Goal: Task Accomplishment & Management: Manage account settings

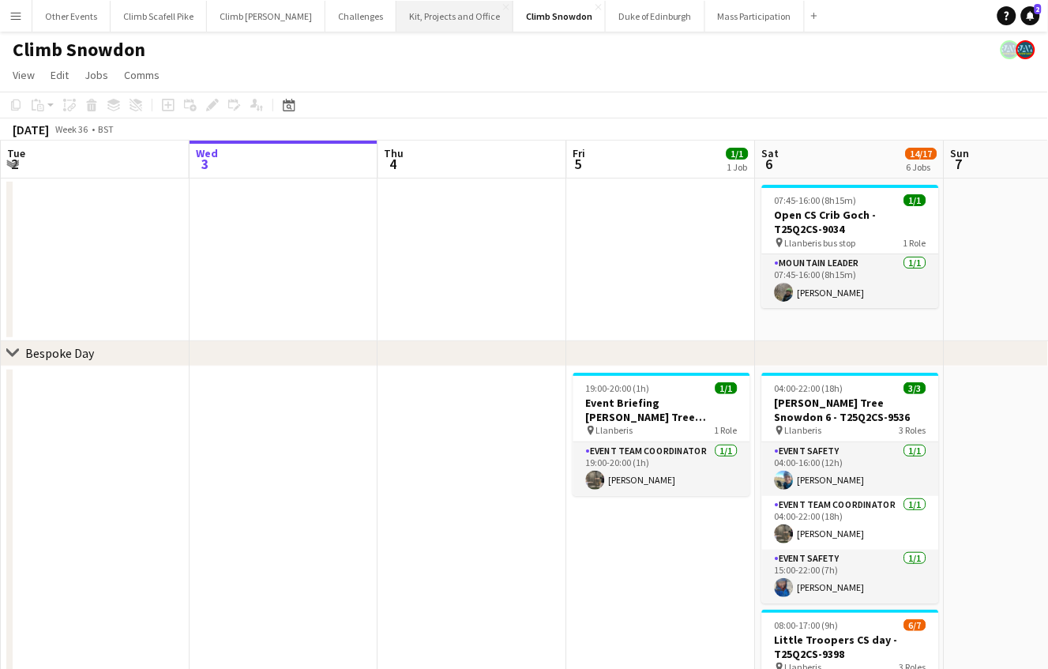
click at [437, 21] on button "Kit, Projects and Office Close" at bounding box center [454, 16] width 117 height 31
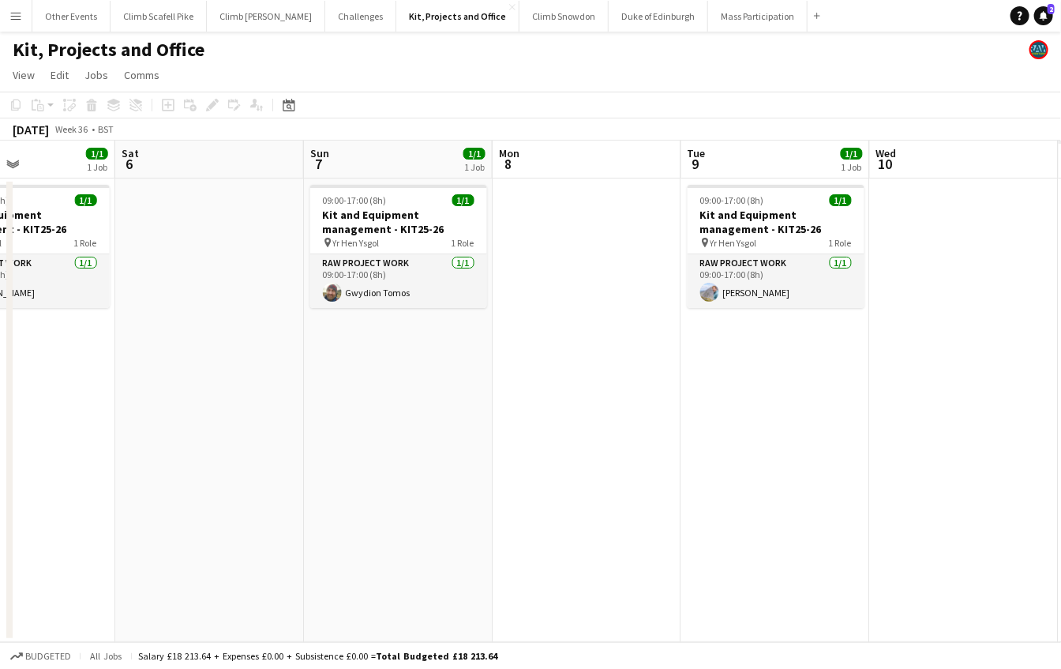
scroll to position [0, 460]
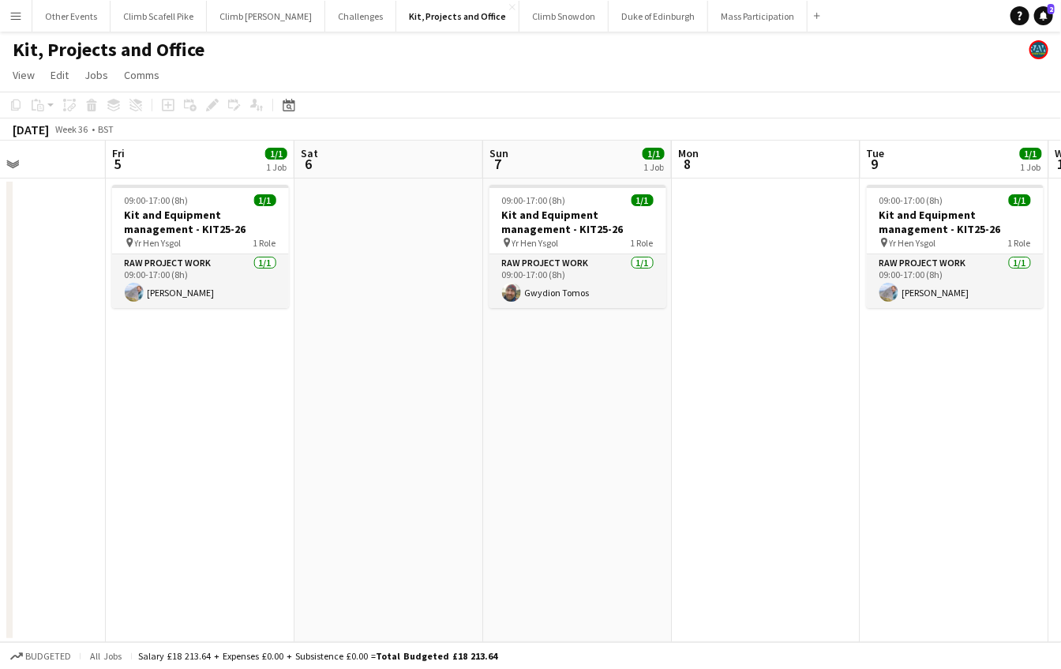
drag, startPoint x: 896, startPoint y: 380, endPoint x: 437, endPoint y: 424, distance: 461.5
click at [435, 424] on app-calendar-viewport "Tue 2 1/1 1 Job Wed 3 1/1 1 Job Thu 4 Fri 5 1/1 1 Job Sat 6 Sun 7 1/1 1 Job Mon…" at bounding box center [530, 391] width 1061 height 501
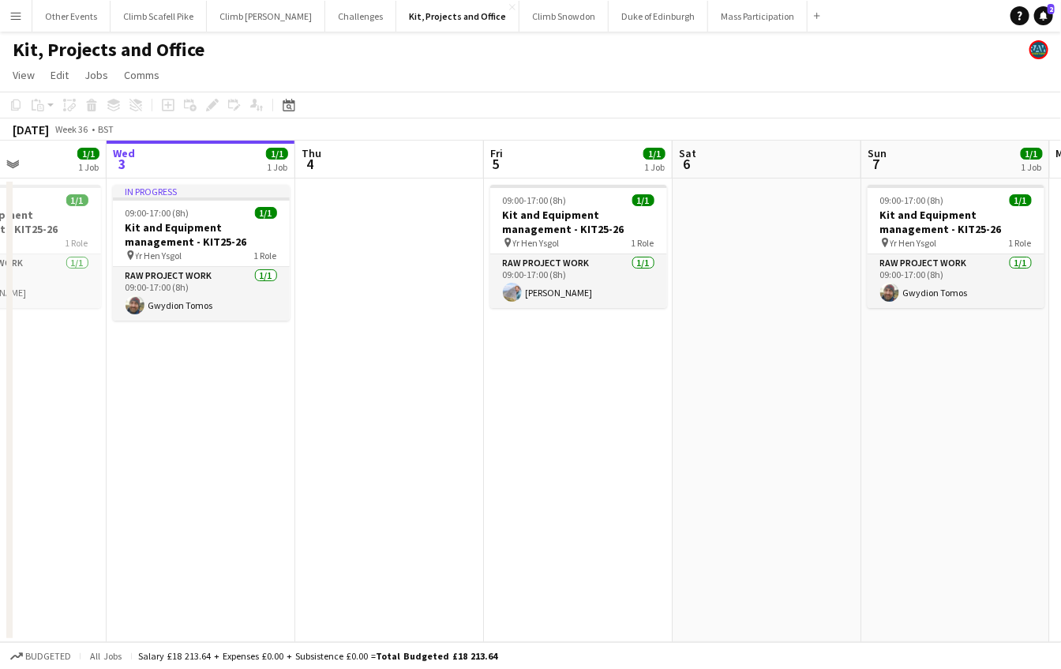
scroll to position [0, 399]
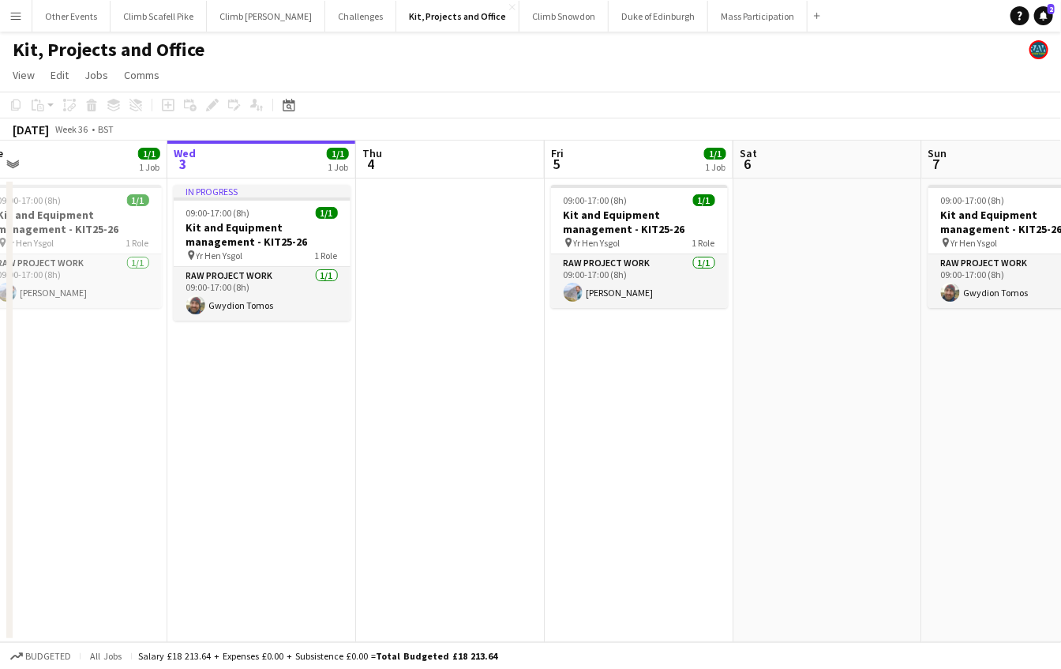
drag, startPoint x: 276, startPoint y: 438, endPoint x: 715, endPoint y: 410, distance: 439.8
click at [715, 410] on app-calendar-viewport "Sun 31 Mon 1 Tue 2 1/1 1 Job Wed 3 1/1 1 Job Thu 4 Fri 5 1/1 1 Job Sat 6 Sun 7 …" at bounding box center [530, 391] width 1061 height 501
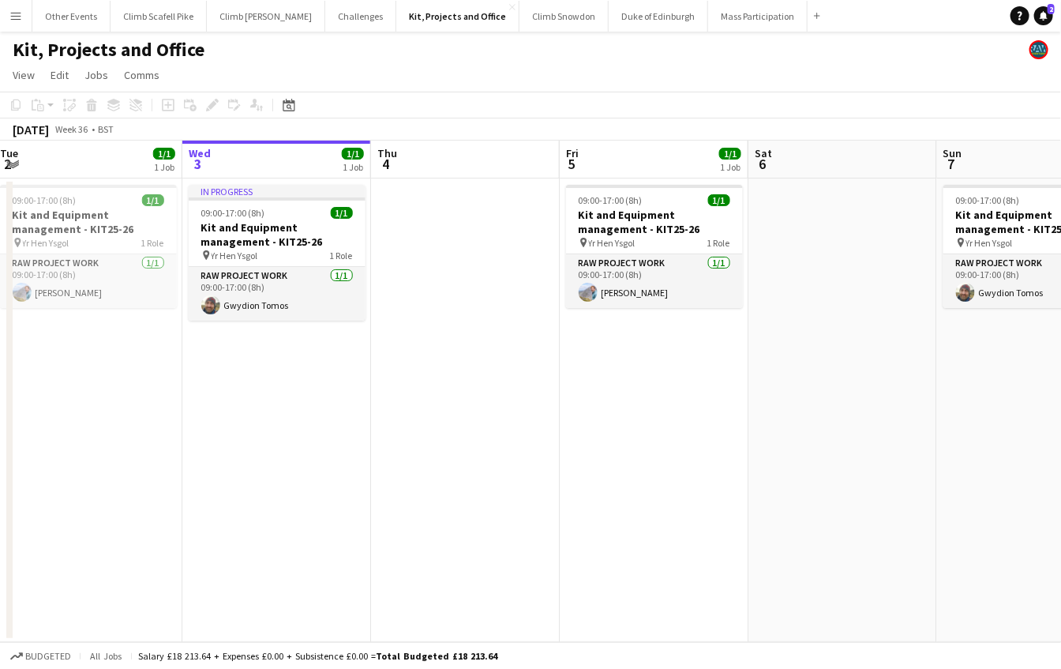
scroll to position [0, 368]
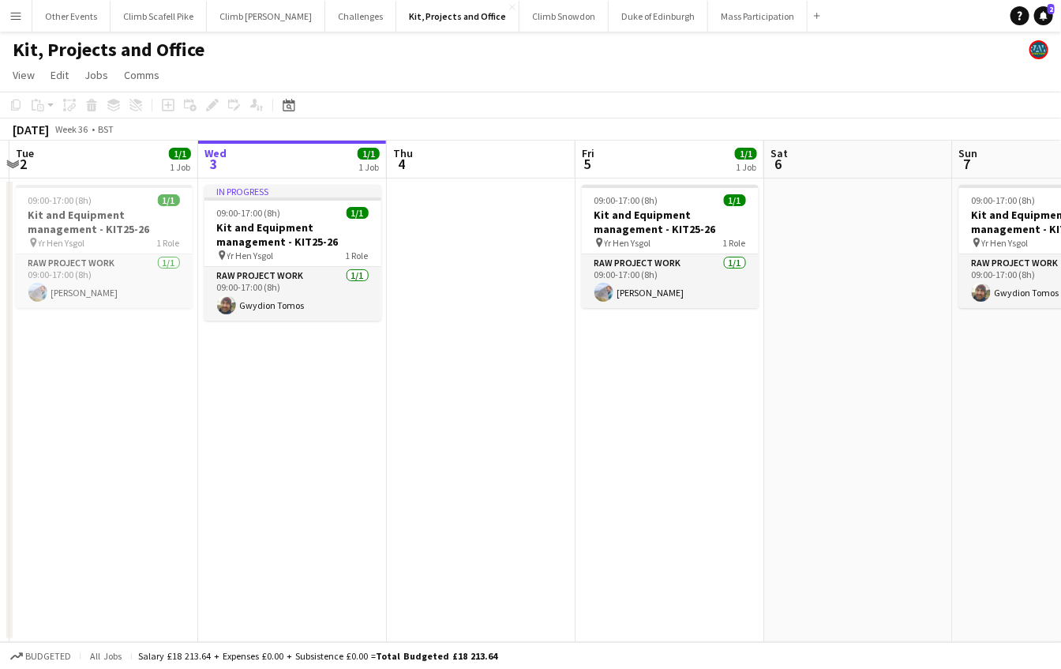
drag, startPoint x: 477, startPoint y: 427, endPoint x: 508, endPoint y: 422, distance: 31.1
click at [508, 422] on app-calendar-viewport "Sun 31 Mon 1 Tue 2 1/1 1 Job Wed 3 1/1 1 Job Thu 4 Fri 5 1/1 1 Job Sat 6 Sun 7 …" at bounding box center [530, 391] width 1061 height 501
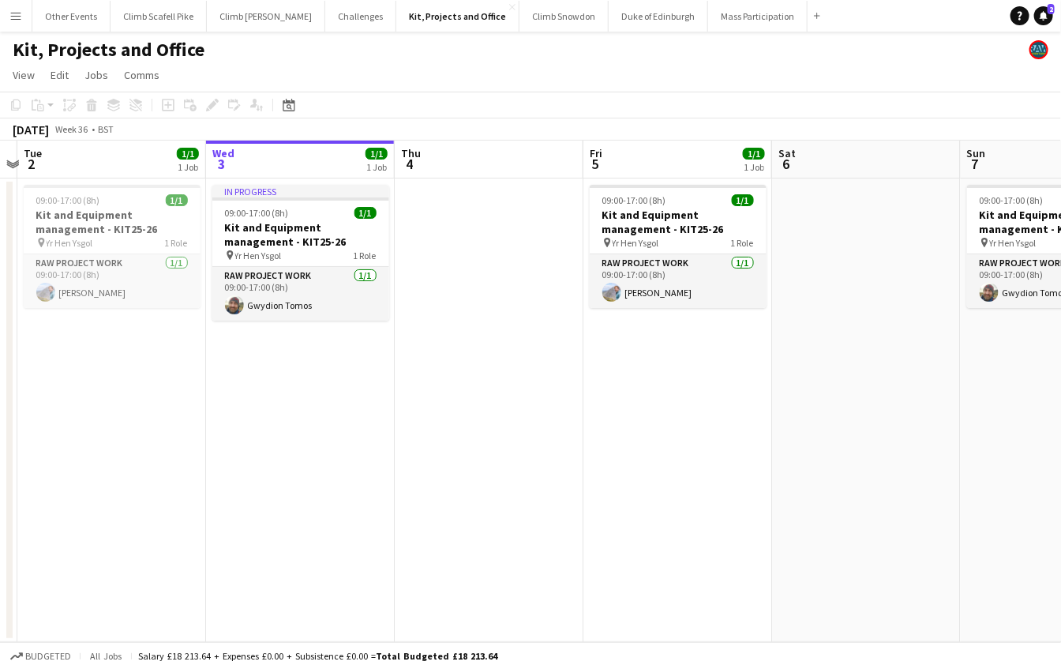
drag, startPoint x: 814, startPoint y: 523, endPoint x: 886, endPoint y: 487, distance: 80.5
click at [879, 496] on app-calendar-viewport "Sun 31 Mon 1 Tue 2 1/1 1 Job Wed 3 1/1 1 Job Thu 4 Fri 5 1/1 1 Job Sat 6 Sun 7 …" at bounding box center [530, 391] width 1061 height 501
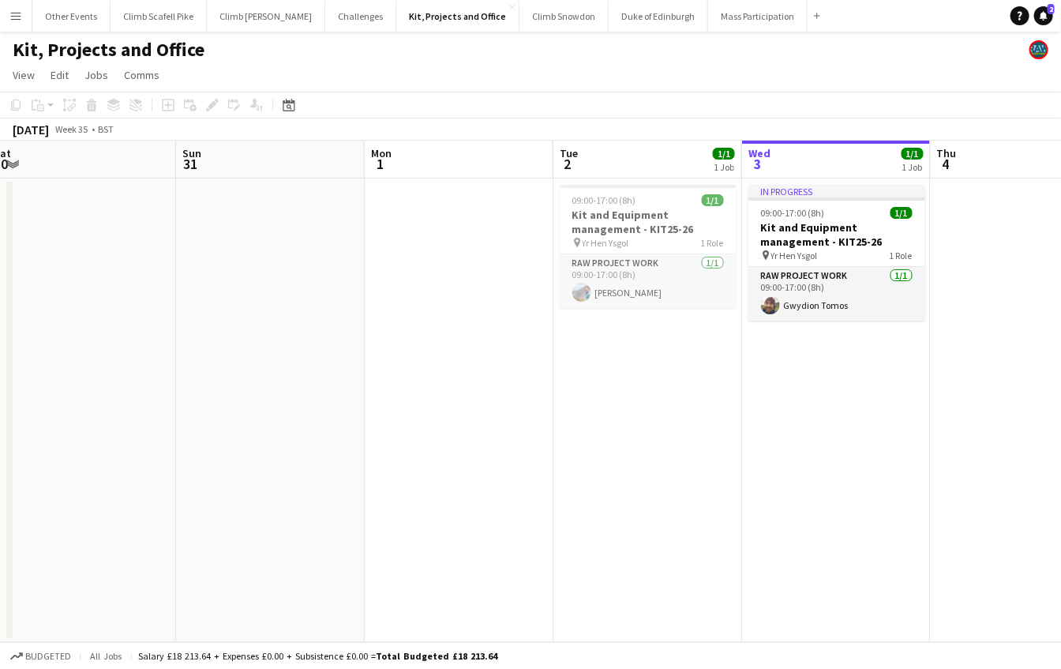
drag, startPoint x: 323, startPoint y: 484, endPoint x: 809, endPoint y: 452, distance: 487.3
click at [809, 452] on app-calendar-viewport "Thu 28 1/1 1 Job Fri 29 Sat 30 Sun 31 Mon 1 Tue 2 1/1 1 Job Wed 3 1/1 1 Job Thu…" at bounding box center [530, 391] width 1061 height 501
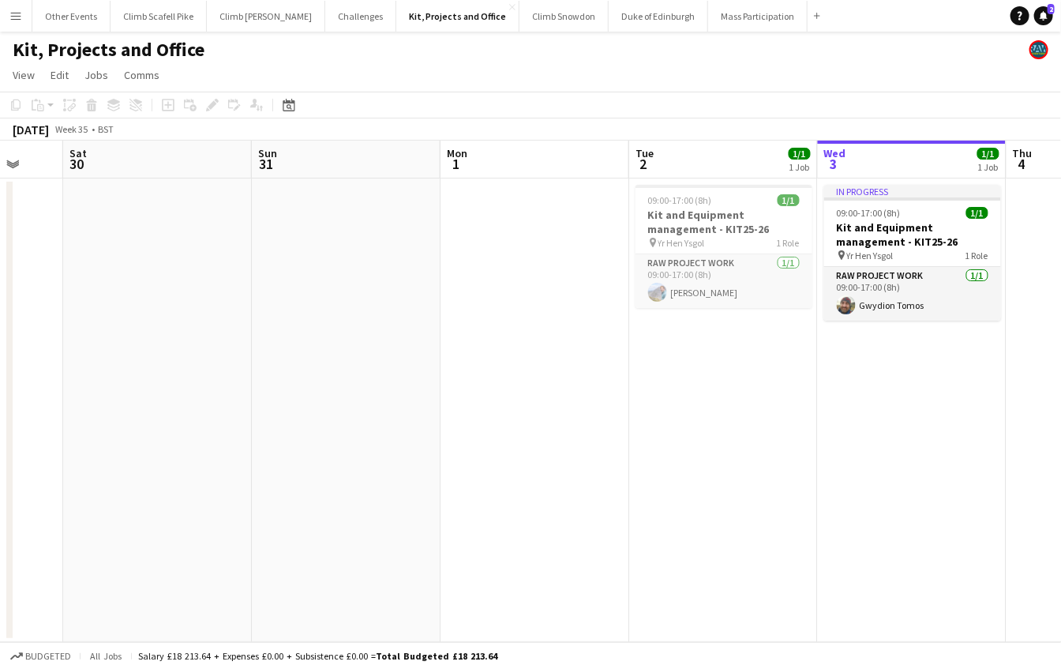
scroll to position [0, 503]
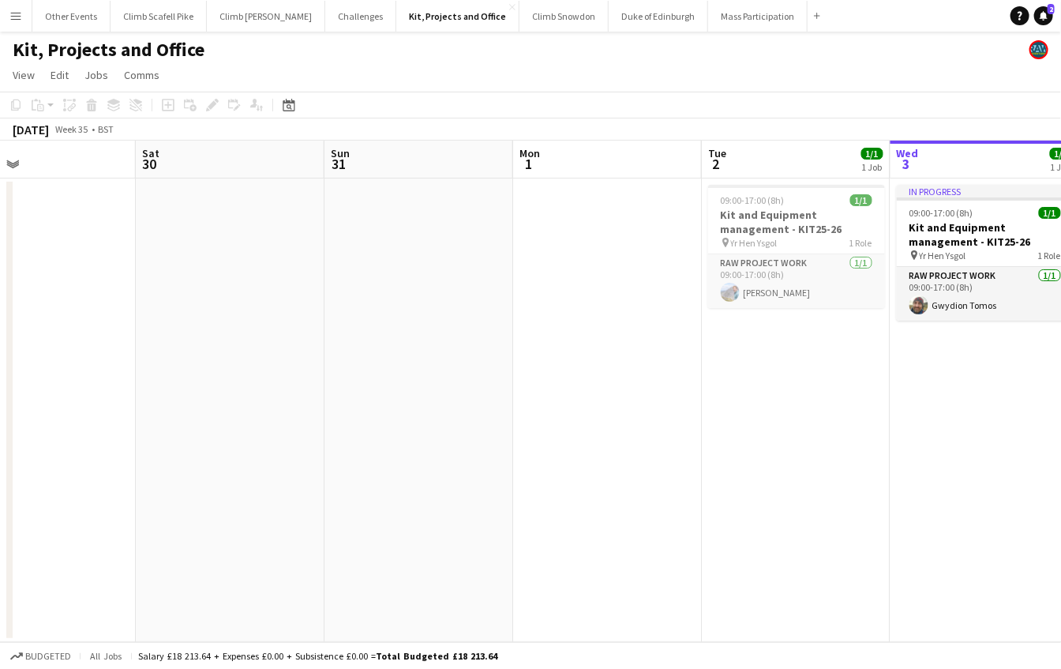
drag, startPoint x: 324, startPoint y: 446, endPoint x: 953, endPoint y: 385, distance: 631.3
click at [966, 385] on app-calendar-viewport "Wed 27 Thu 28 1/1 1 Job Fri 29 Sat 30 Sun 31 Mon 1 Tue 2 1/1 1 Job Wed 3 1/1 1 …" at bounding box center [530, 391] width 1061 height 501
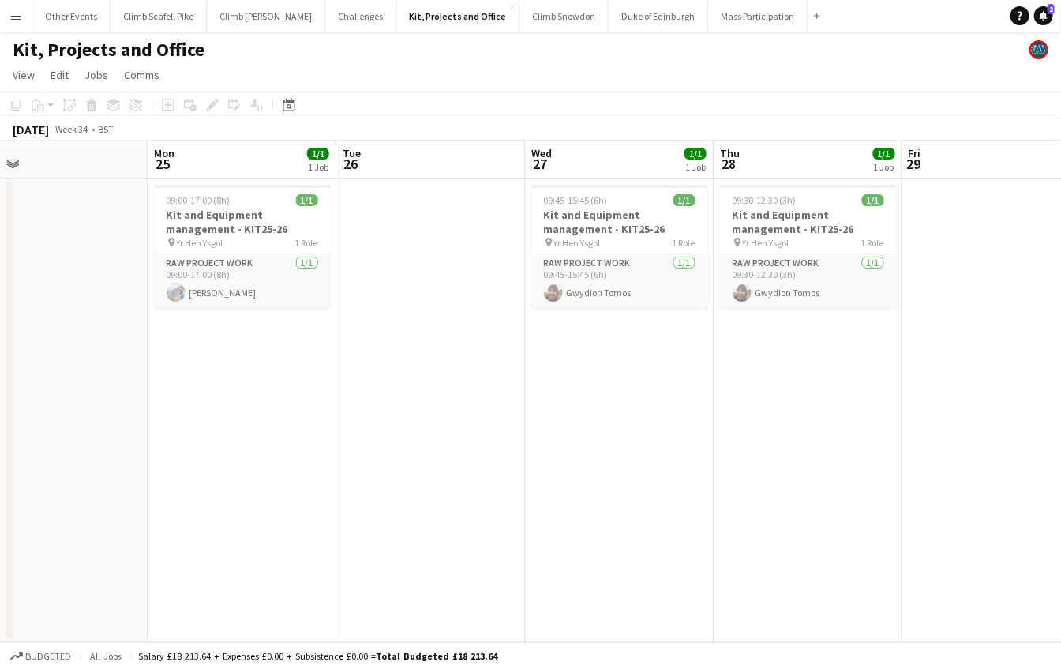
drag, startPoint x: 151, startPoint y: 411, endPoint x: 663, endPoint y: 392, distance: 512.7
click at [663, 392] on app-calendar-viewport "Fri 22 Sat 23 Sun 24 Mon 25 1/1 1 Job Tue 26 Wed 27 1/1 1 Job Thu 28 1/1 1 Job …" at bounding box center [530, 391] width 1061 height 501
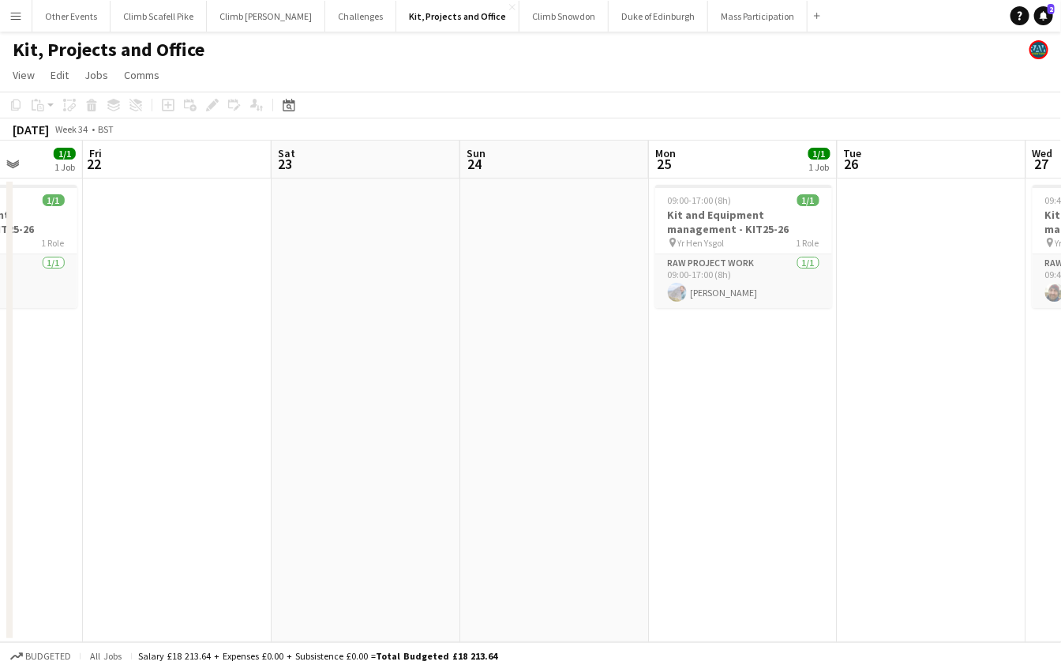
drag, startPoint x: 229, startPoint y: 440, endPoint x: 680, endPoint y: 384, distance: 455.0
click at [680, 384] on app-calendar-viewport "Tue 19 Wed 20 1/1 1 Job Thu 21 1/1 1 Job Fri 22 Sat 23 Sun 24 Mon 25 1/1 1 Job …" at bounding box center [530, 391] width 1061 height 501
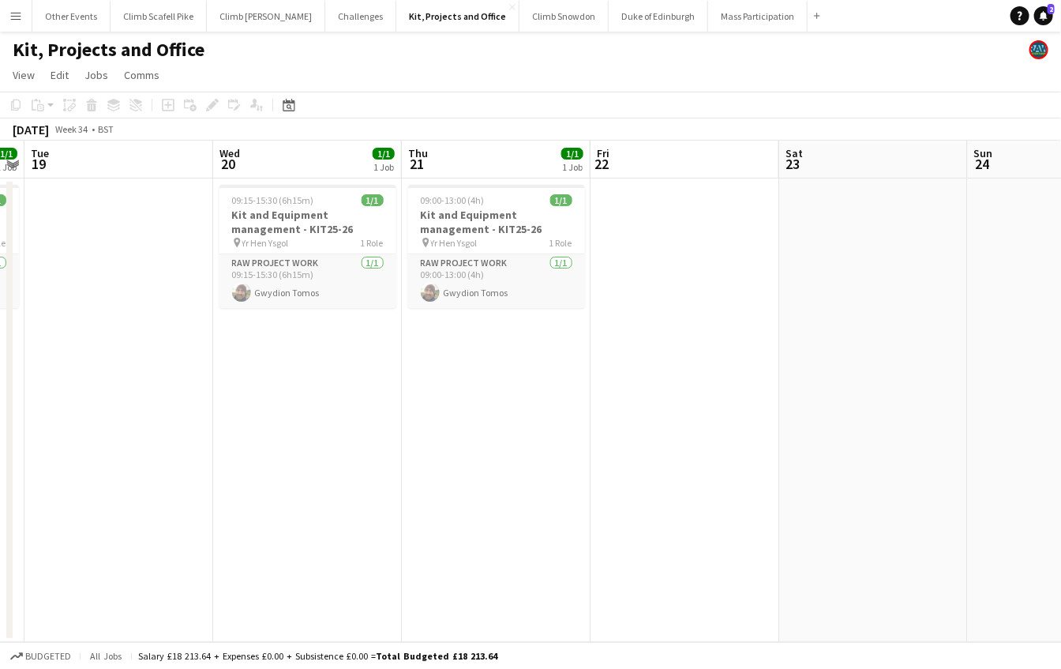
scroll to position [0, 391]
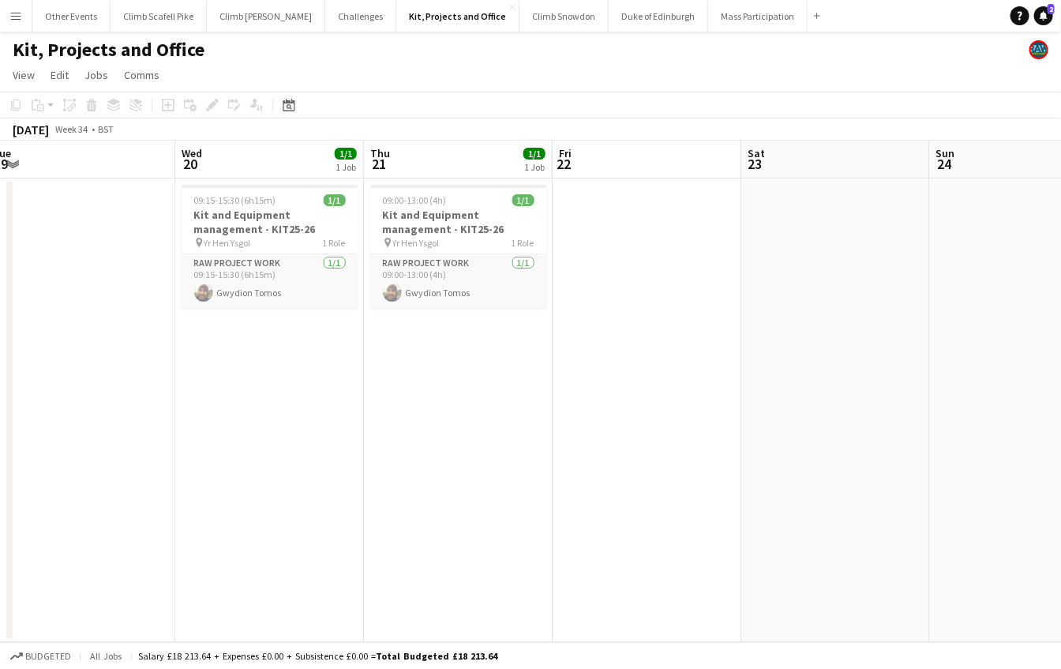
drag, startPoint x: 634, startPoint y: 388, endPoint x: 785, endPoint y: 362, distance: 153.7
click at [785, 362] on app-calendar-viewport "Sun 17 Mon 18 1/1 1 Job Tue 19 Wed 20 1/1 1 Job Thu 21 1/1 1 Job Fri 22 Sat 23 …" at bounding box center [530, 391] width 1061 height 501
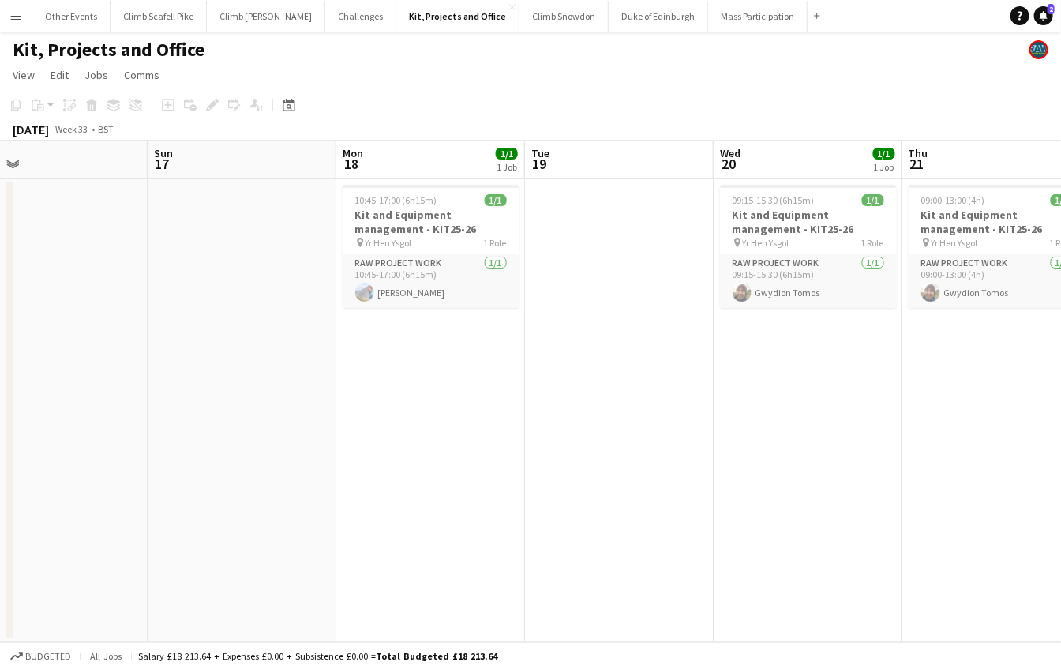
scroll to position [0, 482]
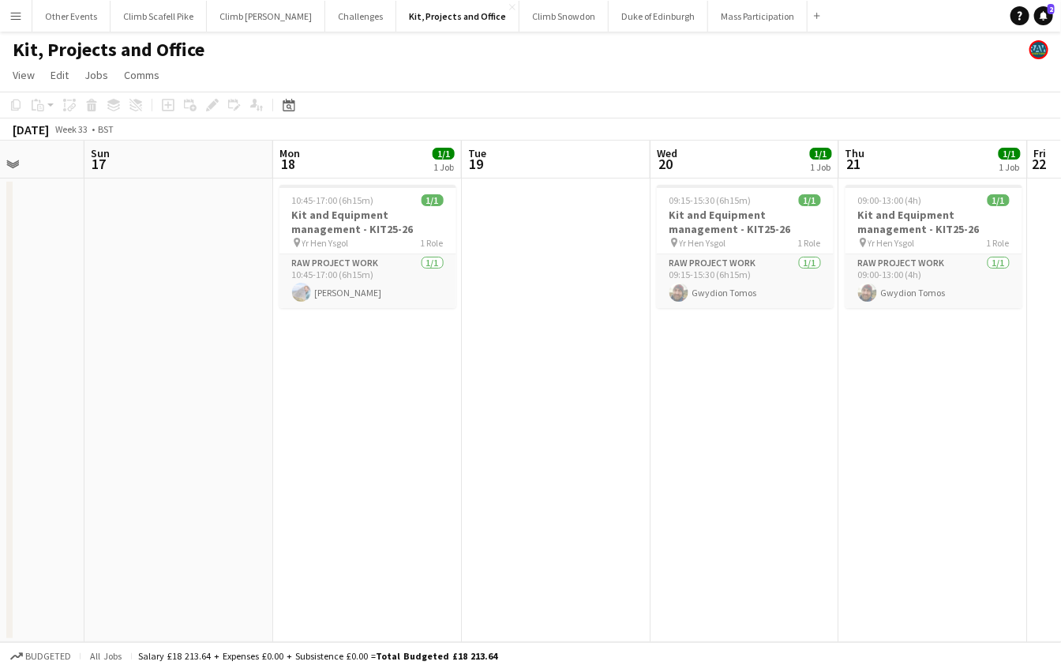
drag, startPoint x: 228, startPoint y: 402, endPoint x: 886, endPoint y: 354, distance: 660.1
click at [893, 357] on app-calendar-viewport "Thu 14 Fri 15 1/1 1 Job Sat 16 Sun 17 Mon 18 1/1 1 Job Tue 19 Wed 20 1/1 1 Job …" at bounding box center [530, 391] width 1061 height 501
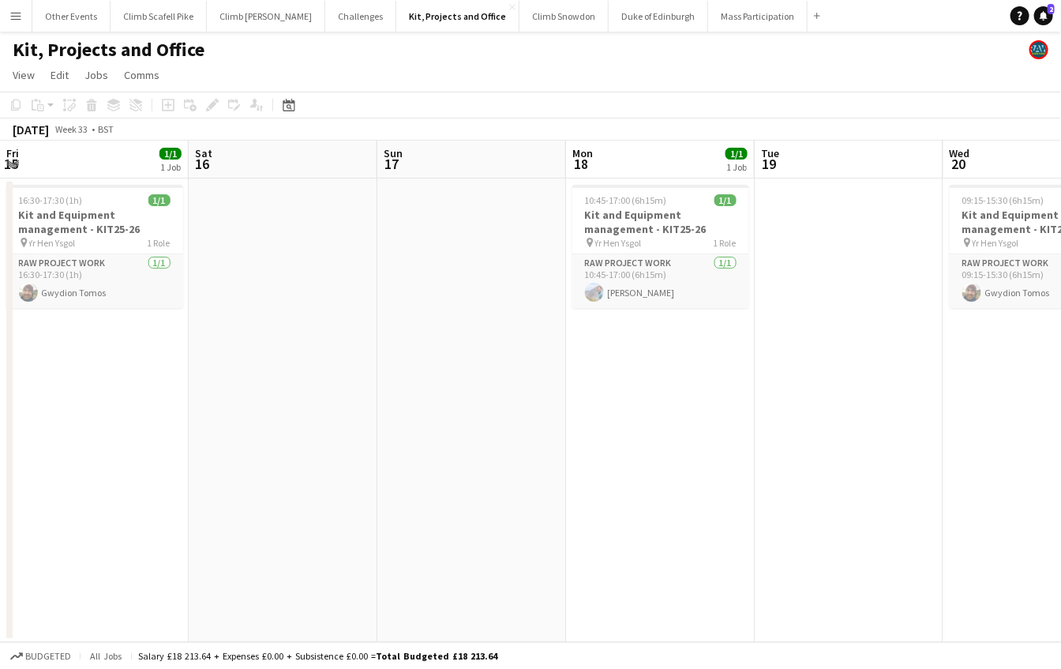
scroll to position [0, 365]
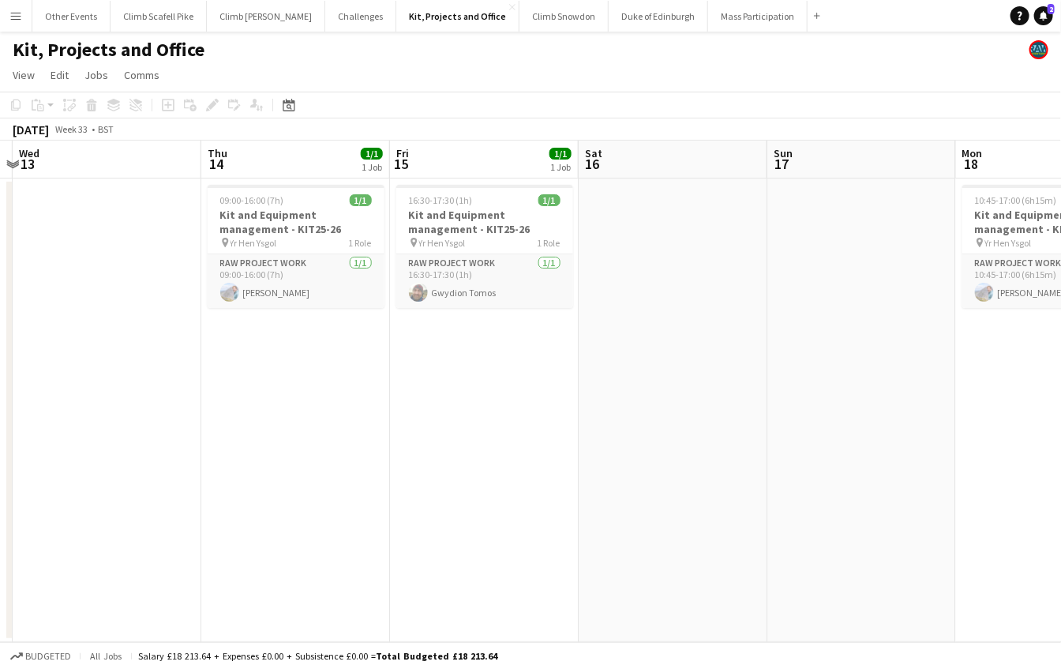
drag, startPoint x: 233, startPoint y: 407, endPoint x: 723, endPoint y: 362, distance: 492.3
click at [723, 362] on app-calendar-viewport "Mon 11 1/1 1 Job Tue 12 Wed 13 Thu 14 1/1 1 Job Fri 15 1/1 1 Job Sat 16 Sun 17 …" at bounding box center [530, 391] width 1061 height 501
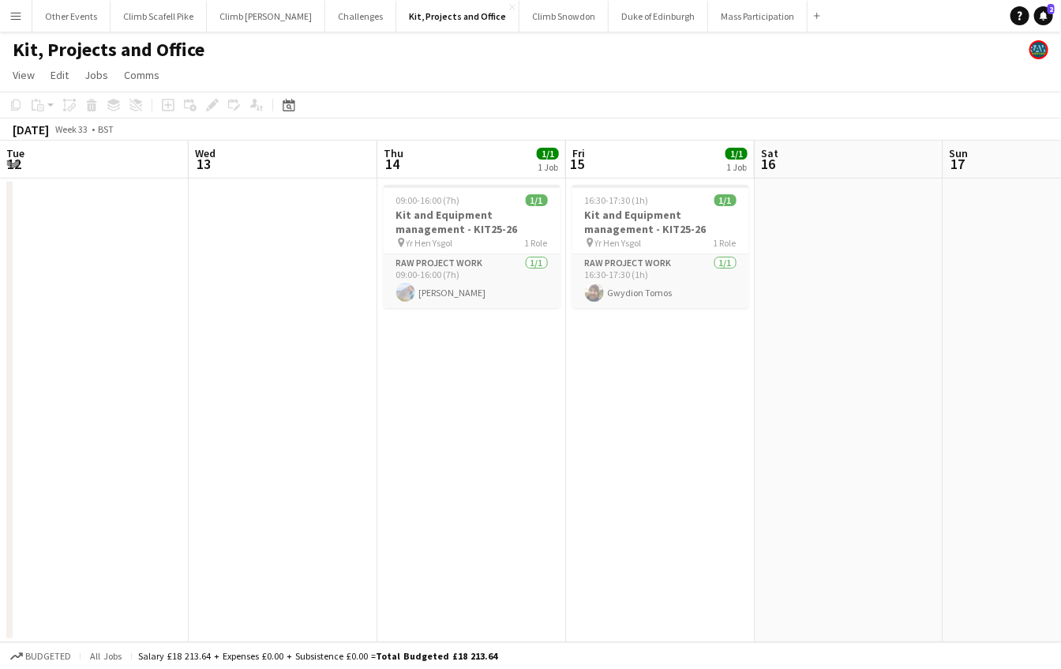
scroll to position [0, 345]
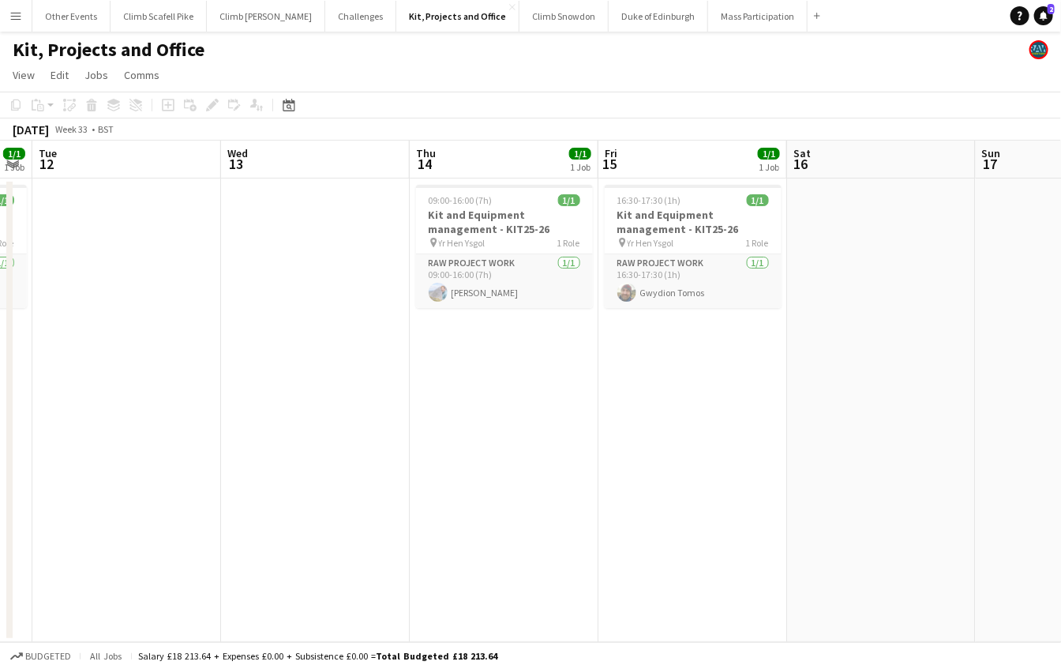
drag, startPoint x: 541, startPoint y: 380, endPoint x: 748, endPoint y: 376, distance: 207.6
click at [748, 376] on app-calendar-viewport "Sun 10 Mon 11 1/1 1 Job Tue 12 Wed 13 Thu 14 1/1 1 Job Fri 15 1/1 1 Job Sat 16 …" at bounding box center [530, 391] width 1061 height 501
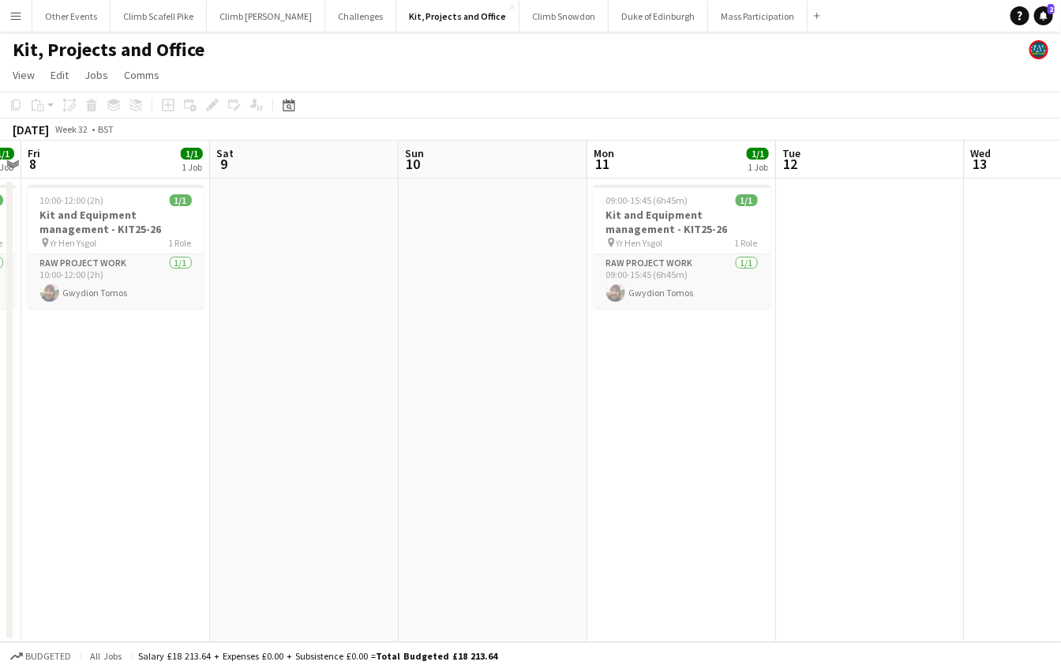
drag, startPoint x: 309, startPoint y: 430, endPoint x: 1096, endPoint y: 330, distance: 793.4
click at [1060, 330] on html "Menu Boards Boards Boards All jobs Status Workforce Workforce My Workforce Recr…" at bounding box center [530, 334] width 1061 height 669
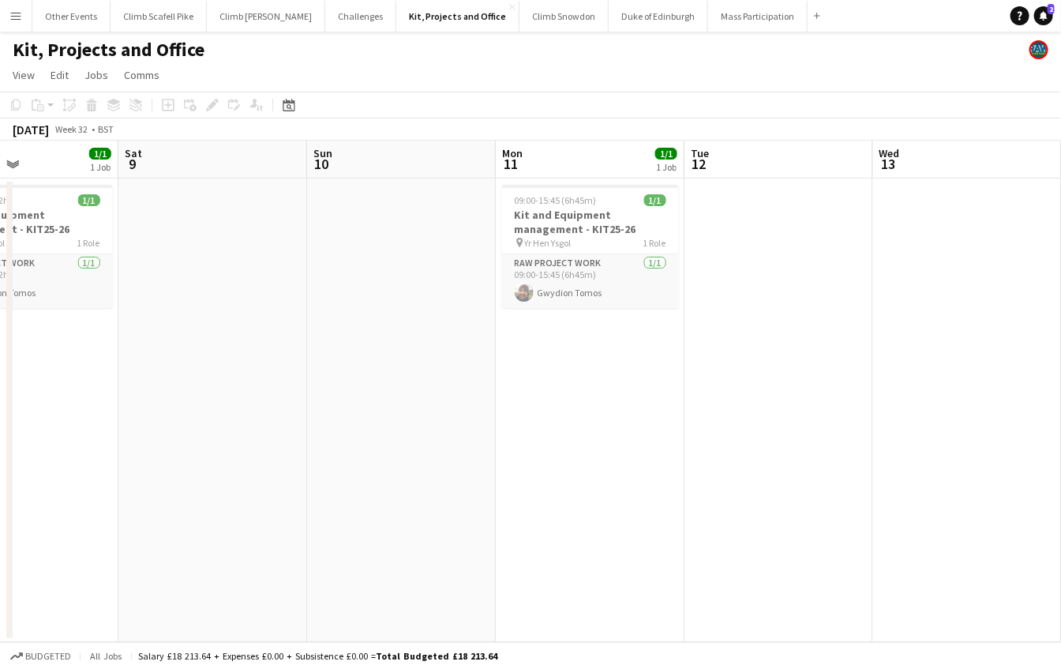
scroll to position [0, 474]
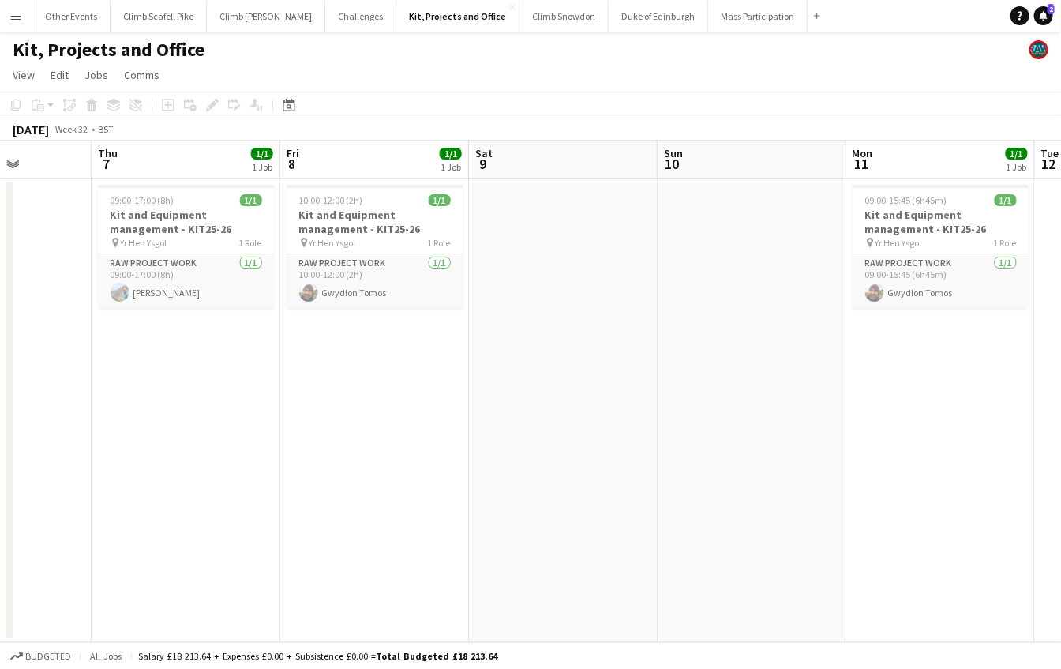
drag, startPoint x: 770, startPoint y: 375, endPoint x: 853, endPoint y: 366, distance: 83.3
click at [853, 366] on app-calendar-viewport "Mon 4 2/2 2 Jobs Tue 5 1/1 1 Job Wed 6 Thu 7 1/1 1 Job Fri 8 1/1 1 Job Sat 9 Su…" at bounding box center [530, 391] width 1061 height 501
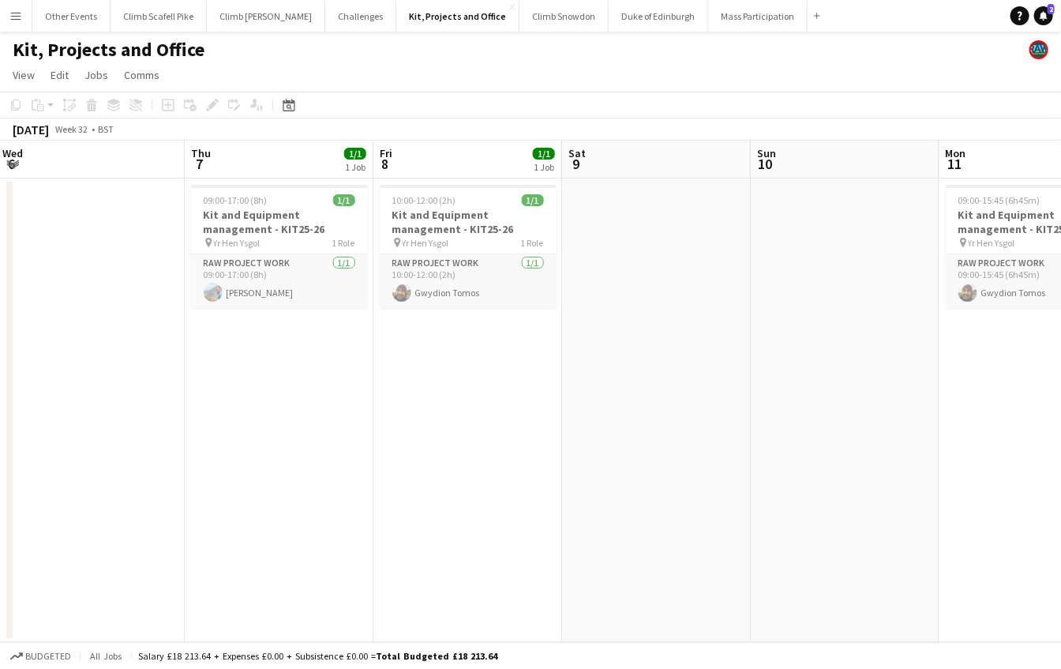
drag, startPoint x: 131, startPoint y: 407, endPoint x: 603, endPoint y: 395, distance: 472.2
click at [603, 395] on app-calendar-viewport "Mon 4 2/2 2 Jobs Tue 5 1/1 1 Job Wed 6 Thu 7 1/1 1 Job Fri 8 1/1 1 Job Sat 9 Su…" at bounding box center [530, 391] width 1061 height 501
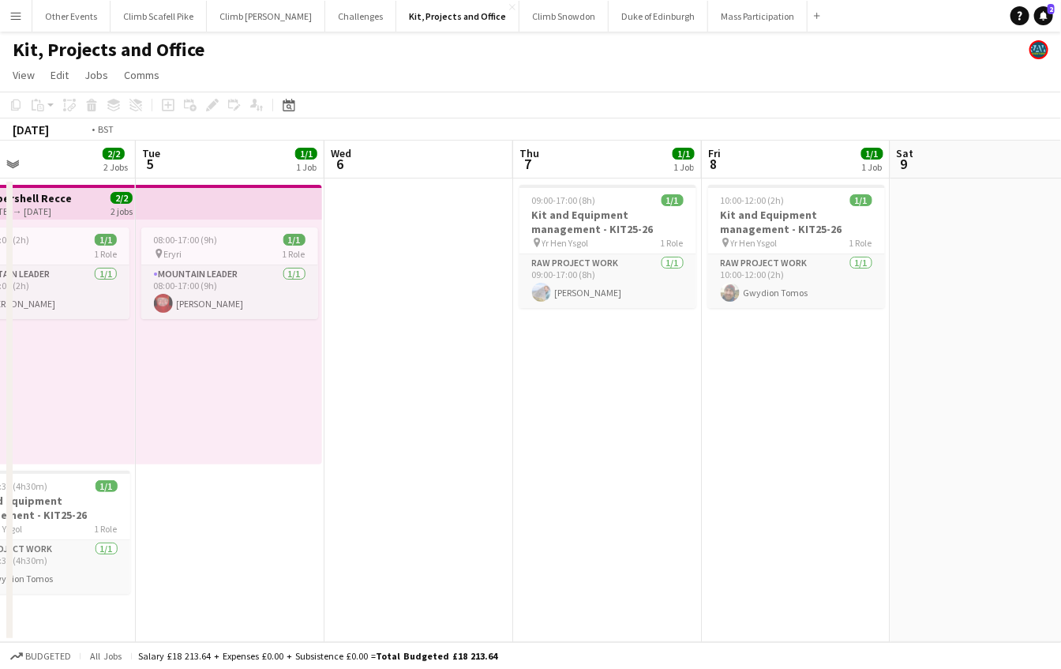
scroll to position [0, 479]
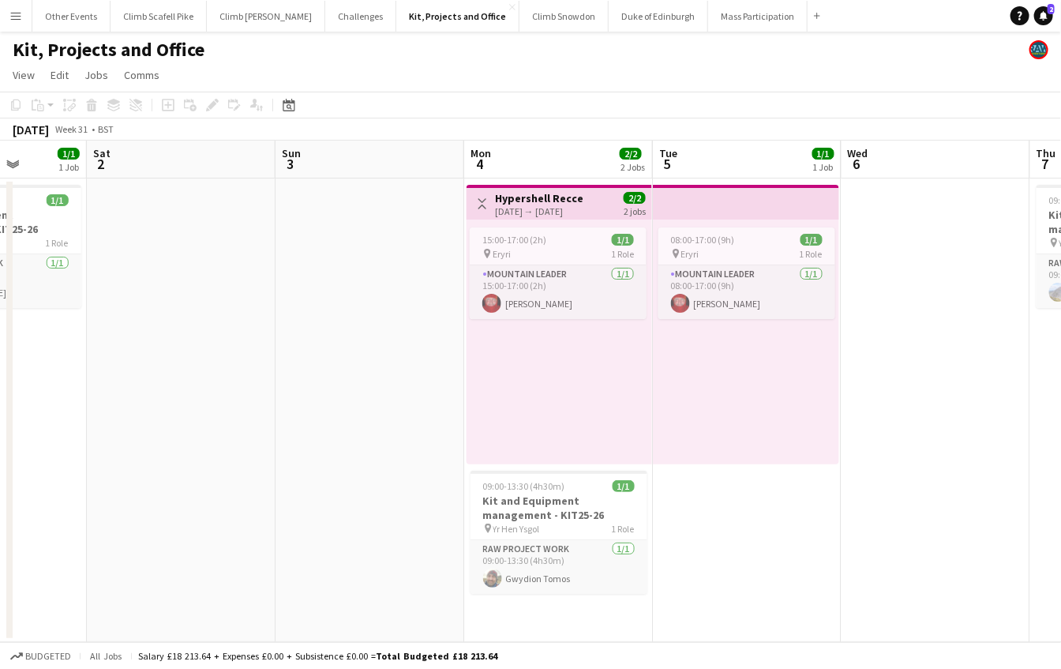
drag, startPoint x: 103, startPoint y: 437, endPoint x: 569, endPoint y: 430, distance: 465.8
click at [569, 430] on app-calendar-viewport "Wed 30 1/1 1 Job Thu 31 1/1 1 Job Fri 1 1/1 1 Job Sat 2 Sun 3 Mon 4 2/2 2 Jobs …" at bounding box center [530, 391] width 1061 height 501
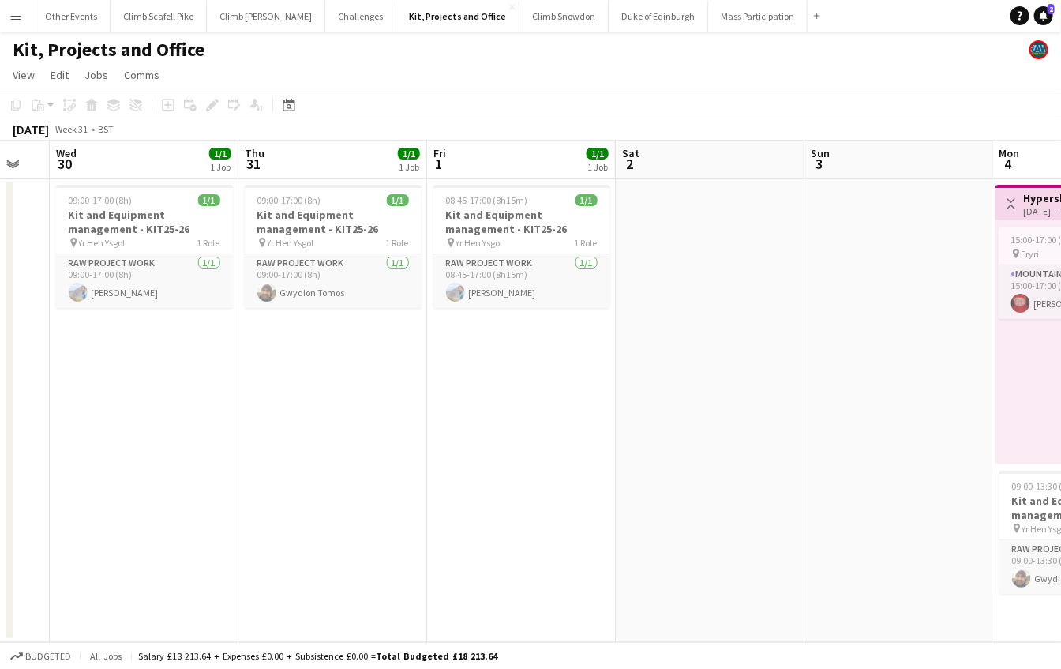
drag, startPoint x: 103, startPoint y: 452, endPoint x: 633, endPoint y: 387, distance: 534.5
click at [636, 387] on app-calendar-viewport "Mon 28 1/1 1 Job Tue 29 Wed 30 1/1 1 Job Thu 31 1/1 1 Job Fri 1 1/1 1 Job Sat 2…" at bounding box center [530, 391] width 1061 height 501
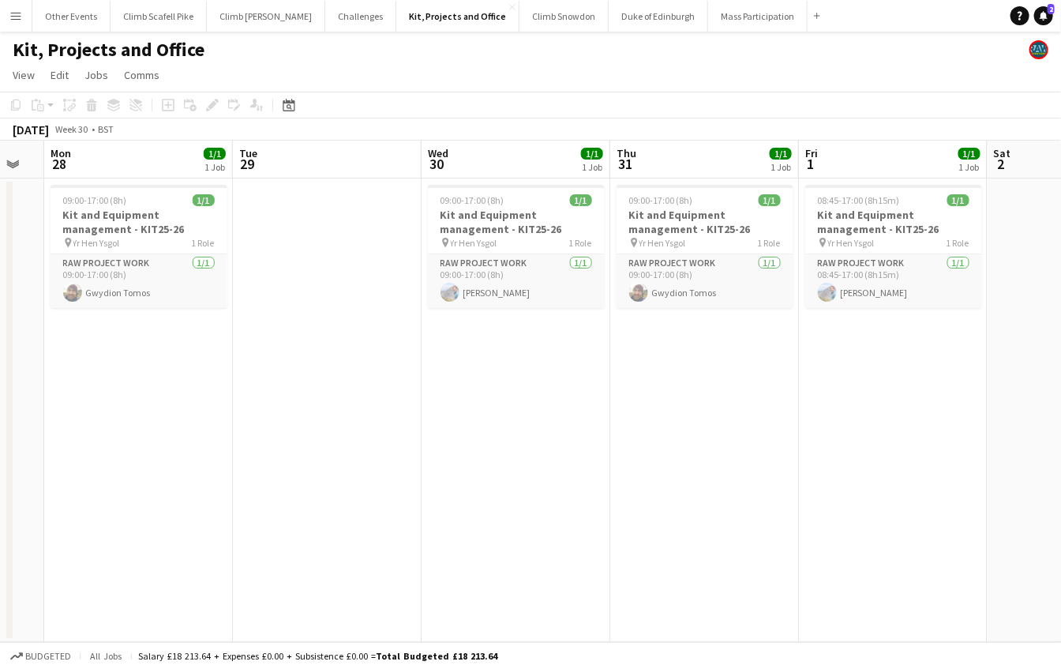
scroll to position [0, 493]
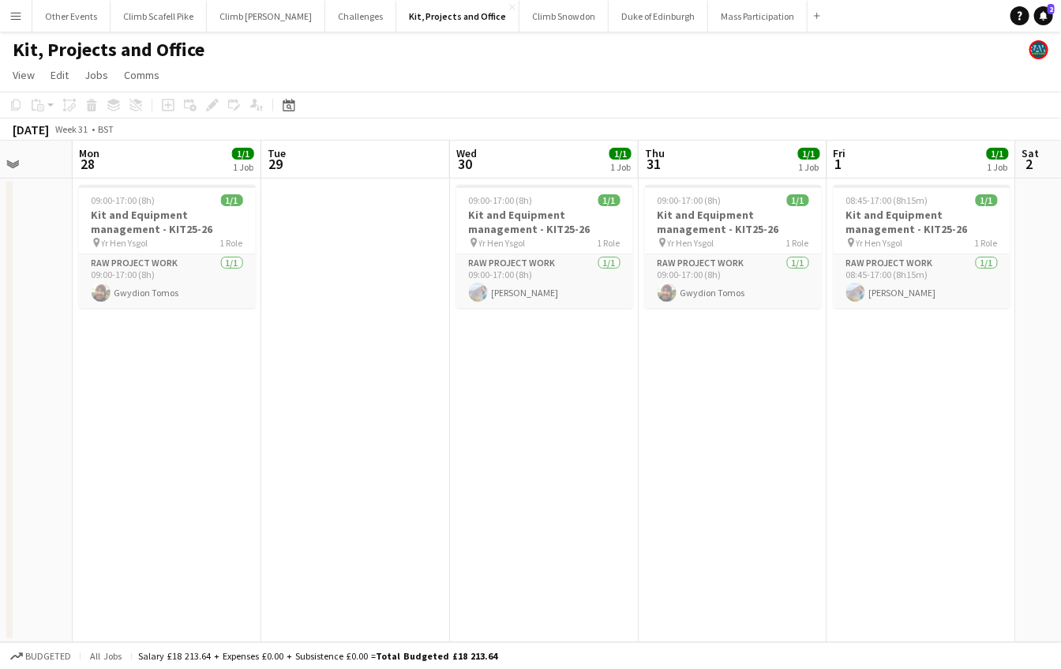
drag, startPoint x: 339, startPoint y: 440, endPoint x: 571, endPoint y: 425, distance: 231.8
click at [571, 425] on app-calendar-viewport "Fri 25 Sat 26 Sun 27 Mon 28 1/1 1 Job Tue 29 Wed 30 1/1 1 Job Thu 31 1/1 1 Job …" at bounding box center [530, 391] width 1061 height 501
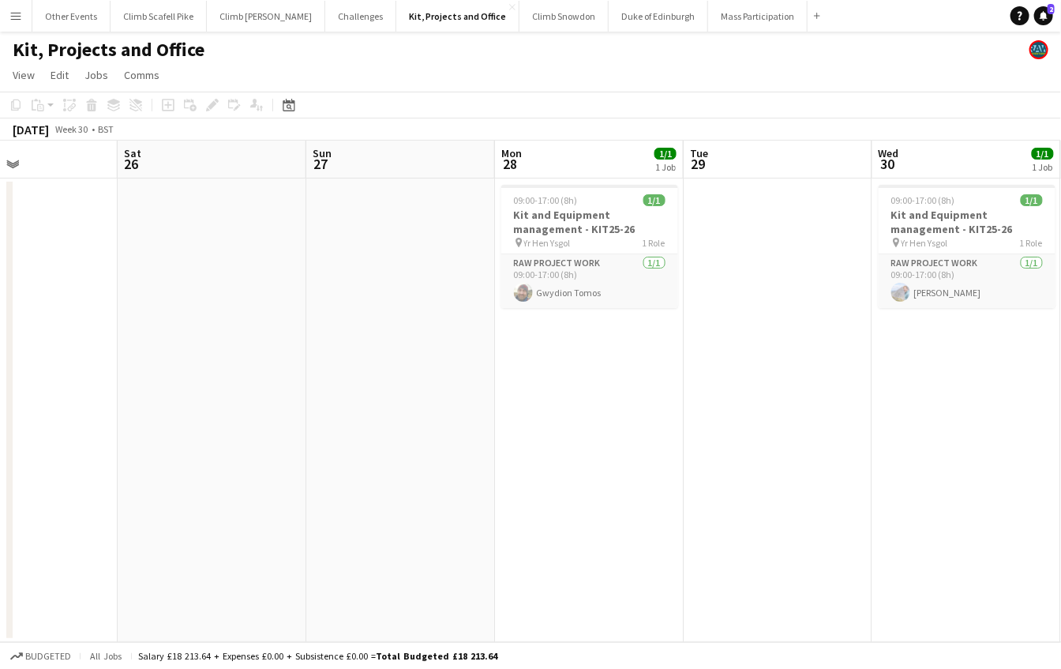
scroll to position [0, 486]
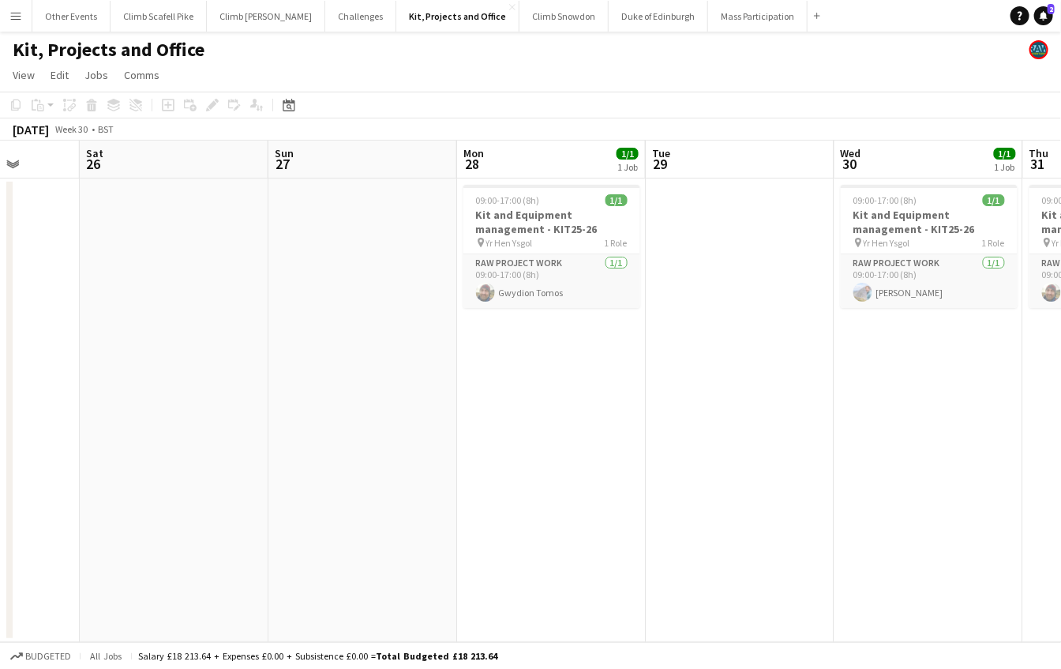
drag, startPoint x: 509, startPoint y: 467, endPoint x: 894, endPoint y: 406, distance: 389.3
click at [894, 406] on app-calendar-viewport "Wed 23 Thu 24 Fri 25 Sat 26 Sun 27 Mon 28 1/1 1 Job Tue 29 Wed 30 1/1 1 Job Thu…" at bounding box center [530, 391] width 1061 height 501
click at [632, 352] on app-date-cell "09:00-17:00 (8h) 1/1 Kit and Equipment management - KIT25-26 pin Yr Hen Ysgol 1…" at bounding box center [551, 409] width 189 height 463
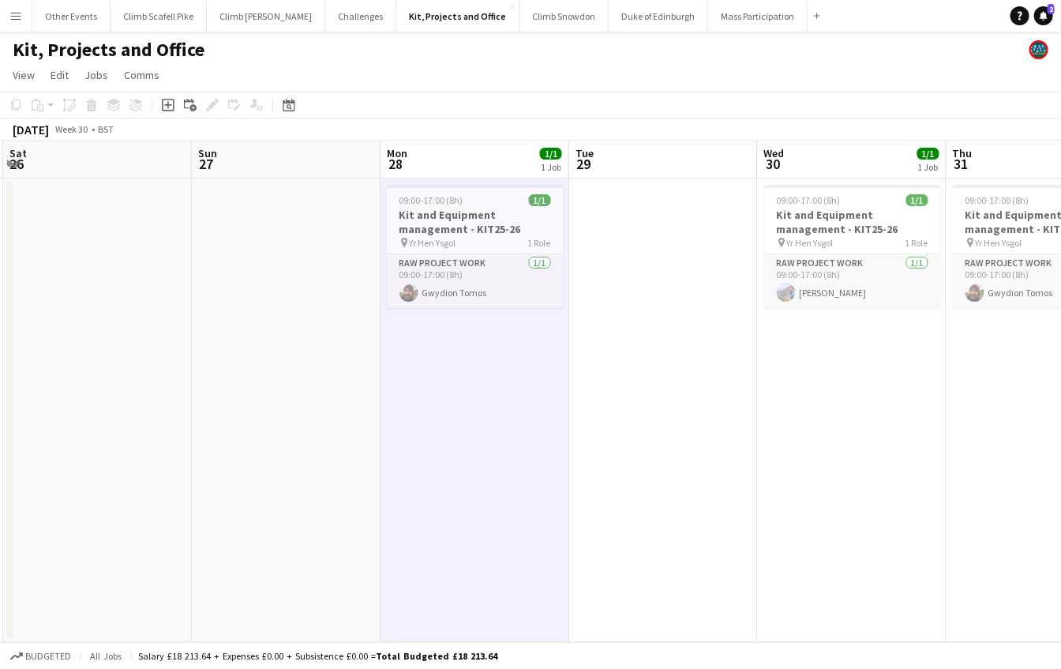
scroll to position [0, 570]
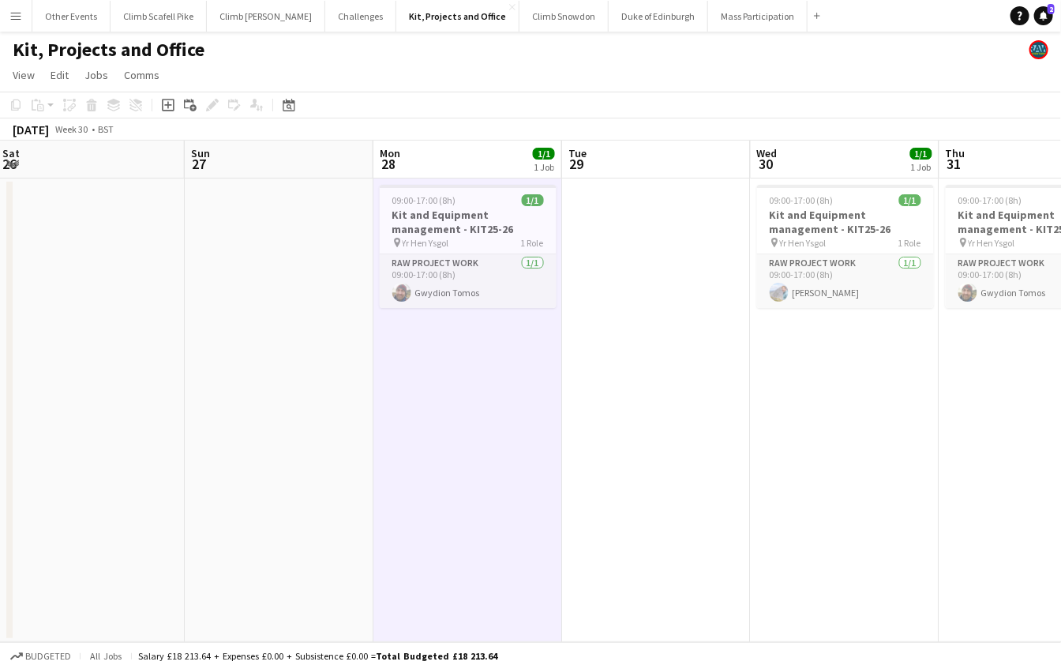
drag, startPoint x: 736, startPoint y: 381, endPoint x: 653, endPoint y: 386, distance: 83.0
click at [653, 386] on app-calendar-viewport "Wed 23 Thu 24 Fri 25 Sat 26 Sun 27 Mon 28 1/1 1 Job Tue 29 Wed 30 1/1 1 Job Thu…" at bounding box center [530, 391] width 1061 height 501
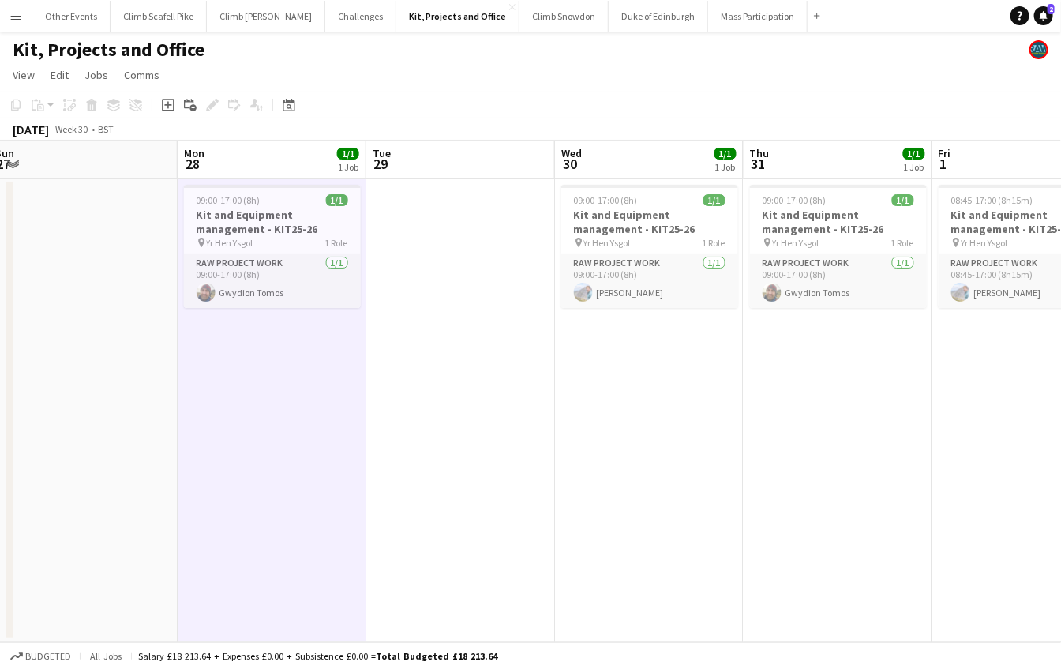
scroll to position [0, 578]
drag, startPoint x: 804, startPoint y: 532, endPoint x: 608, endPoint y: 533, distance: 196.6
click at [608, 533] on app-calendar-viewport "Thu 24 Fri 25 Sat 26 Sun 27 Mon 28 1/1 1 Job Tue 29 Wed 30 1/1 1 Job Thu 31 1/1…" at bounding box center [530, 391] width 1061 height 501
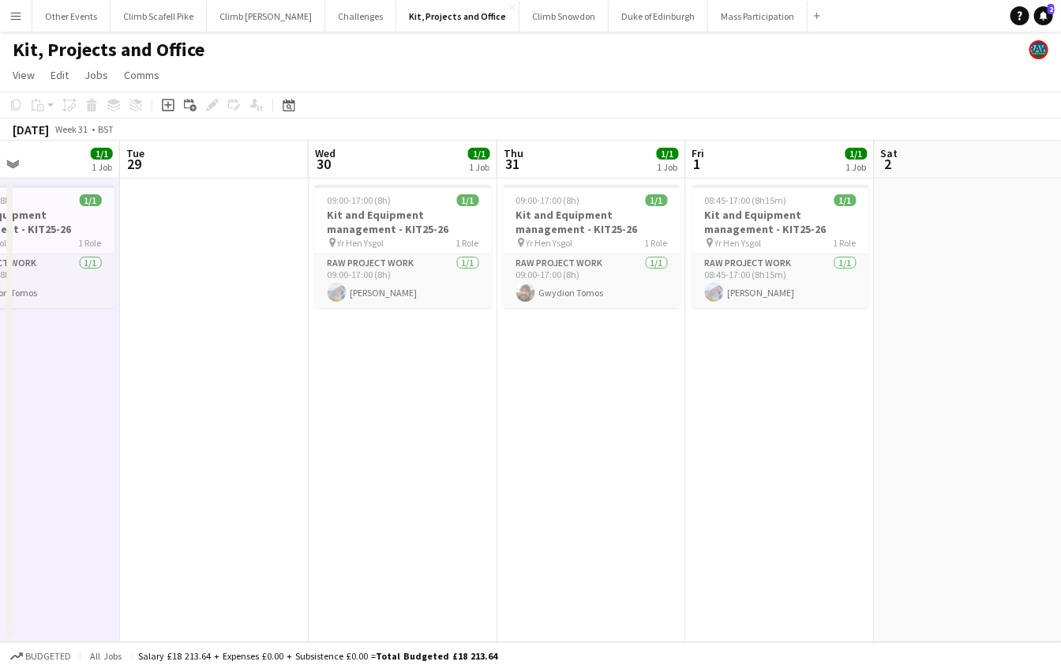
scroll to position [0, 635]
drag, startPoint x: 853, startPoint y: 515, endPoint x: 607, endPoint y: 525, distance: 246.5
click at [607, 525] on app-calendar-viewport "Fri 25 Sat 26 Sun 27 Mon 28 1/1 1 Job Tue 29 Wed 30 1/1 1 Job Thu 31 1/1 1 Job …" at bounding box center [530, 391] width 1061 height 501
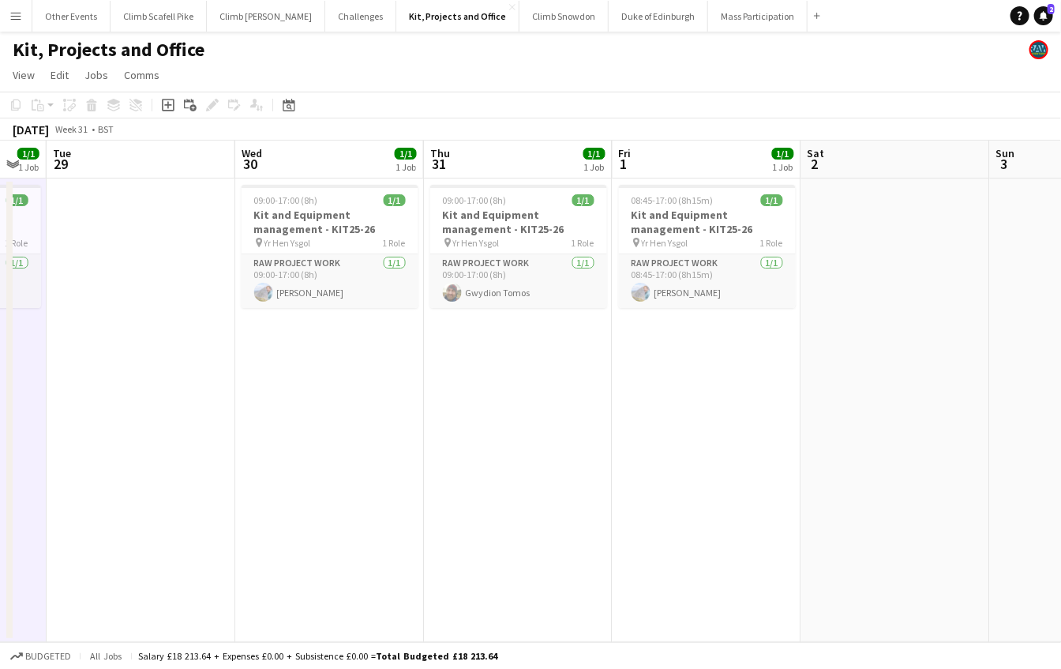
scroll to position [0, 588]
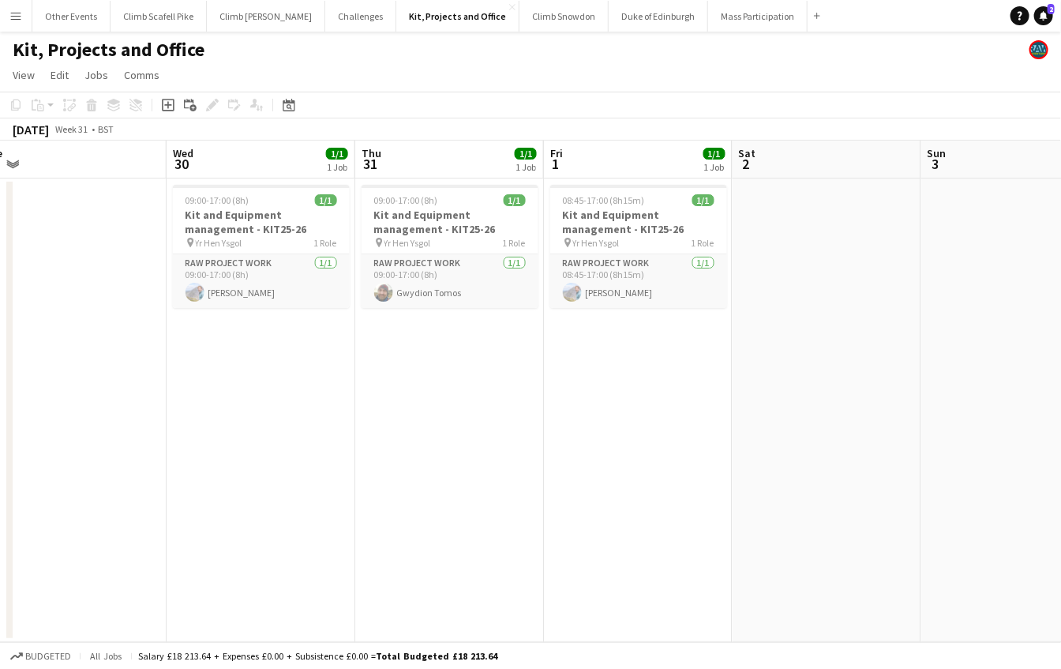
drag, startPoint x: 821, startPoint y: 495, endPoint x: 681, endPoint y: 493, distance: 139.7
click at [681, 493] on app-calendar-viewport "Sat 26 Sun 27 Mon 28 1/1 1 Job Tue 29 Wed 30 1/1 1 Job Thu 31 1/1 1 Job Fri 1 1…" at bounding box center [530, 391] width 1061 height 501
click at [12, 17] on app-icon "Menu" at bounding box center [15, 15] width 13 height 13
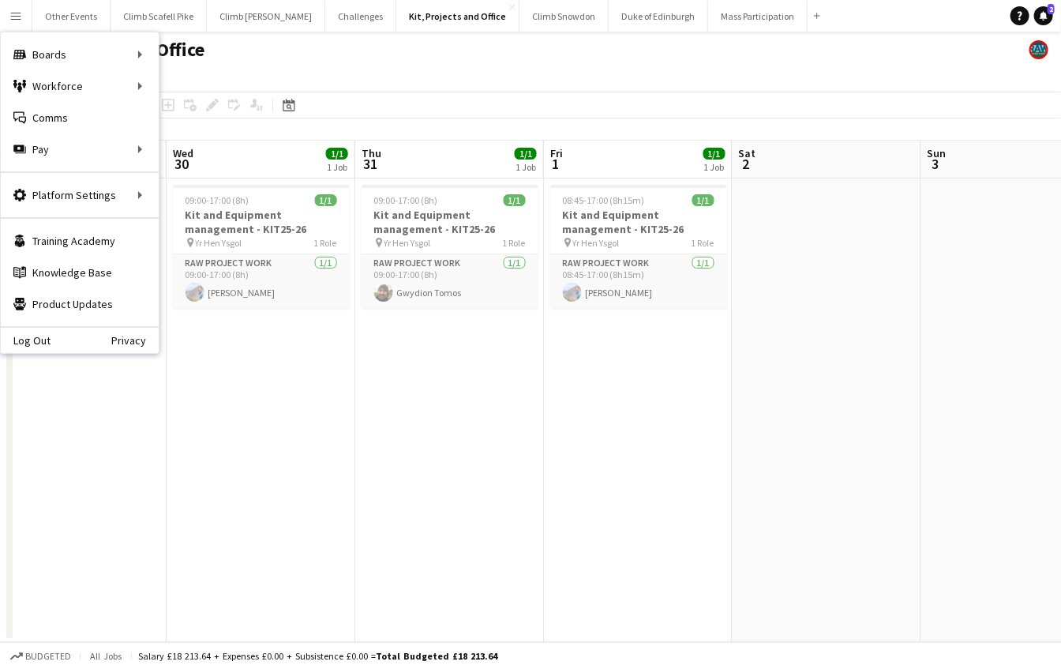
click at [418, 43] on div "Kit, Projects and Office" at bounding box center [530, 47] width 1061 height 30
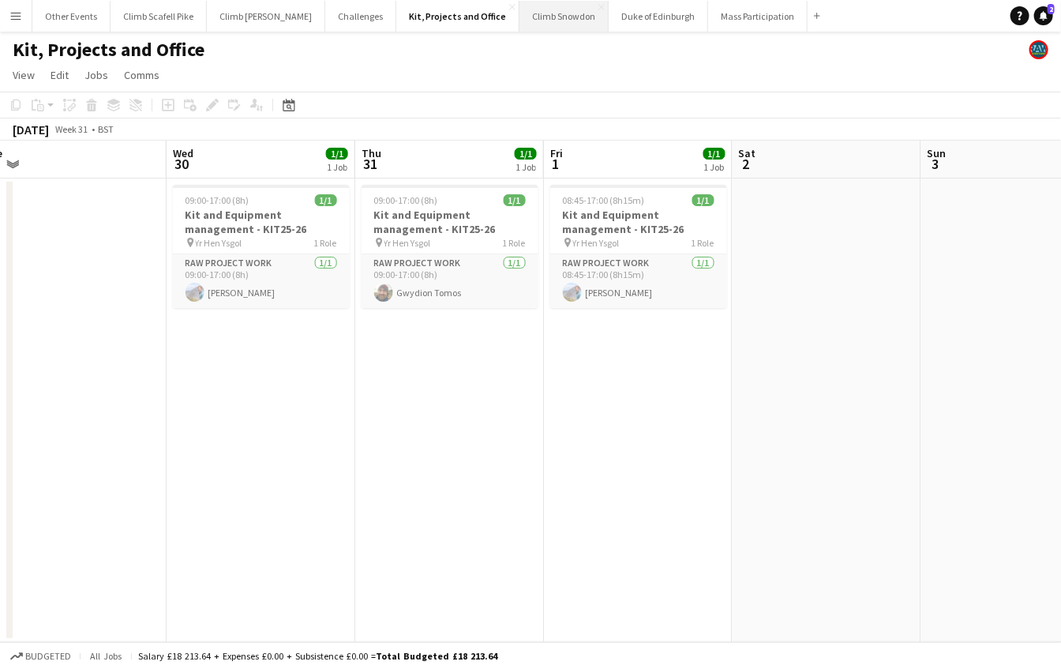
click at [520, 19] on button "Climb Snowdon Close" at bounding box center [563, 16] width 89 height 31
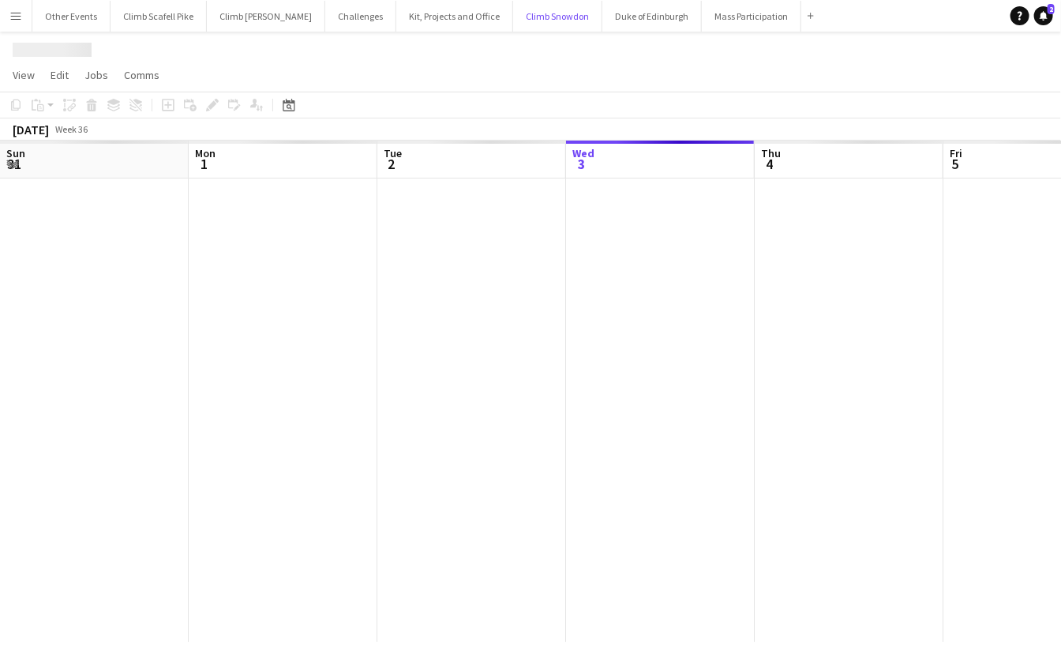
scroll to position [0, 377]
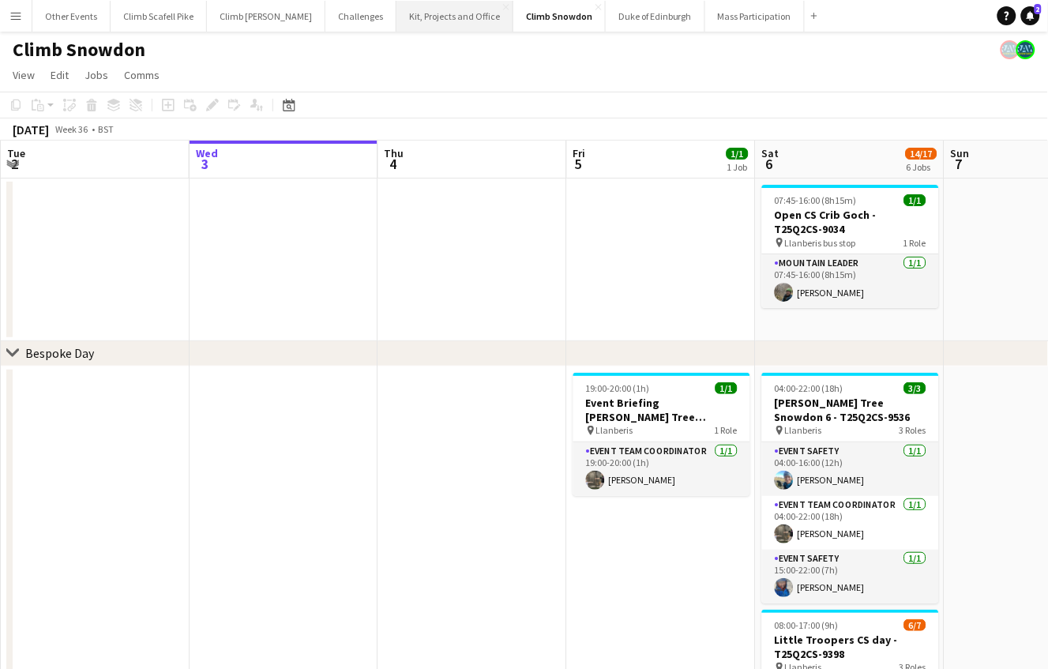
click at [433, 13] on button "Kit, Projects and Office Close" at bounding box center [454, 16] width 117 height 31
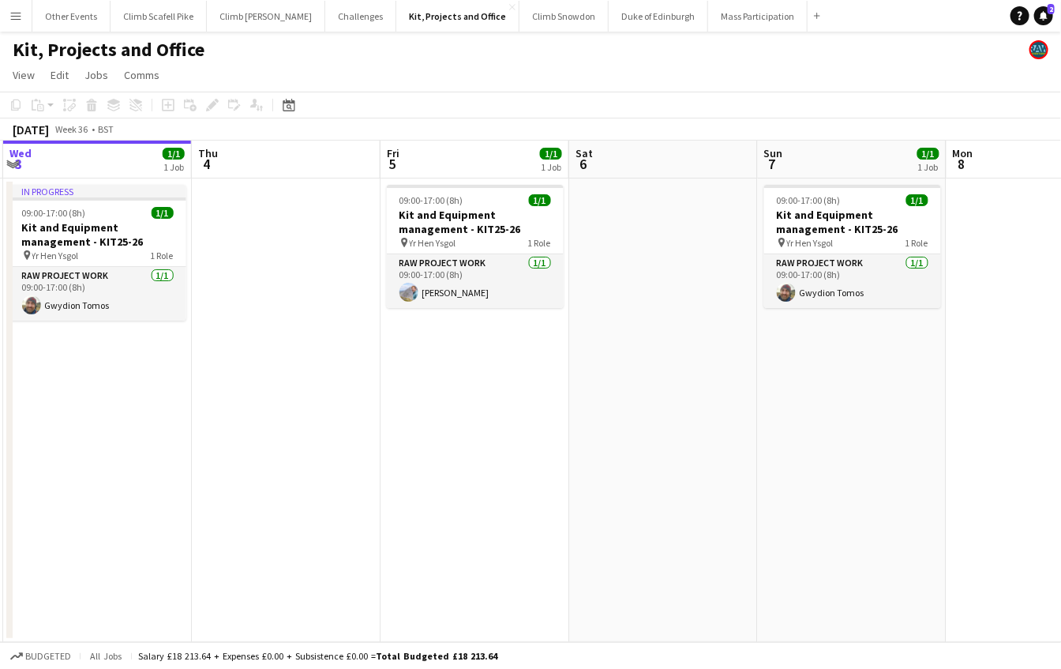
drag, startPoint x: 846, startPoint y: 466, endPoint x: 284, endPoint y: 453, distance: 562.2
click at [283, 453] on app-calendar-viewport "Sun 31 Mon 1 Tue 2 1/1 1 Job Wed 3 1/1 1 Job Thu 4 Fri 5 1/1 1 Job Sat 6 Sun 7 …" at bounding box center [530, 391] width 1061 height 501
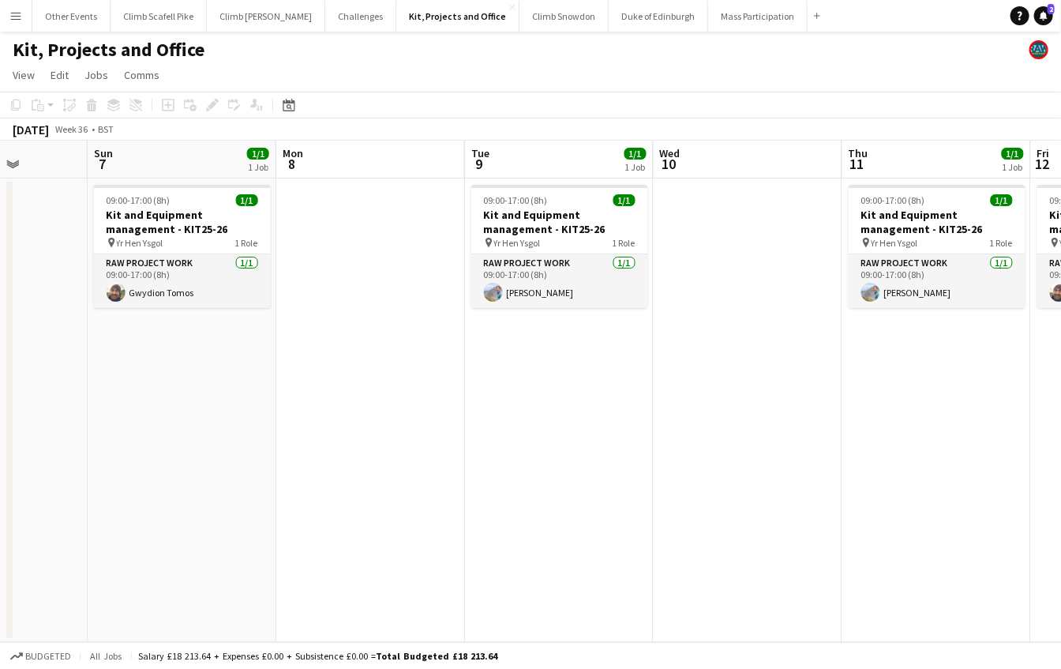
drag, startPoint x: 834, startPoint y: 449, endPoint x: 544, endPoint y: 464, distance: 290.9
click at [544, 464] on app-calendar-viewport "Wed 3 1/1 1 Job Thu 4 Fri 5 1/1 1 Job Sat 6 Sun 7 1/1 1 Job Mon 8 Tue 9 1/1 1 J…" at bounding box center [530, 391] width 1061 height 501
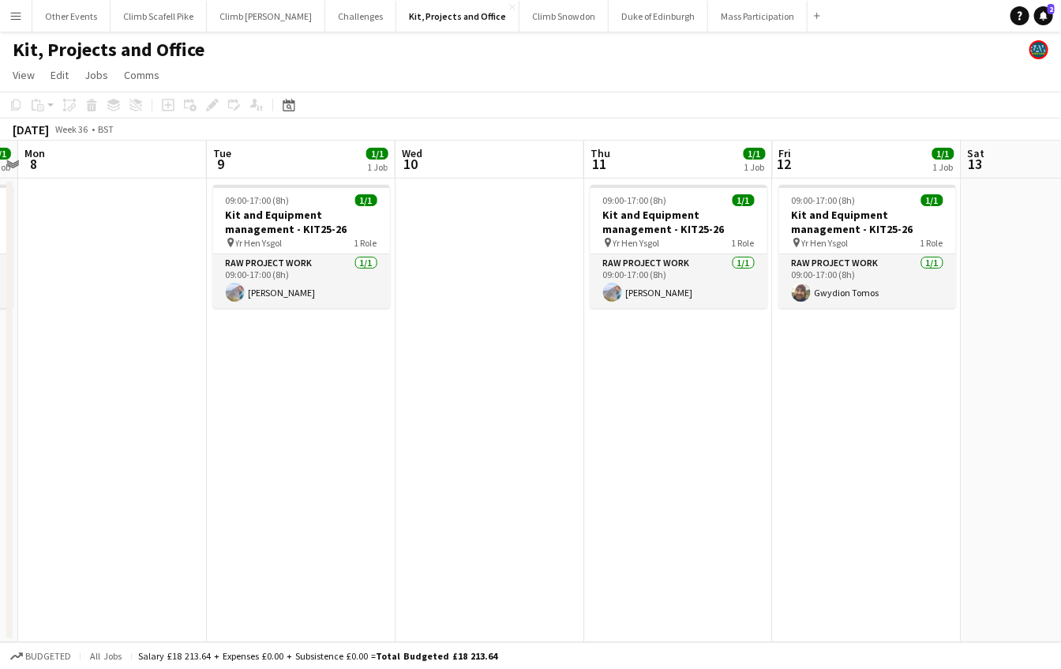
drag, startPoint x: 802, startPoint y: 464, endPoint x: 543, endPoint y: 475, distance: 259.2
click at [544, 475] on app-calendar-viewport "Fri 5 1/1 1 Job Sat 6 Sun 7 1/1 1 Job Mon 8 Tue 9 1/1 1 Job Wed 10 Thu 11 1/1 1…" at bounding box center [530, 391] width 1061 height 501
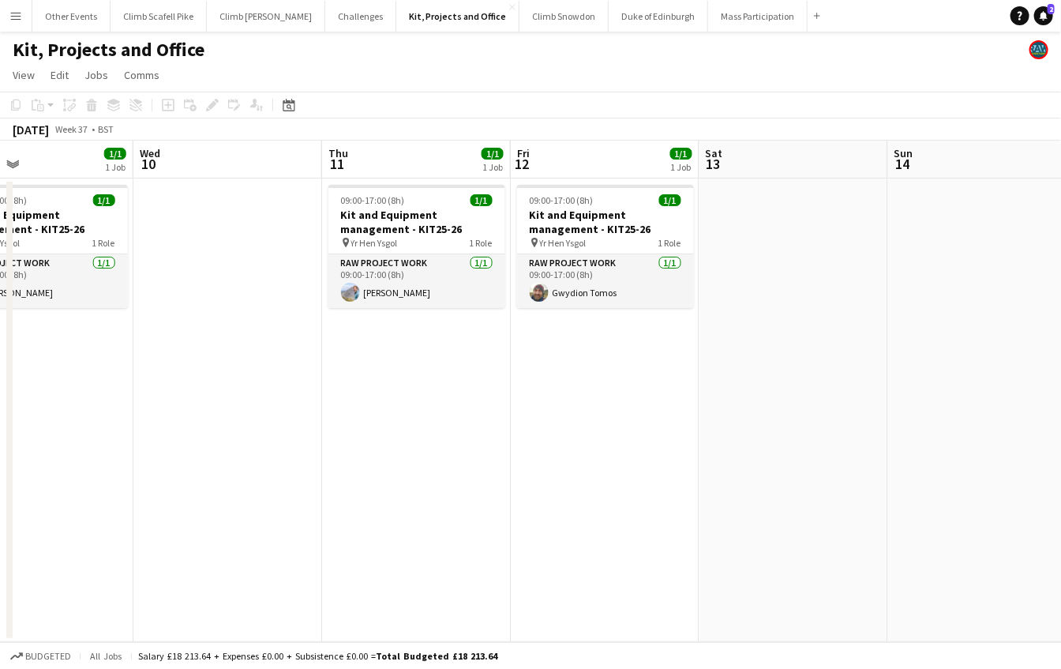
drag, startPoint x: 780, startPoint y: 474, endPoint x: 519, endPoint y: 479, distance: 261.3
click at [519, 479] on app-calendar-viewport "Sat 6 Sun 7 1/1 1 Job Mon 8 Tue 9 1/1 1 Job Wed 10 Thu 11 1/1 1 Job Fri 12 1/1 …" at bounding box center [530, 391] width 1061 height 501
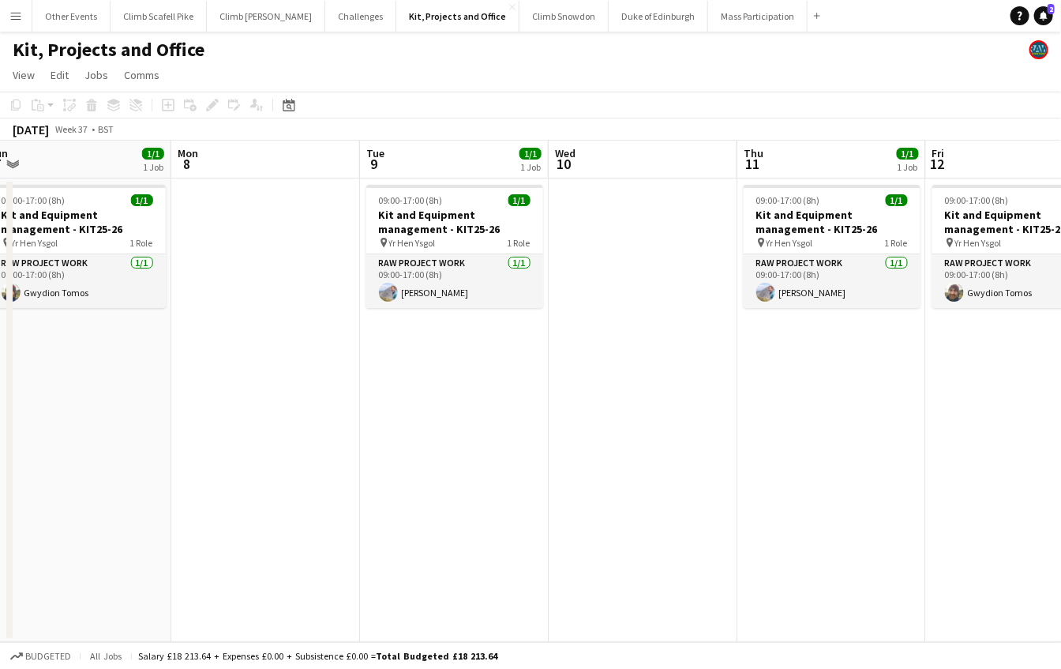
drag, startPoint x: 362, startPoint y: 474, endPoint x: 778, endPoint y: 474, distance: 416.0
click at [778, 474] on app-calendar-viewport "Fri 5 1/1 1 Job Sat 6 Sun 7 1/1 1 Job Mon 8 Tue 9 1/1 1 Job Wed 10 Thu 11 1/1 1…" at bounding box center [530, 391] width 1061 height 501
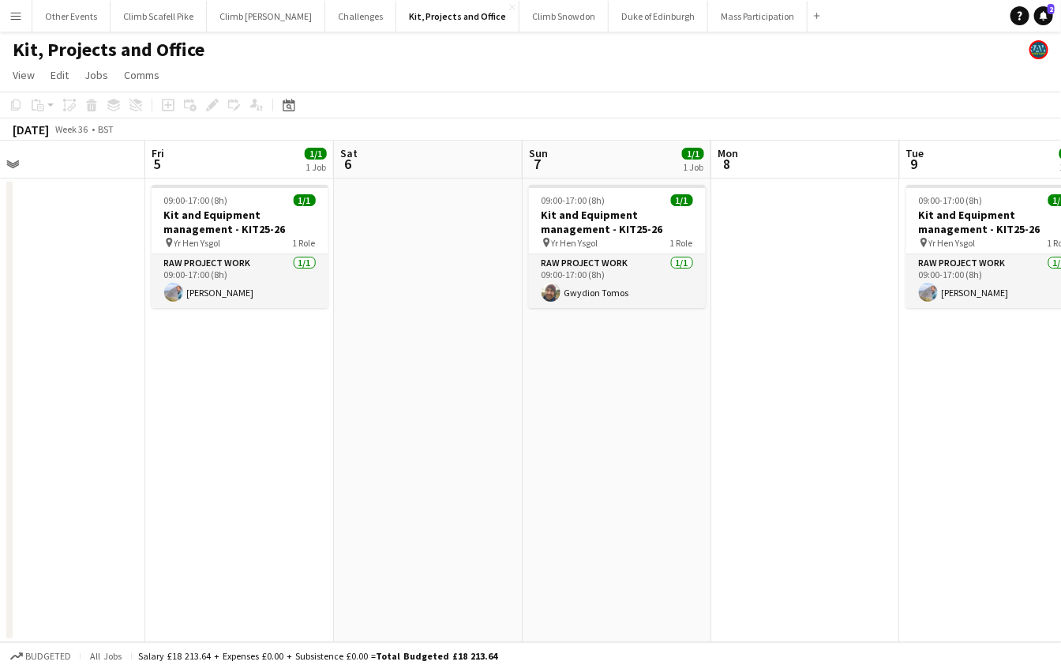
scroll to position [0, 415]
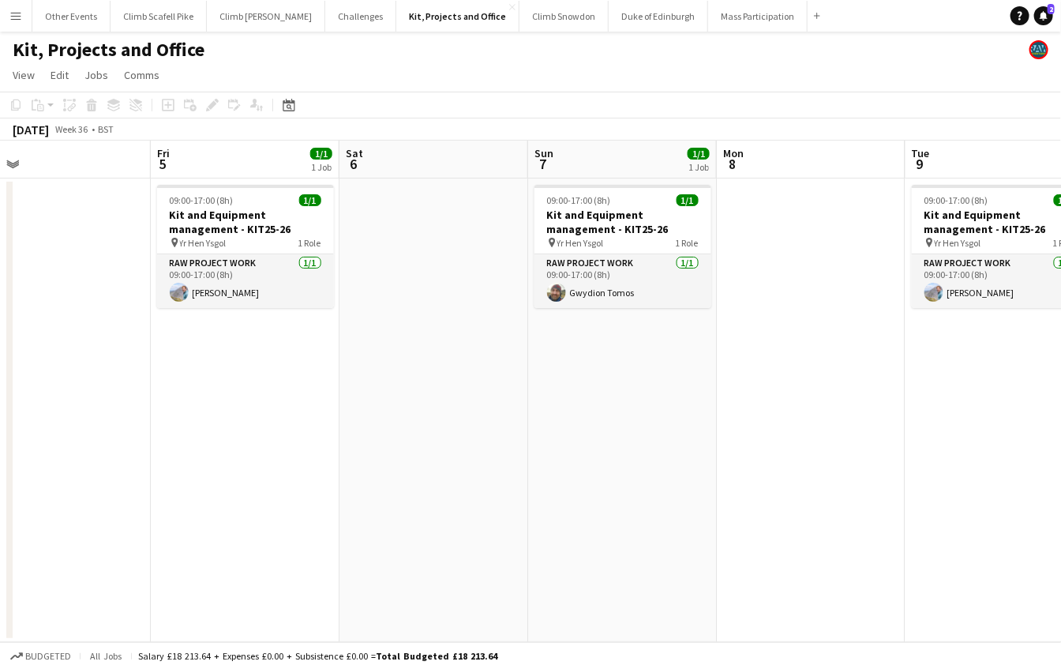
drag, startPoint x: 305, startPoint y: 483, endPoint x: 850, endPoint y: 467, distance: 544.9
click at [850, 467] on app-calendar-viewport "Tue 2 1/1 1 Job Wed 3 1/1 1 Job Thu 4 Fri 5 1/1 1 Job Sat 6 Sun 7 1/1 1 Job Mon…" at bounding box center [530, 391] width 1061 height 501
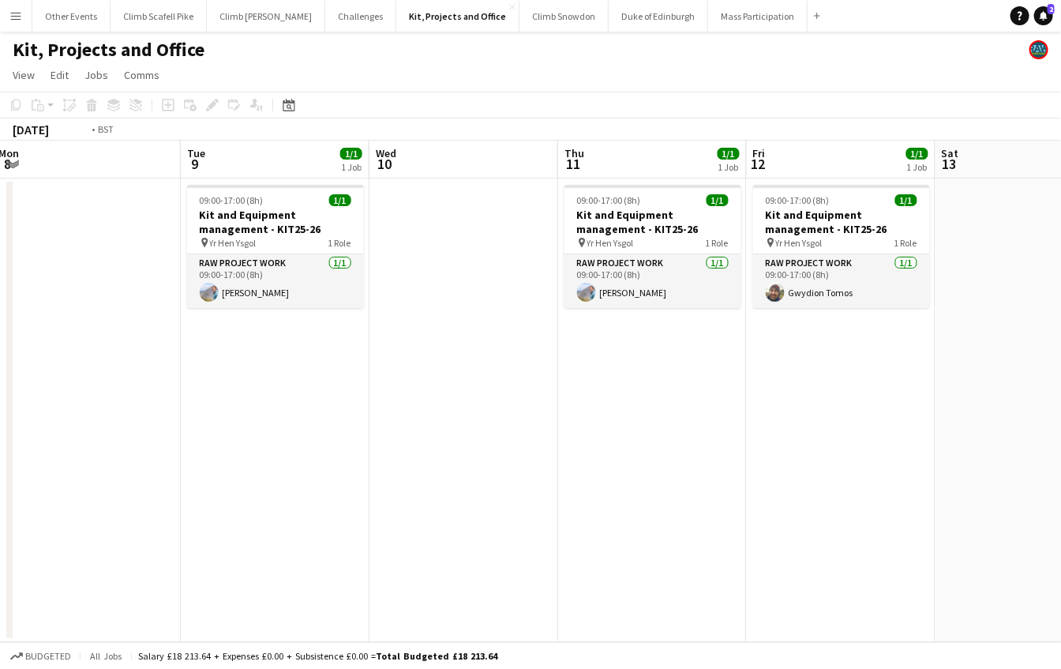
drag, startPoint x: 875, startPoint y: 464, endPoint x: 151, endPoint y: 528, distance: 727.5
click at [151, 528] on app-calendar-viewport "Fri 5 1/1 1 Job Sat 6 Sun 7 1/1 1 Job Mon 8 Tue 9 1/1 1 Job Wed 10 Thu 11 1/1 1…" at bounding box center [530, 391] width 1061 height 501
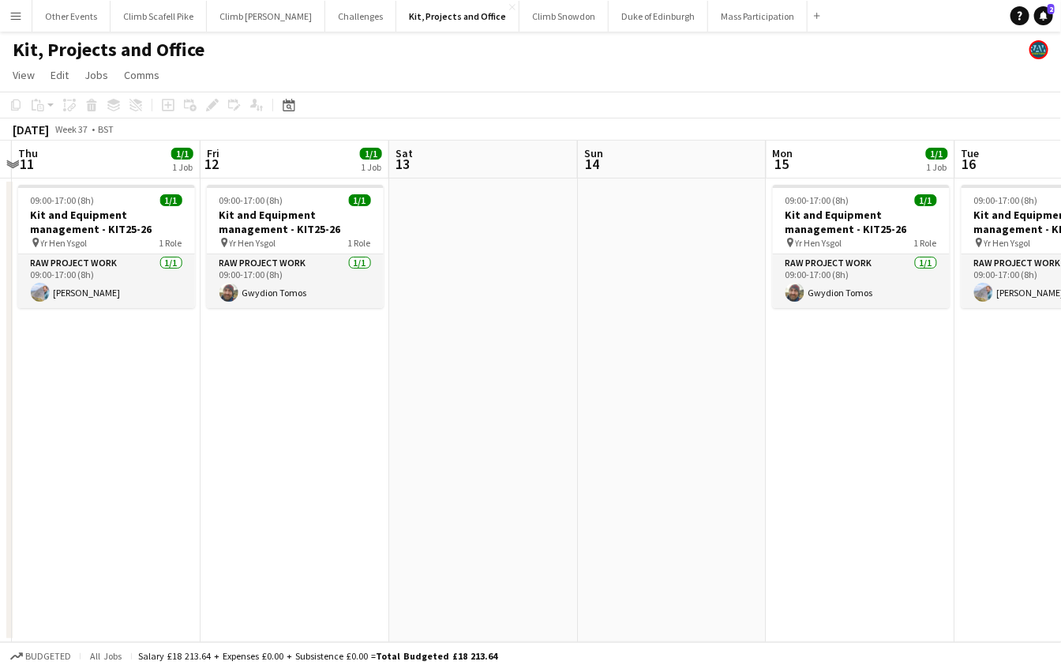
drag, startPoint x: 778, startPoint y: 478, endPoint x: 237, endPoint y: 504, distance: 541.4
click at [237, 504] on app-calendar-viewport "Mon 8 Tue 9 1/1 1 Job Wed 10 Thu 11 1/1 1 Job Fri 12 1/1 1 Job Sat 13 Sun 14 Mo…" at bounding box center [530, 391] width 1061 height 501
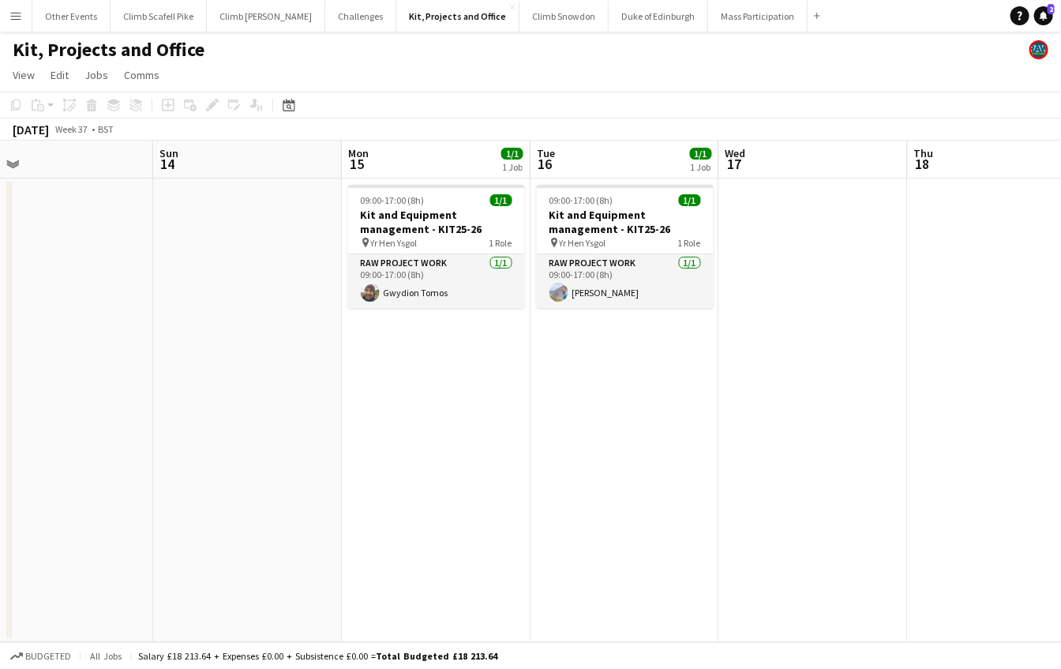
drag, startPoint x: 759, startPoint y: 463, endPoint x: 335, endPoint y: 488, distance: 424.6
click at [335, 488] on app-calendar-viewport "Wed 10 Thu 11 1/1 1 Job Fri 12 1/1 1 Job Sat 13 Sun 14 Mon 15 1/1 1 Job Tue 16 …" at bounding box center [530, 391] width 1061 height 501
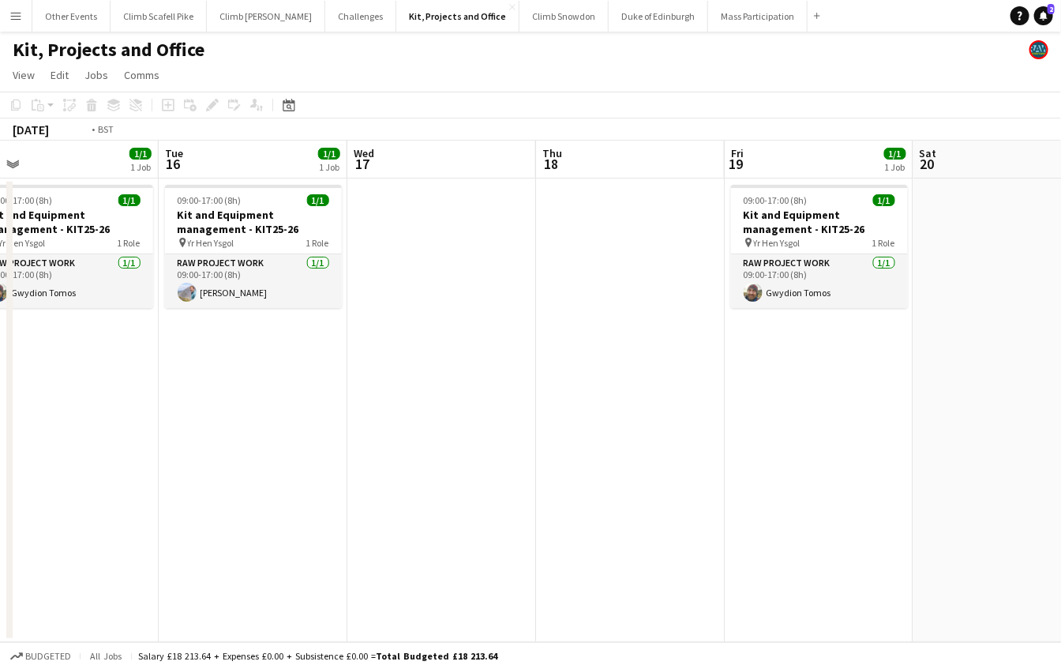
drag, startPoint x: 696, startPoint y: 452, endPoint x: 885, endPoint y: 451, distance: 188.7
click at [895, 456] on app-calendar-viewport "Sat 13 Sun 14 Mon 15 1/1 1 Job Tue 16 1/1 1 Job Wed 17 Thu 18 Fri 19 1/1 1 Job …" at bounding box center [530, 391] width 1061 height 501
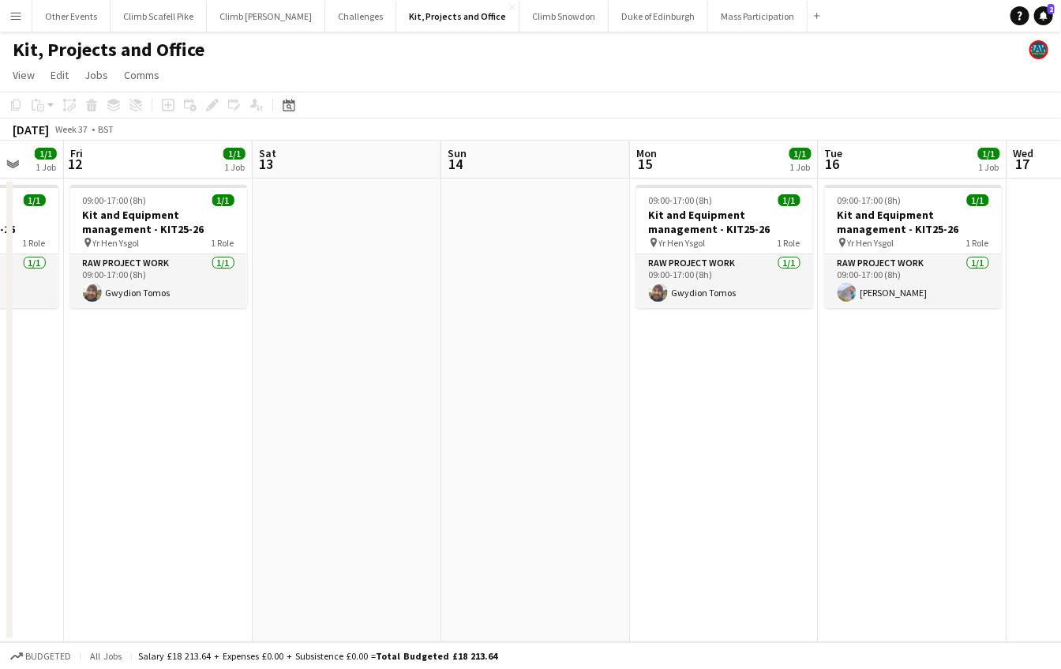
drag, startPoint x: 253, startPoint y: 450, endPoint x: 793, endPoint y: 403, distance: 542.0
click at [916, 417] on app-calendar-viewport "Tue 9 1/1 1 Job Wed 10 Thu 11 1/1 1 Job Fri 12 1/1 1 Job Sat 13 Sun 14 Mon 15 1…" at bounding box center [530, 391] width 1061 height 501
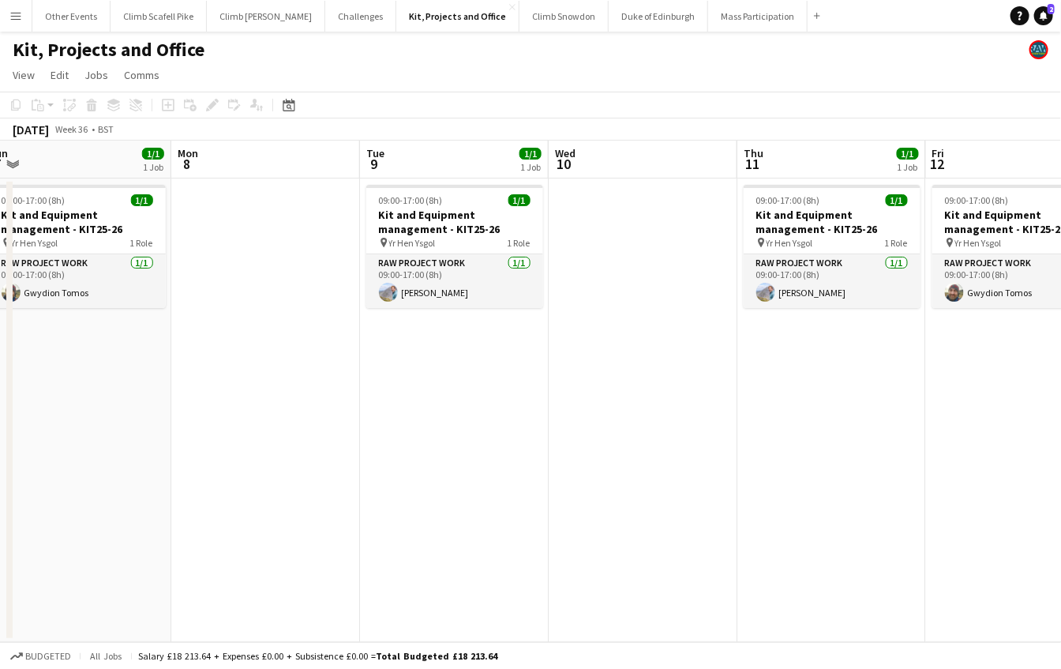
drag, startPoint x: 592, startPoint y: 434, endPoint x: 632, endPoint y: 433, distance: 40.3
click at [632, 433] on app-calendar-viewport "Fri 5 1/1 1 Job Sat 6 Sun 7 1/1 1 Job Mon 8 Tue 9 1/1 1 Job Wed 10 Thu 11 1/1 1…" at bounding box center [530, 391] width 1061 height 501
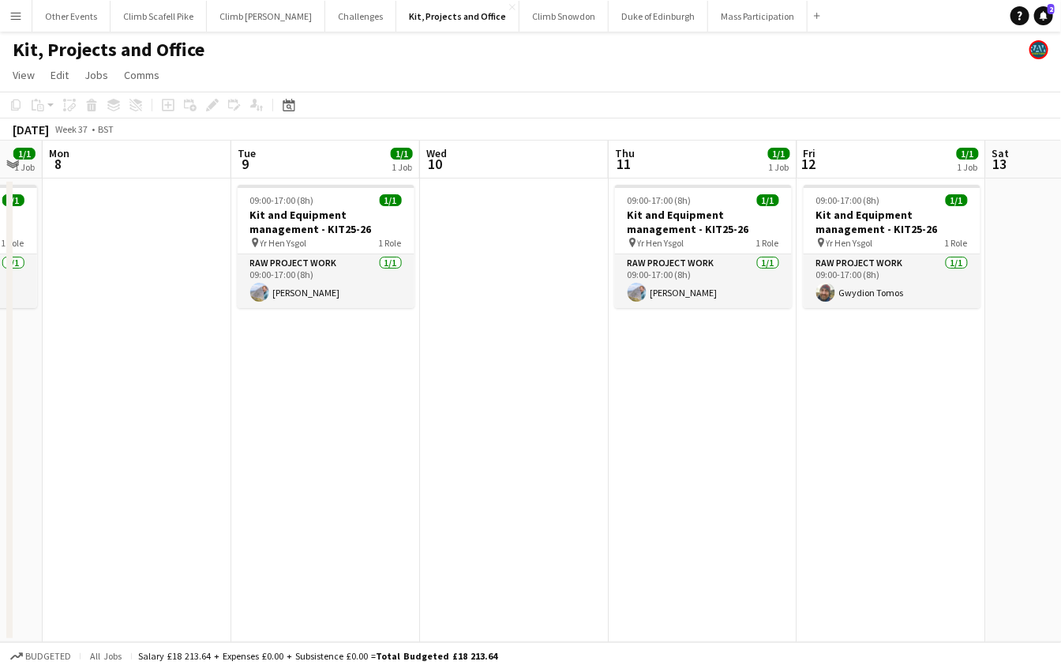
scroll to position [0, 622]
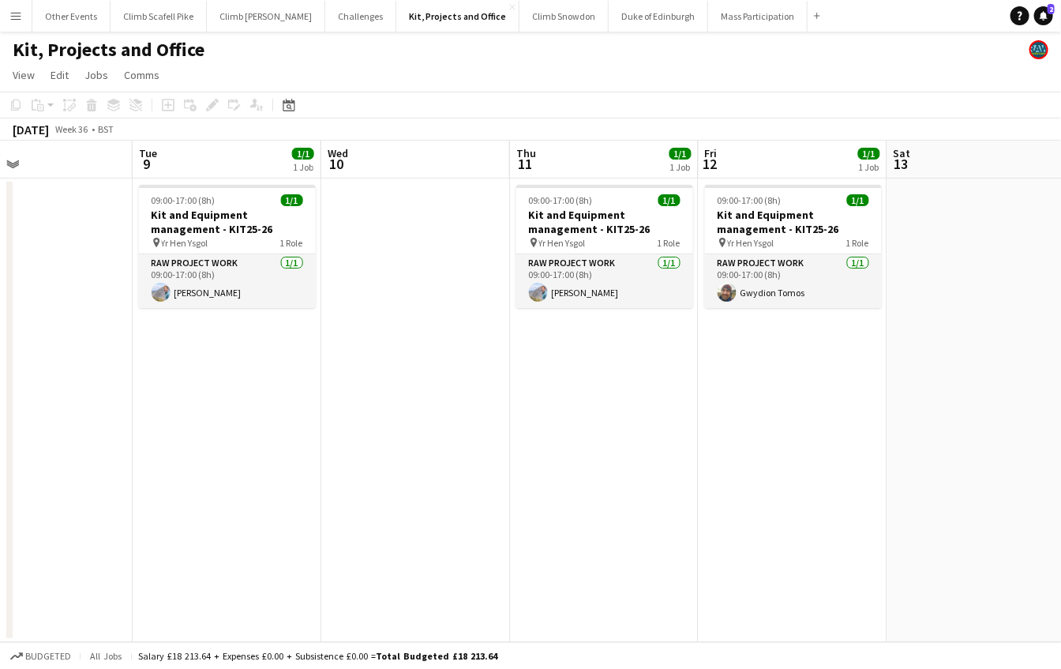
drag, startPoint x: 777, startPoint y: 426, endPoint x: 549, endPoint y: 445, distance: 228.9
click at [549, 445] on app-calendar-viewport "Fri 5 1/1 1 Job Sat 6 Sun 7 1/1 1 Job Mon 8 Tue 9 1/1 1 Job Wed 10 Thu 11 1/1 1…" at bounding box center [530, 391] width 1061 height 501
click at [289, 103] on icon "Date picker" at bounding box center [289, 105] width 13 height 13
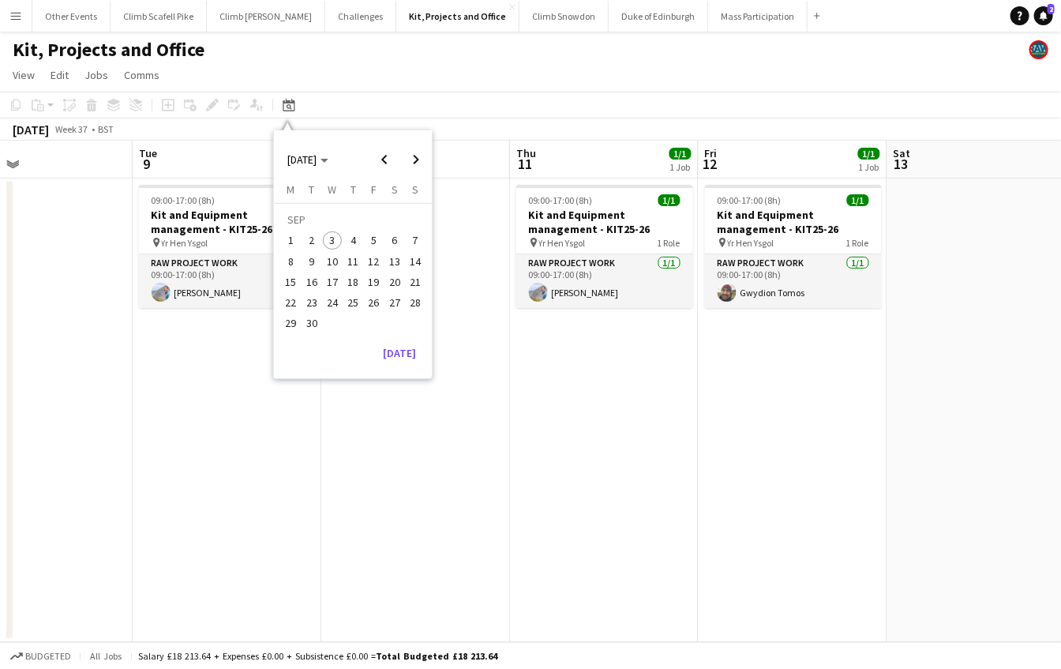
click at [393, 298] on span "27" at bounding box center [394, 302] width 19 height 19
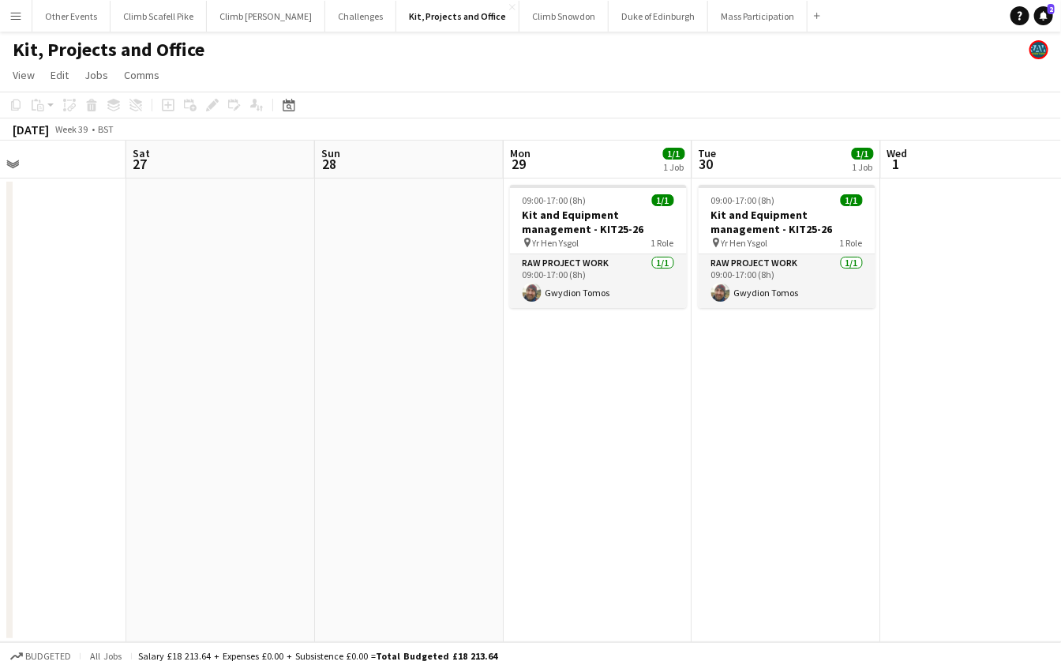
drag, startPoint x: 762, startPoint y: 408, endPoint x: 707, endPoint y: 410, distance: 55.3
click at [707, 410] on app-calendar-viewport "Tue 23 1/1 1 Job Wed 24 Thu 25 0/1 1 Job Fri 26 Sat 27 Sun 28 Mon 29 1/1 1 Job …" at bounding box center [530, 391] width 1061 height 501
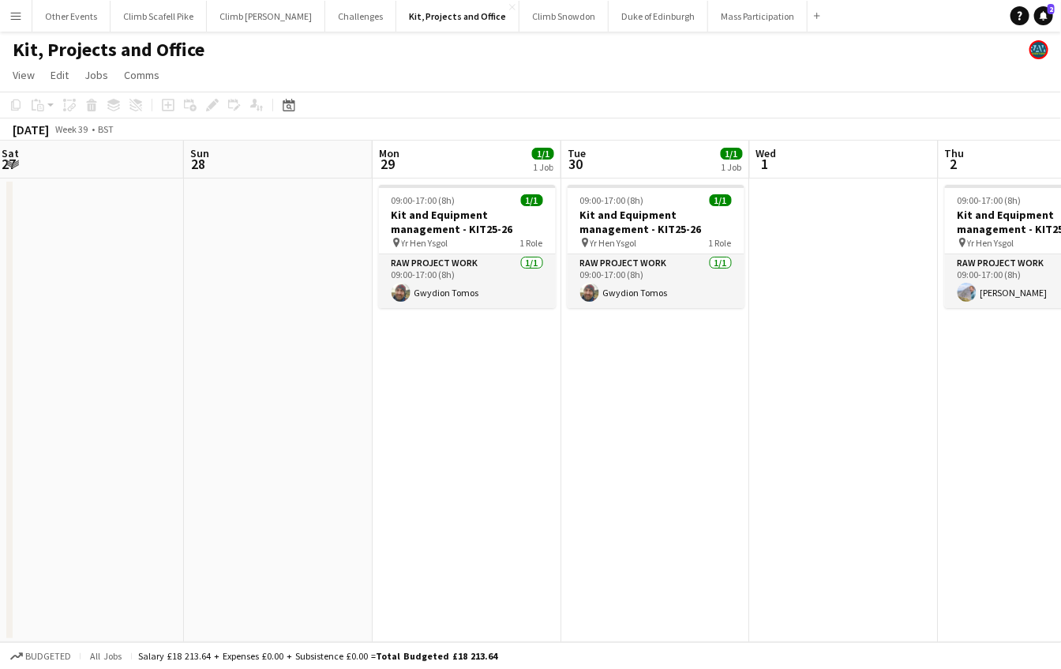
drag, startPoint x: 751, startPoint y: 414, endPoint x: 622, endPoint y: 419, distance: 129.5
click at [622, 419] on app-calendar-viewport "Wed 24 Thu 25 0/1 1 Job Fri 26 Sat 27 Sun 28 Mon 29 1/1 1 Job Tue 30 1/1 1 Job …" at bounding box center [530, 391] width 1061 height 501
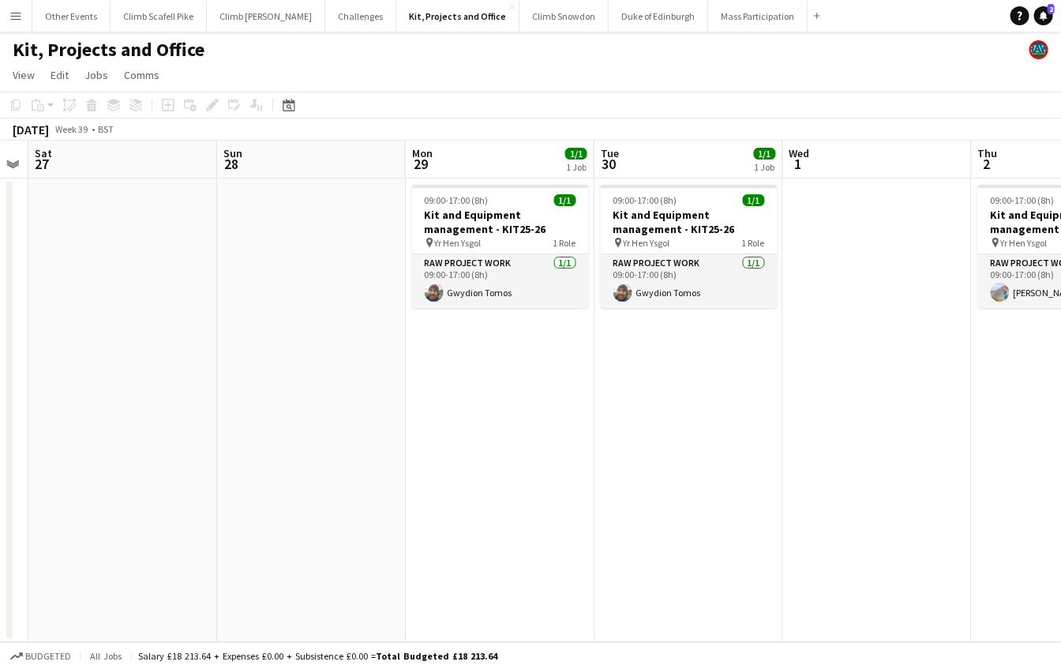
scroll to position [0, 491]
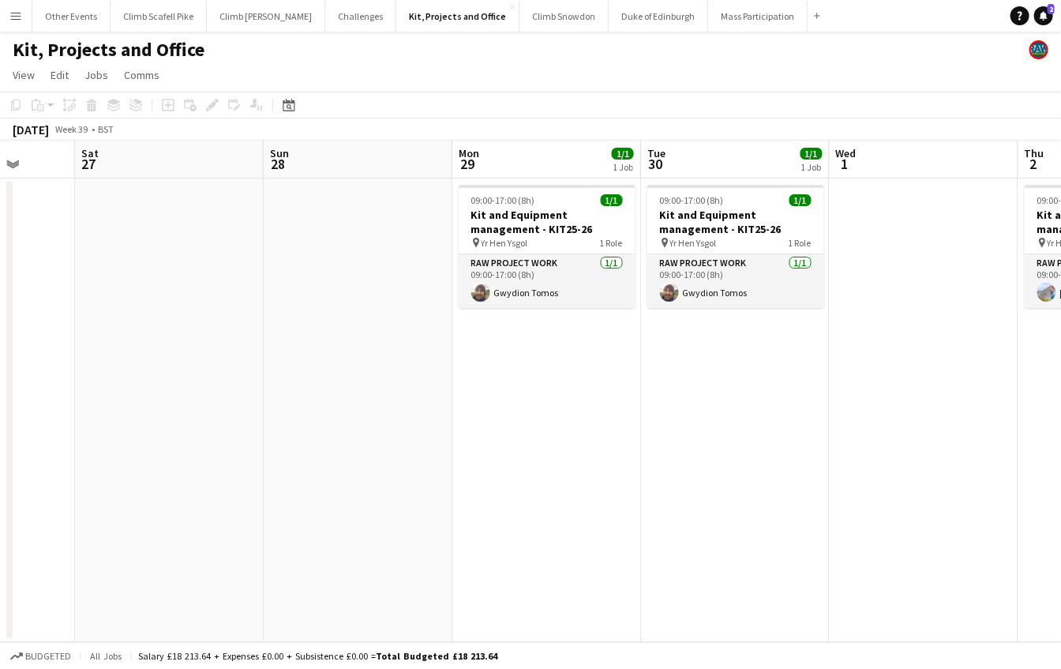
drag, startPoint x: 490, startPoint y: 426, endPoint x: 570, endPoint y: 423, distance: 79.8
click at [570, 423] on app-calendar-viewport "Wed 24 Thu 25 0/1 1 Job Fri 26 Sat 27 Sun 28 Mon 29 1/1 1 Job Tue 30 1/1 1 Job …" at bounding box center [530, 391] width 1061 height 501
click at [16, 21] on button "Menu" at bounding box center [16, 16] width 32 height 32
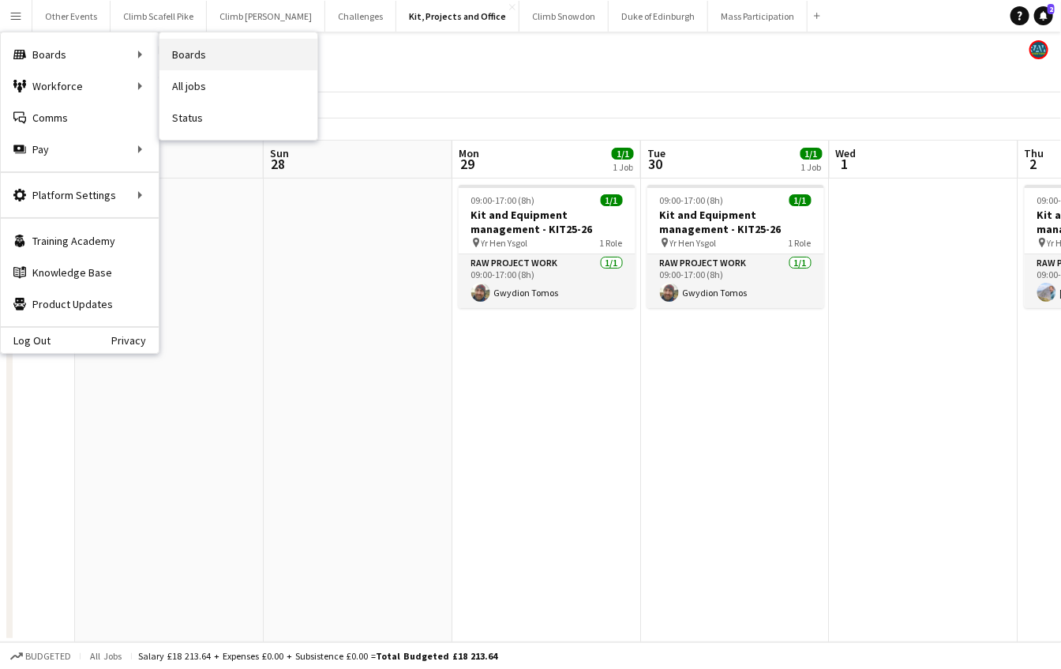
click at [257, 47] on link "Boards" at bounding box center [238, 55] width 158 height 32
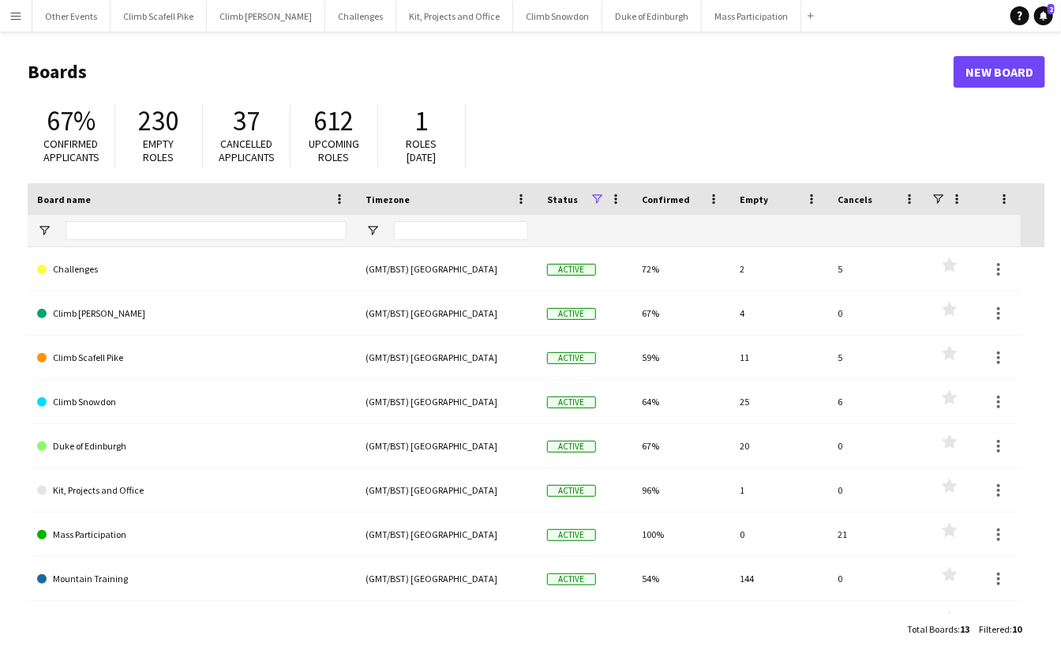
click at [9, 28] on button "Menu" at bounding box center [16, 16] width 32 height 32
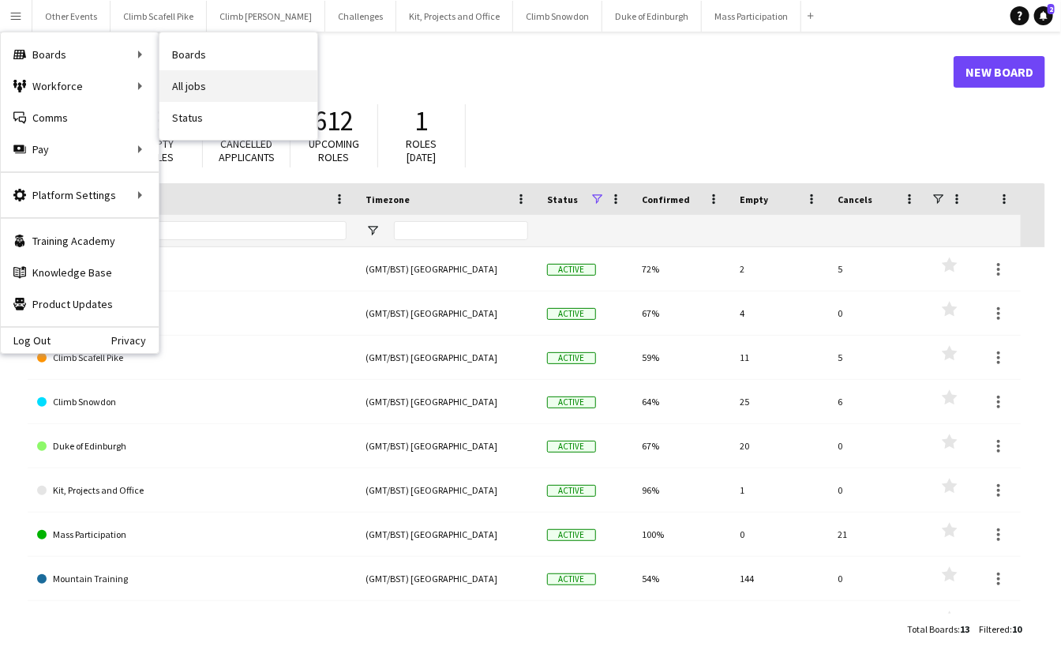
click at [213, 93] on link "All jobs" at bounding box center [238, 86] width 158 height 32
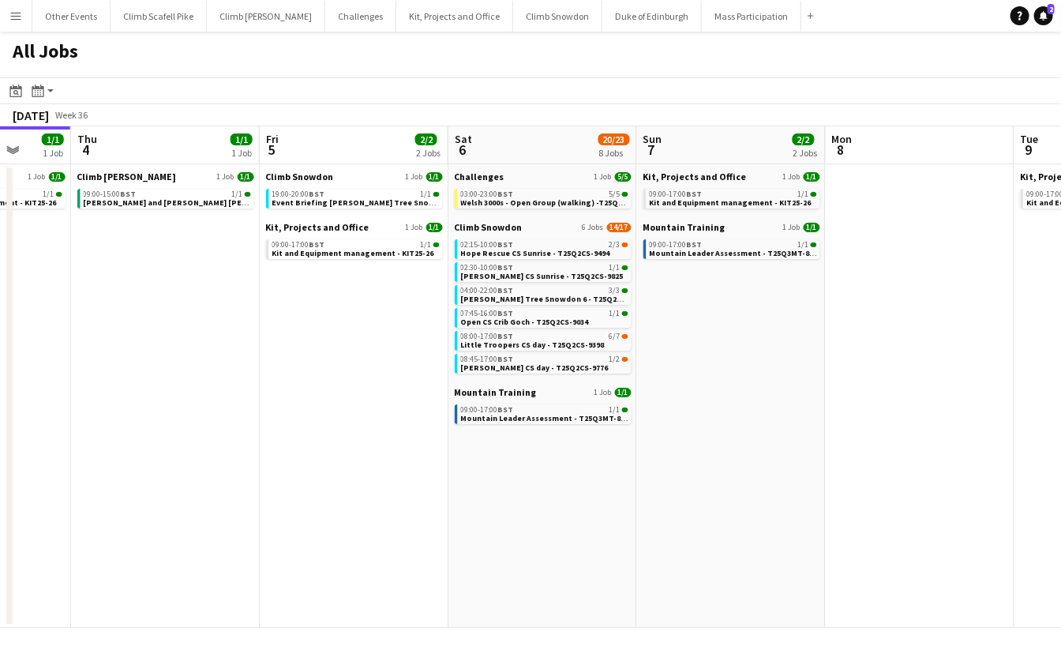
drag, startPoint x: 908, startPoint y: 471, endPoint x: 421, endPoint y: 496, distance: 487.7
click at [417, 496] on app-calendar-viewport "Sun 31 Mon 1 Tue 2 1/1 1 Job Wed 3 1/1 1 Job Thu 4 1/1 1 Job Fri 5 2/2 2 Jobs S…" at bounding box center [530, 376] width 1061 height 501
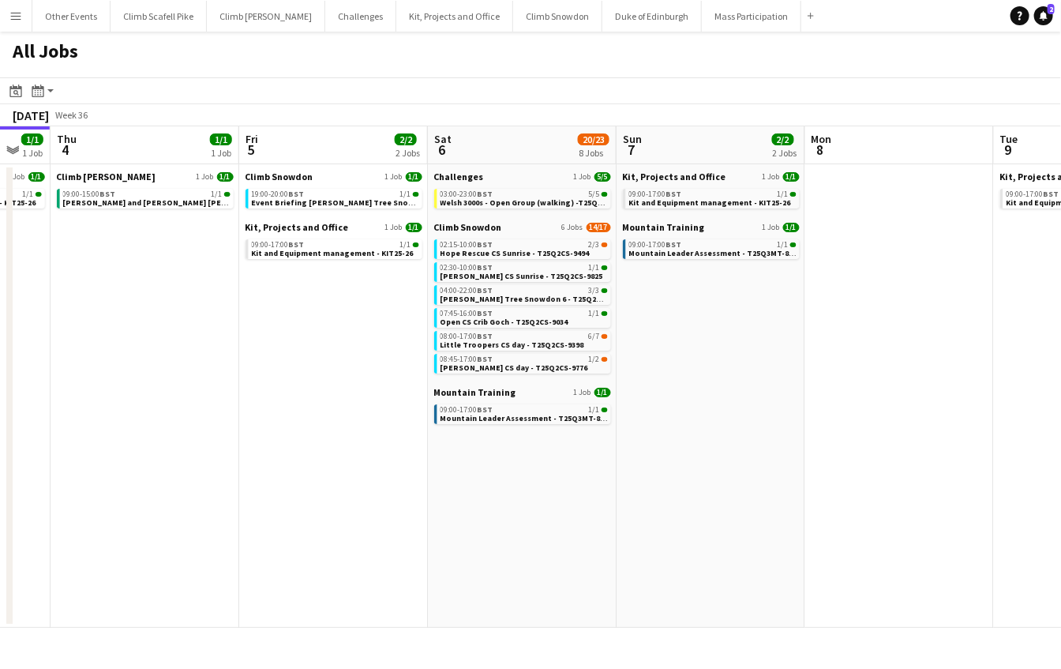
click at [276, 465] on app-all-jobs "All Jobs Date picker [DATE] [DATE] [DATE] M [DATE] T [DATE] W [DATE] T [DATE] F…" at bounding box center [530, 330] width 1061 height 596
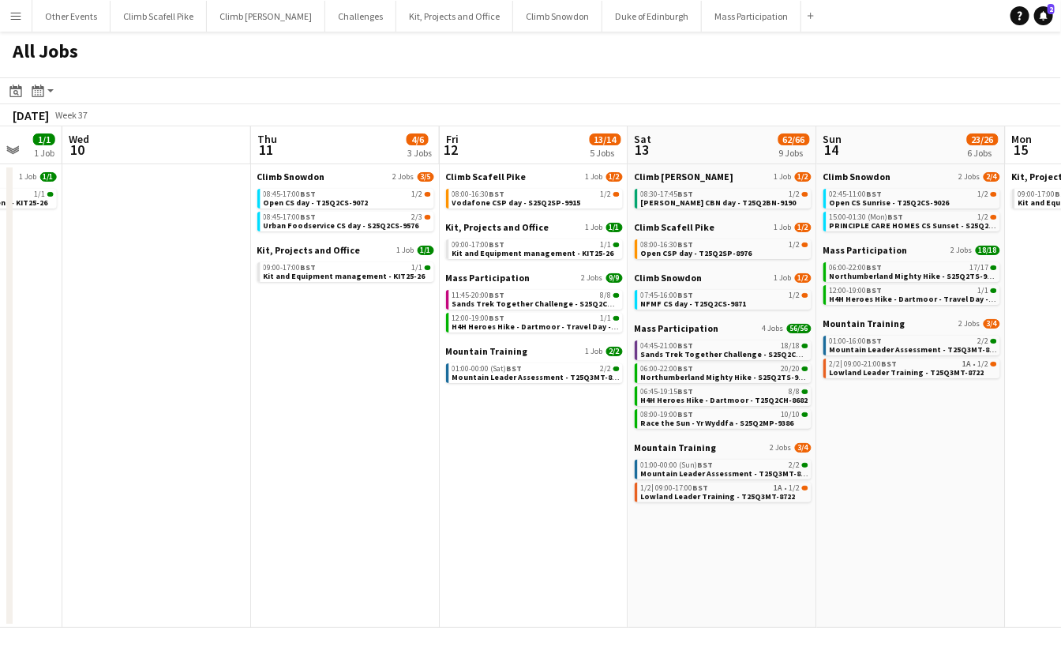
drag, startPoint x: 554, startPoint y: 508, endPoint x: 325, endPoint y: 534, distance: 230.5
click at [330, 534] on app-calendar-viewport "Sat 6 20/23 8 Jobs Sun 7 2/2 2 Jobs Mon 8 Tue 9 1/1 1 Job Wed 10 Thu 11 4/6 3 J…" at bounding box center [530, 376] width 1061 height 501
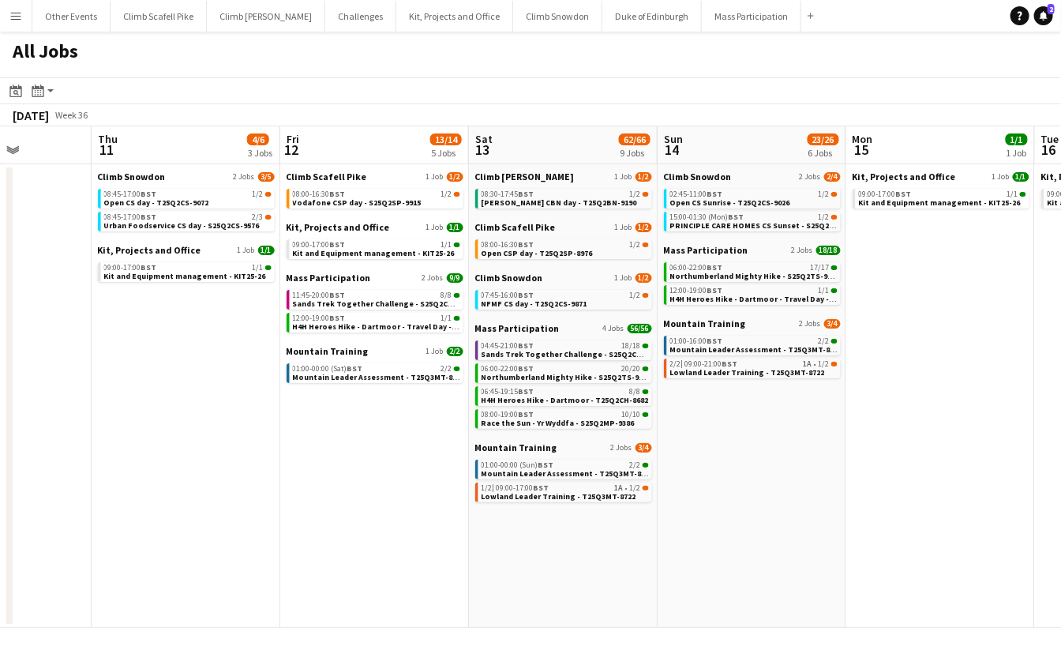
click at [157, 422] on app-all-jobs "All Jobs Date picker [DATE] [DATE] [DATE] M [DATE] T [DATE] W [DATE] T [DATE] F…" at bounding box center [530, 330] width 1061 height 596
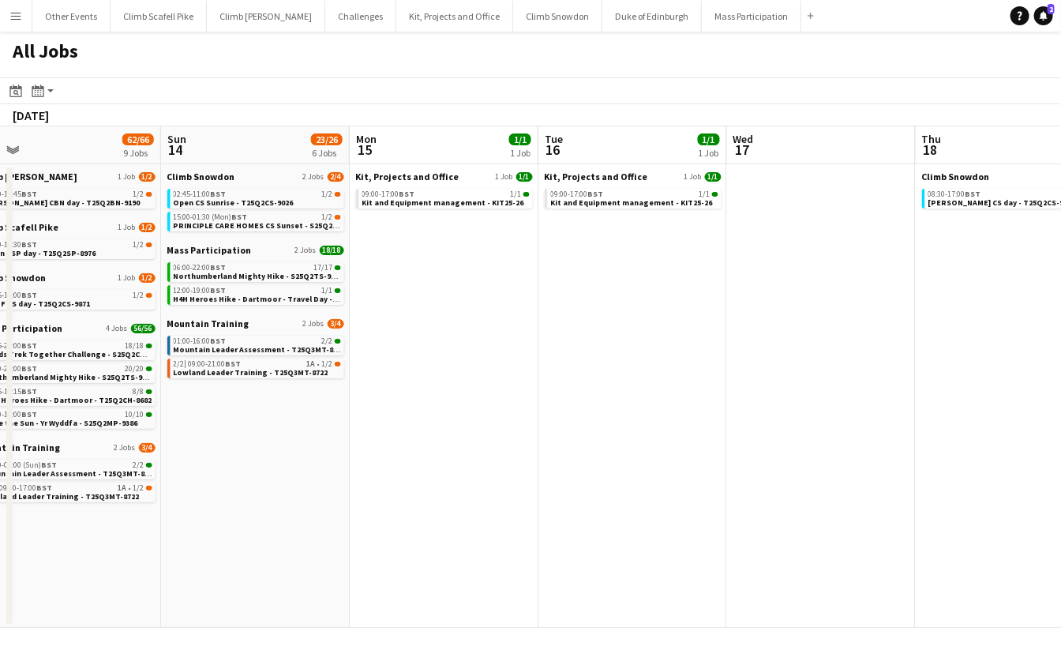
drag, startPoint x: 876, startPoint y: 354, endPoint x: 414, endPoint y: 408, distance: 465.7
click at [385, 405] on app-calendar-viewport "Wed 10 Thu 11 4/6 3 Jobs Fri 12 13/14 5 Jobs Sat 13 62/66 9 Jobs Sun 14 23/26 6…" at bounding box center [530, 376] width 1061 height 501
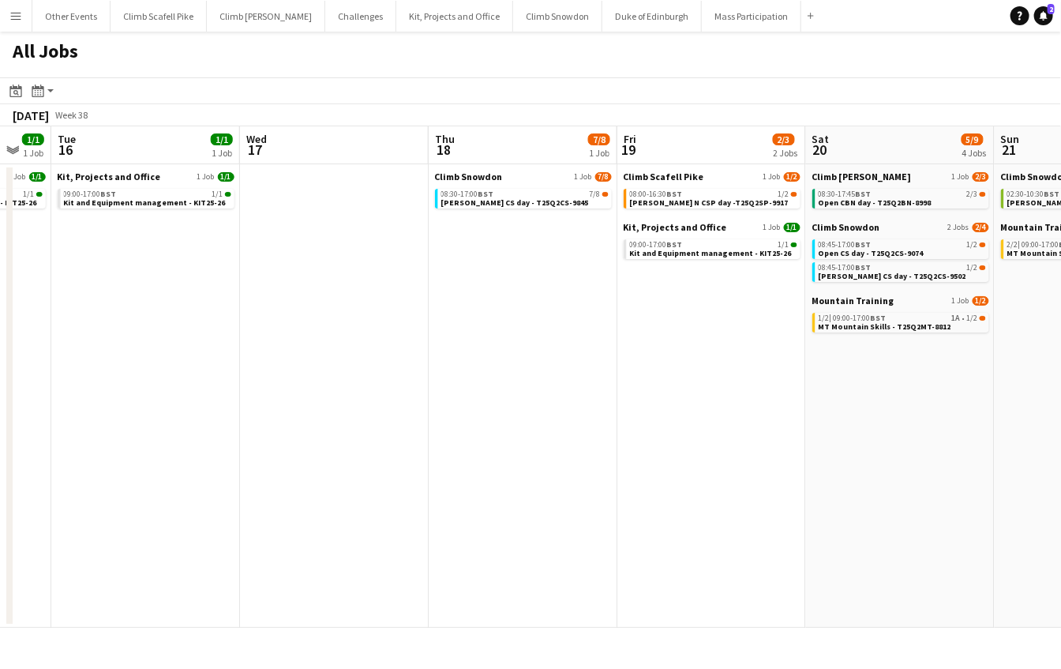
drag, startPoint x: 820, startPoint y: 393, endPoint x: 713, endPoint y: 463, distance: 127.9
click at [243, 490] on app-calendar-viewport "Sat 13 62/66 9 Jobs Sun 14 23/26 6 Jobs Mon 15 1/1 1 Job Tue 16 1/1 1 Job Wed 1…" at bounding box center [530, 376] width 1061 height 501
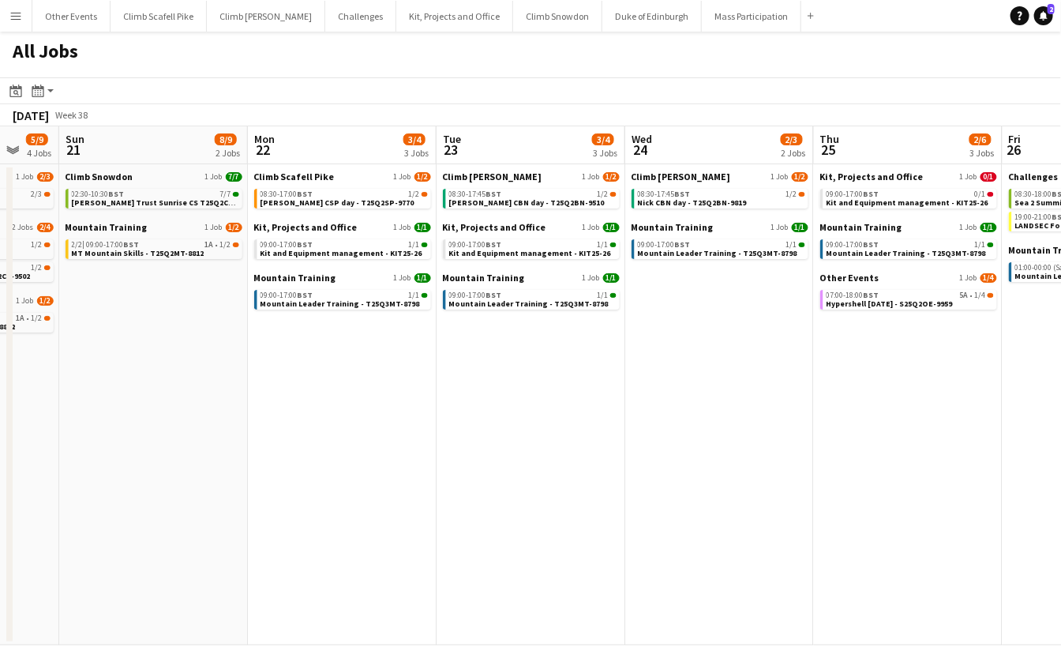
drag, startPoint x: 699, startPoint y: 463, endPoint x: 420, endPoint y: 482, distance: 279.4
click at [420, 482] on app-calendar-viewport "Thu 18 7/8 1 Job Fri 19 2/3 2 Jobs Sat 20 5/9 4 Jobs Sun 21 8/9 2 Jobs Mon 22 3…" at bounding box center [530, 385] width 1061 height 519
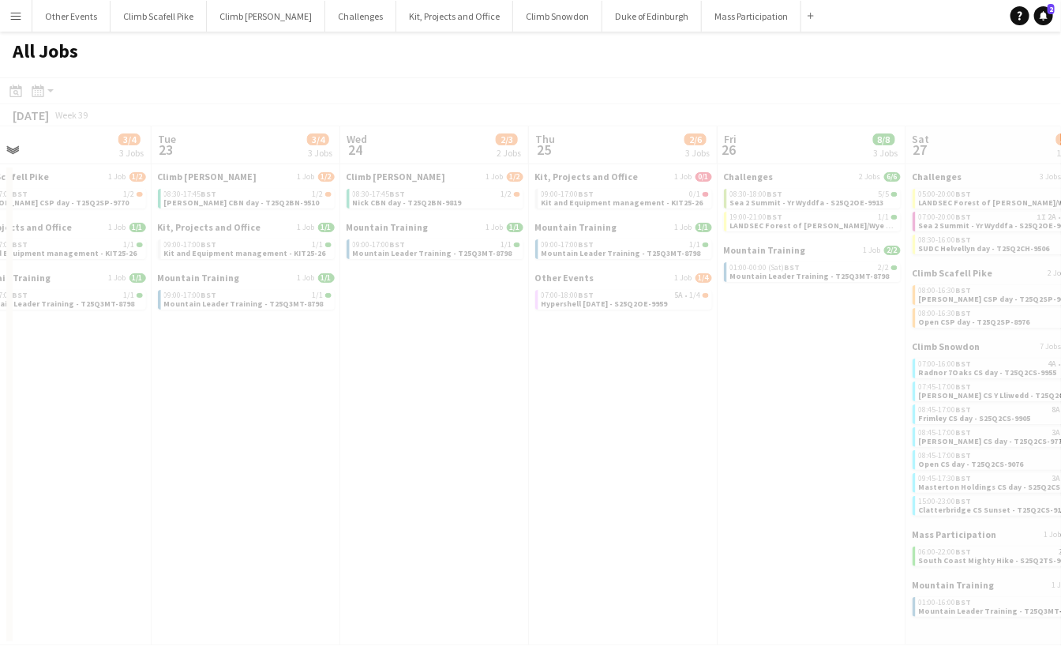
drag, startPoint x: 857, startPoint y: 467, endPoint x: 457, endPoint y: 546, distance: 408.1
click at [398, 544] on app-calendar-viewport "Sat 20 5/9 4 Jobs Sun 21 8/9 2 Jobs Mon 22 3/4 3 Jobs Tue 23 3/4 3 Jobs Wed 24 …" at bounding box center [530, 385] width 1061 height 519
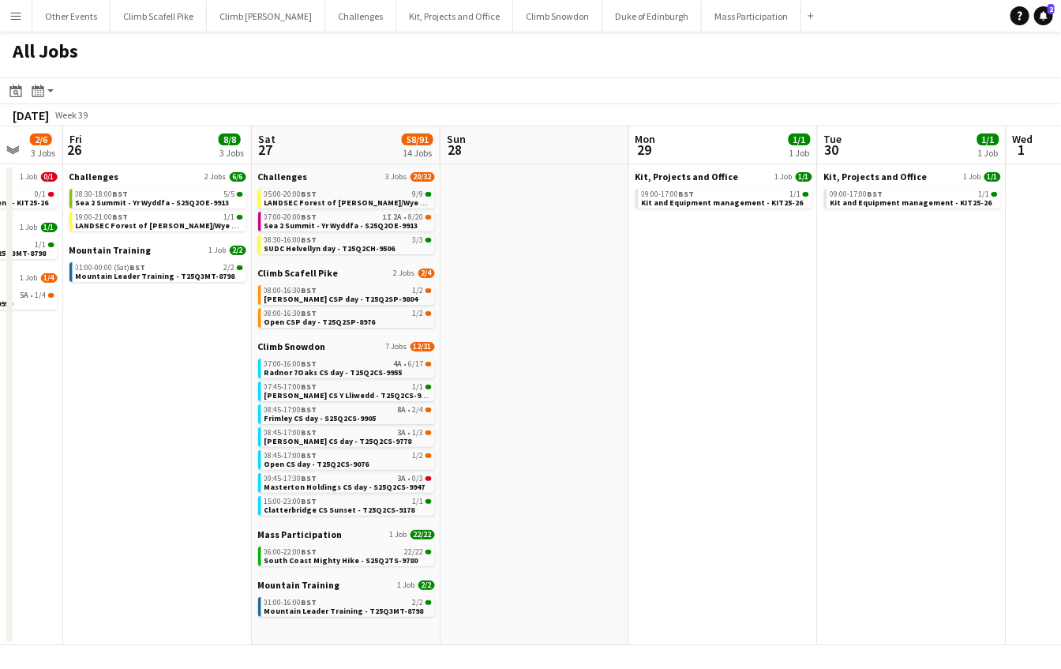
scroll to position [0, 515]
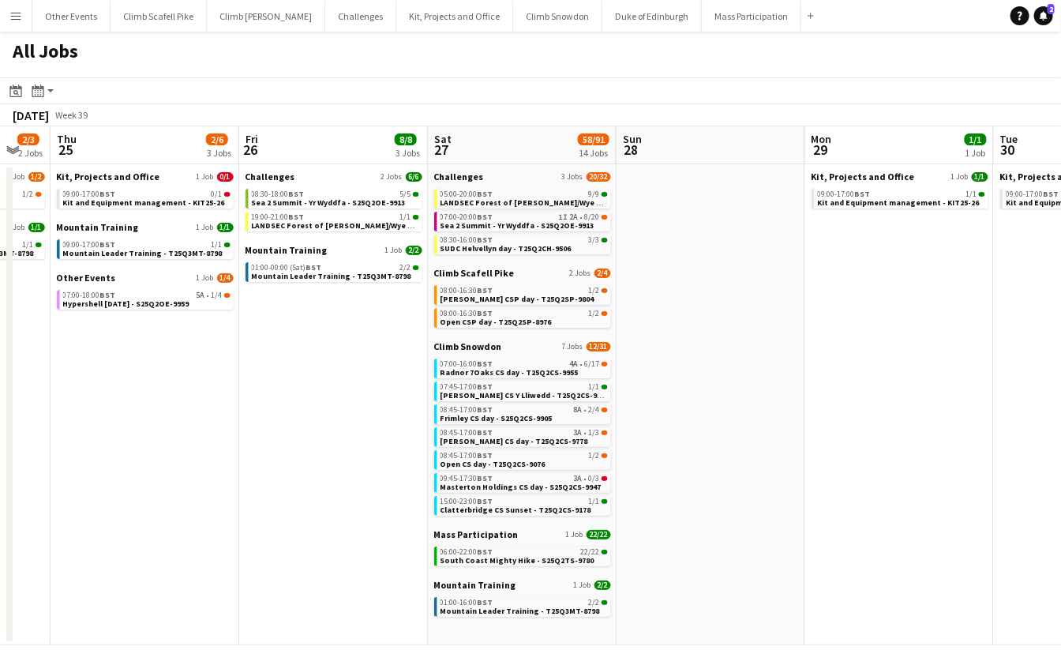
drag, startPoint x: 1020, startPoint y: 420, endPoint x: 728, endPoint y: 466, distance: 295.6
click at [728, 466] on app-calendar-viewport "Mon 22 3/4 3 Jobs Tue 23 3/4 3 Jobs Wed 24 2/3 2 Jobs Thu 25 2/6 3 Jobs Fri 26 …" at bounding box center [530, 385] width 1061 height 519
click at [526, 17] on button "Climb Snowdon Close" at bounding box center [557, 16] width 89 height 31
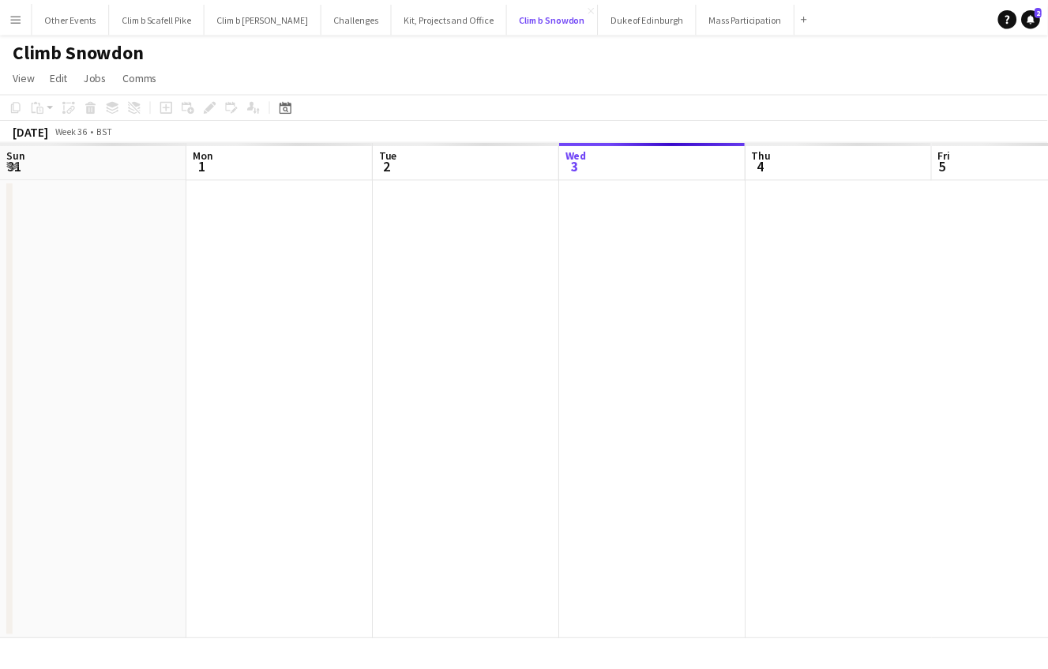
scroll to position [0, 377]
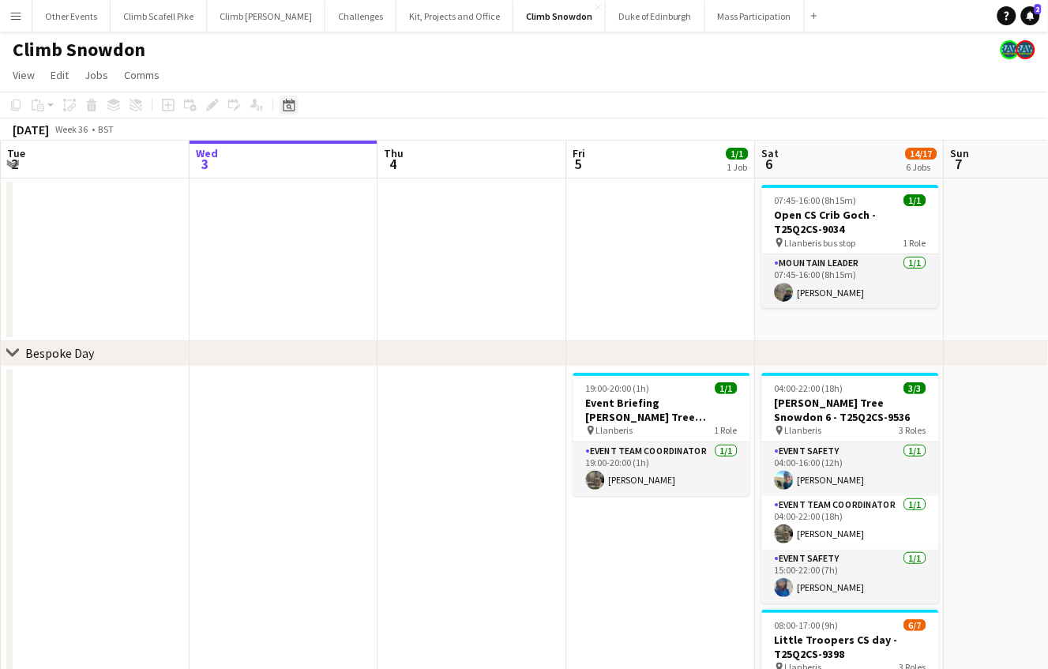
drag, startPoint x: 283, startPoint y: 107, endPoint x: 294, endPoint y: 108, distance: 11.9
click at [283, 107] on icon "Date picker" at bounding box center [289, 105] width 13 height 13
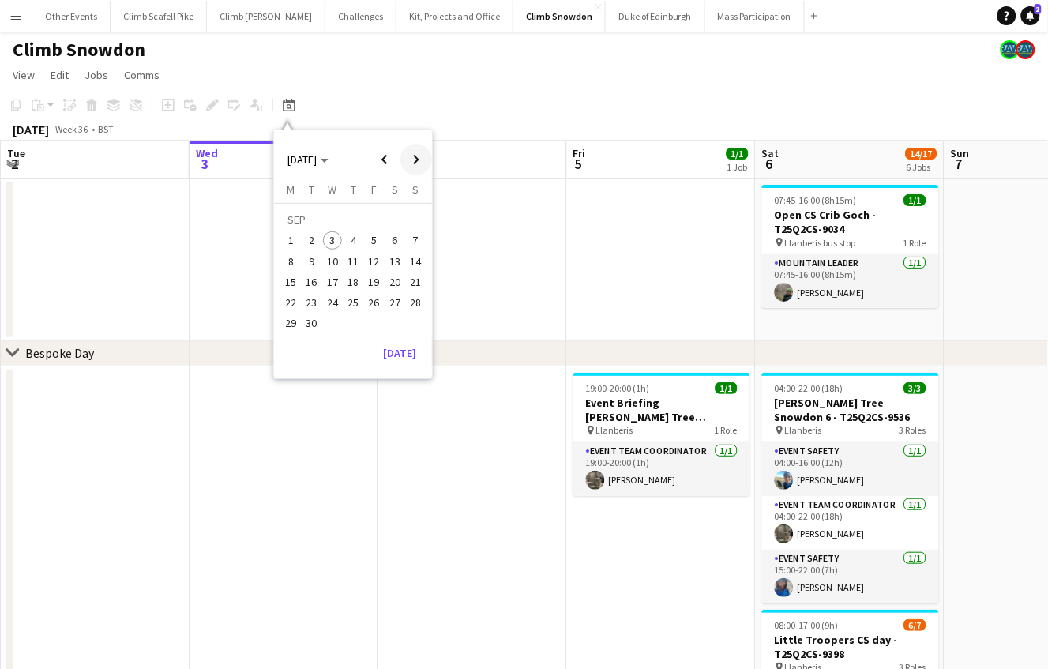
click at [424, 158] on span "Next month" at bounding box center [416, 160] width 32 height 32
click at [384, 158] on span "Previous month" at bounding box center [385, 160] width 32 height 32
click at [392, 302] on span "27" at bounding box center [394, 302] width 19 height 19
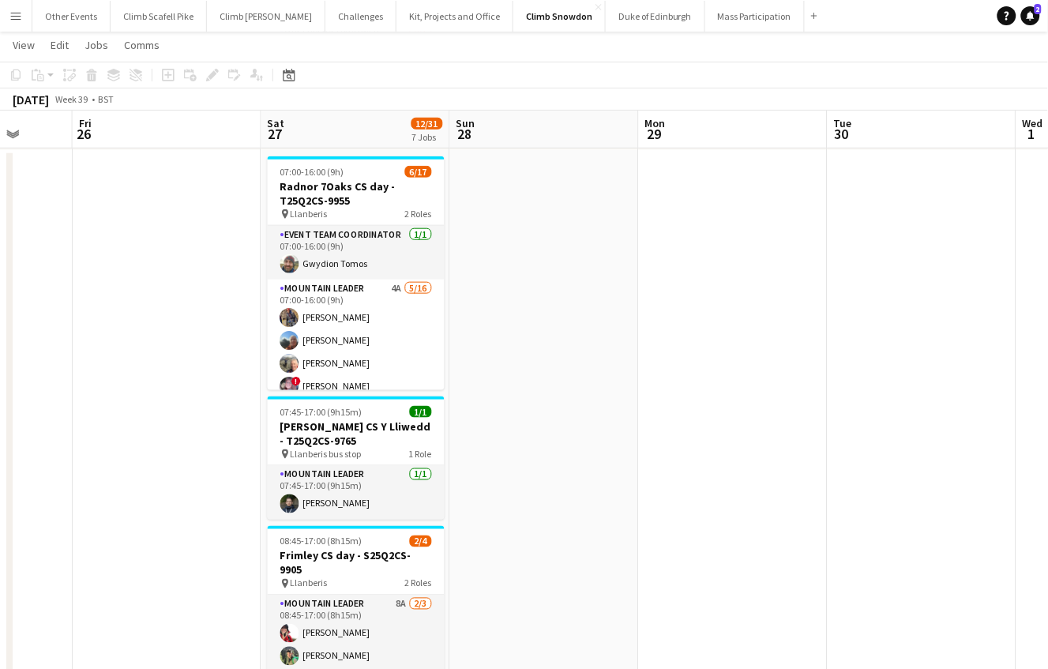
scroll to position [0, 405]
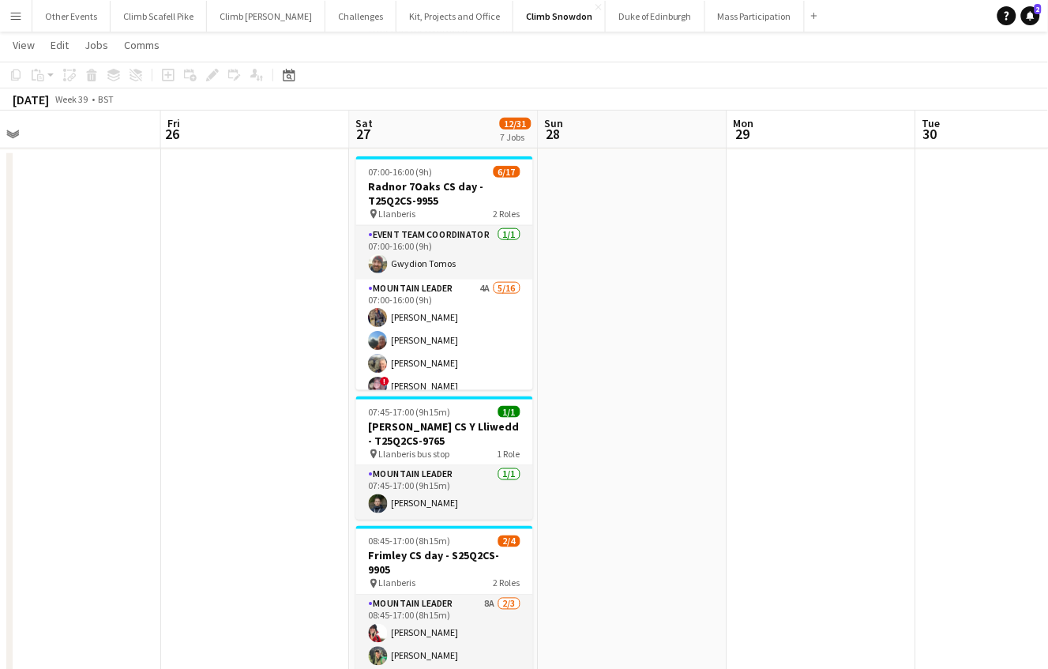
drag, startPoint x: 554, startPoint y: 358, endPoint x: 692, endPoint y: 358, distance: 137.4
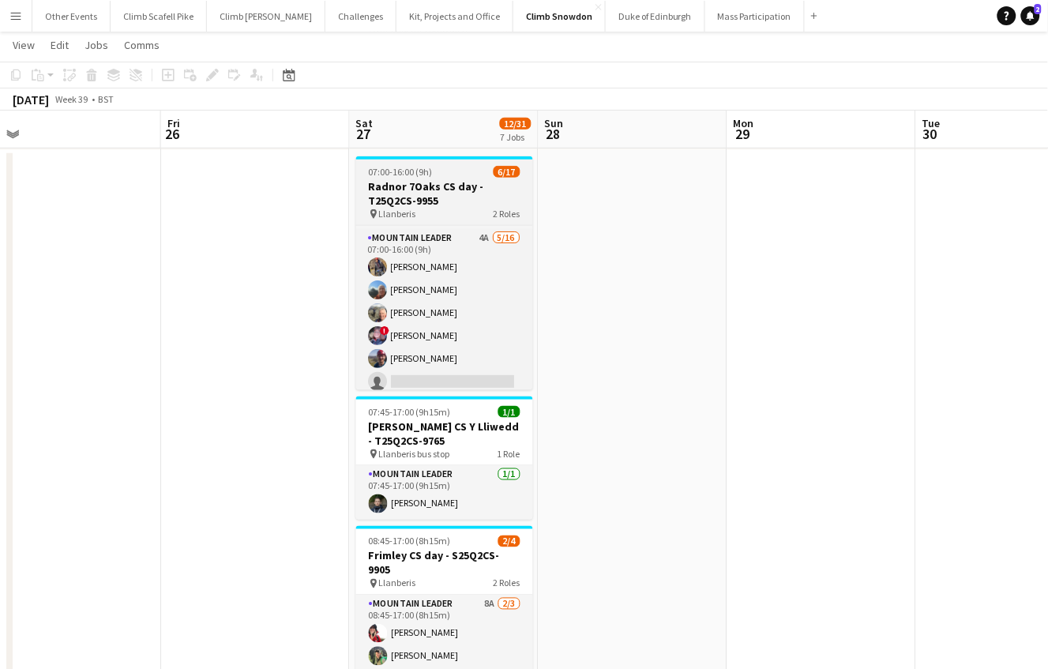
scroll to position [46, 0]
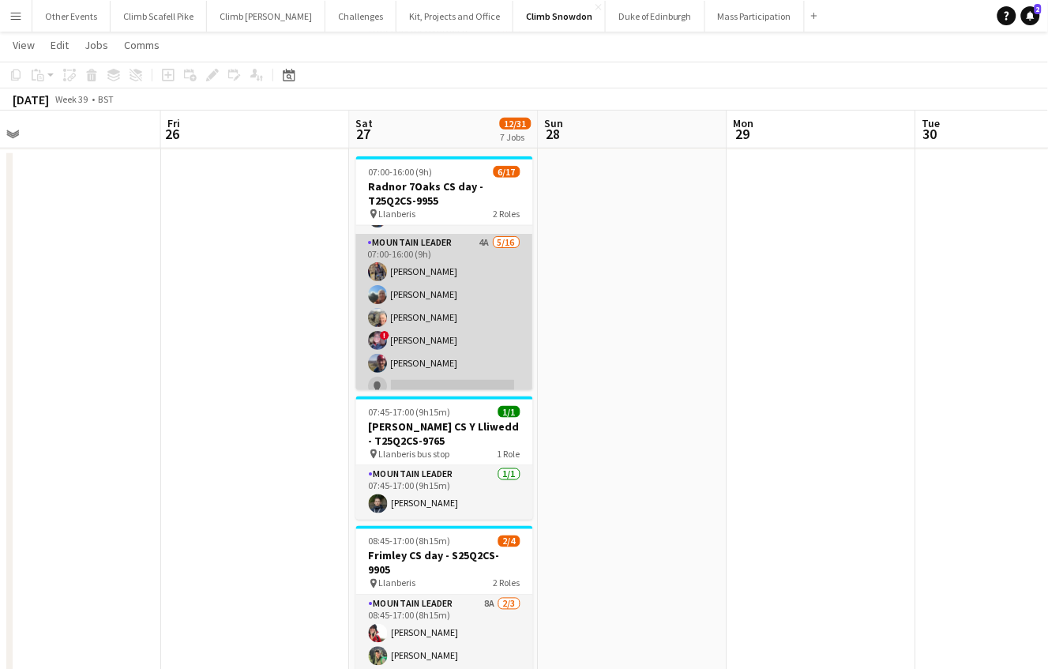
click at [485, 303] on app-card-role "Mountain Leader 4A [DATE] 07:00-16:00 (9h) [PERSON_NAME] [PERSON_NAME] [PERSON_…" at bounding box center [444, 432] width 177 height 397
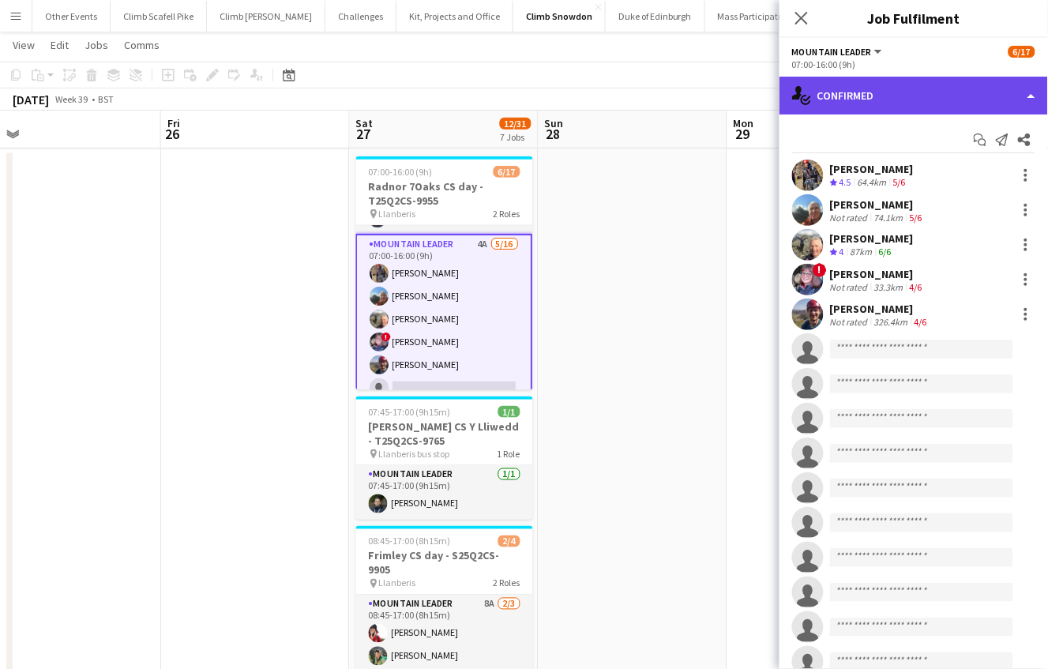
click at [913, 111] on div "single-neutral-actions-check-2 Confirmed" at bounding box center [913, 96] width 268 height 38
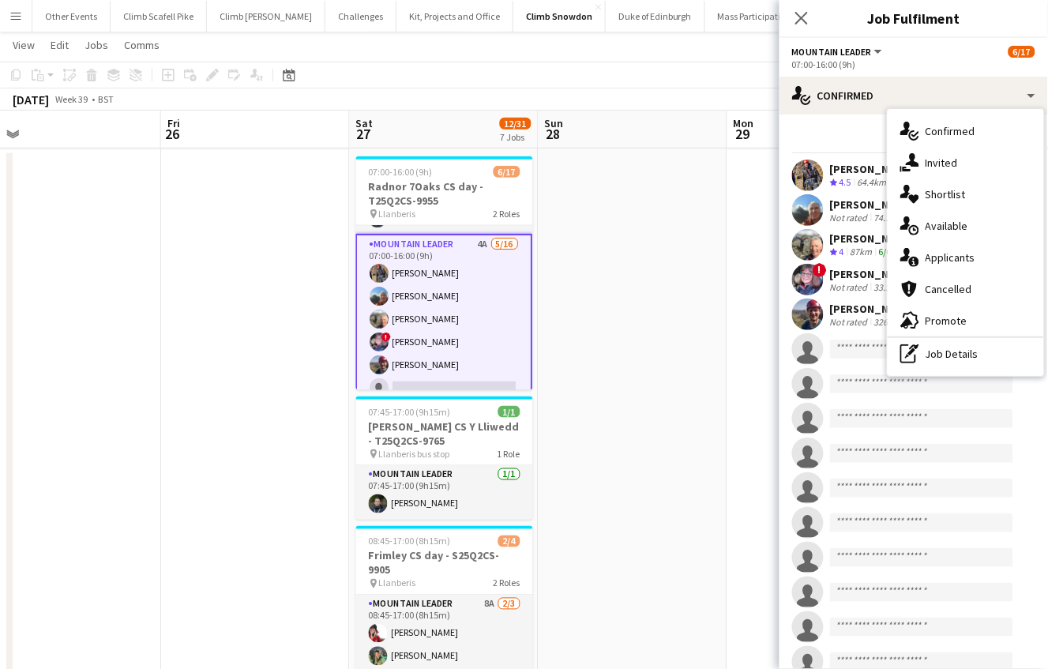
click at [971, 253] on span "Applicants" at bounding box center [950, 257] width 50 height 14
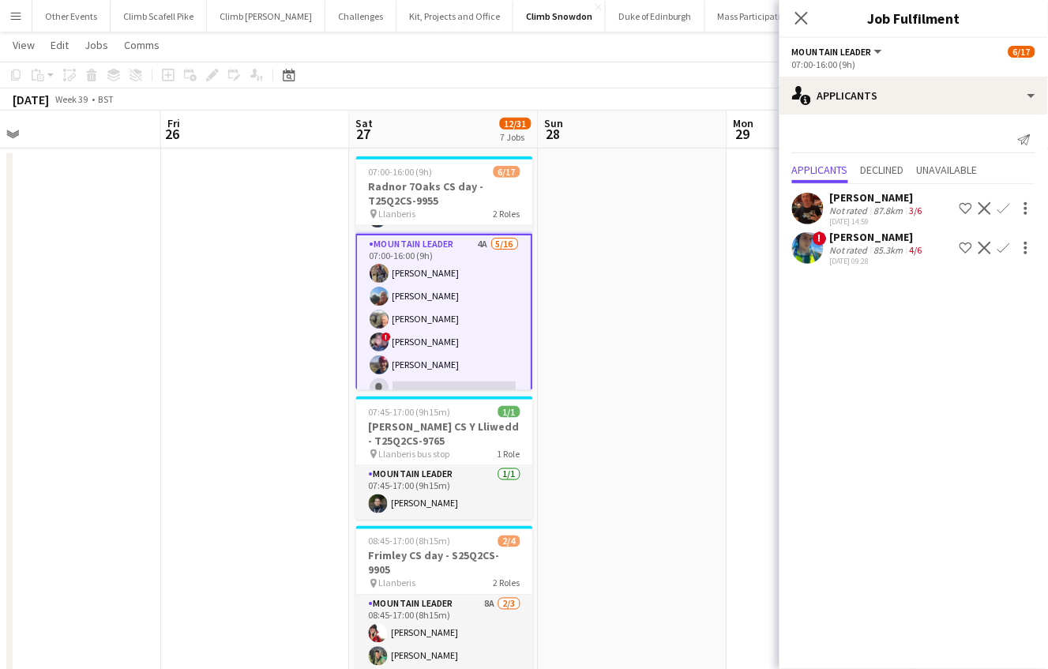
click at [823, 246] on span "!" at bounding box center [819, 238] width 14 height 14
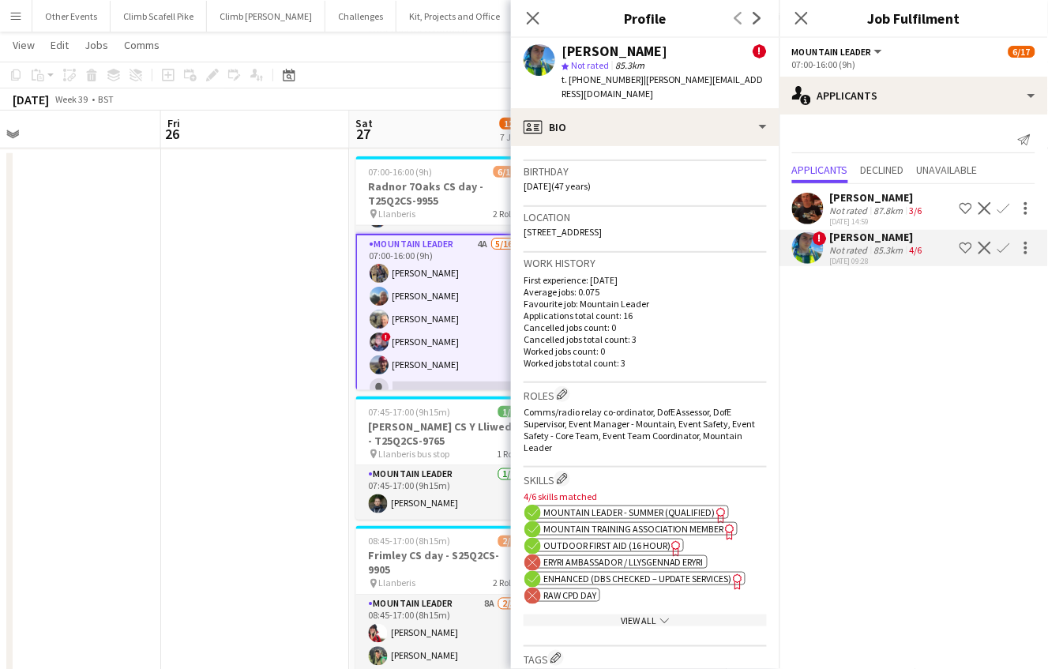
scroll to position [437, 0]
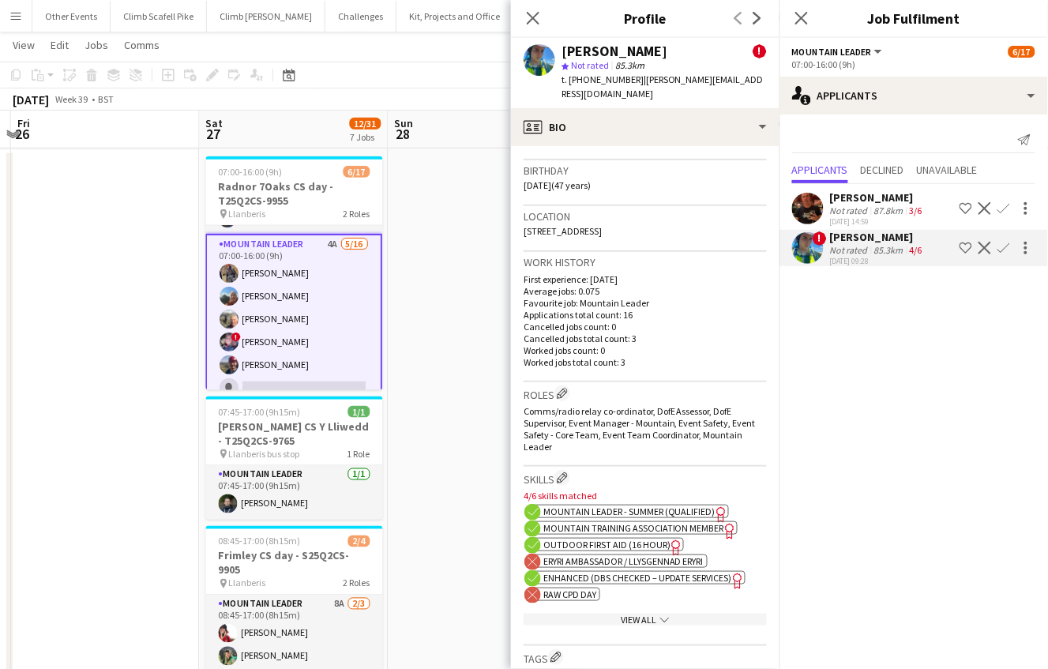
drag, startPoint x: 345, startPoint y: 549, endPoint x: 196, endPoint y: 551, distance: 149.2
click at [676, 572] on span "Enhanced (DBS Checked – Update Services)" at bounding box center [637, 578] width 189 height 12
click at [629, 613] on div "View All chevron-down" at bounding box center [644, 619] width 243 height 12
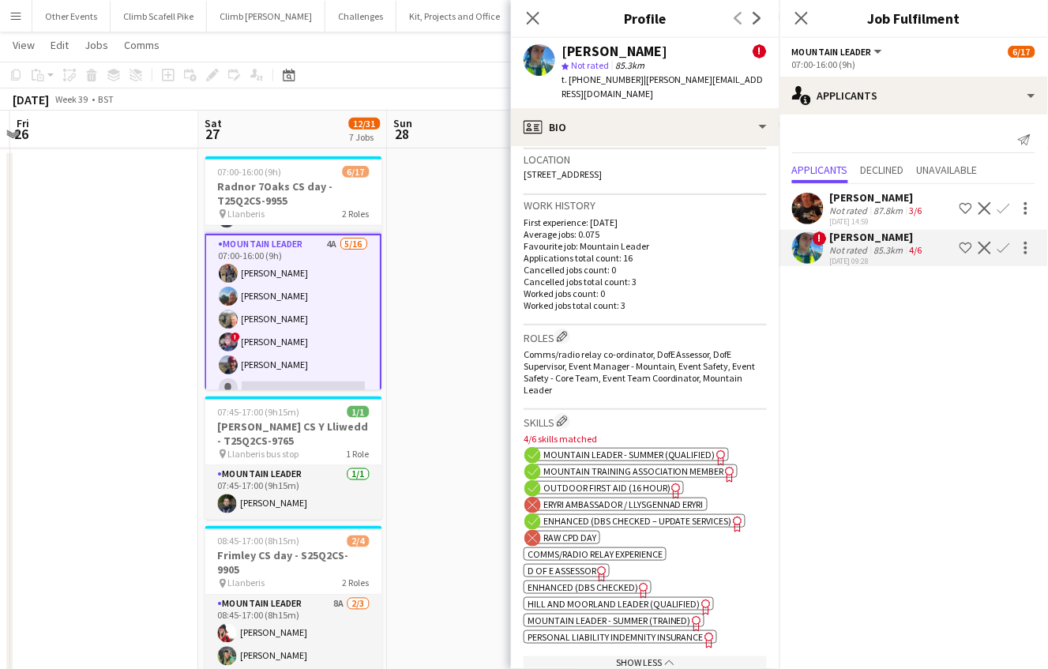
scroll to position [495, 0]
click at [608, 580] on span "Enhanced (DBS Checked)" at bounding box center [582, 586] width 111 height 12
click at [1018, 256] on div at bounding box center [1025, 247] width 19 height 19
click at [735, 118] on div at bounding box center [524, 334] width 1048 height 669
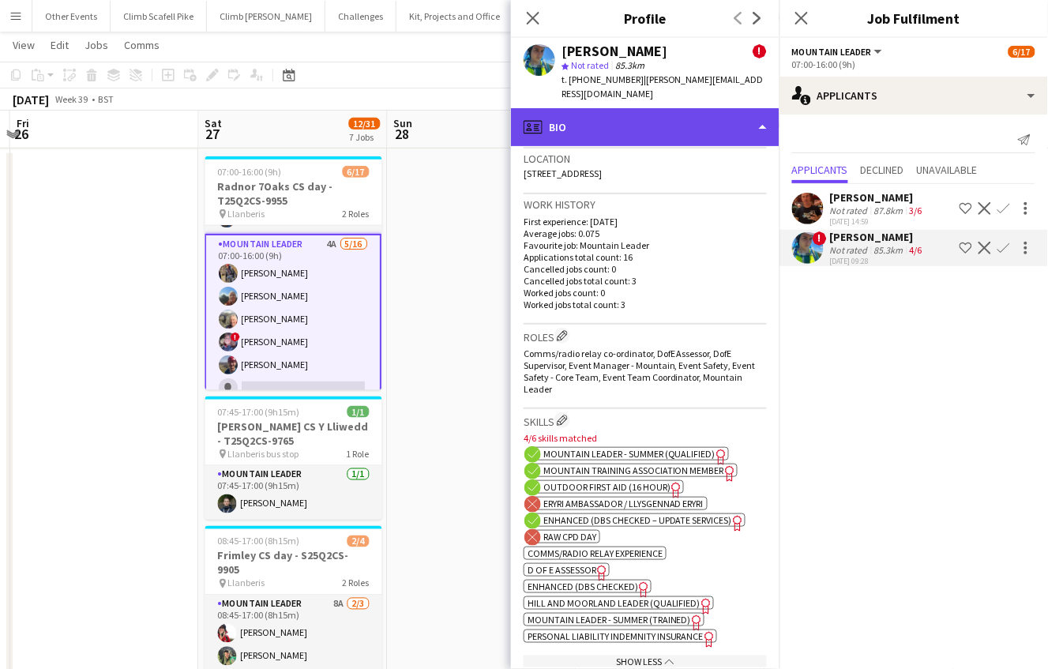
click at [741, 111] on div "profile Bio" at bounding box center [645, 127] width 268 height 38
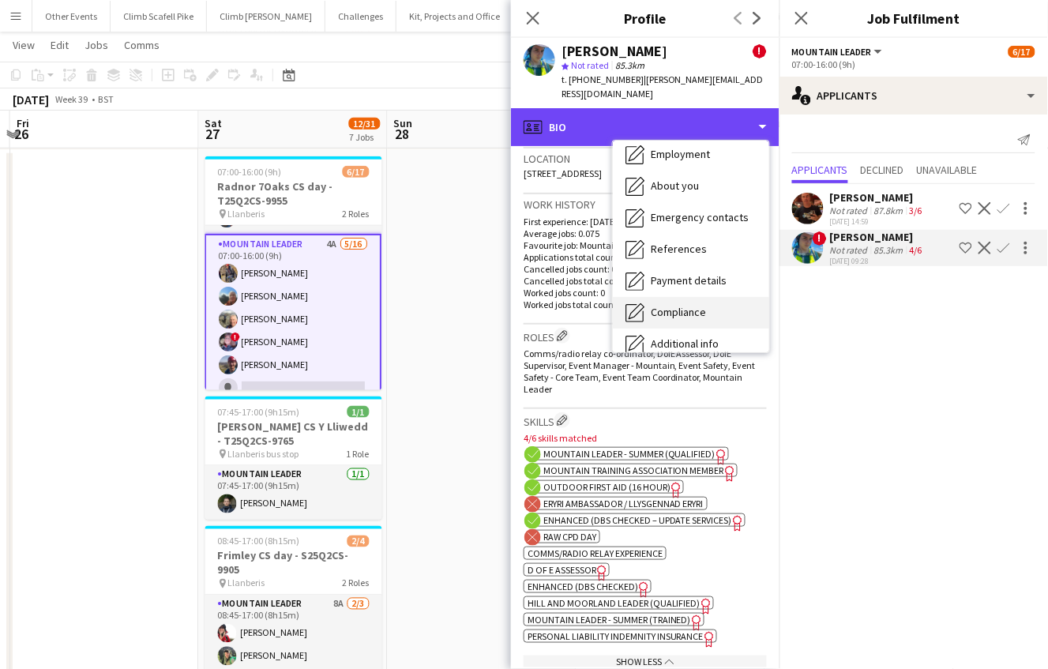
scroll to position [179, 0]
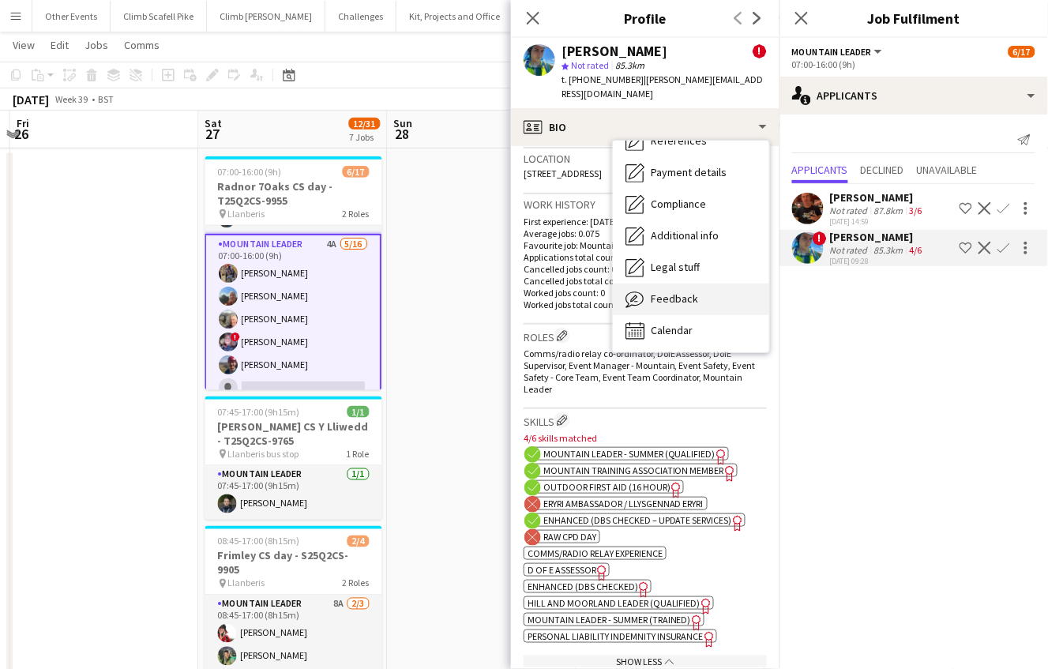
click at [710, 283] on div "Feedback Feedback" at bounding box center [691, 299] width 156 height 32
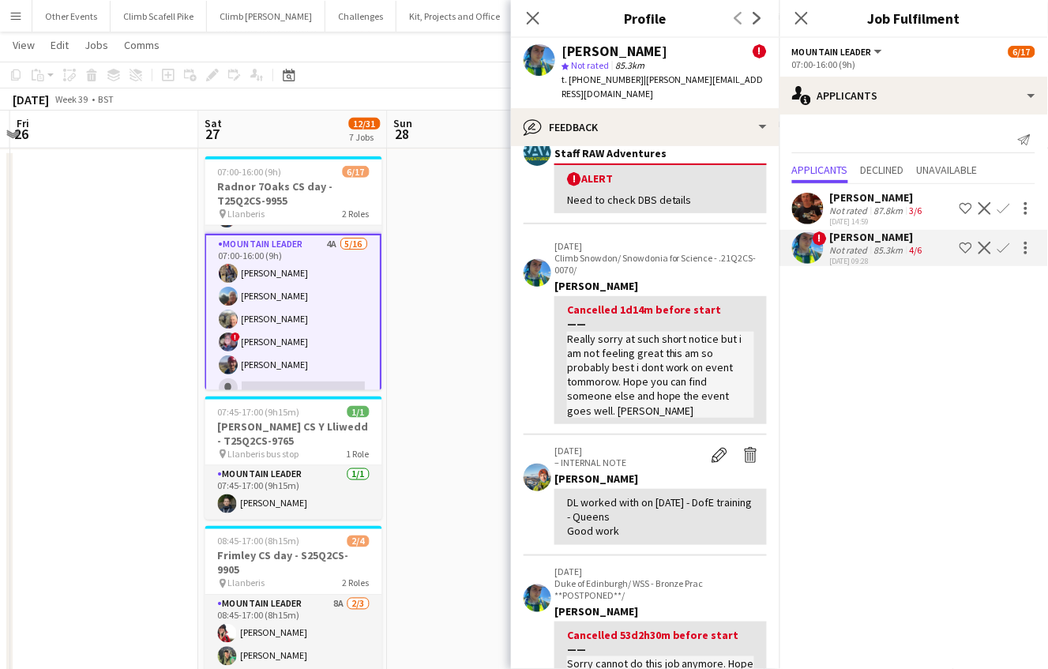
scroll to position [0, 0]
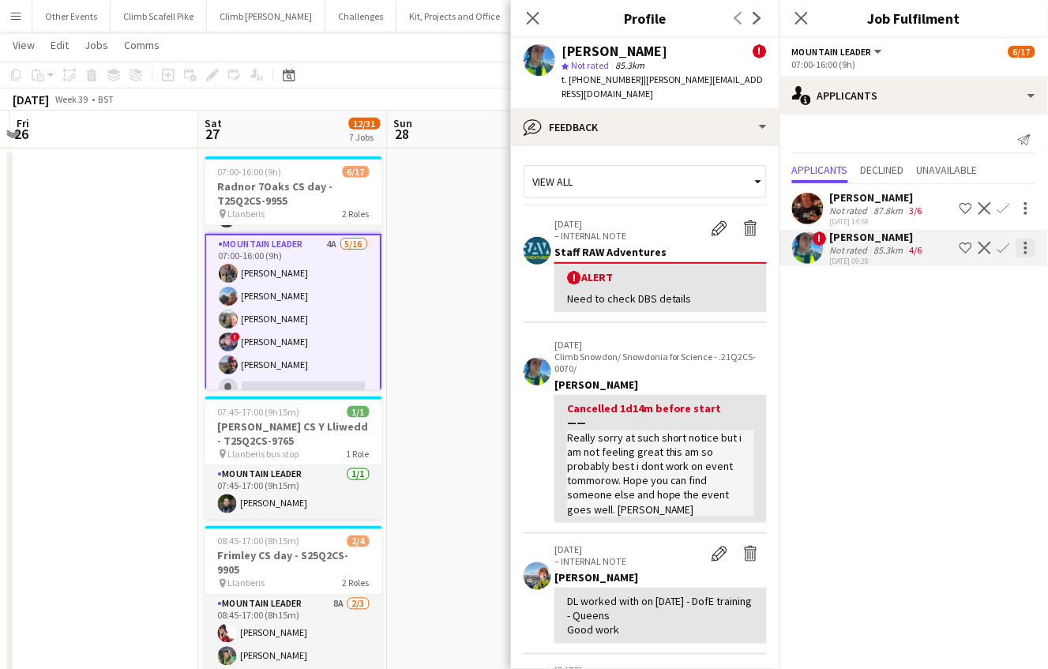
click at [1029, 249] on div at bounding box center [1025, 247] width 19 height 19
click at [1000, 273] on span "Send notification" at bounding box center [975, 276] width 93 height 13
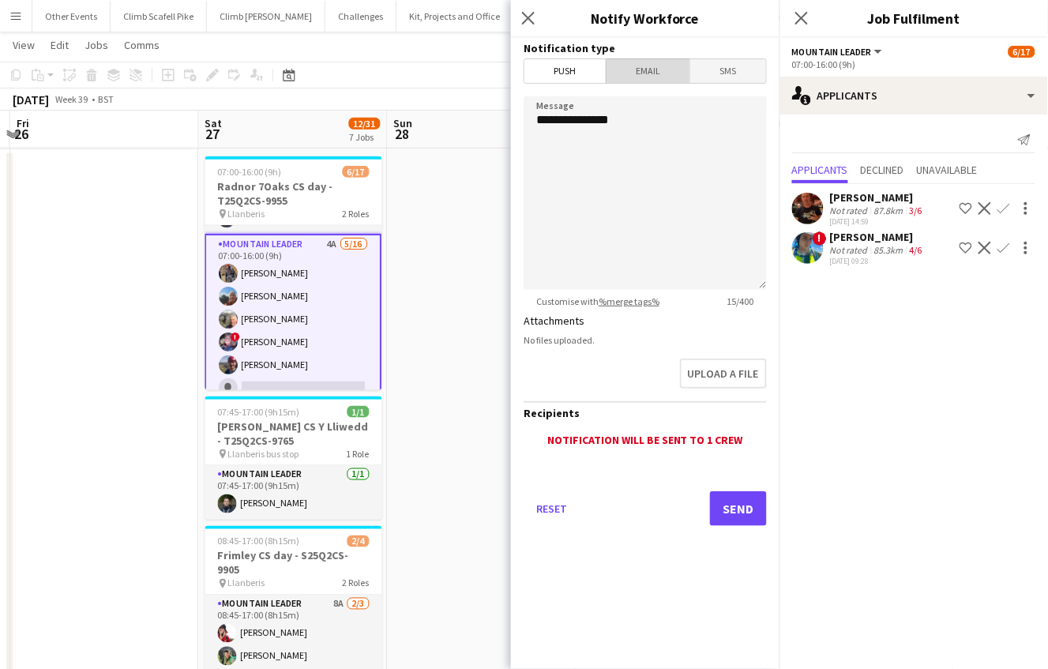
click at [662, 78] on span "Email" at bounding box center [648, 71] width 84 height 24
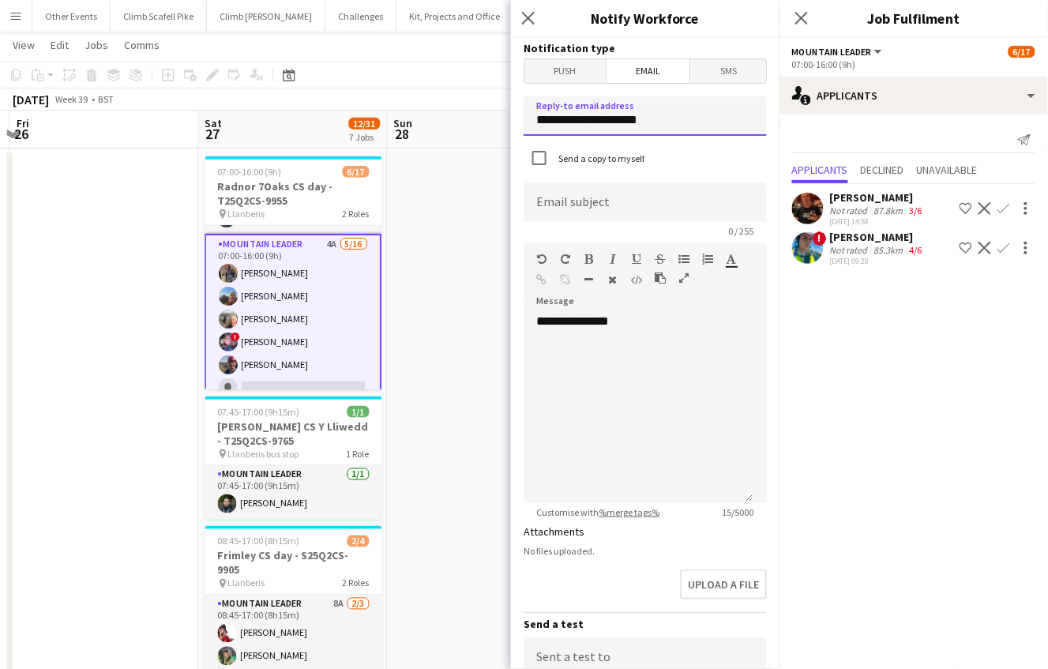
drag, startPoint x: 666, startPoint y: 119, endPoint x: 538, endPoint y: 124, distance: 128.0
click at [538, 124] on input "**********" at bounding box center [644, 115] width 243 height 39
type input "**********"
click at [577, 201] on input at bounding box center [644, 201] width 243 height 39
type input "********"
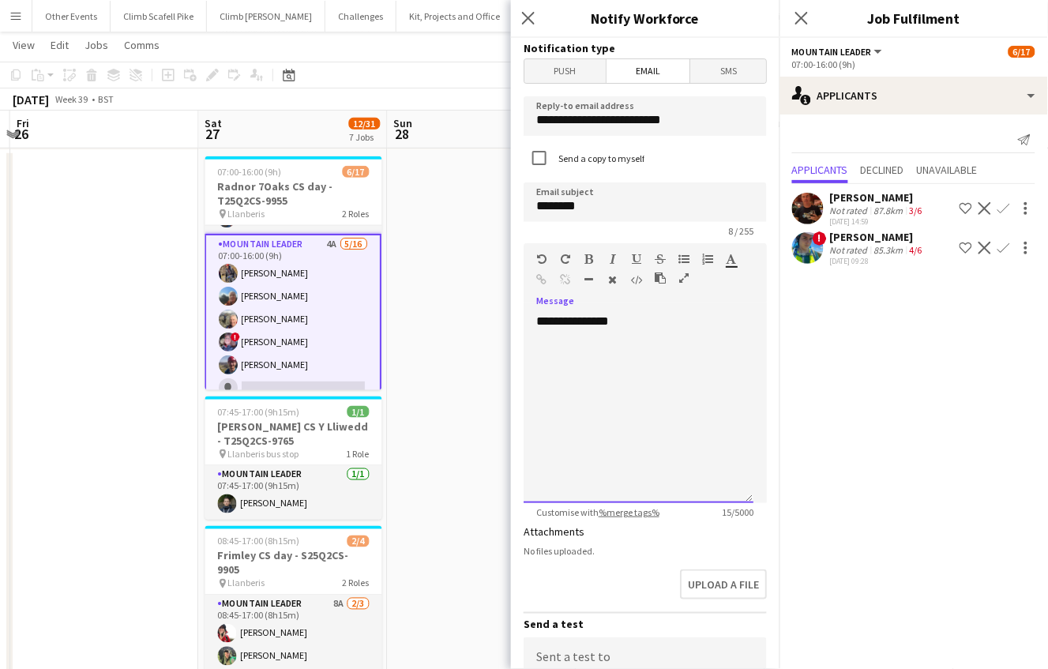
click at [658, 383] on div "**********" at bounding box center [638, 407] width 230 height 189
click at [615, 352] on div "**********" at bounding box center [638, 353] width 204 height 16
click at [722, 353] on div "**********" at bounding box center [638, 353] width 204 height 16
click at [674, 433] on div "**********" at bounding box center [638, 407] width 230 height 189
click at [687, 365] on div "**********" at bounding box center [638, 368] width 204 height 47
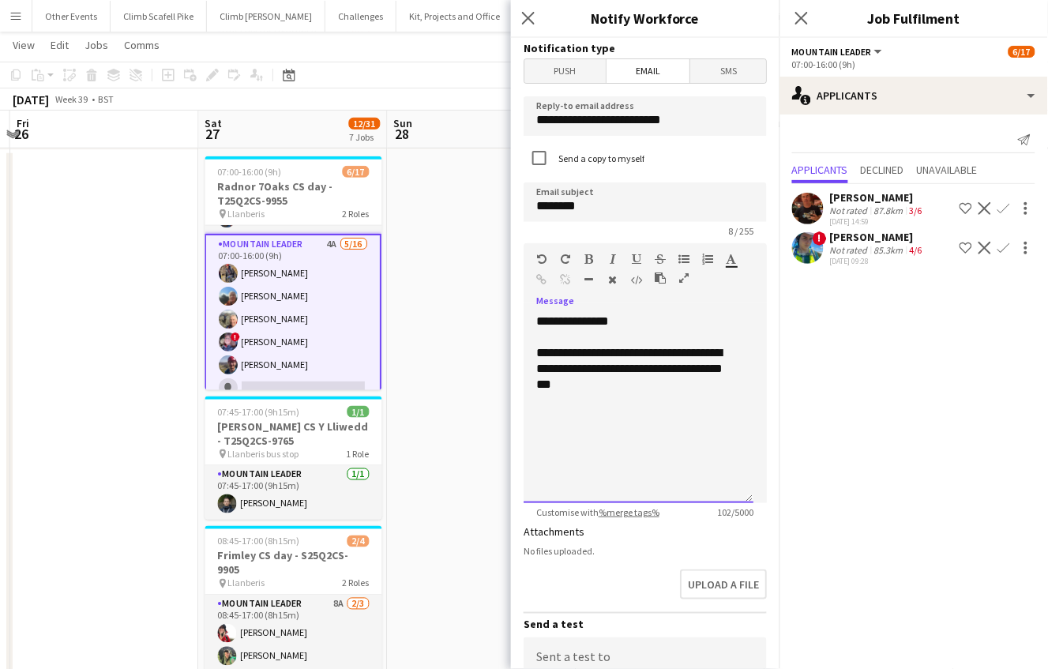
click at [686, 388] on div "**********" at bounding box center [638, 368] width 204 height 47
click at [568, 430] on div "**********" at bounding box center [638, 392] width 204 height 95
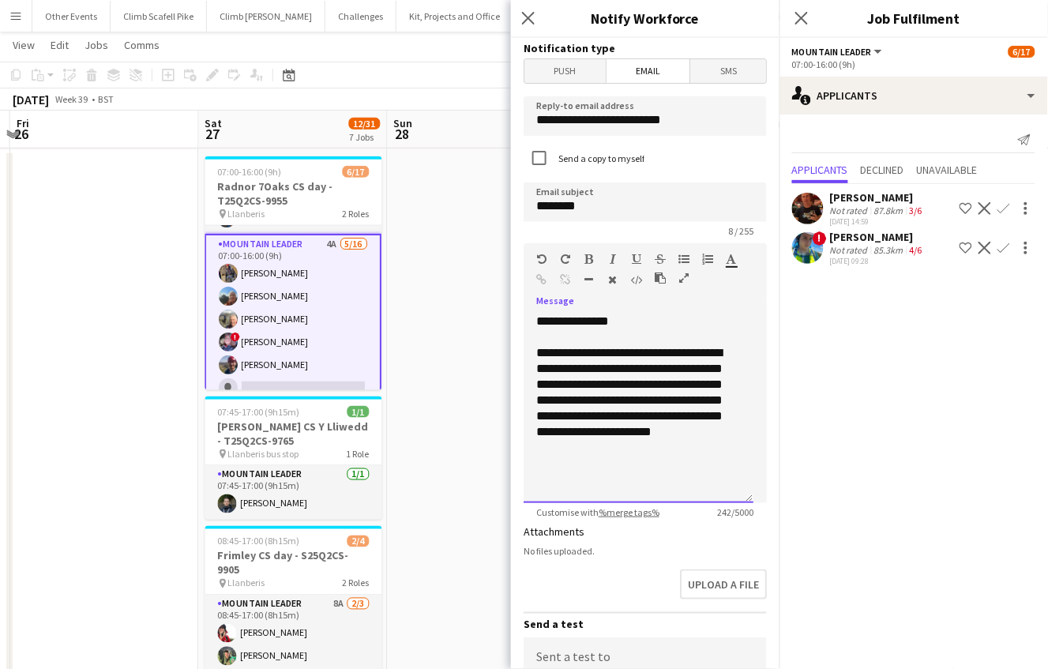
click at [655, 408] on div "**********" at bounding box center [638, 400] width 204 height 111
click at [587, 404] on div "**********" at bounding box center [638, 400] width 204 height 111
drag, startPoint x: 629, startPoint y: 402, endPoint x: 603, endPoint y: 401, distance: 26.1
click at [603, 401] on div "**********" at bounding box center [638, 400] width 204 height 111
click at [635, 255] on icon "button" at bounding box center [636, 258] width 9 height 11
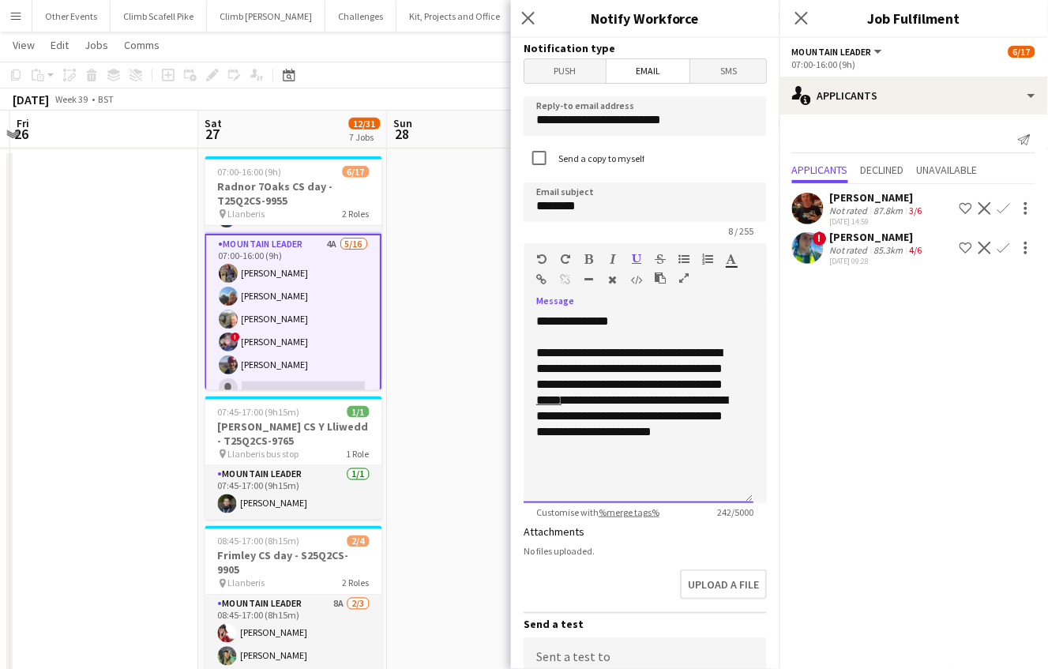
click at [618, 440] on div "**********" at bounding box center [638, 400] width 204 height 111
click at [644, 449] on div "**********" at bounding box center [638, 400] width 204 height 111
click at [709, 430] on div "**********" at bounding box center [638, 416] width 204 height 142
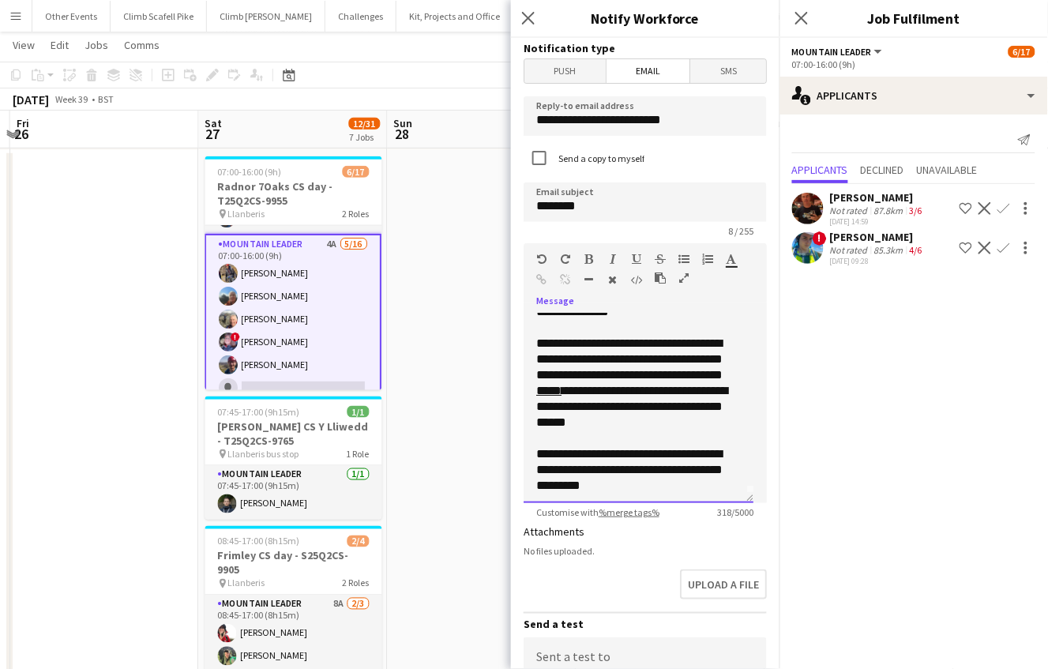
scroll to position [12, 0]
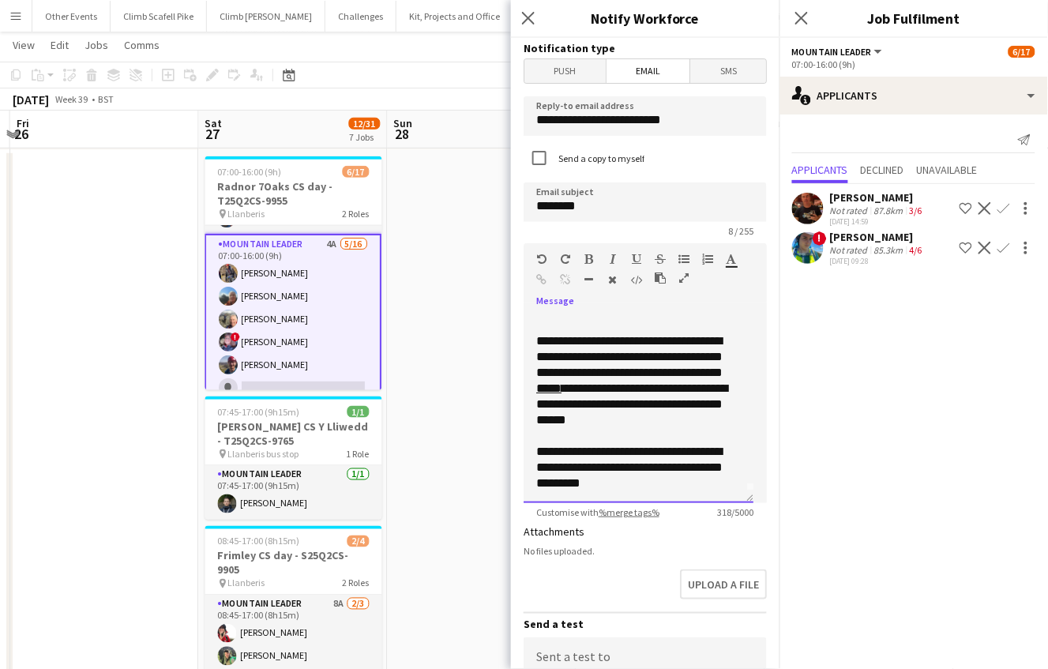
click at [700, 479] on div "**********" at bounding box center [632, 467] width 192 height 47
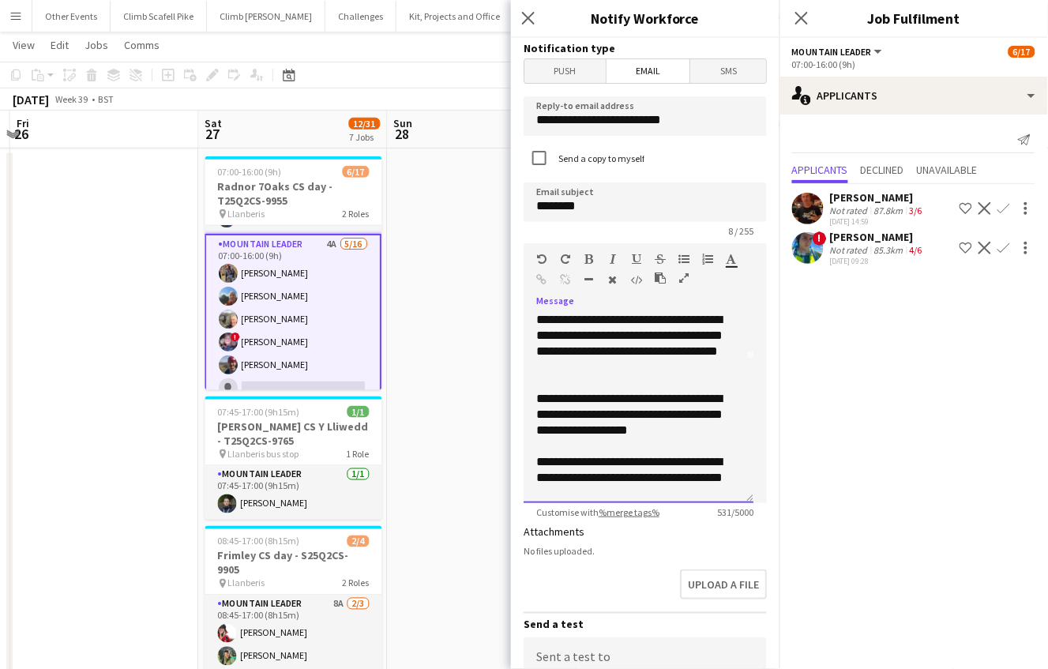
scroll to position [159, 0]
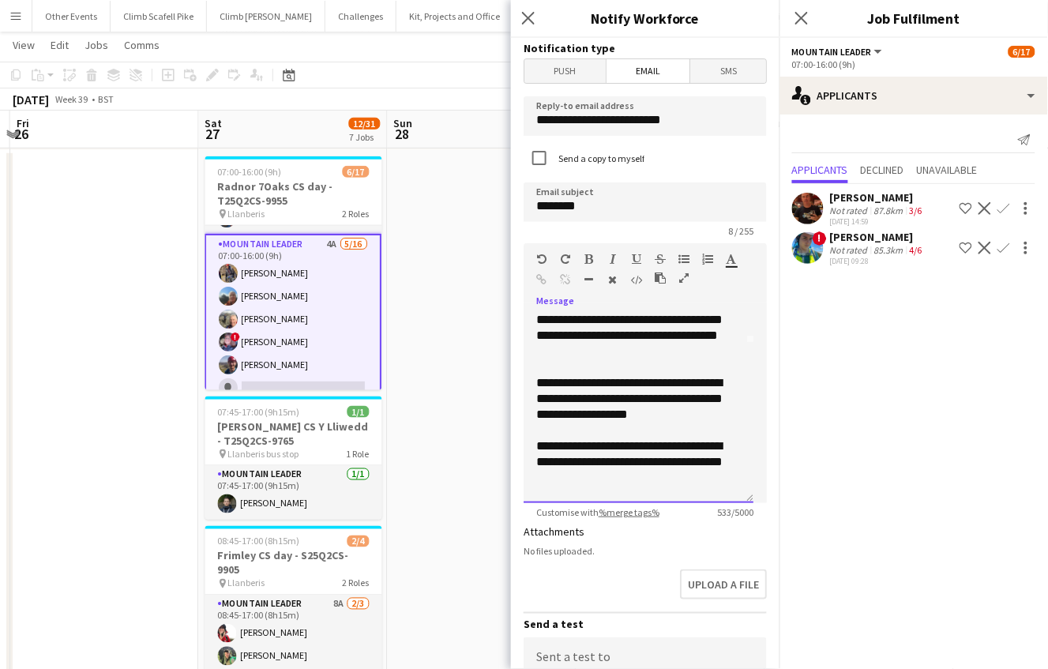
click at [627, 441] on div "**********" at bounding box center [632, 461] width 192 height 47
click at [628, 482] on div "**********" at bounding box center [632, 461] width 192 height 47
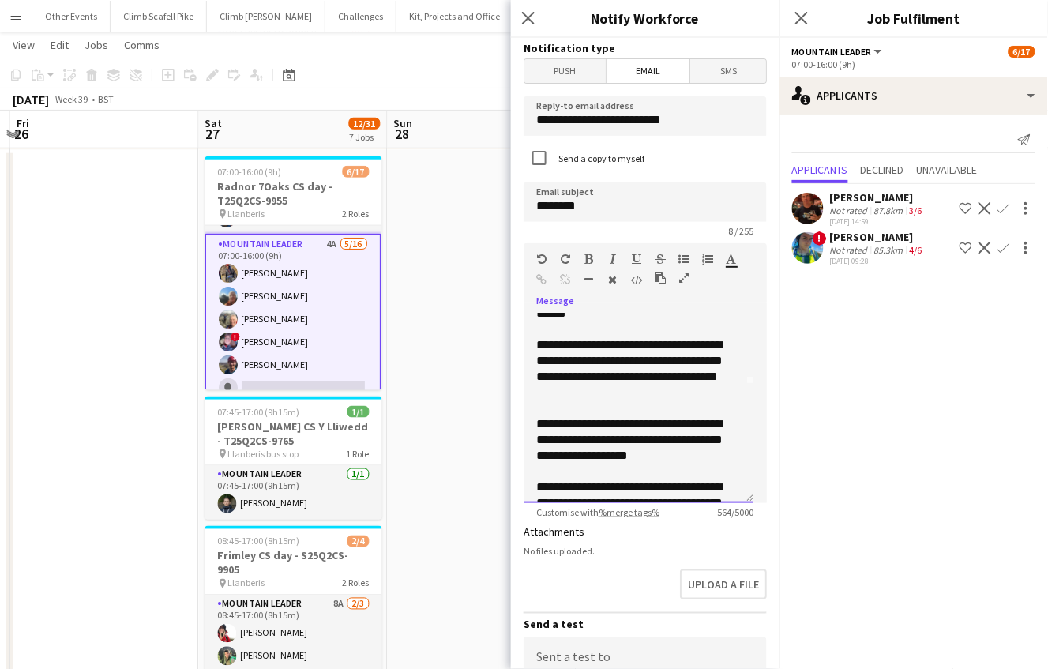
scroll to position [120, 0]
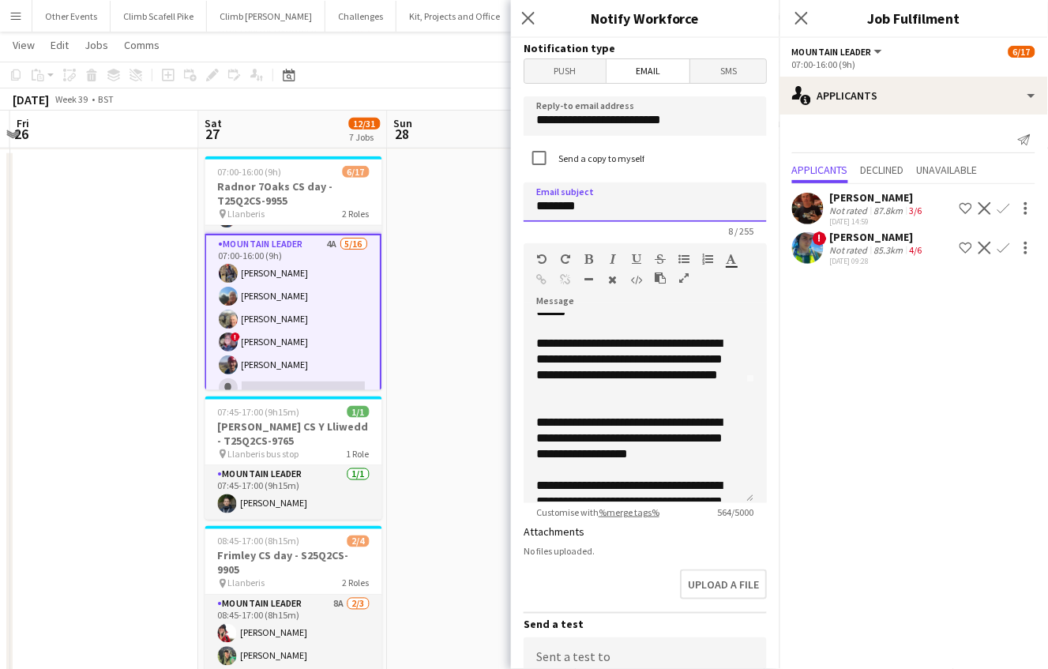
click at [635, 211] on input "********" at bounding box center [644, 201] width 243 height 39
click at [598, 201] on input "**********" at bounding box center [644, 201] width 243 height 39
type input "**********"
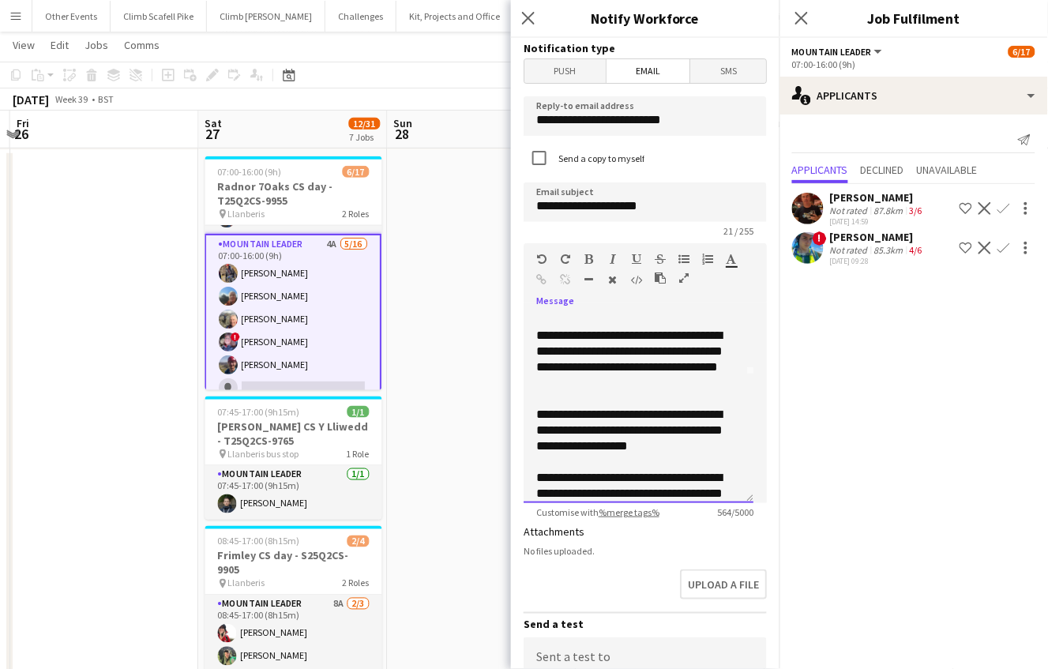
click at [692, 415] on div "**********" at bounding box center [632, 430] width 192 height 47
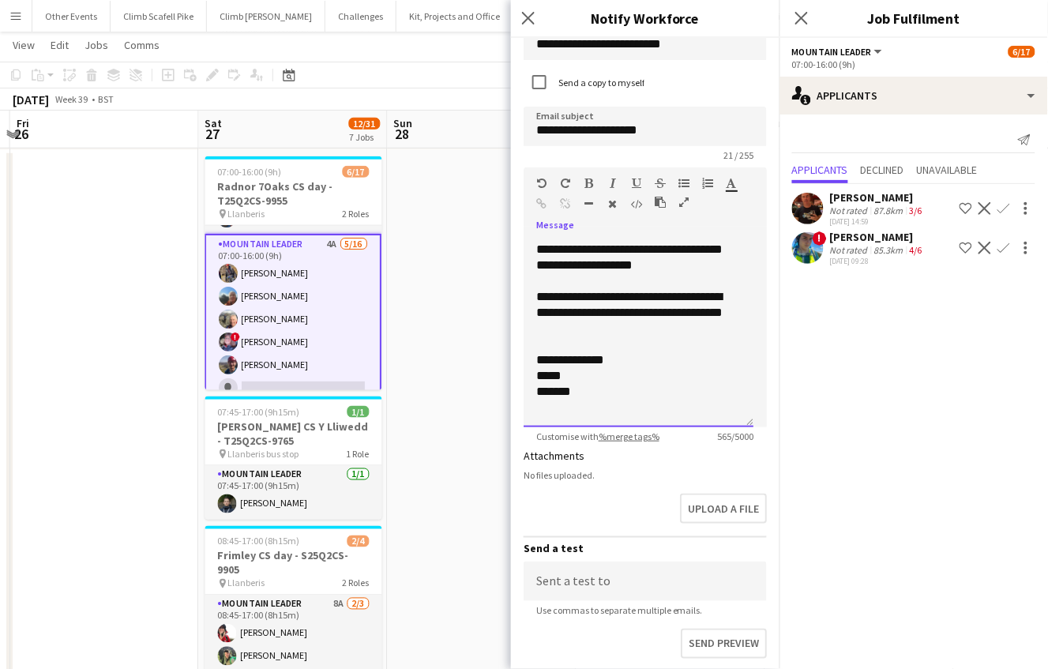
scroll to position [239, 0]
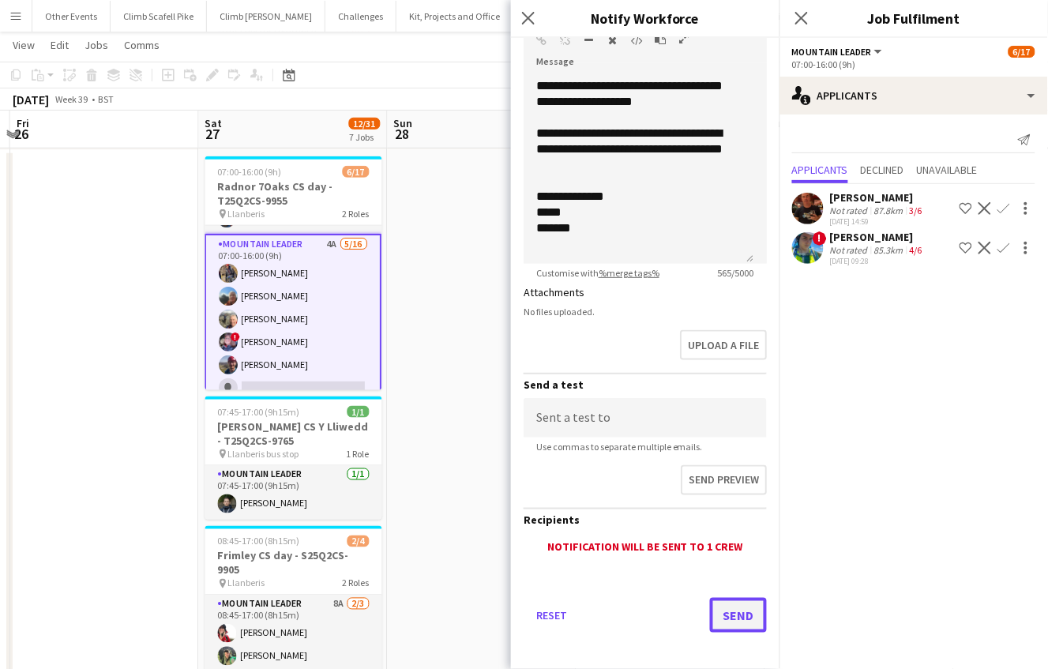
click at [729, 610] on button "Send" at bounding box center [738, 615] width 57 height 35
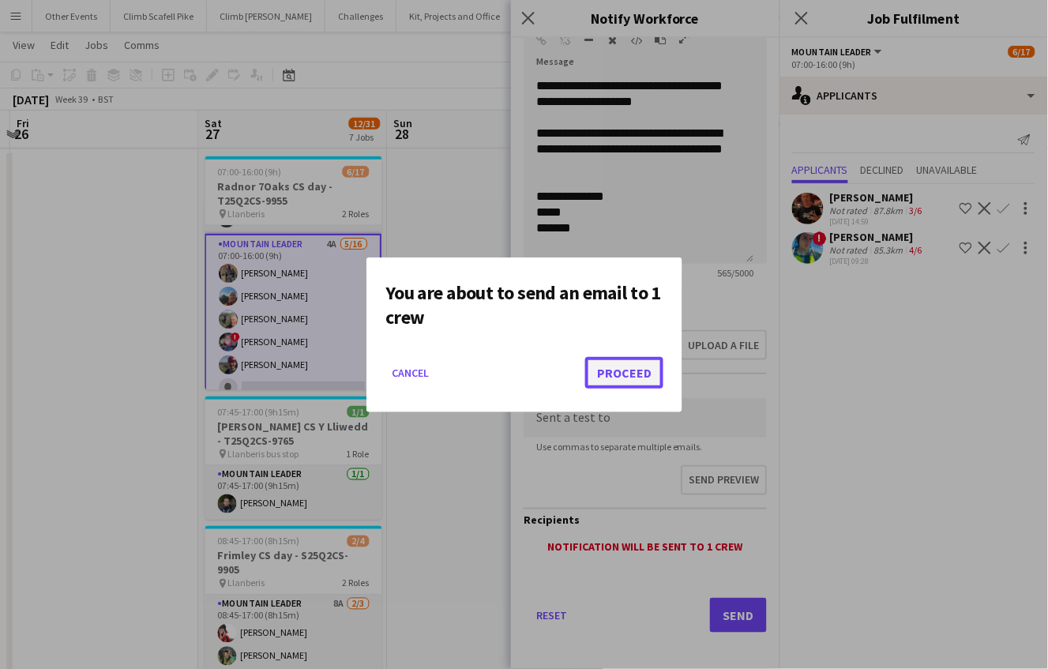
click at [625, 360] on button "Proceed" at bounding box center [624, 373] width 78 height 32
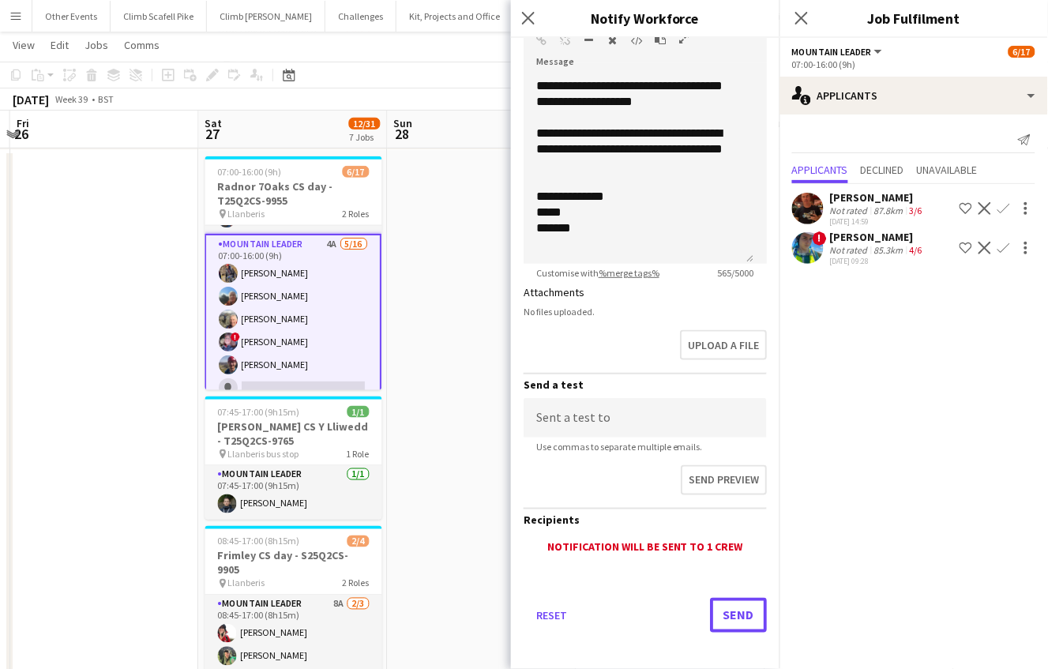
scroll to position [268, 0]
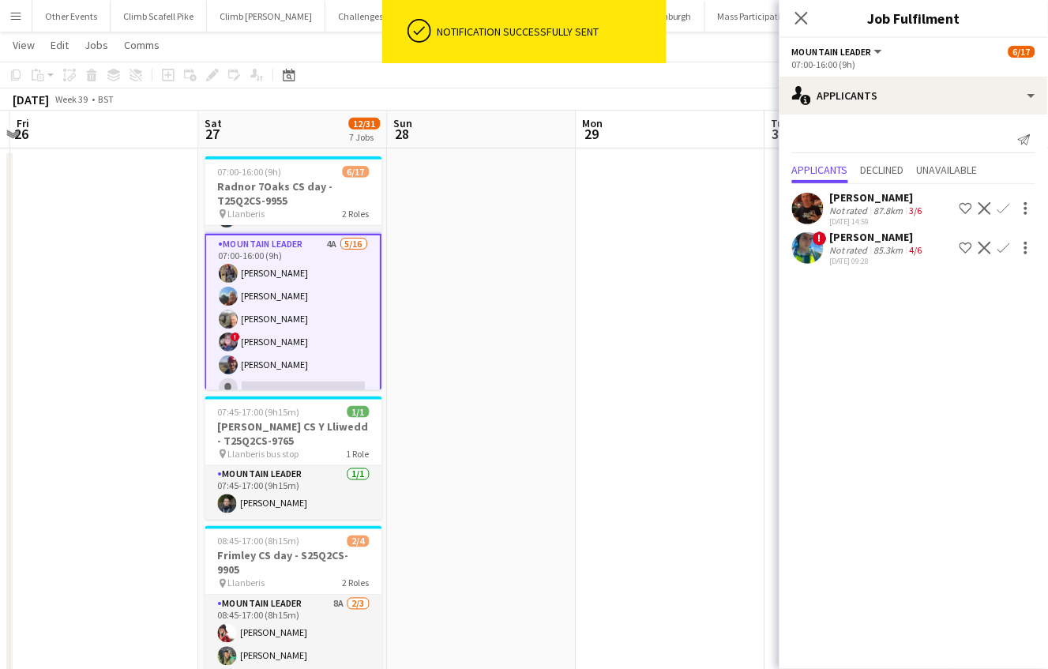
click at [827, 242] on div "! [PERSON_NAME] Not rated 85.3km 4/6 [DATE] 09:28 Shortlist crew Decline Confirm" at bounding box center [913, 248] width 268 height 36
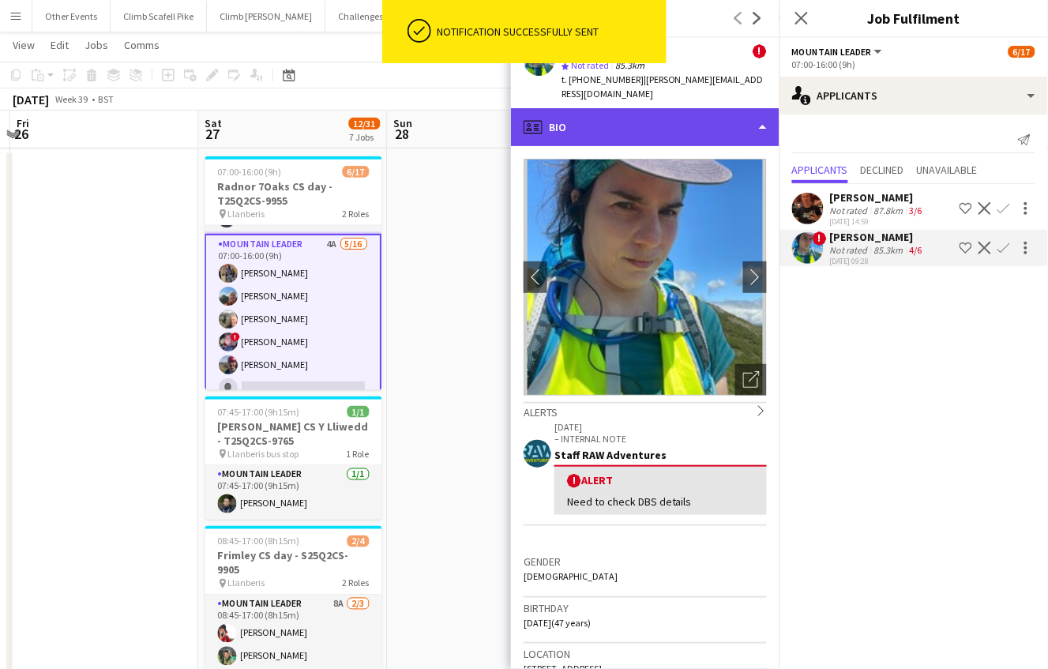
click at [745, 119] on div "profile Bio" at bounding box center [645, 127] width 268 height 38
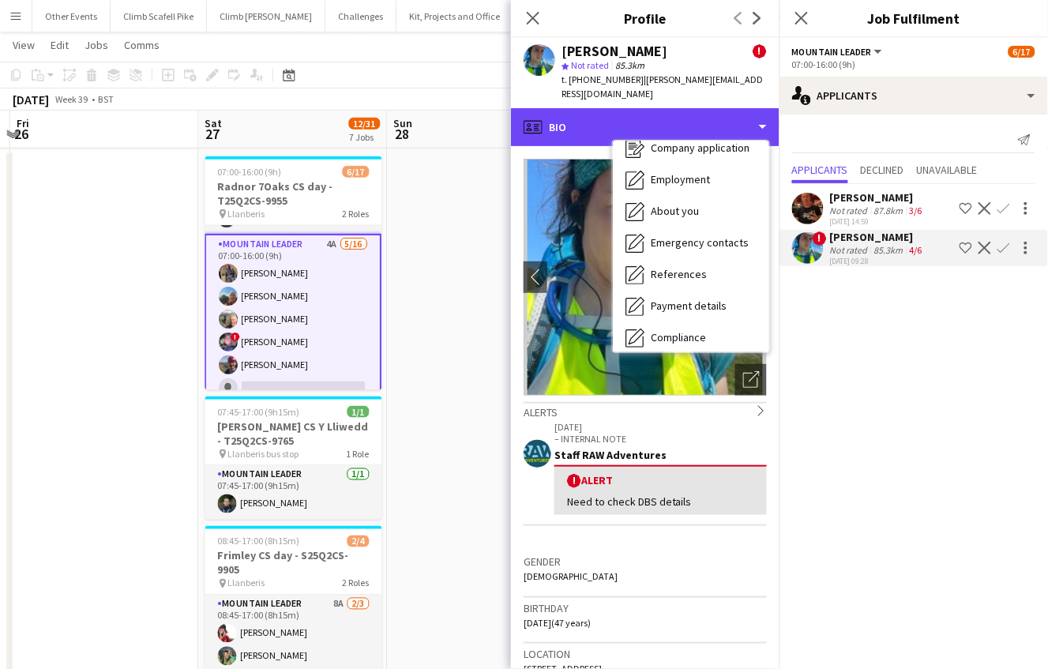
scroll to position [179, 0]
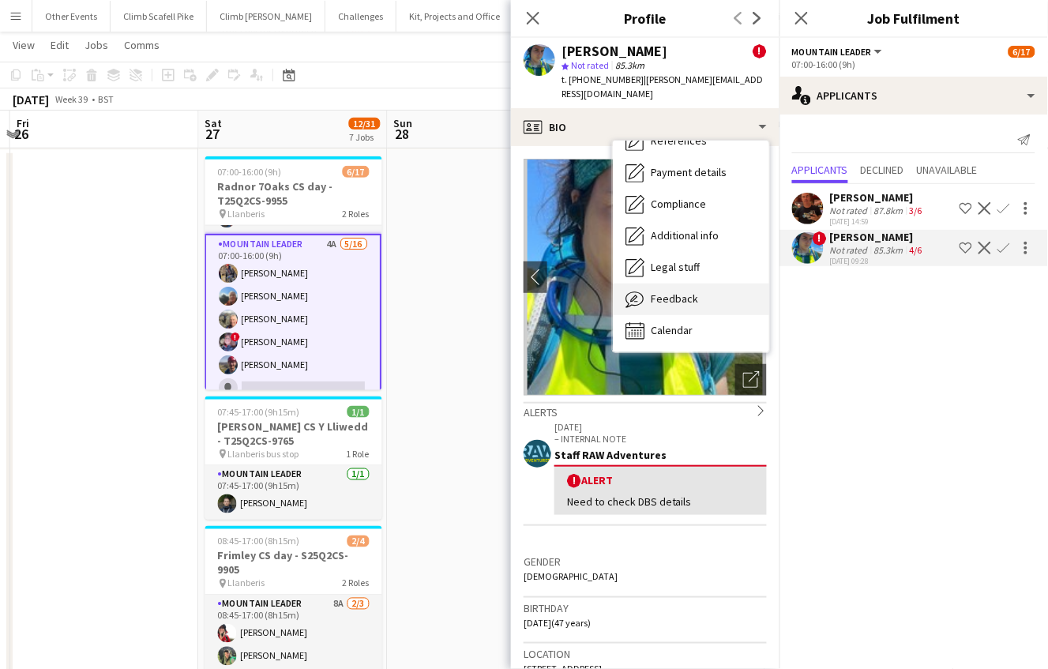
click at [698, 294] on div "Feedback Feedback" at bounding box center [691, 299] width 156 height 32
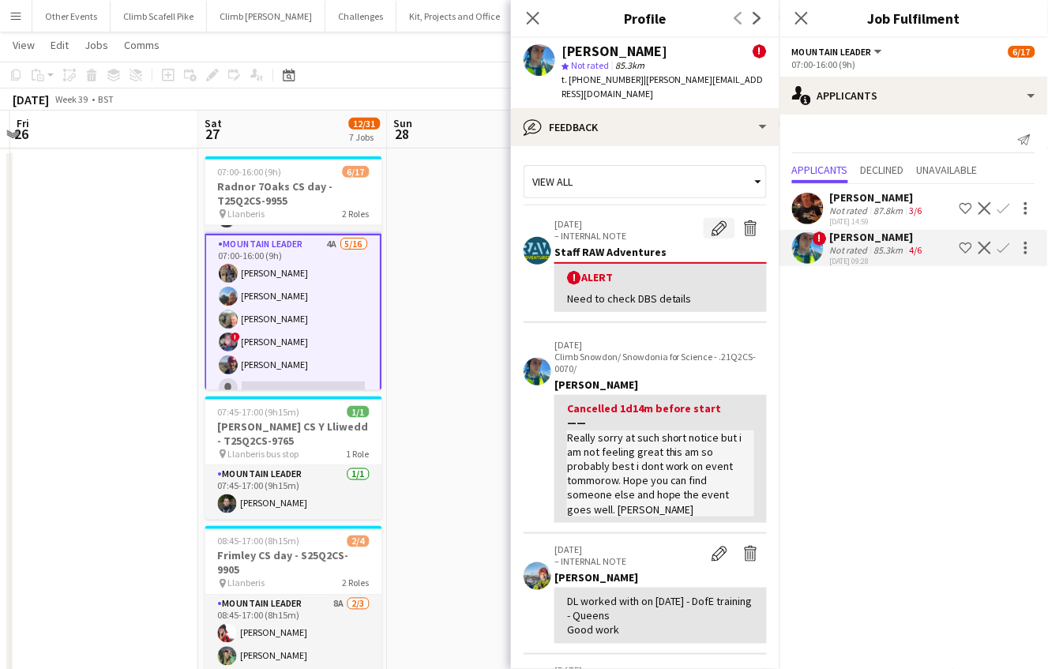
click at [711, 220] on app-icon "Edit alert" at bounding box center [719, 228] width 16 height 16
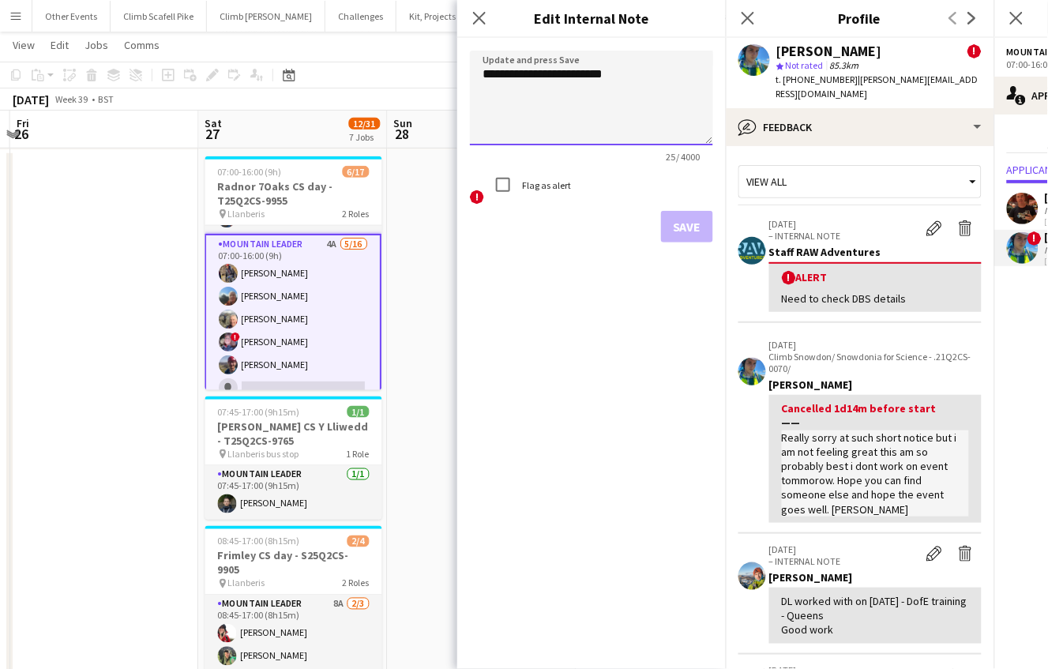
click at [609, 81] on textarea "**********" at bounding box center [591, 98] width 243 height 95
drag, startPoint x: 639, startPoint y: 73, endPoint x: 485, endPoint y: 77, distance: 154.0
click at [485, 77] on textarea "**********" at bounding box center [591, 98] width 243 height 95
type textarea "**********"
click at [681, 219] on button "Save" at bounding box center [687, 227] width 52 height 32
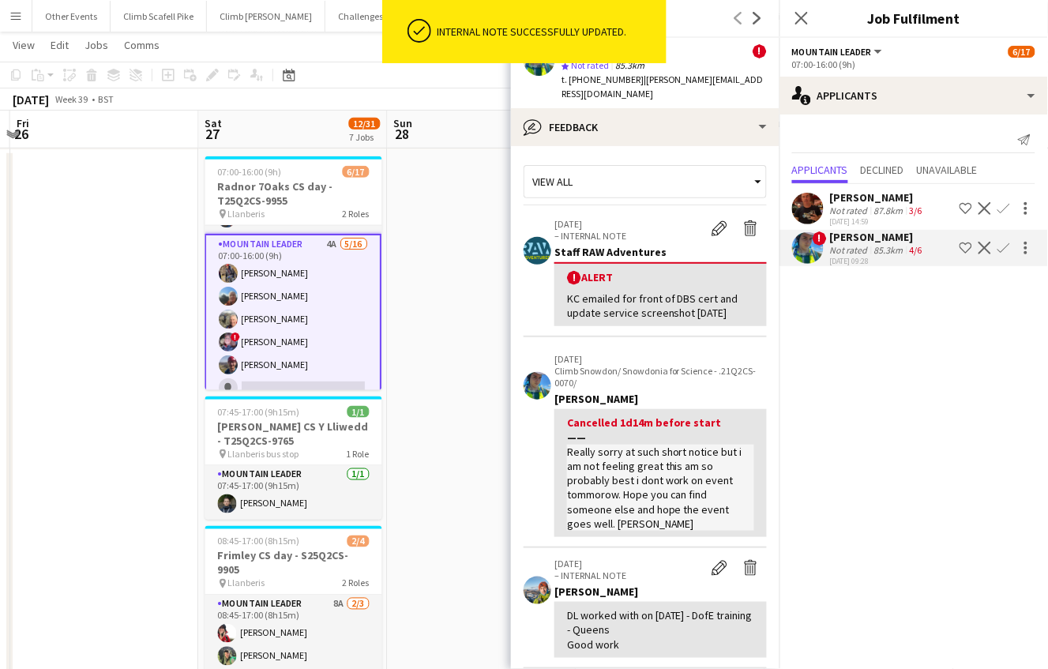
click at [795, 211] on app-user-avatar at bounding box center [808, 209] width 32 height 32
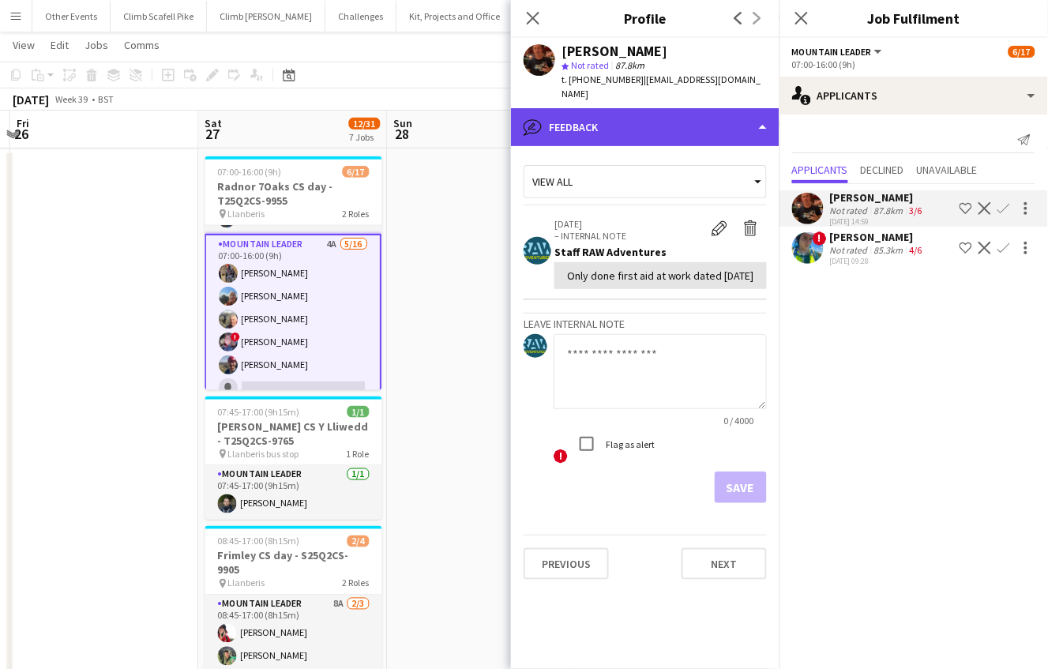
click at [744, 123] on div "bubble-pencil Feedback" at bounding box center [645, 127] width 268 height 38
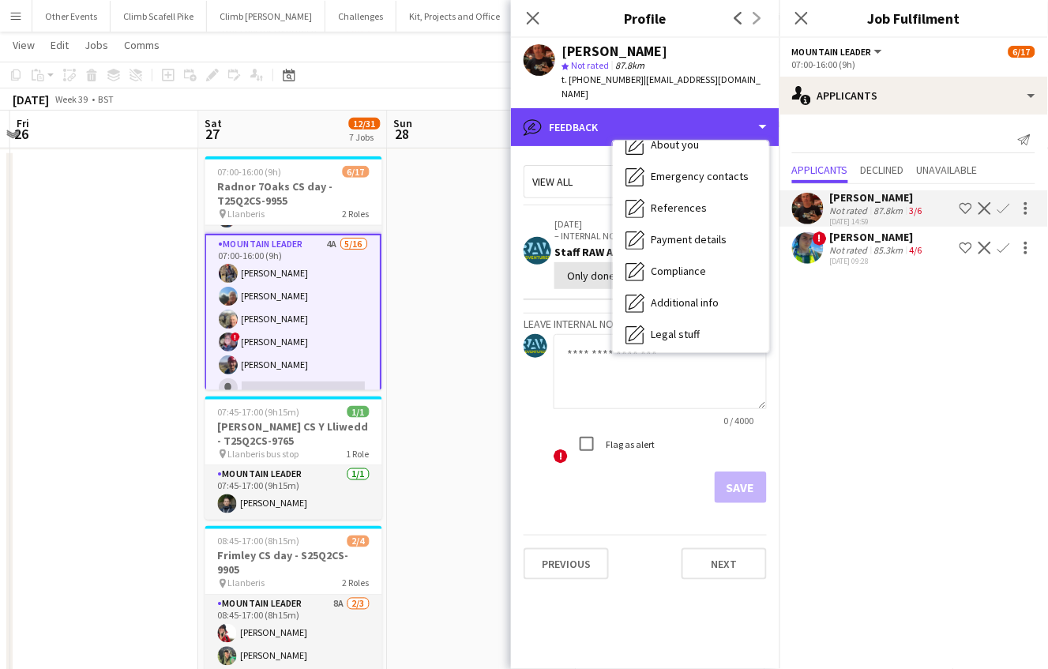
scroll to position [0, 0]
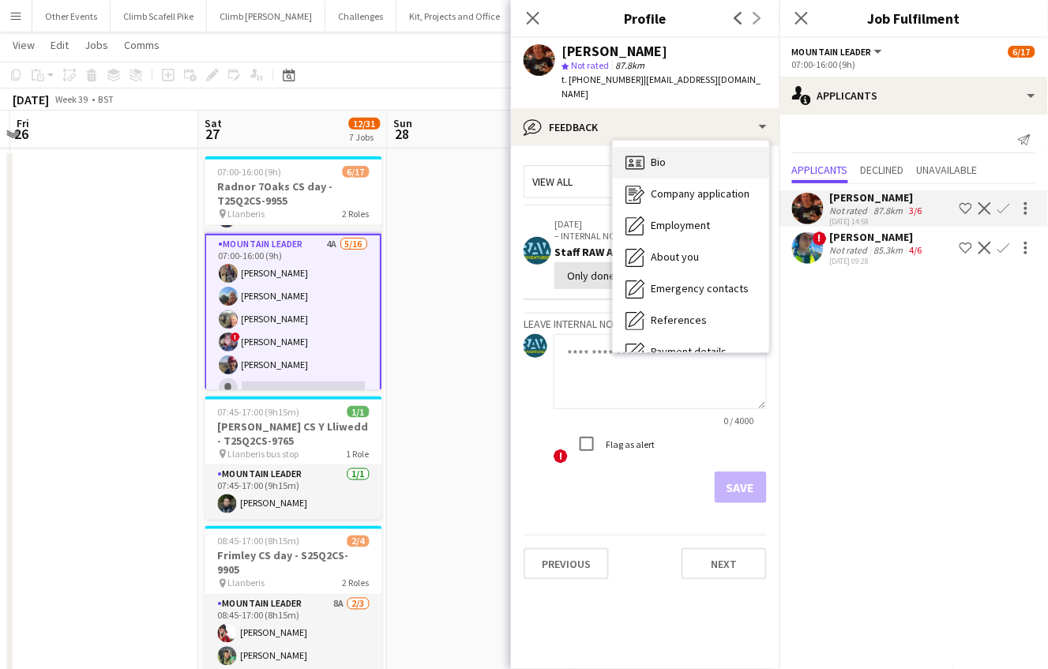
click at [688, 160] on div "Bio Bio" at bounding box center [691, 163] width 156 height 32
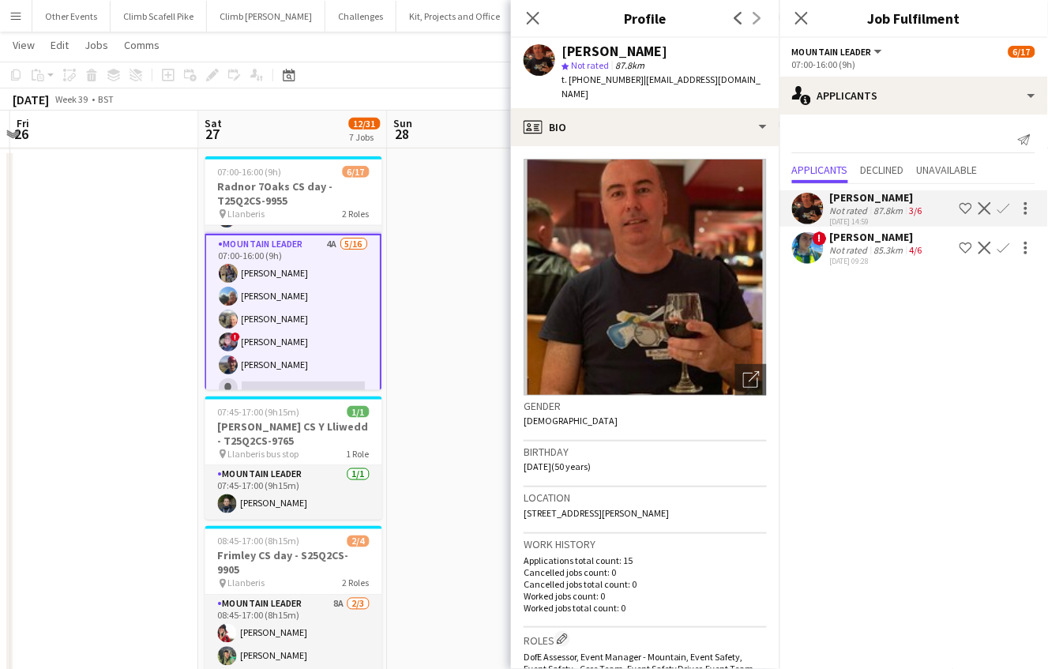
scroll to position [338, 0]
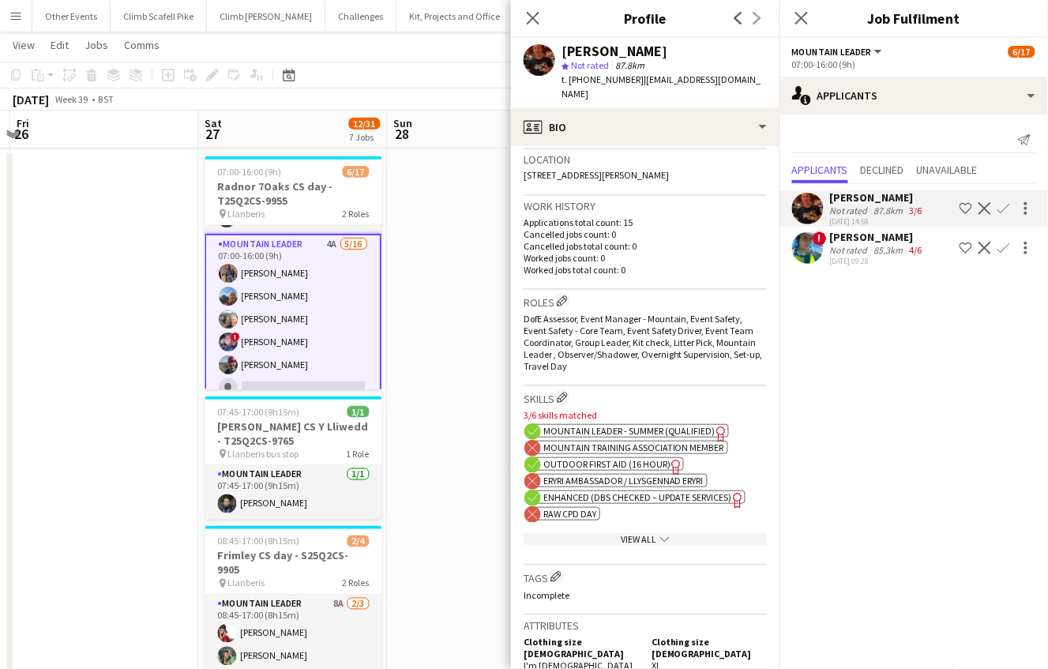
click at [657, 539] on app-icon "chevron-down" at bounding box center [663, 539] width 13 height 12
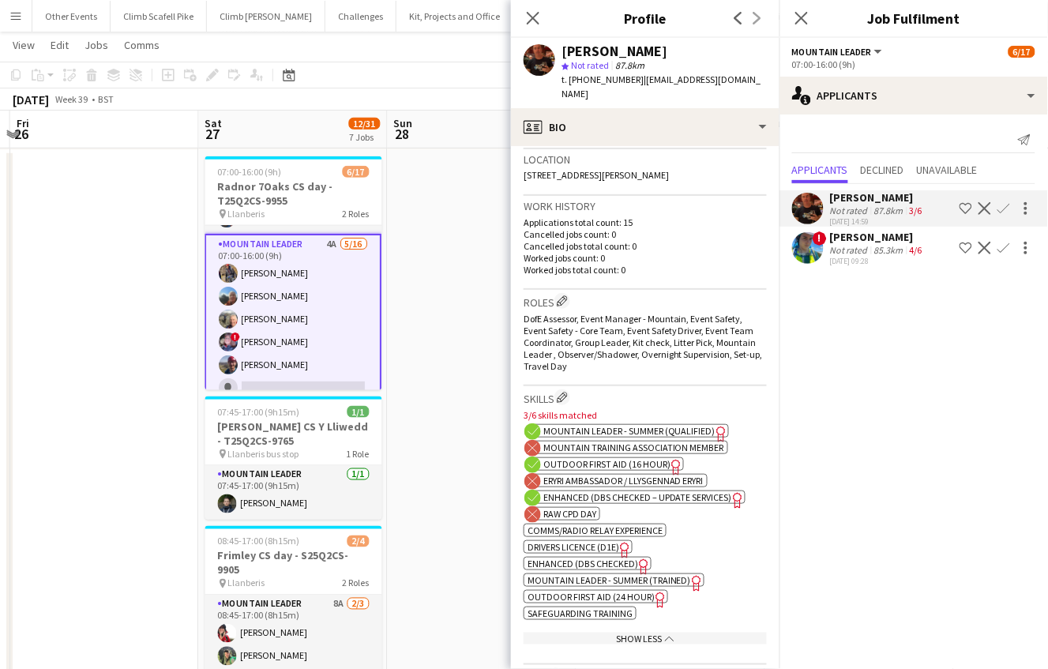
click at [617, 464] on span "Outdoor First Aid (16 hour)" at bounding box center [606, 464] width 127 height 12
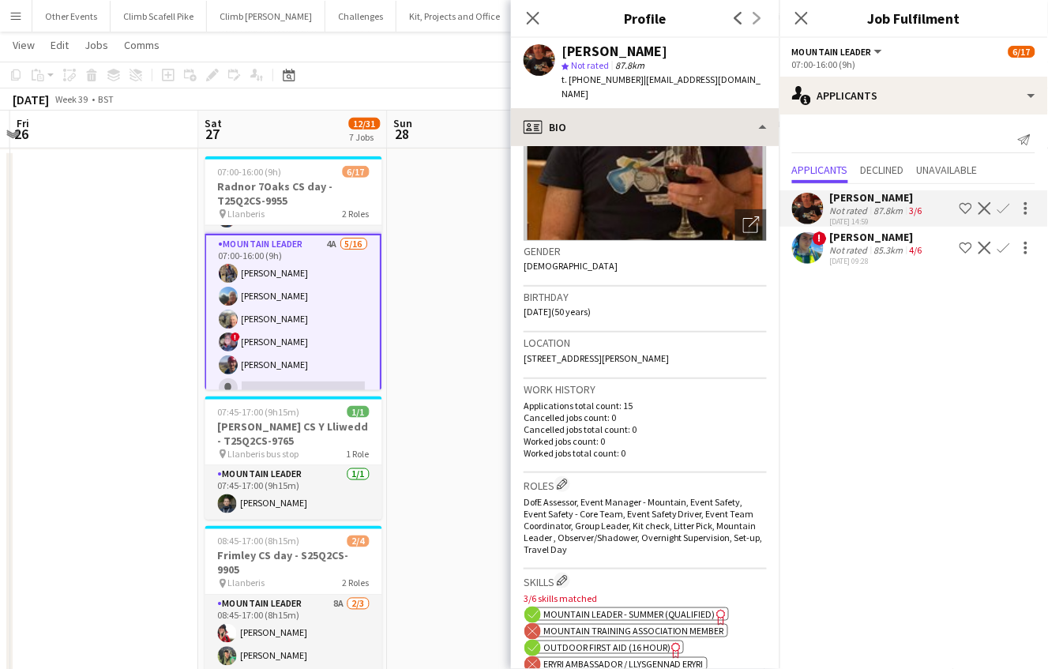
scroll to position [174, 0]
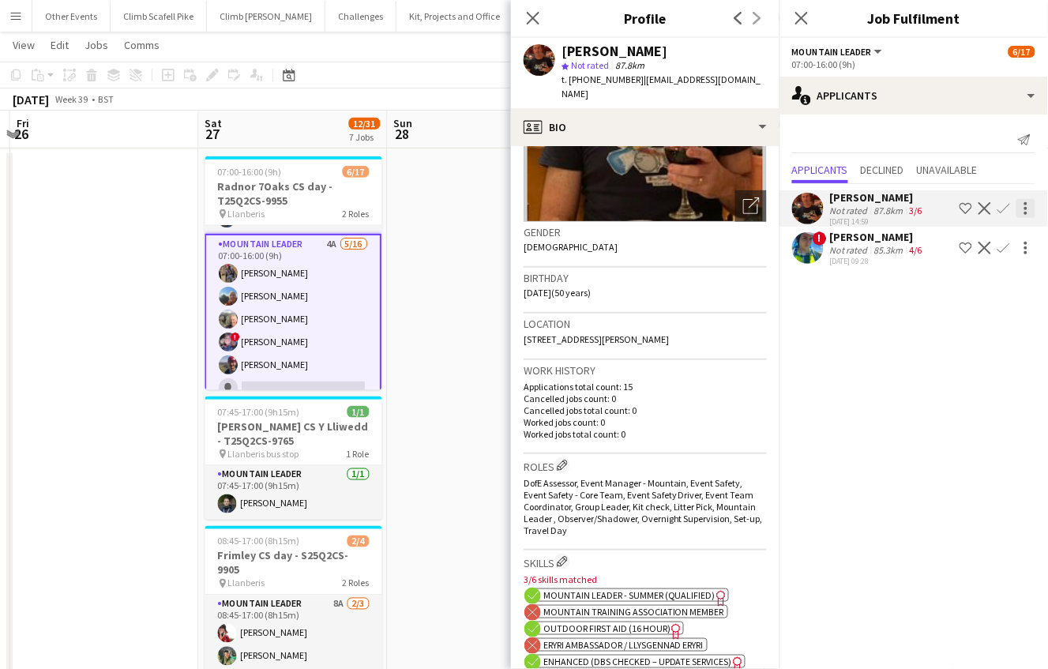
click at [1030, 204] on div at bounding box center [1025, 208] width 19 height 19
click at [973, 242] on span "Send notification" at bounding box center [975, 237] width 93 height 13
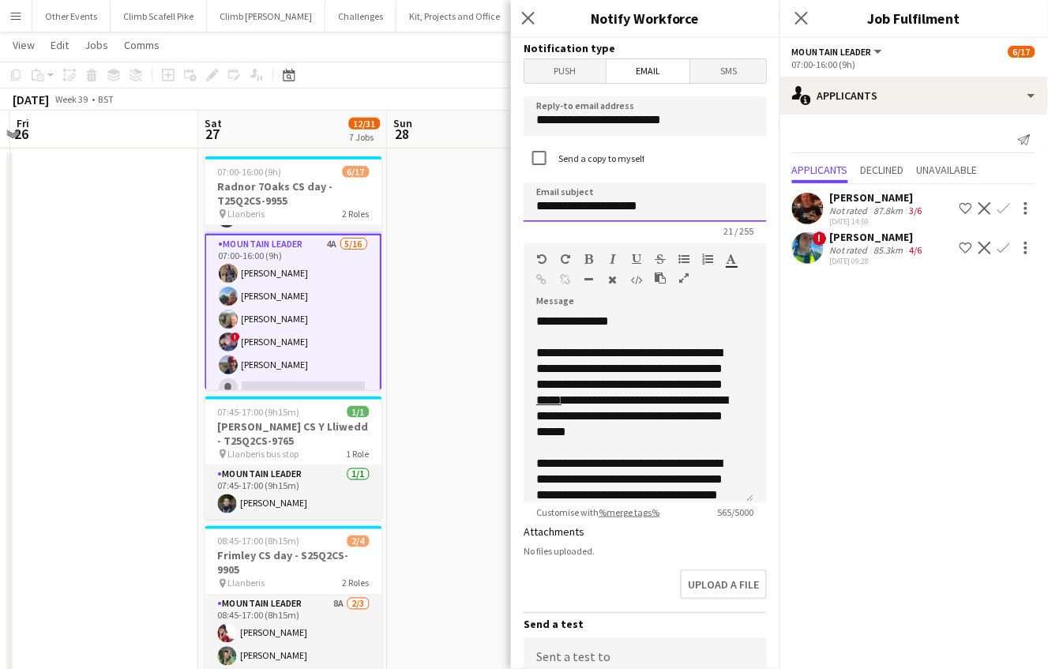
click at [673, 197] on input "**********" at bounding box center [644, 201] width 243 height 39
drag, startPoint x: 584, startPoint y: 208, endPoint x: 564, endPoint y: 208, distance: 19.8
click at [564, 208] on input "**********" at bounding box center [644, 201] width 243 height 39
type input "**********"
click at [605, 336] on div at bounding box center [638, 337] width 204 height 16
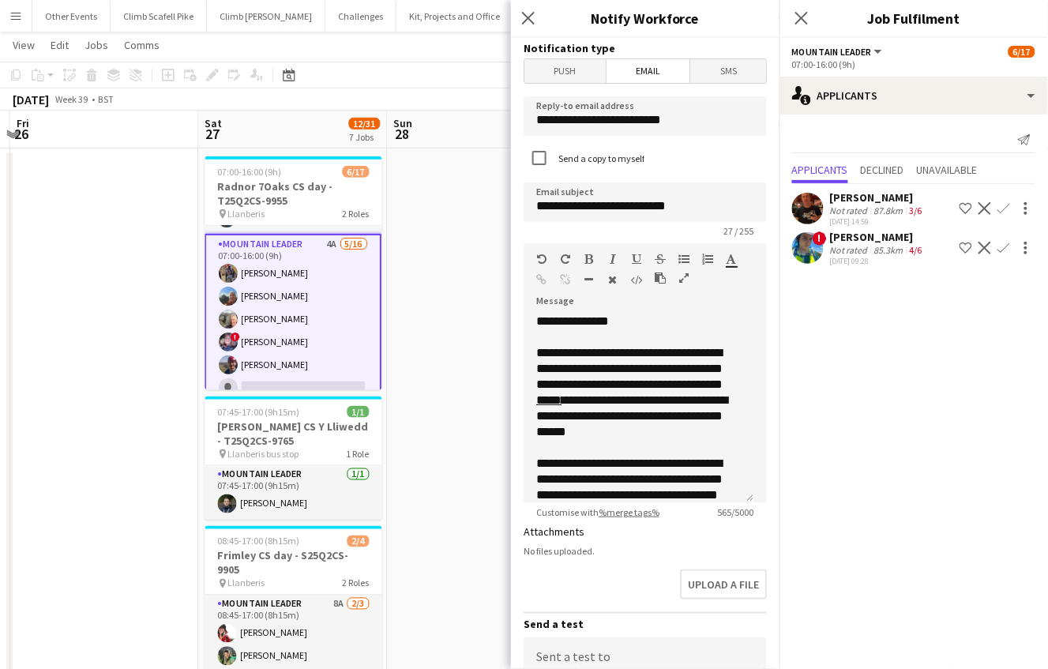
click at [803, 214] on app-user-avatar at bounding box center [808, 209] width 32 height 32
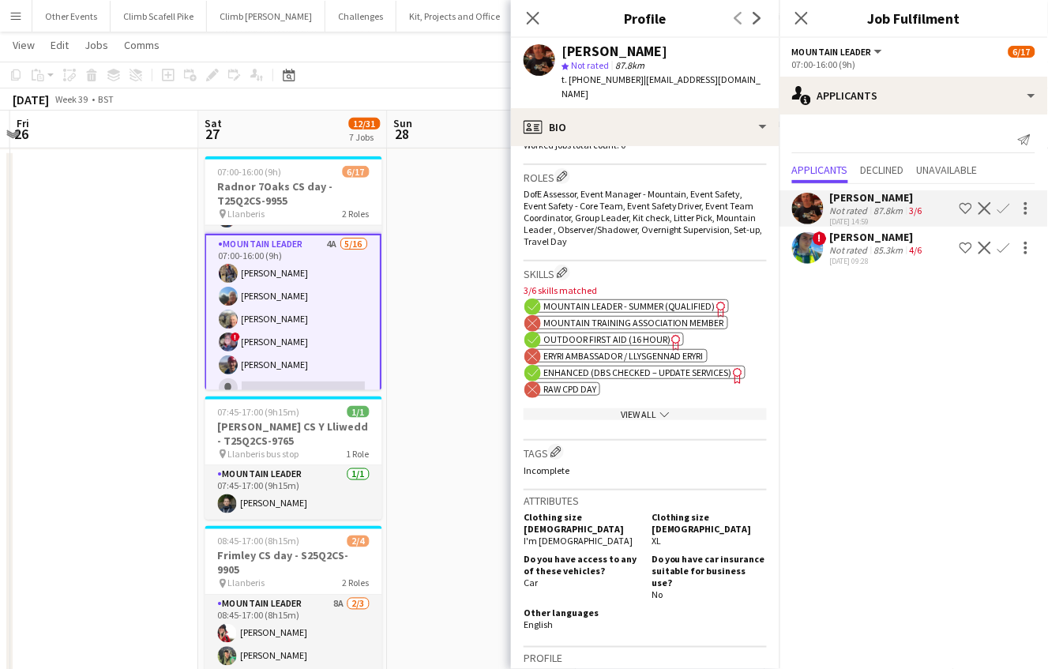
scroll to position [509, 0]
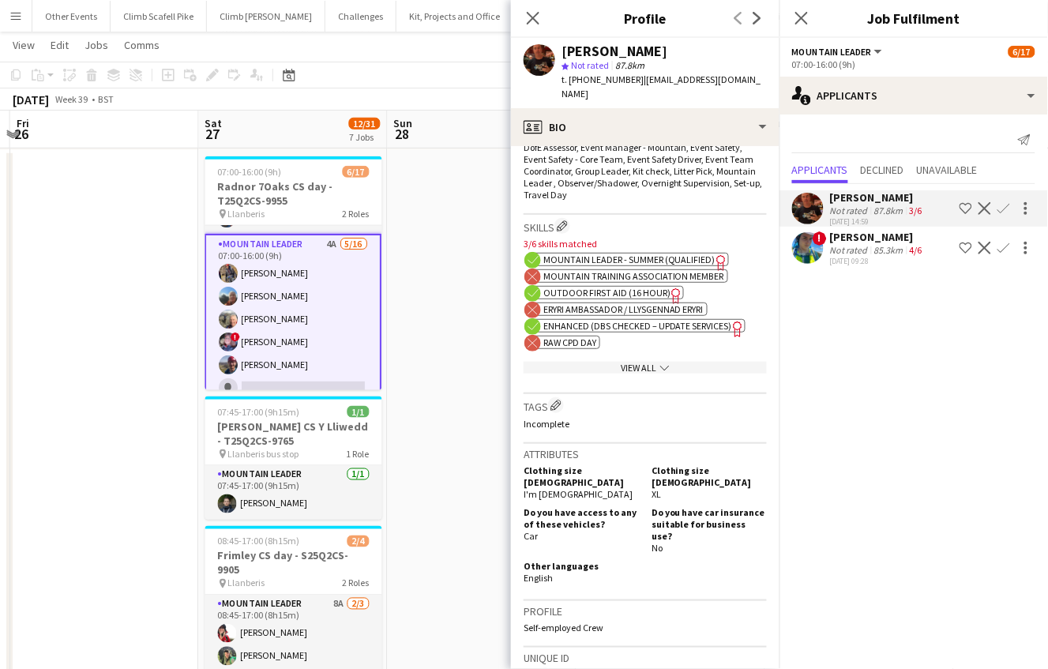
click at [619, 371] on div "View All chevron-down" at bounding box center [644, 368] width 243 height 12
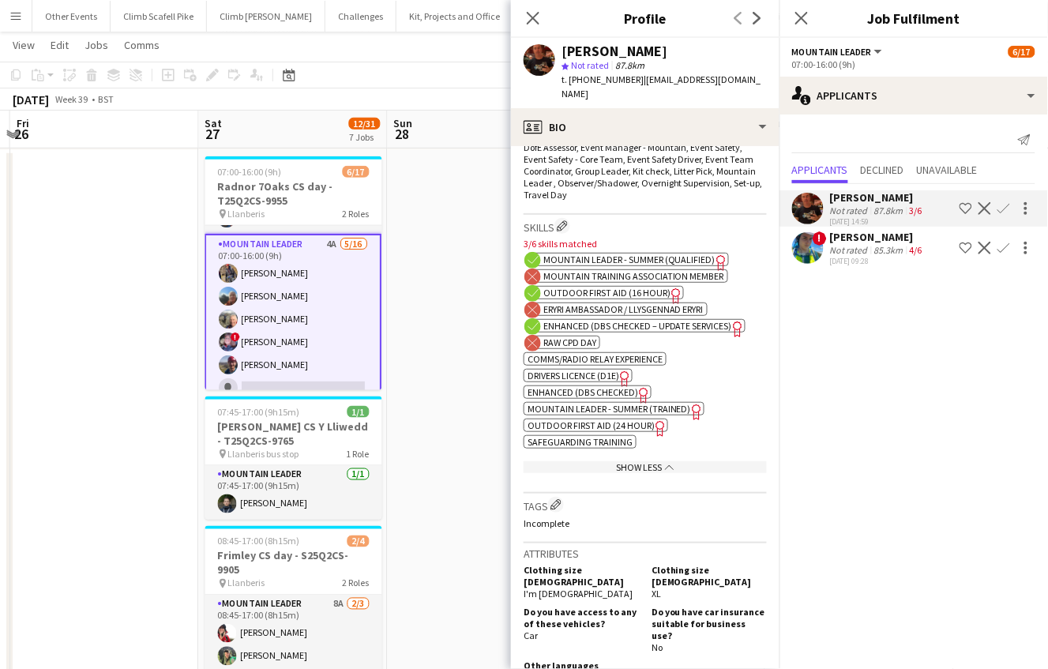
click at [587, 431] on span "Outdoor First Aid (24 hour)" at bounding box center [590, 425] width 127 height 12
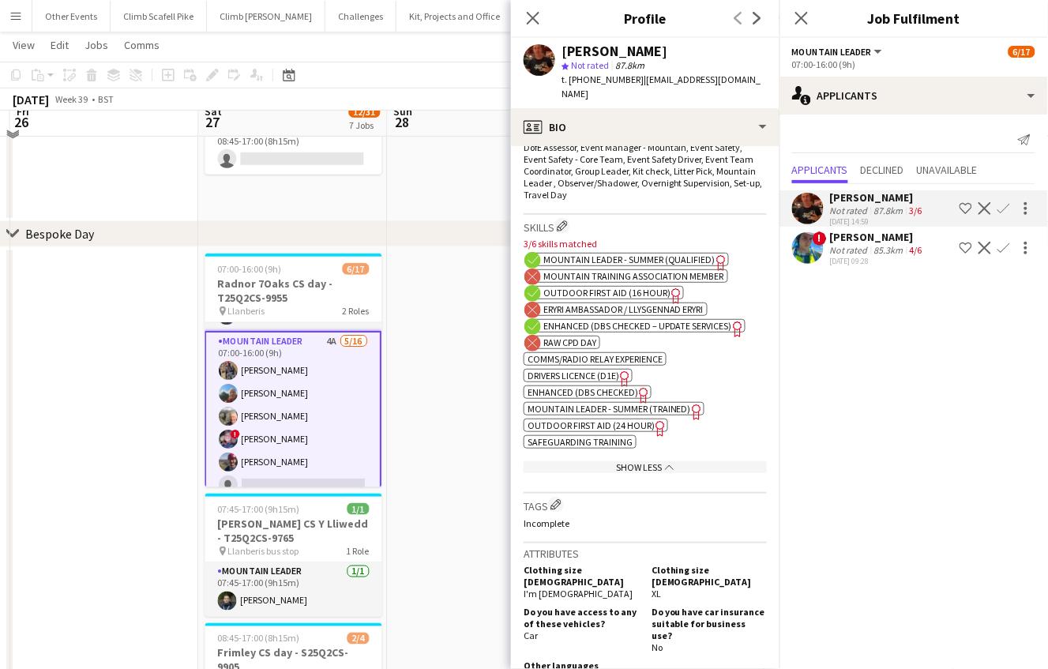
scroll to position [155, 0]
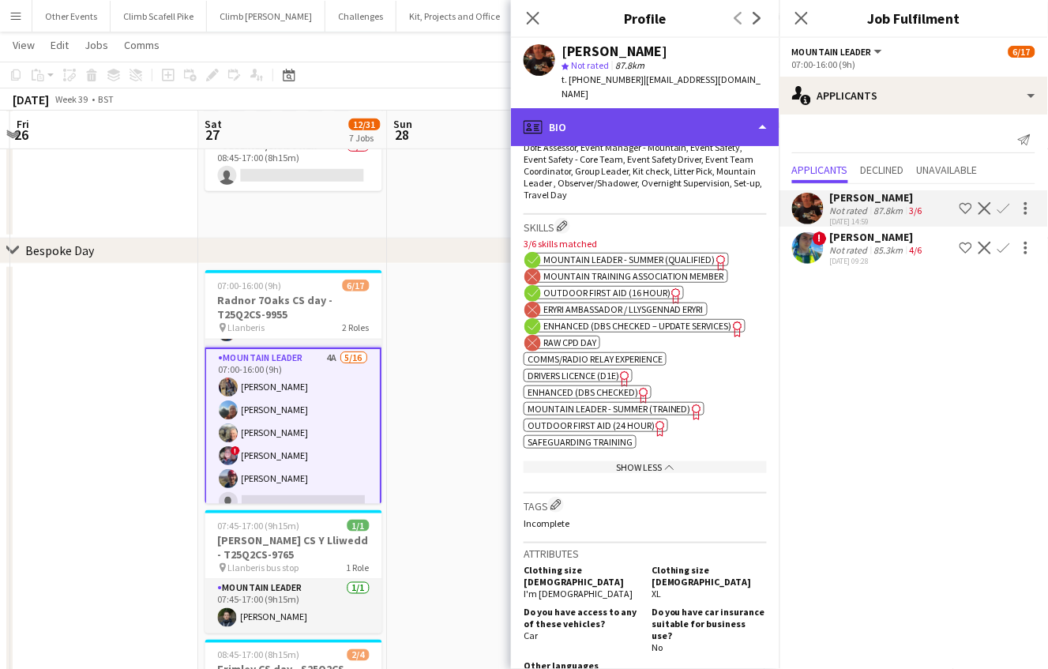
click at [718, 140] on div "profile Bio" at bounding box center [645, 127] width 268 height 38
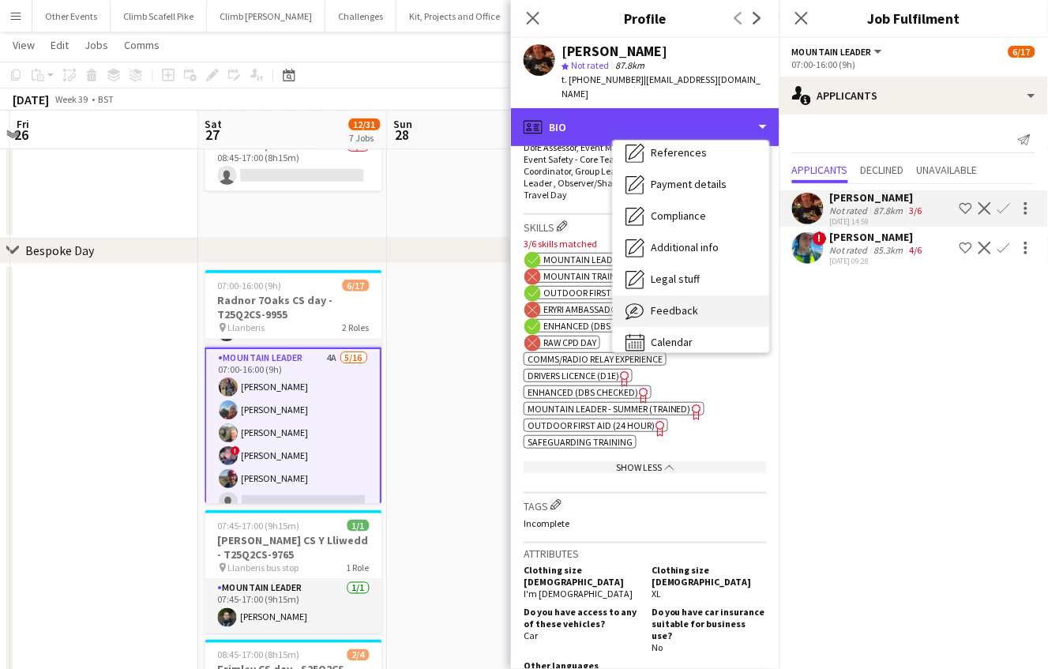
scroll to position [179, 0]
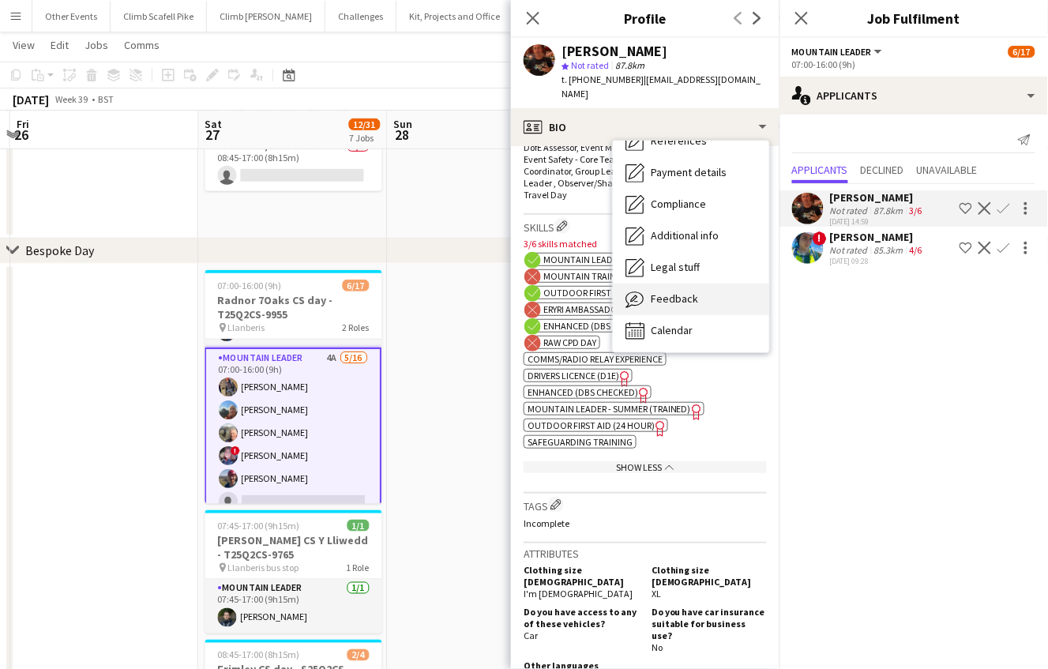
click at [694, 301] on span "Feedback" at bounding box center [673, 298] width 47 height 14
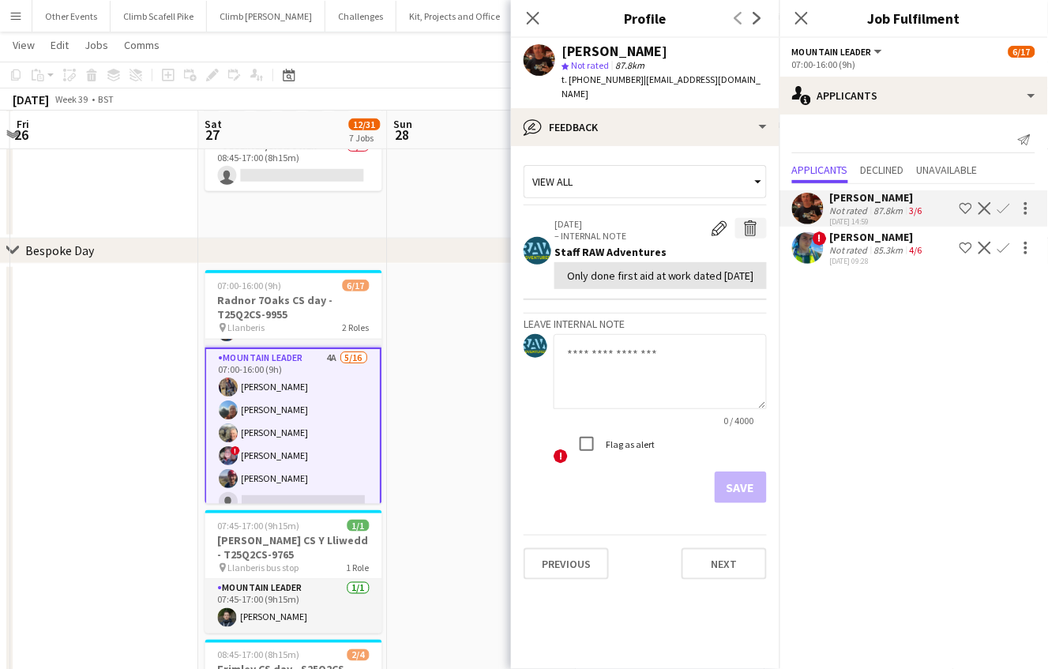
click at [745, 227] on app-icon "Delete internal note" at bounding box center [751, 228] width 16 height 16
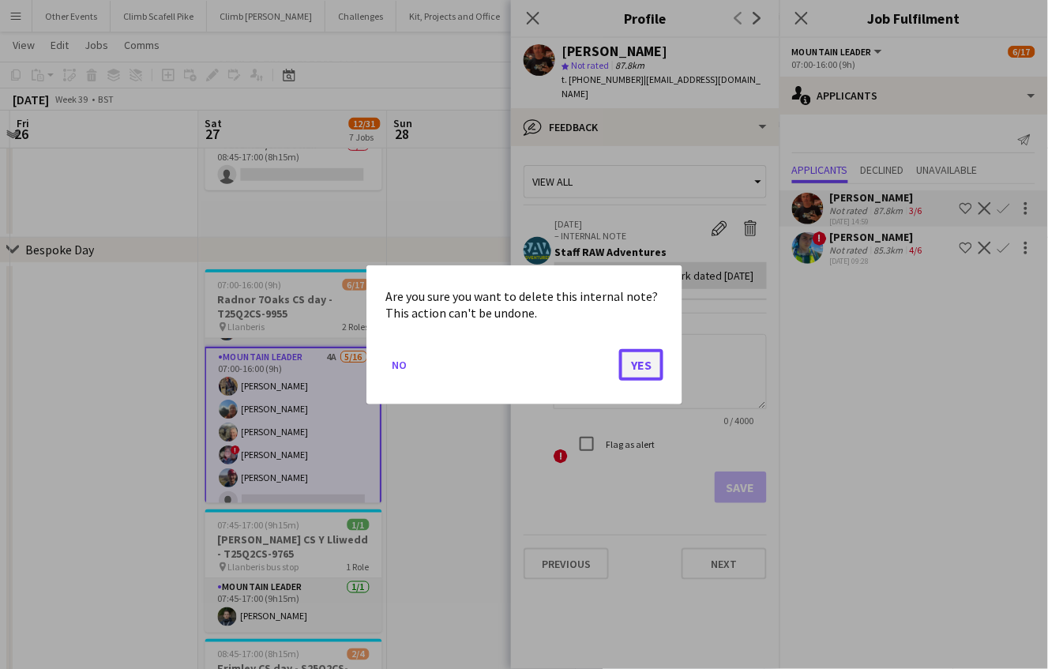
click at [646, 361] on button "Yes" at bounding box center [641, 364] width 44 height 32
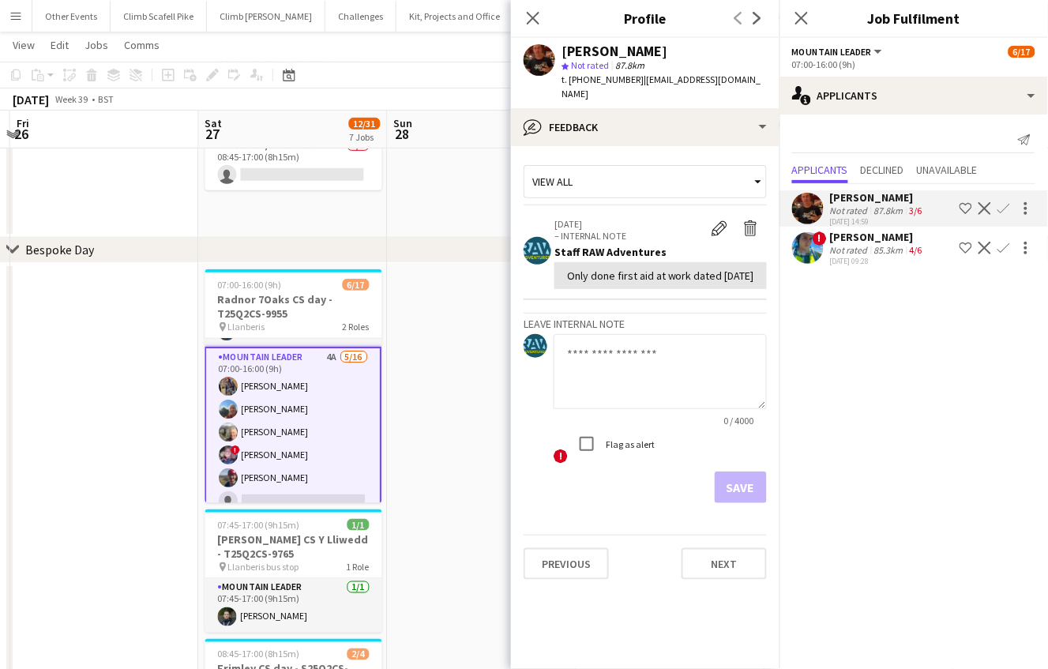
scroll to position [155, 0]
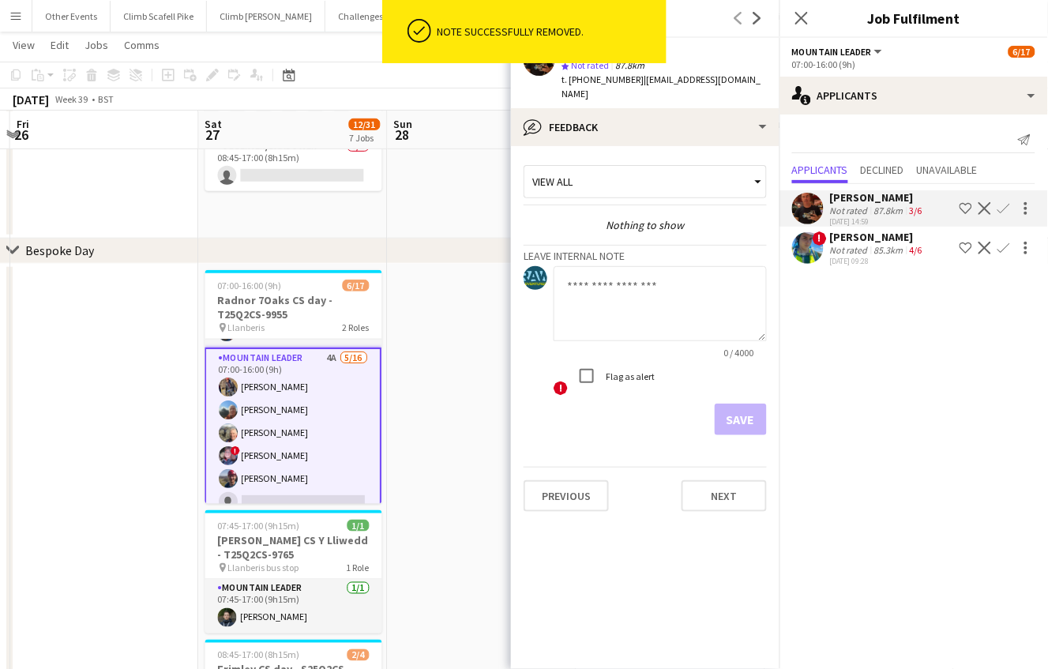
click at [920, 358] on mat-expansion-panel "users2 Applicants Send notification Applicants Declined Unavailable [PERSON_NAM…" at bounding box center [913, 391] width 268 height 554
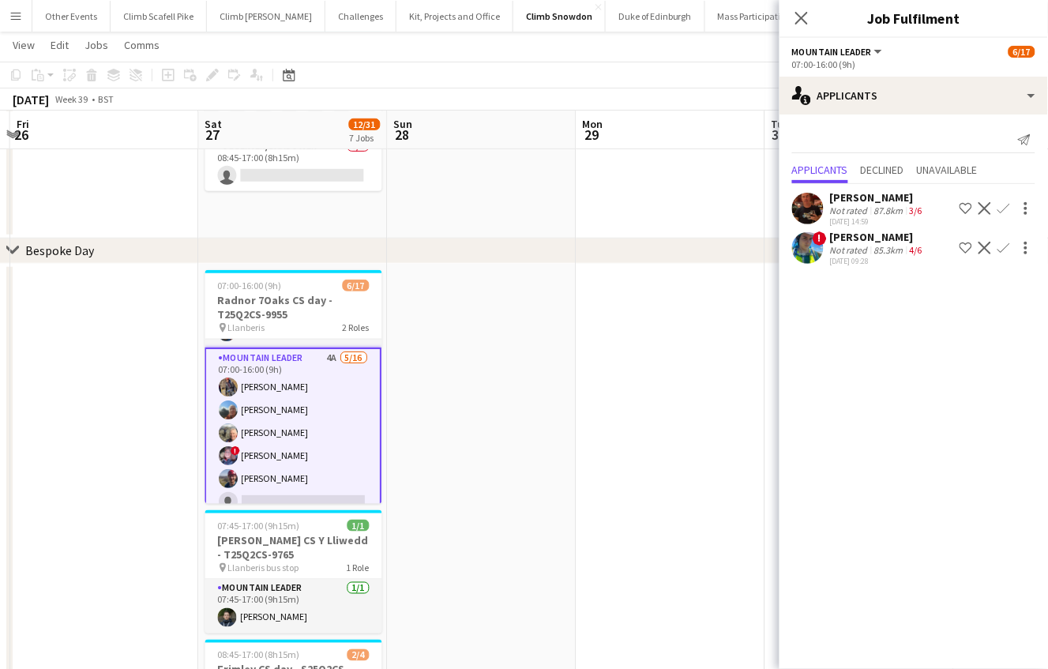
click at [806, 201] on app-user-avatar at bounding box center [808, 209] width 32 height 32
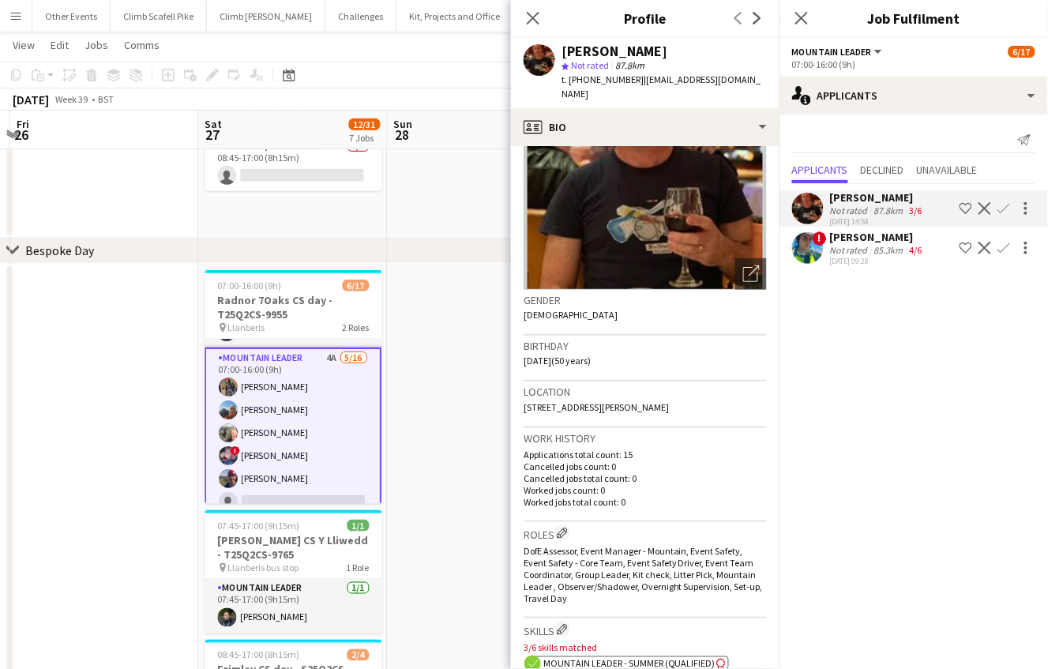
scroll to position [341, 0]
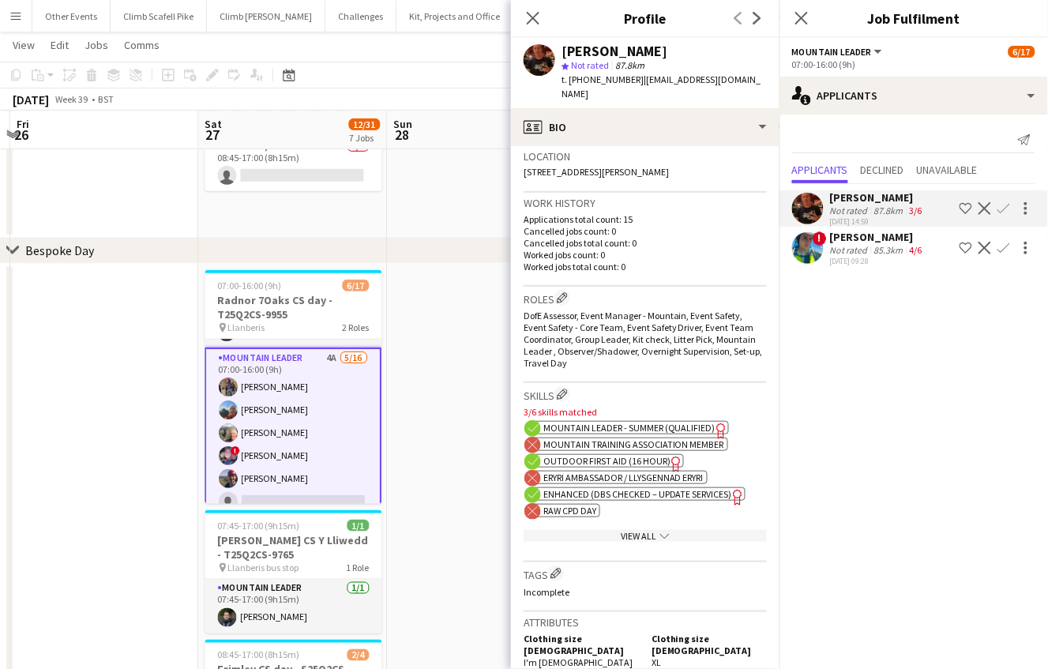
click at [634, 542] on div "View All chevron-down" at bounding box center [644, 536] width 243 height 12
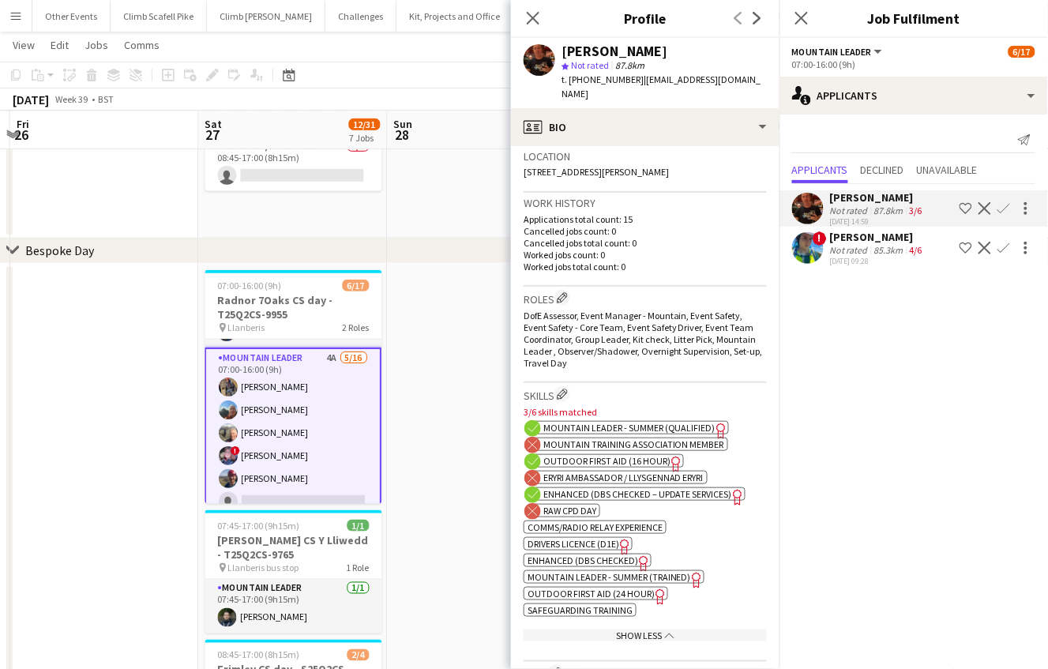
click at [638, 496] on span "Enhanced (DBS Checked – Update Services)" at bounding box center [637, 494] width 189 height 12
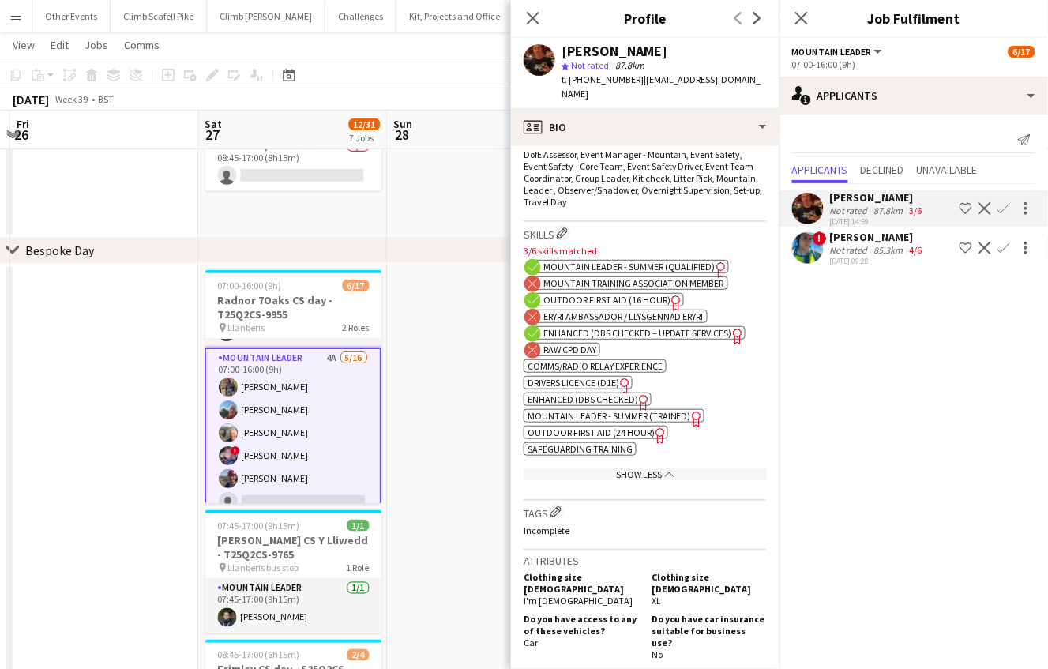
scroll to position [510, 0]
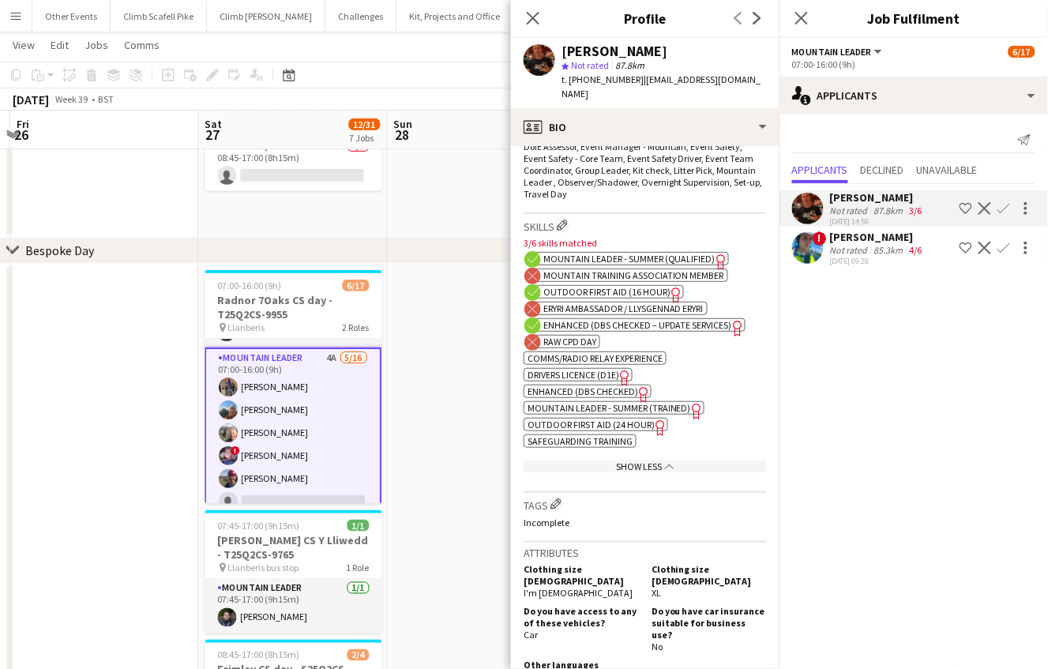
click at [619, 397] on span "Enhanced (DBS Checked)" at bounding box center [582, 391] width 111 height 12
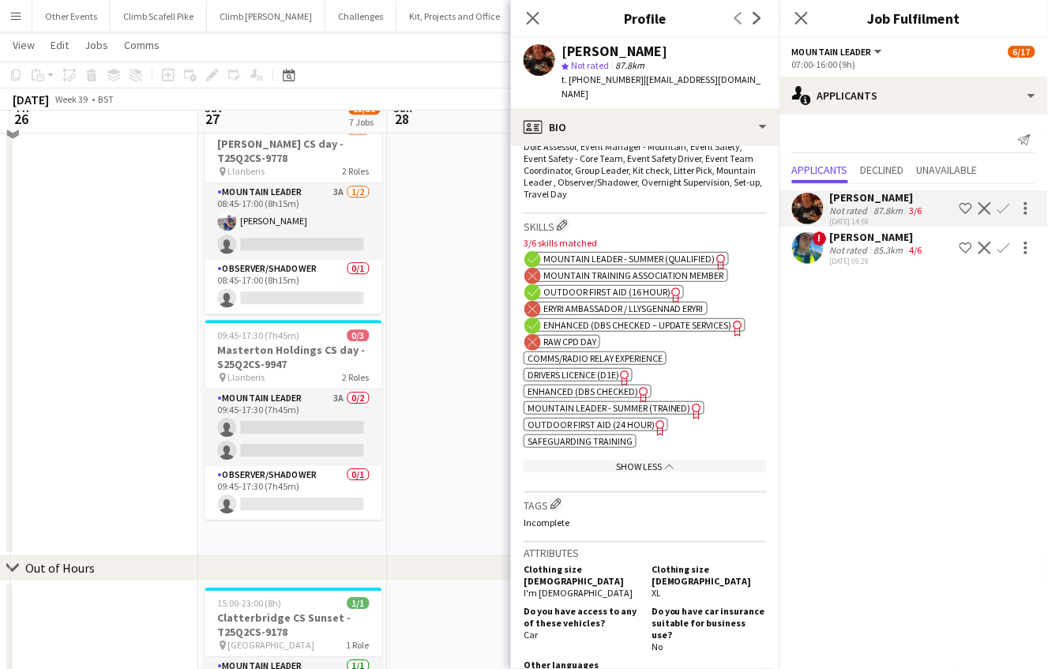
scroll to position [910, 0]
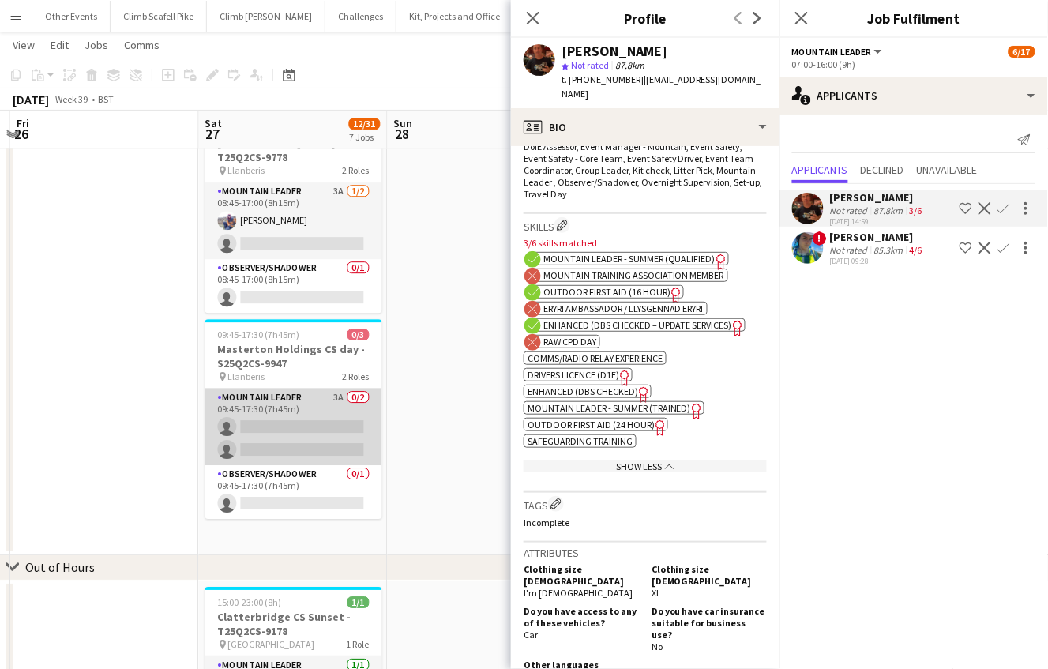
click at [335, 414] on app-card-role "Mountain Leader 3A 0/2 09:45-17:30 (7h45m) single-neutral-actions single-neutra…" at bounding box center [293, 426] width 177 height 77
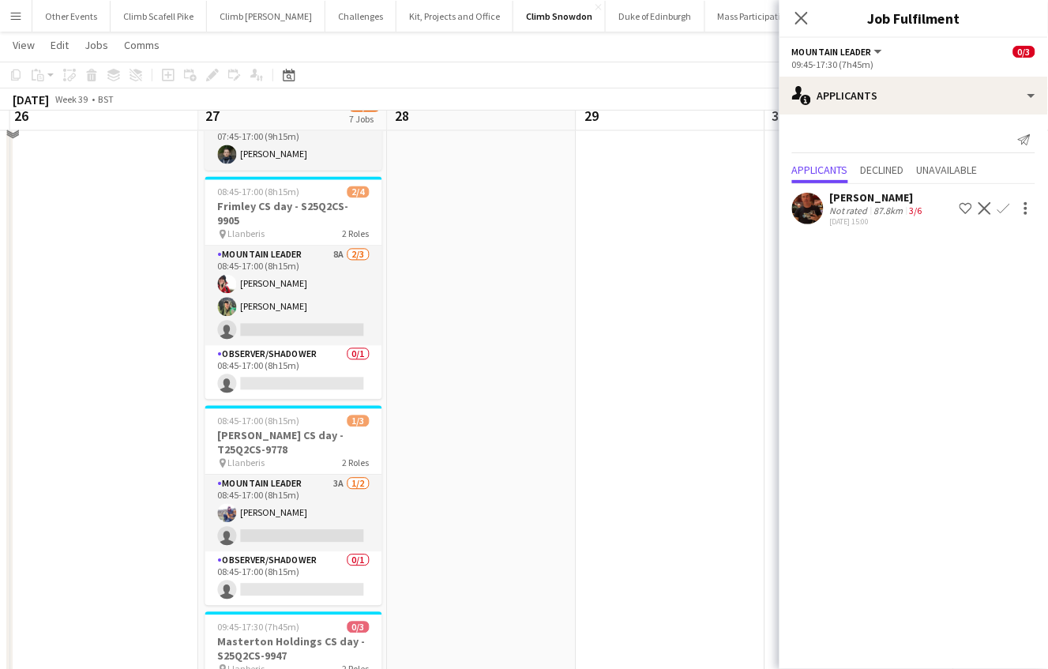
scroll to position [618, 0]
click at [809, 211] on app-user-avatar at bounding box center [808, 209] width 32 height 32
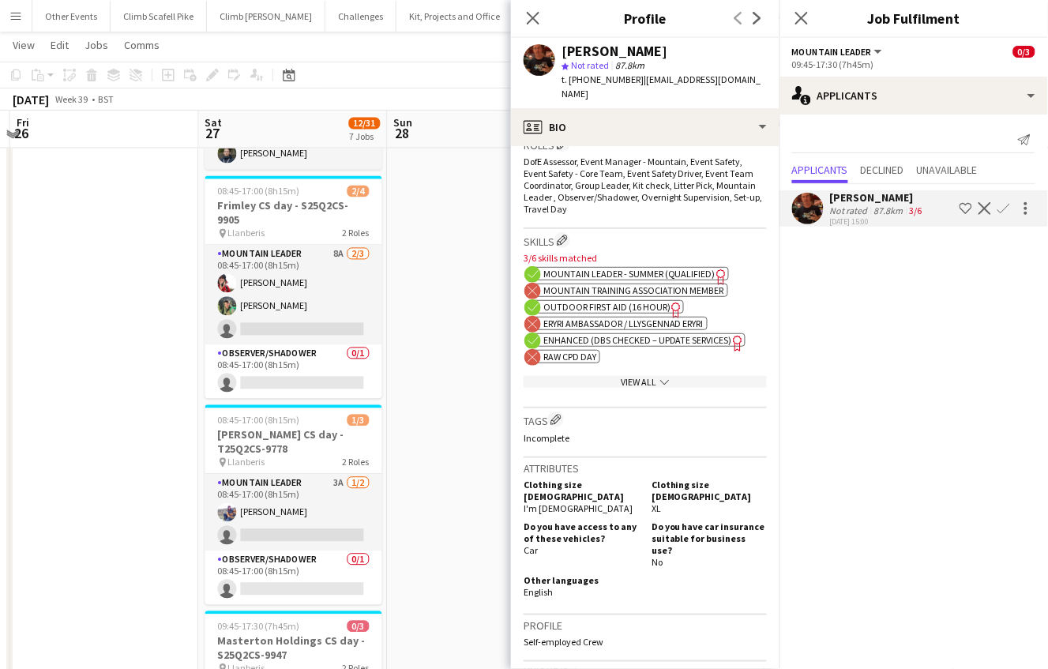
scroll to position [500, 0]
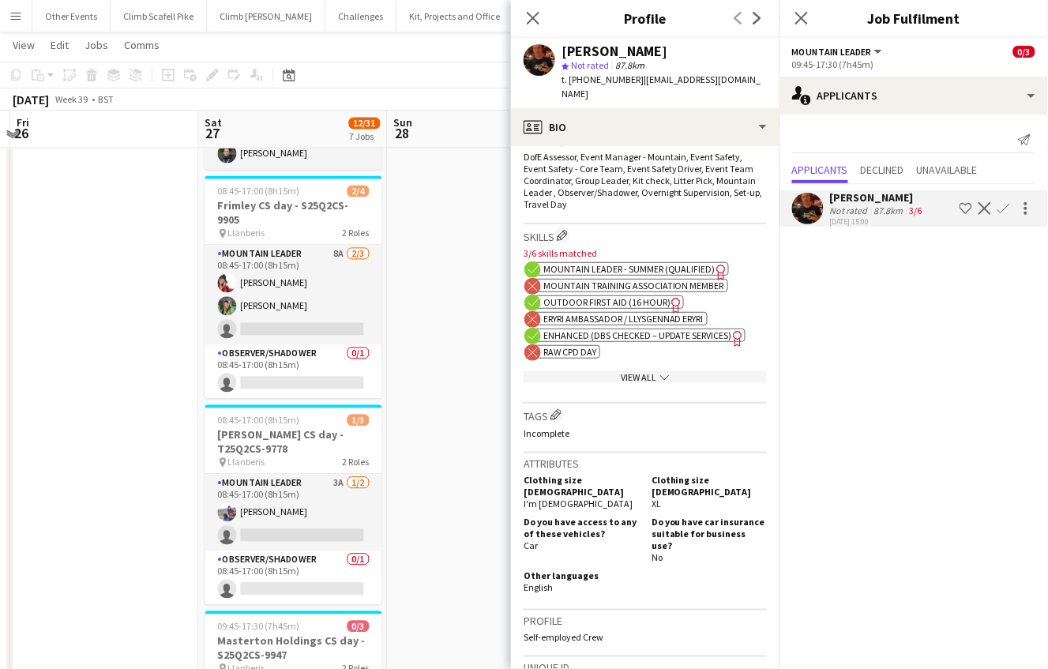
click at [620, 383] on div "View All chevron-down" at bounding box center [644, 377] width 243 height 12
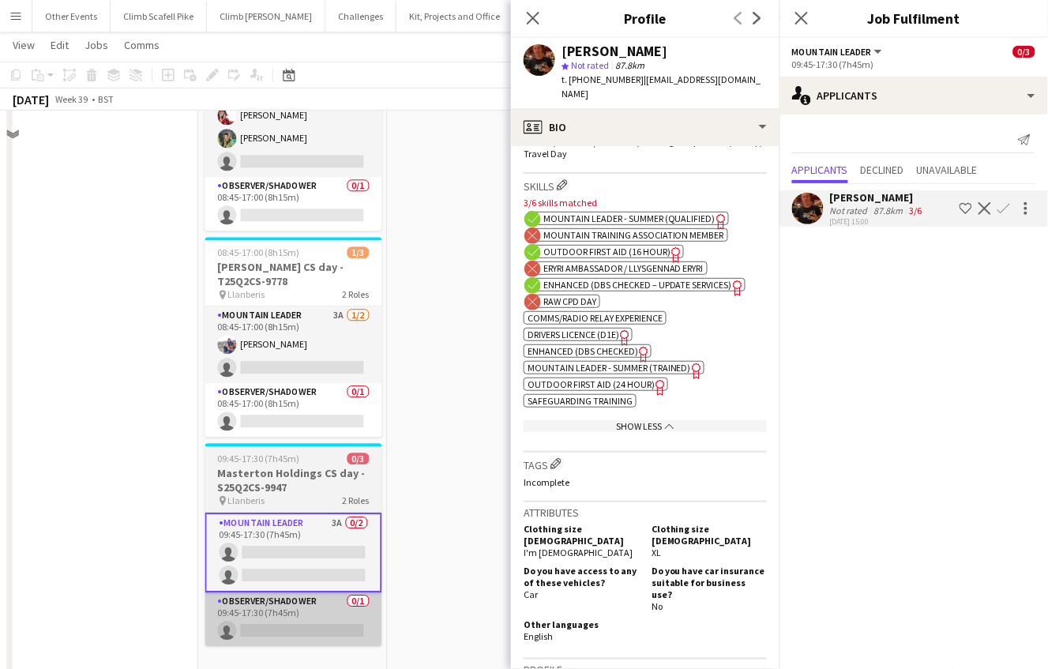
scroll to position [792, 0]
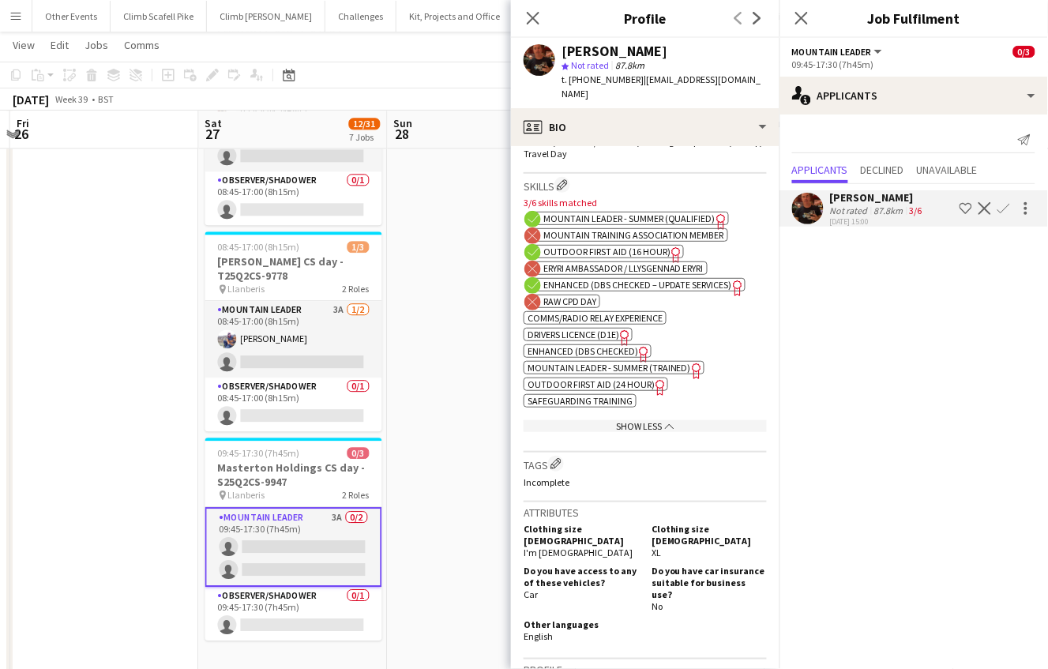
click at [325, 535] on app-card-role "Mountain Leader 3A 0/2 09:45-17:30 (7h45m) single-neutral-actions single-neutra…" at bounding box center [293, 547] width 177 height 80
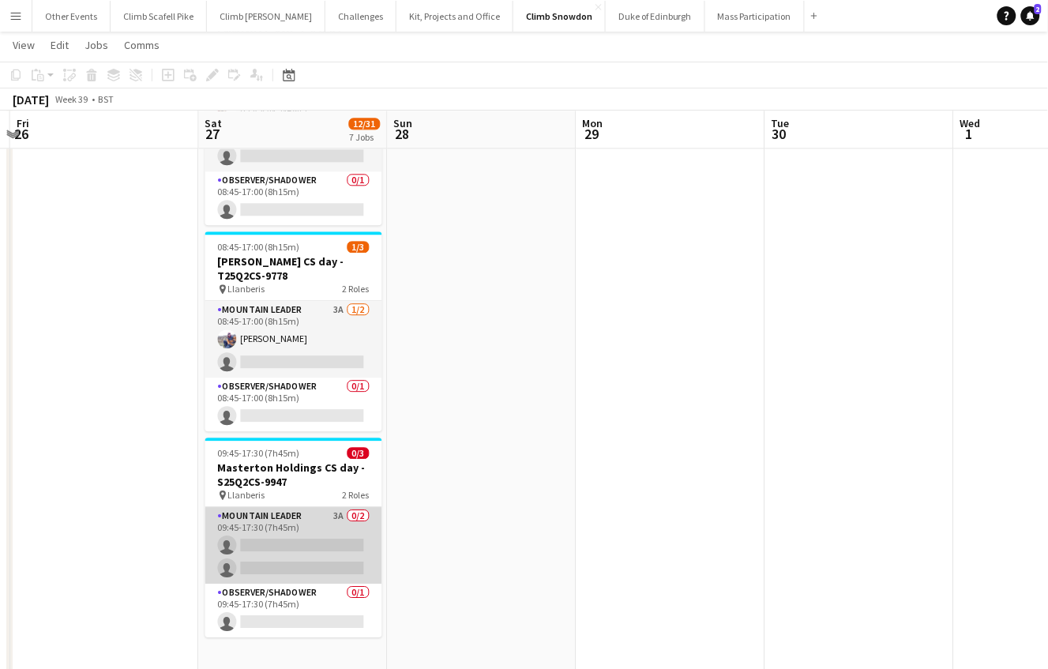
click at [325, 534] on app-card-role "Mountain Leader 3A 0/2 09:45-17:30 (7h45m) single-neutral-actions single-neutra…" at bounding box center [293, 545] width 177 height 77
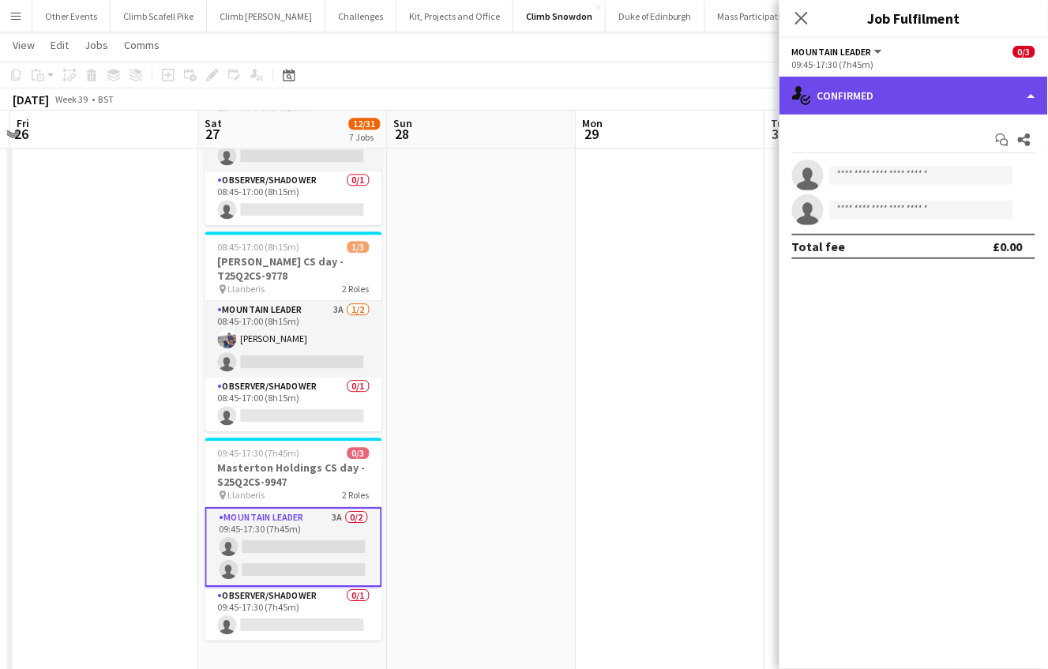
click at [914, 107] on div "single-neutral-actions-check-2 Confirmed" at bounding box center [913, 96] width 268 height 38
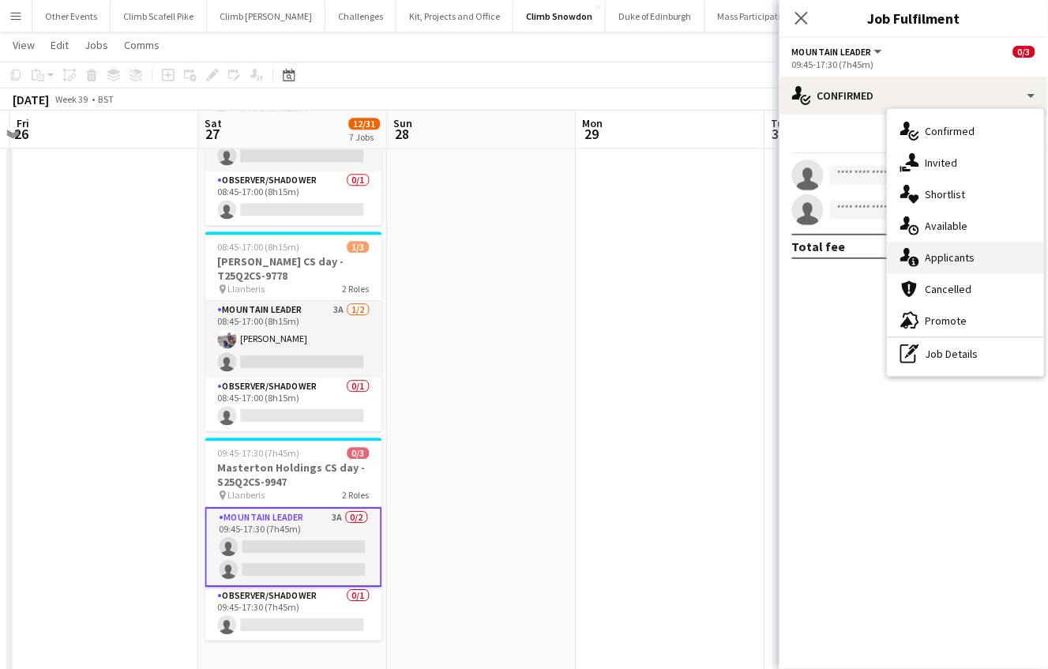
click at [941, 260] on span "Applicants" at bounding box center [950, 257] width 50 height 14
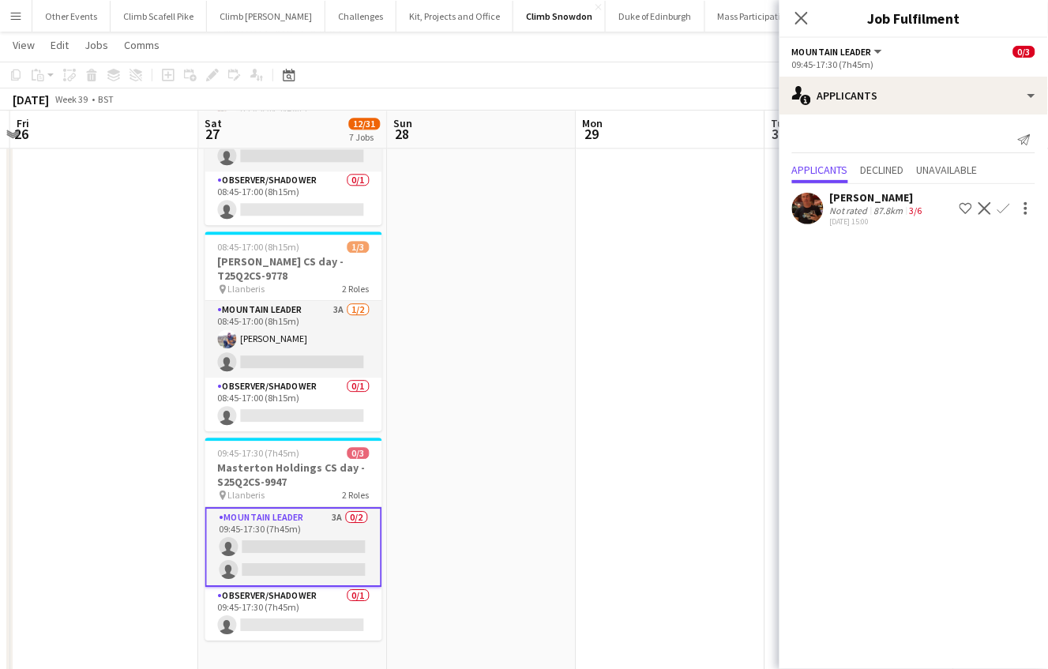
click at [812, 211] on app-user-avatar at bounding box center [808, 209] width 32 height 32
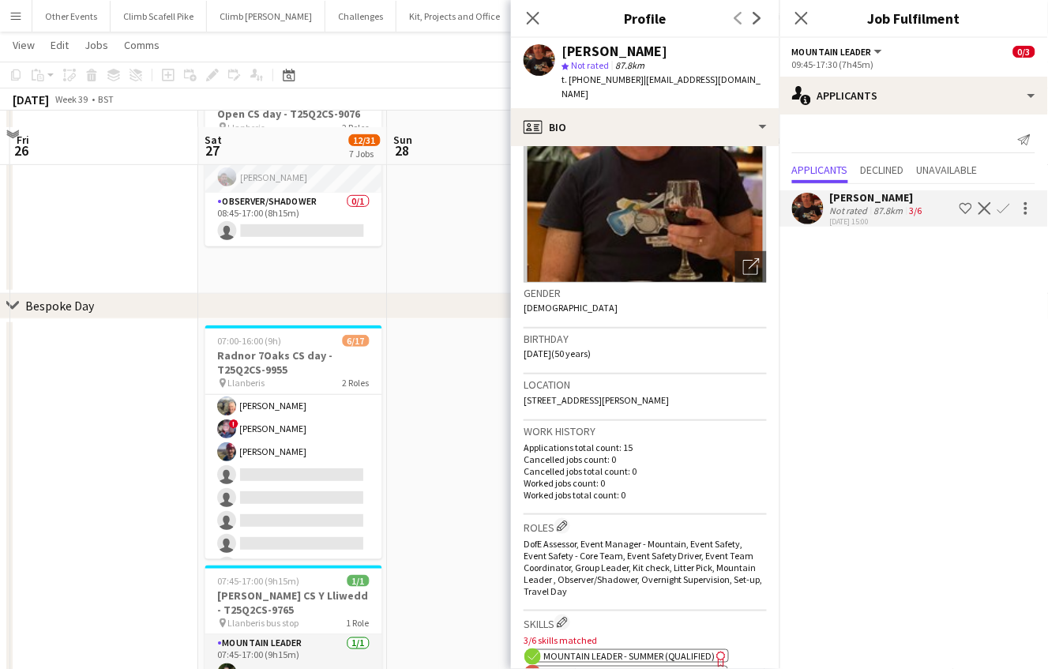
scroll to position [117, 0]
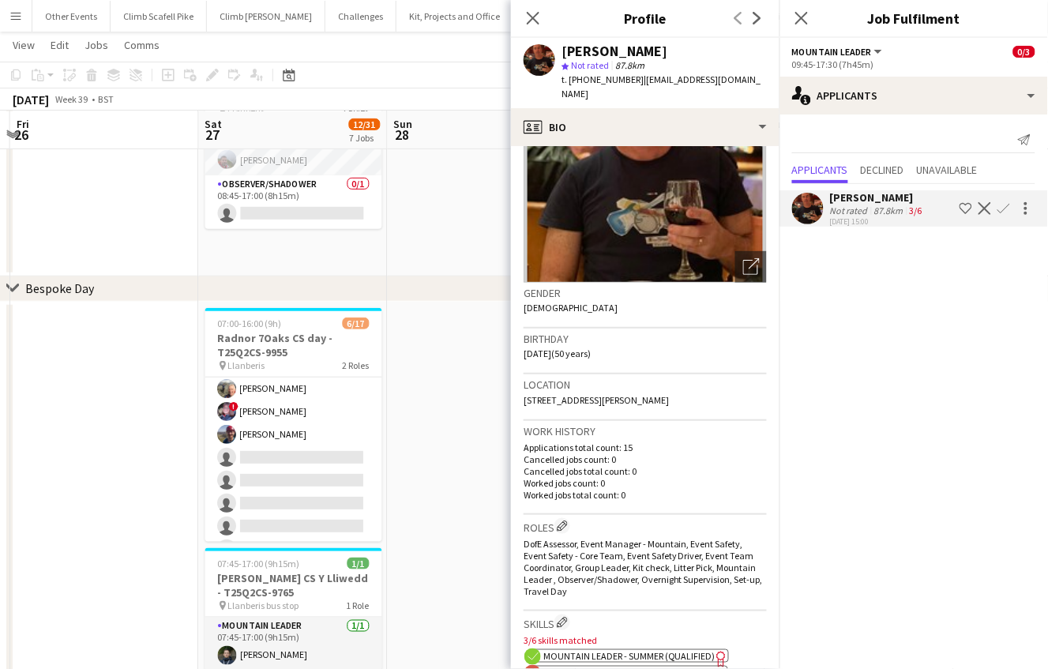
click at [822, 208] on app-user-avatar at bounding box center [808, 209] width 32 height 32
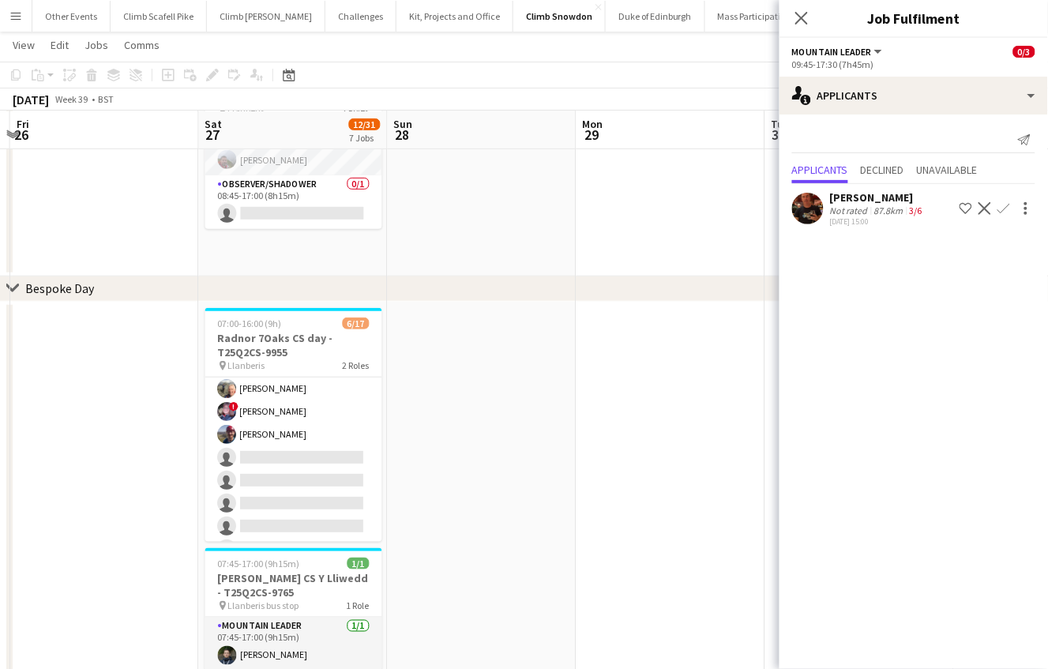
click at [813, 219] on app-user-avatar at bounding box center [808, 209] width 32 height 32
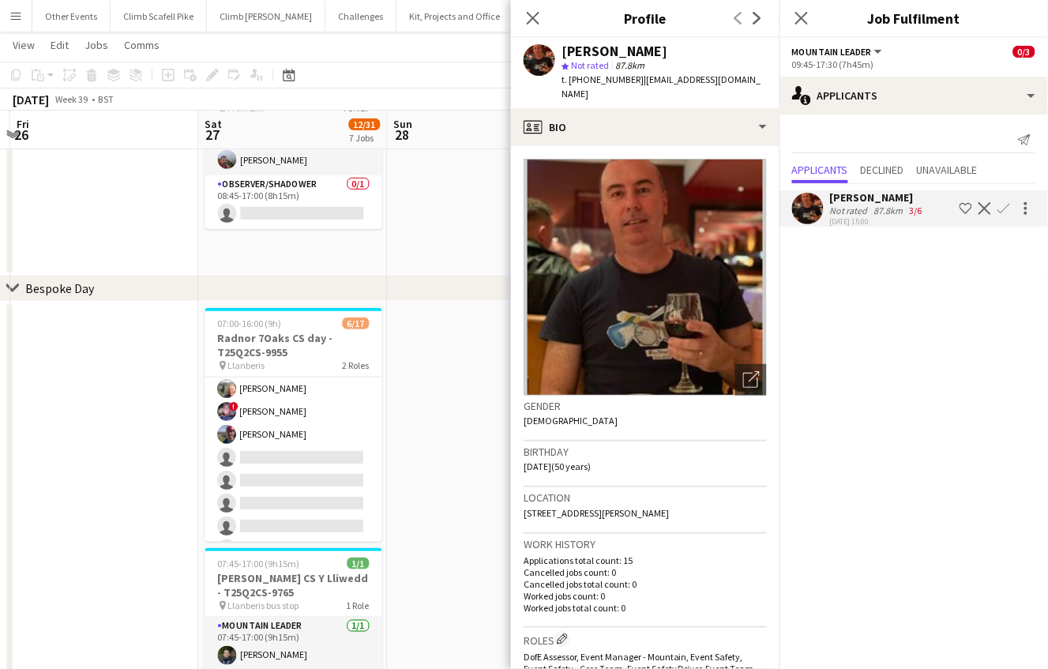
click at [810, 212] on app-user-avatar at bounding box center [808, 209] width 32 height 32
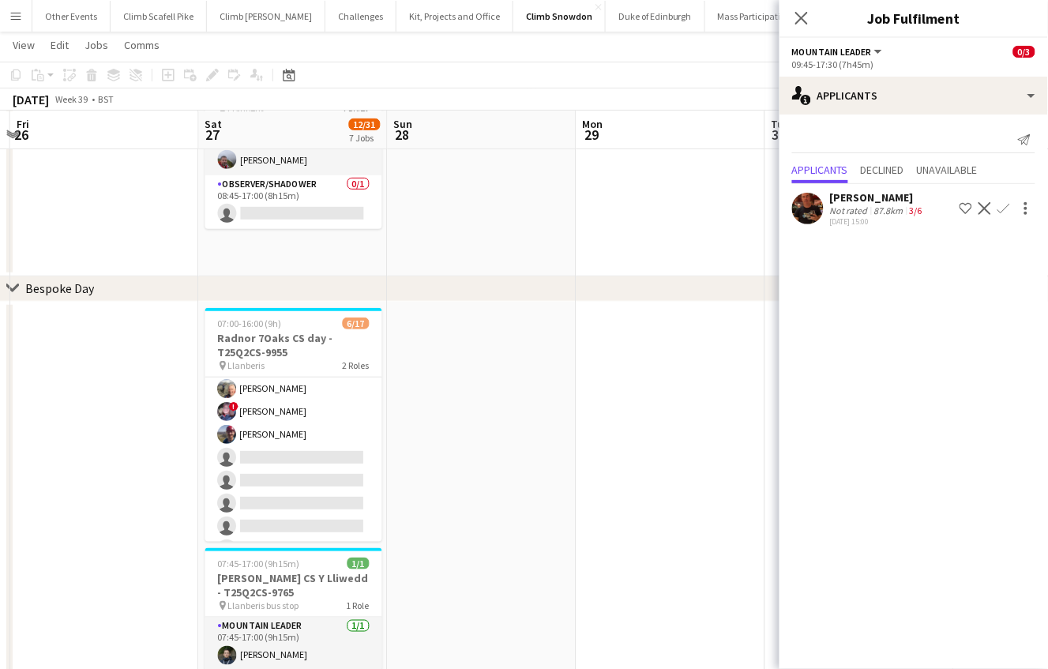
click at [816, 203] on app-user-avatar at bounding box center [808, 209] width 32 height 32
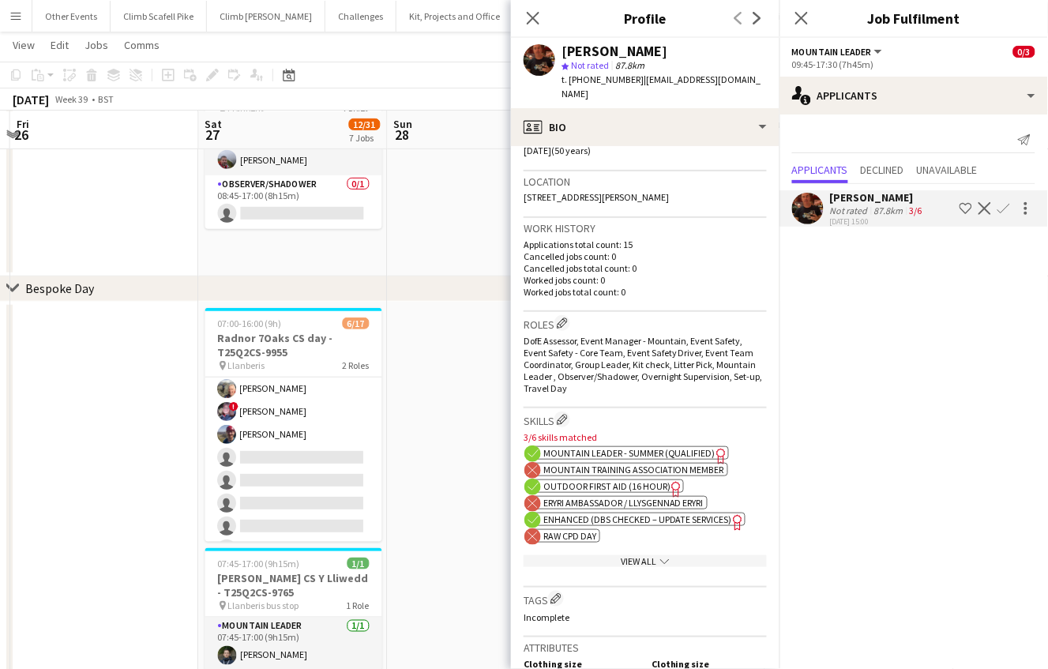
scroll to position [335, 0]
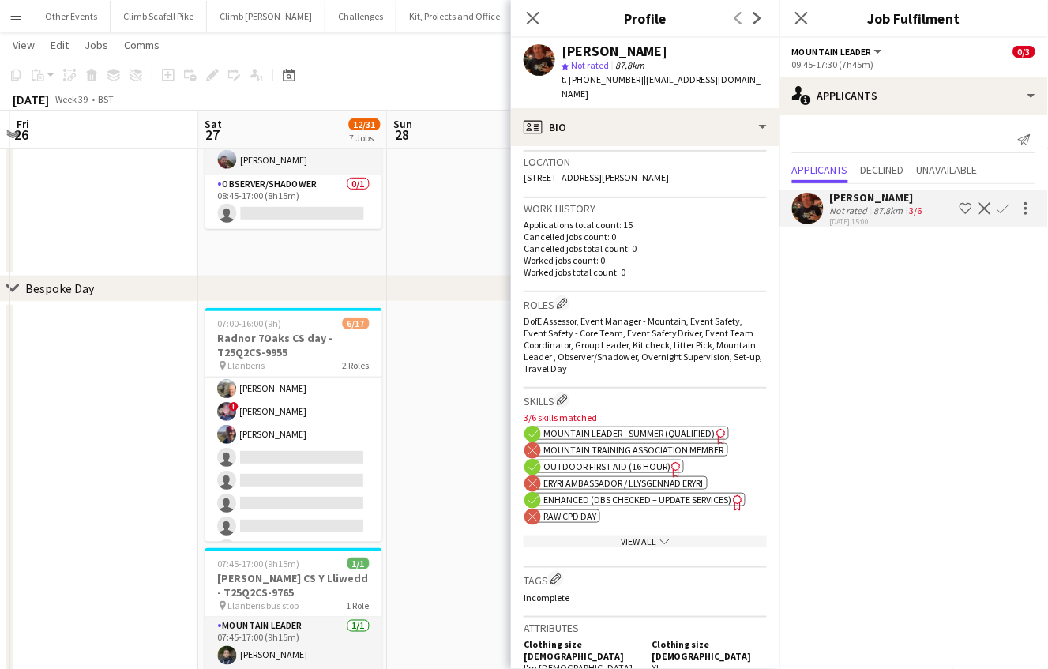
click at [669, 544] on div "View All chevron-down" at bounding box center [644, 541] width 243 height 12
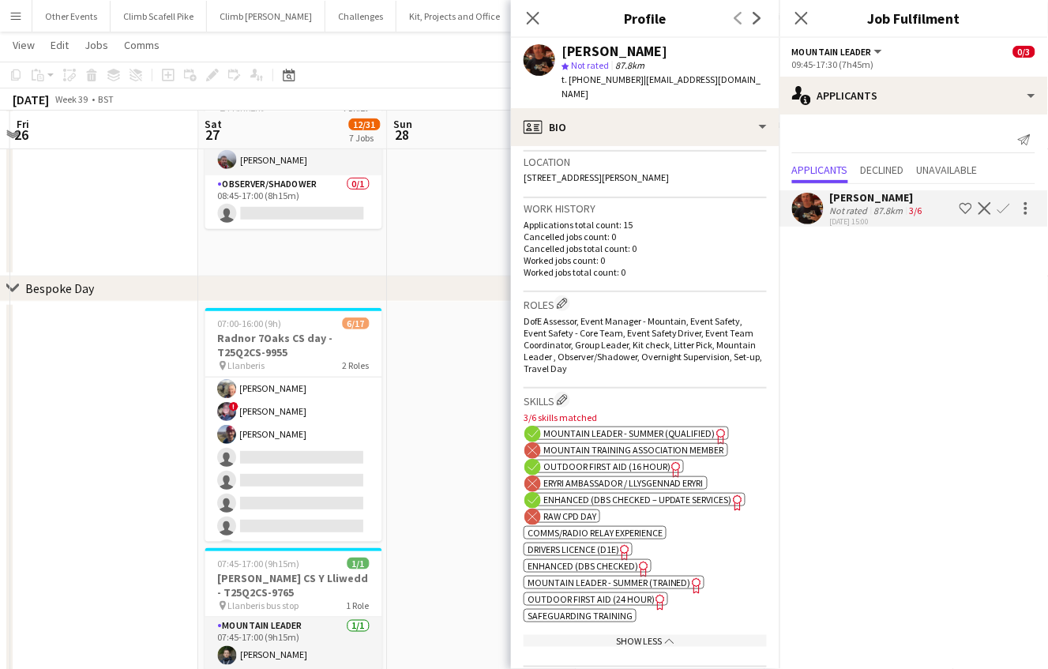
click at [606, 572] on span "Enhanced (DBS Checked)" at bounding box center [582, 566] width 111 height 12
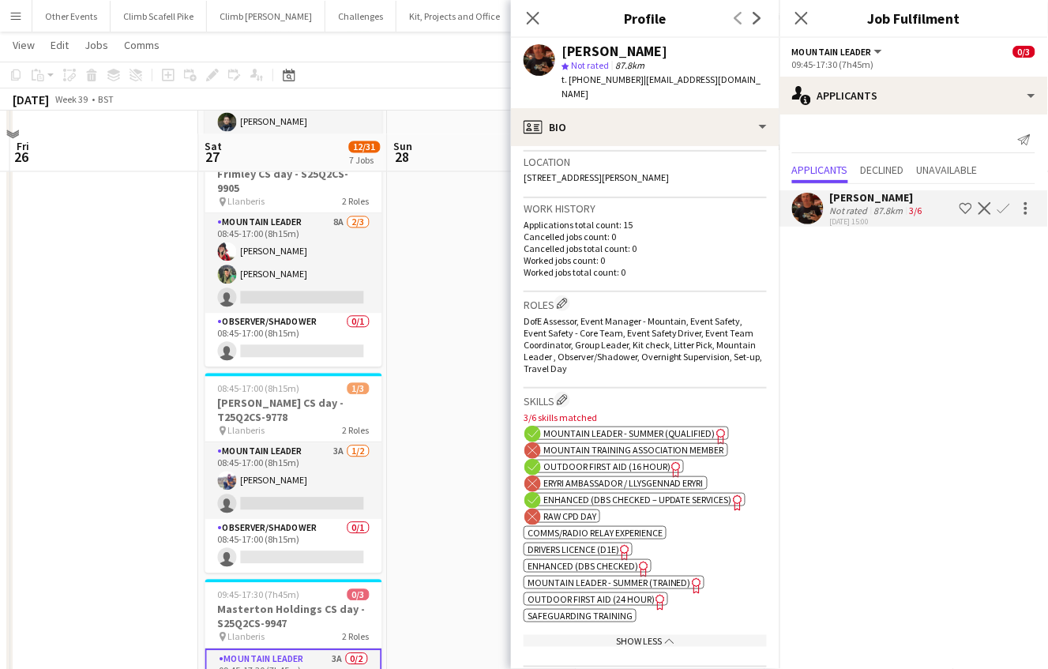
scroll to position [733, 0]
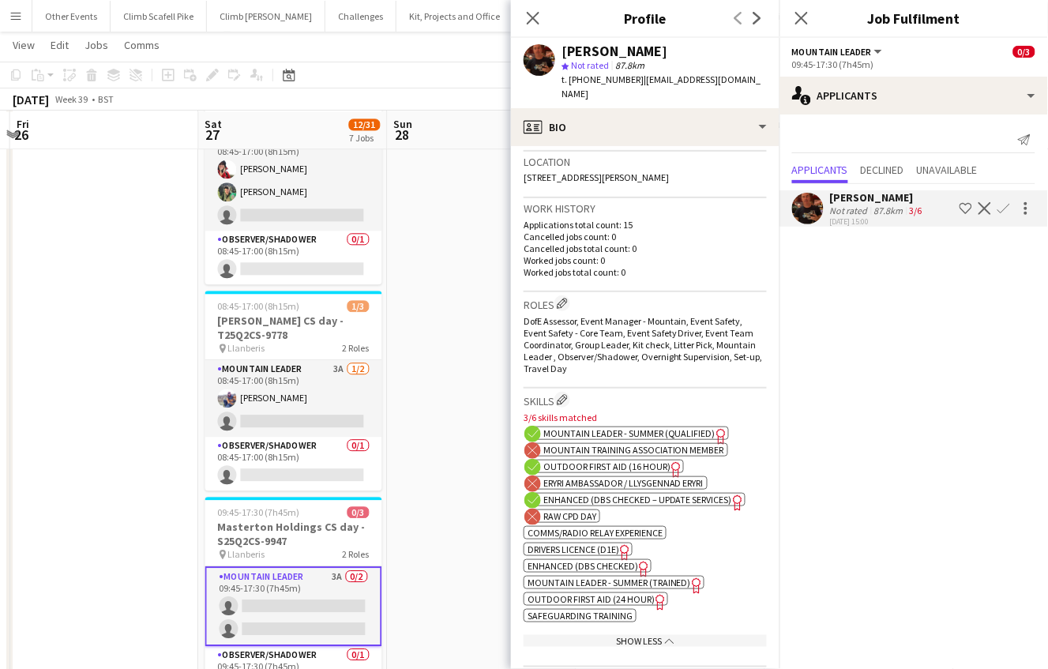
click at [1005, 210] on app-icon "Confirm" at bounding box center [1003, 208] width 13 height 13
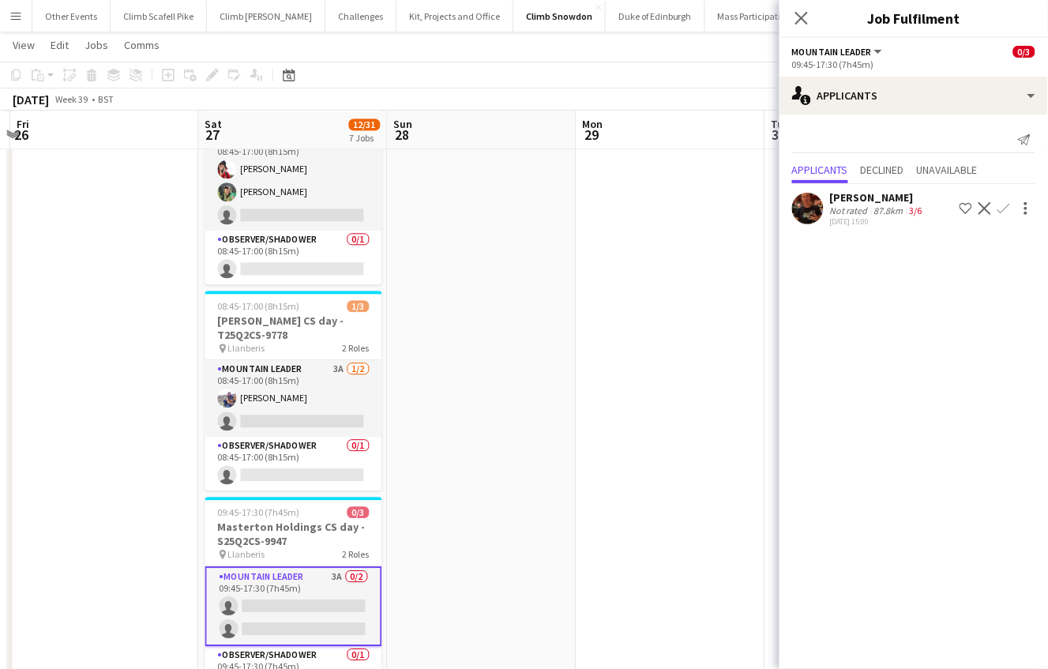
click at [1003, 205] on app-icon "Confirm" at bounding box center [1003, 208] width 13 height 13
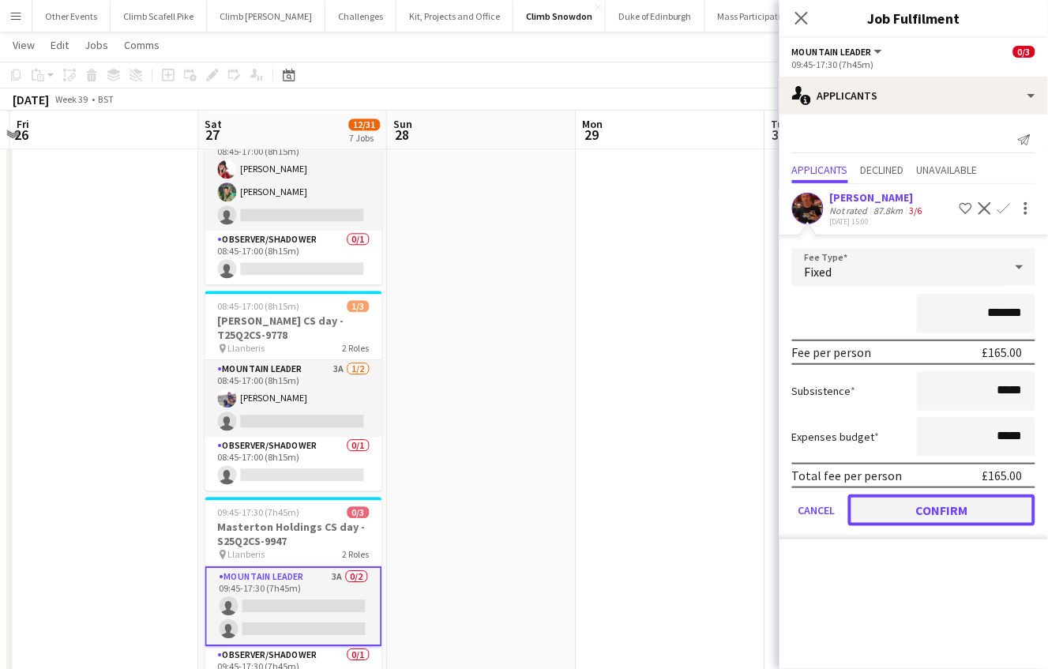
click at [931, 503] on button "Confirm" at bounding box center [941, 510] width 187 height 32
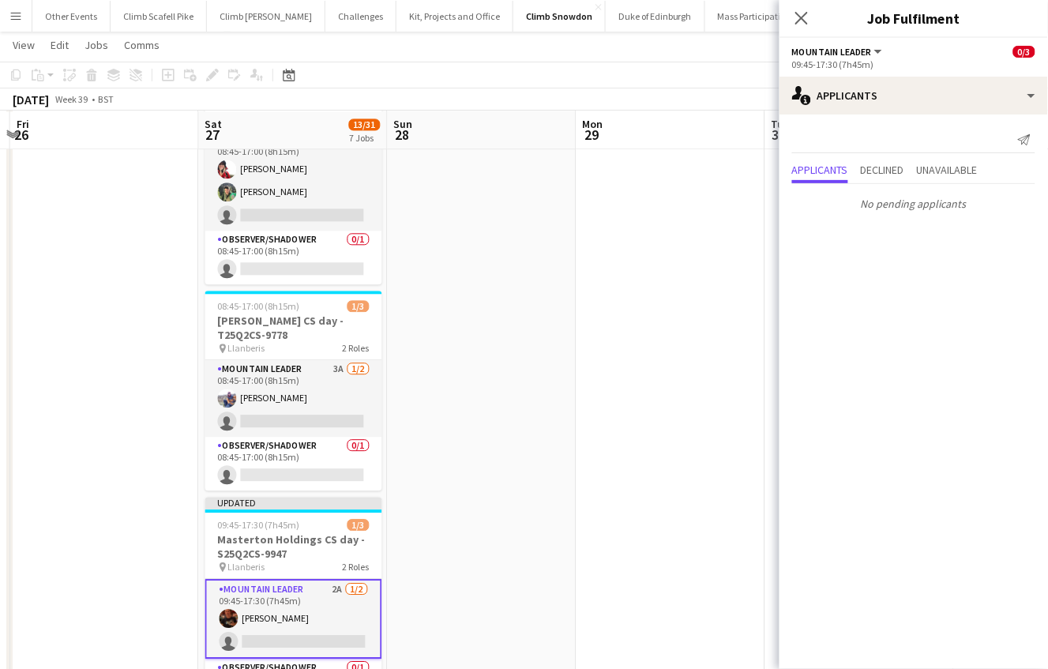
click at [508, 500] on app-date-cell at bounding box center [482, 209] width 189 height 1047
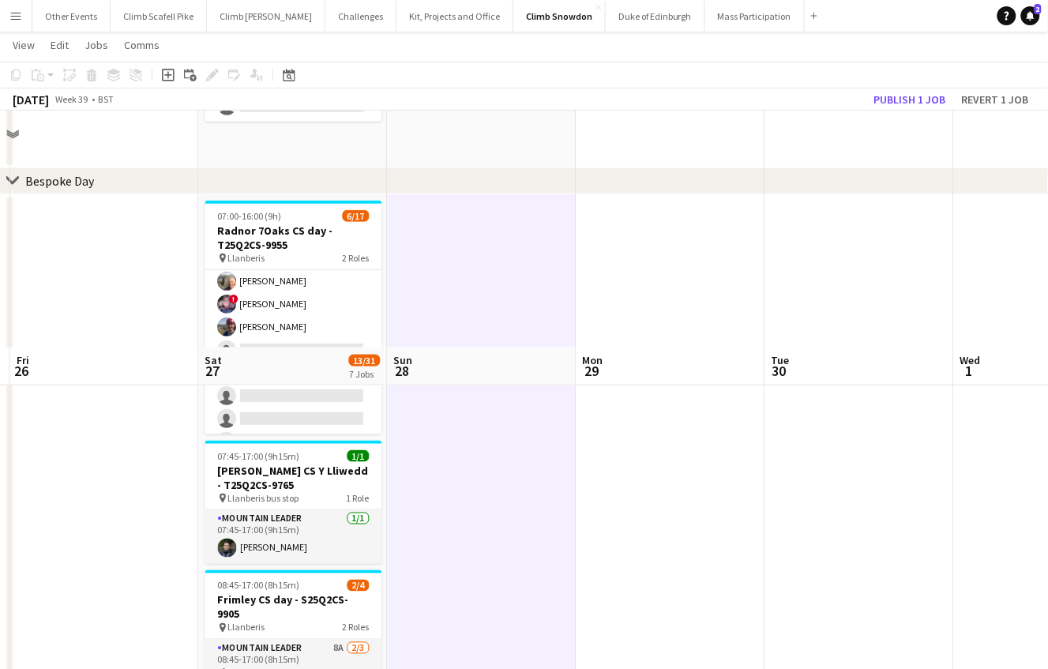
scroll to position [223, 0]
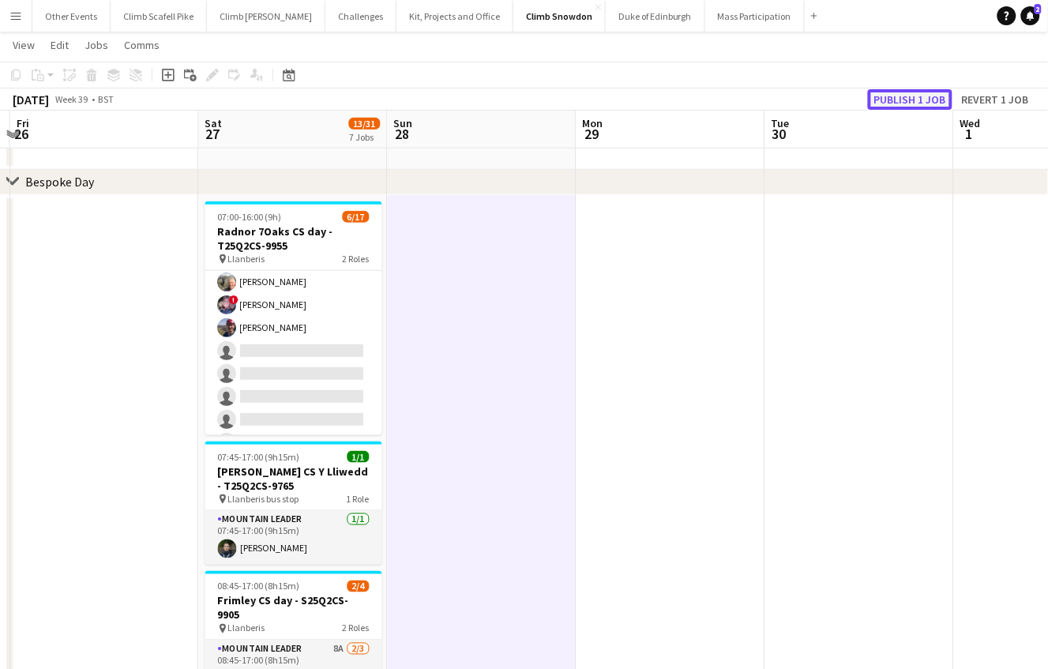
click at [910, 100] on button "Publish 1 job" at bounding box center [910, 99] width 84 height 21
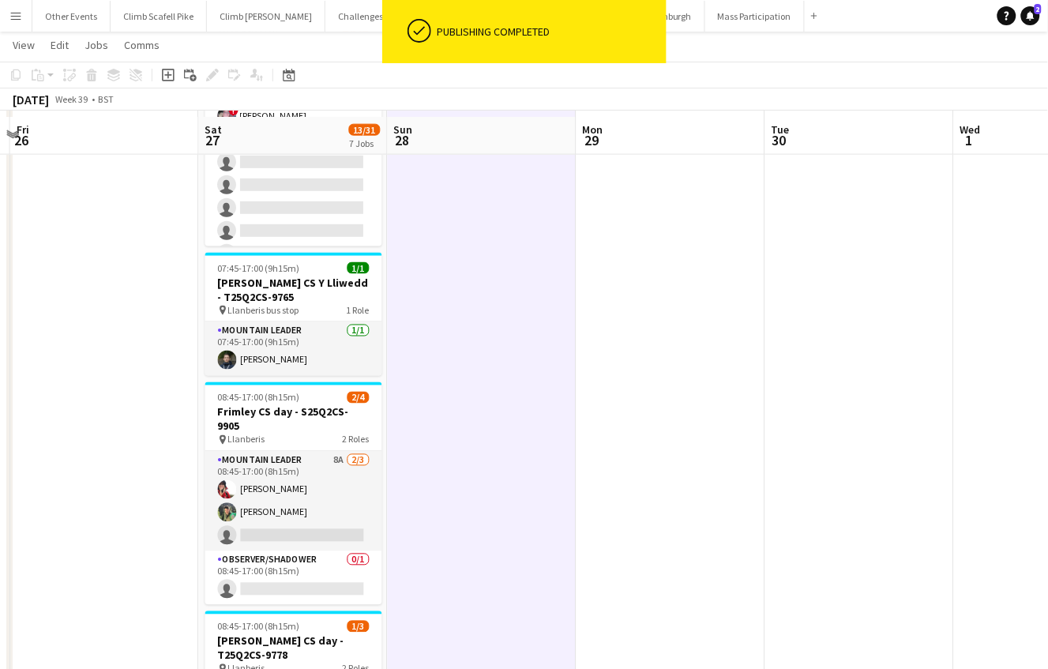
scroll to position [419, 0]
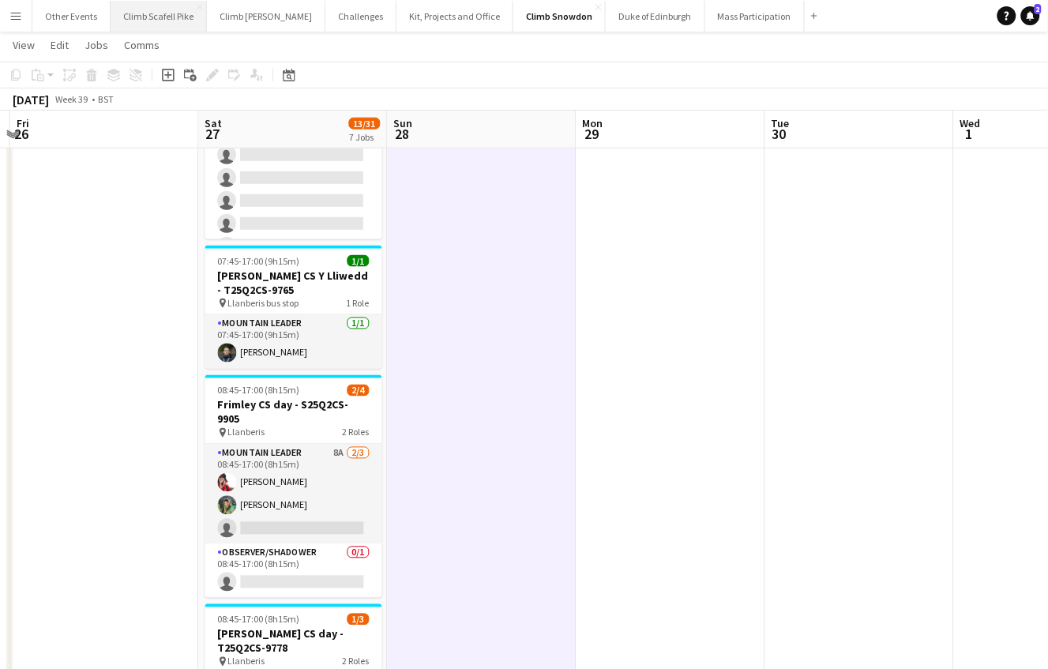
click at [151, 8] on button "Climb Scafell Pike Close" at bounding box center [159, 16] width 96 height 31
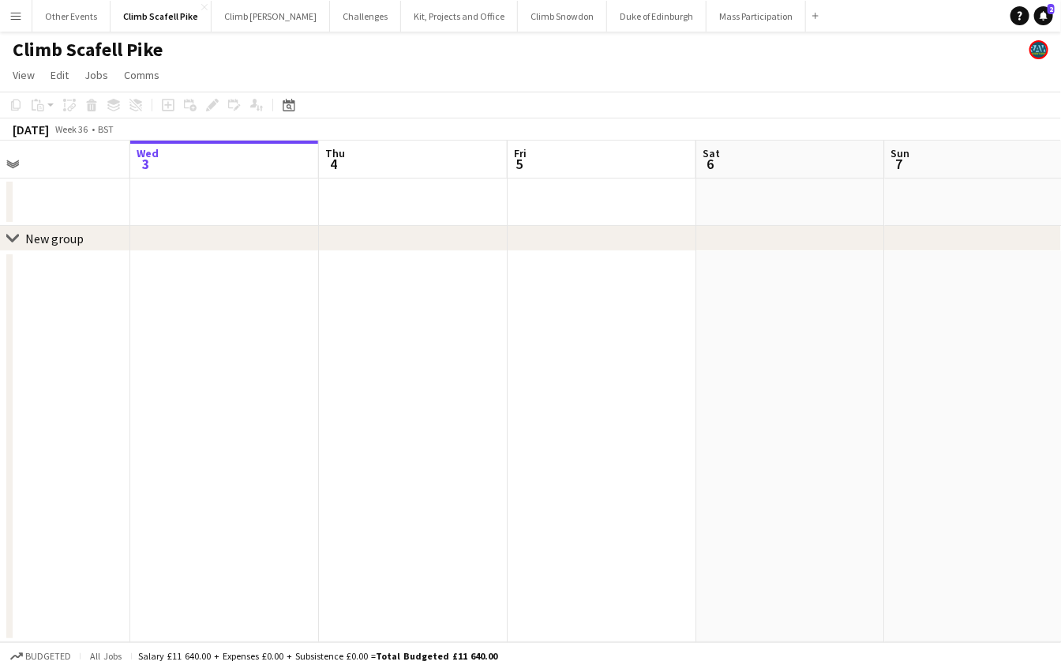
drag, startPoint x: 335, startPoint y: 436, endPoint x: 323, endPoint y: 436, distance: 12.6
click at [323, 436] on app-calendar-viewport "Sun 31 Mon 1 Tue 2 Wed 3 Thu 4 Fri 5 Sat 6 Sun 7 Mon 8 Tue 9 Wed 10" at bounding box center [530, 391] width 1061 height 501
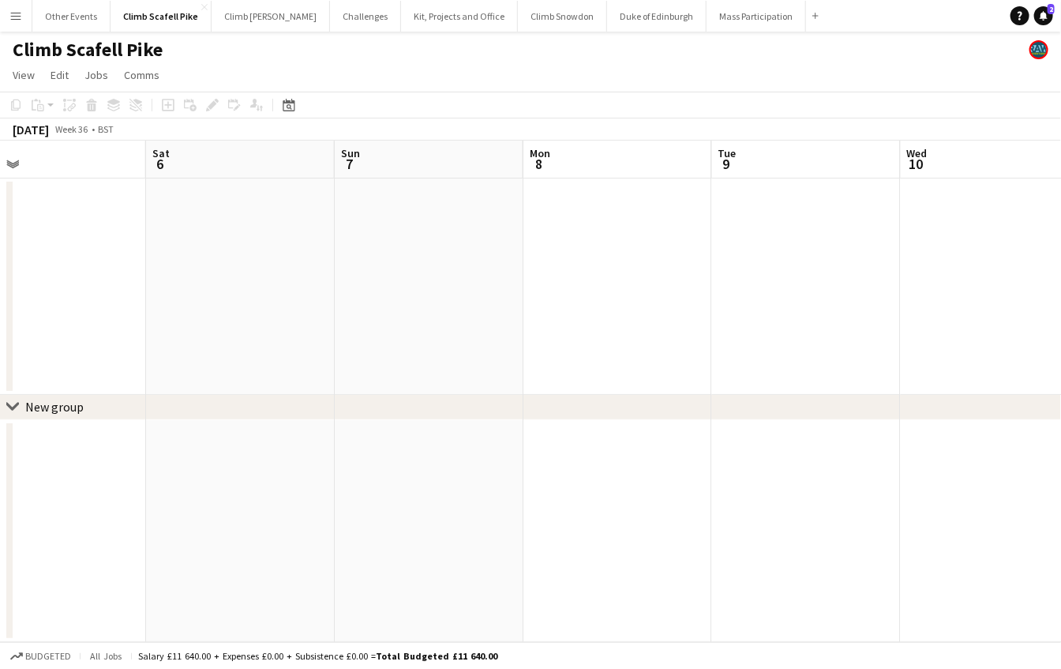
drag, startPoint x: 687, startPoint y: 450, endPoint x: 477, endPoint y: 461, distance: 210.3
click at [294, 461] on app-calendar-viewport "Tue 2 Wed 3 Thu 4 Fri 5 Sat 6 Sun 7 Mon 8 Tue 9 Wed 10 Thu 11 Fri 12 1/2 1 Job …" at bounding box center [530, 391] width 1061 height 501
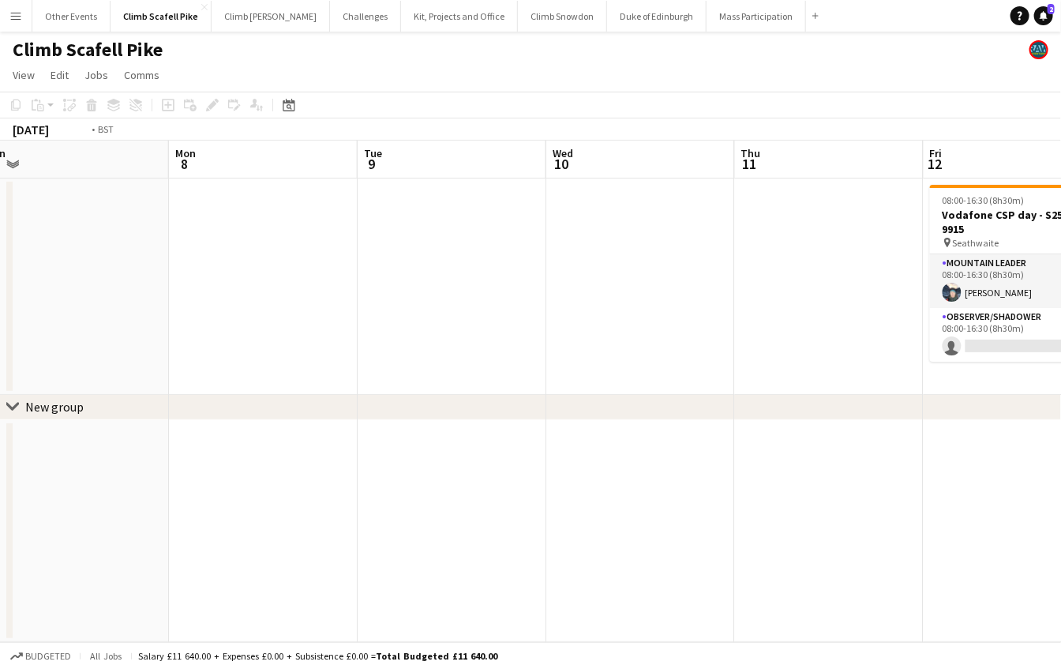
drag, startPoint x: 800, startPoint y: 453, endPoint x: 283, endPoint y: 483, distance: 517.9
click at [282, 483] on app-calendar-viewport "Thu 4 Fri 5 Sat 6 Sun 7 Mon 8 Tue 9 Wed 10 Thu 11 Fri 12 1/2 1 Job Sat 13 1/2 1…" at bounding box center [530, 391] width 1061 height 501
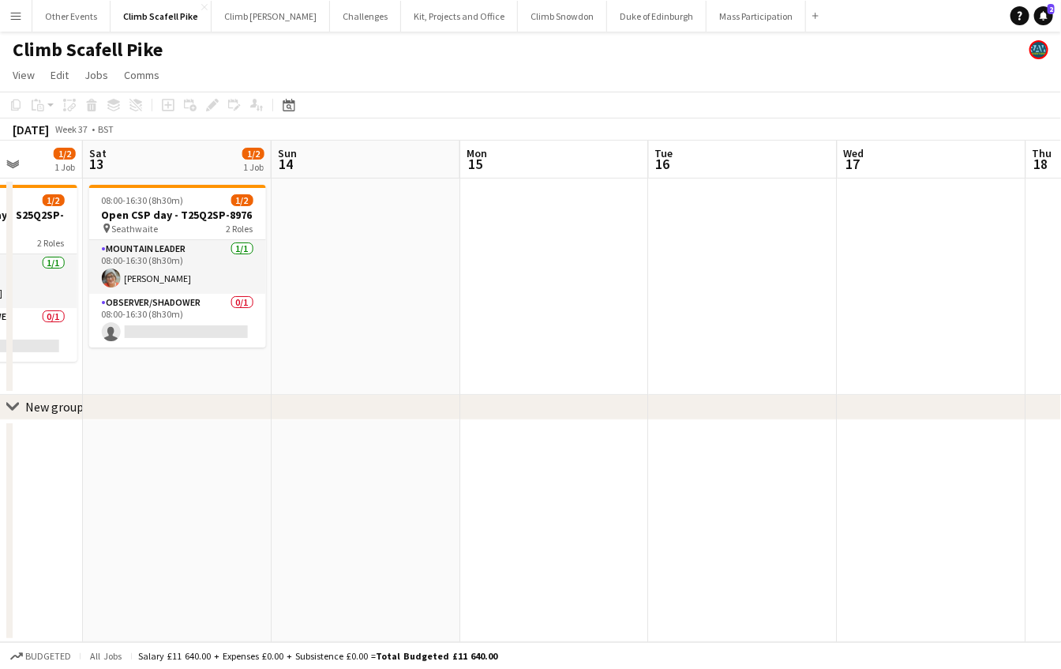
drag, startPoint x: 834, startPoint y: 472, endPoint x: 543, endPoint y: 463, distance: 291.4
click at [418, 455] on app-calendar-viewport "Tue 9 Wed 10 Thu 11 Fri 12 1/2 1 Job Sat 13 1/2 1 Job Sun 14 Mon 15 Tue 16 Wed …" at bounding box center [530, 391] width 1061 height 501
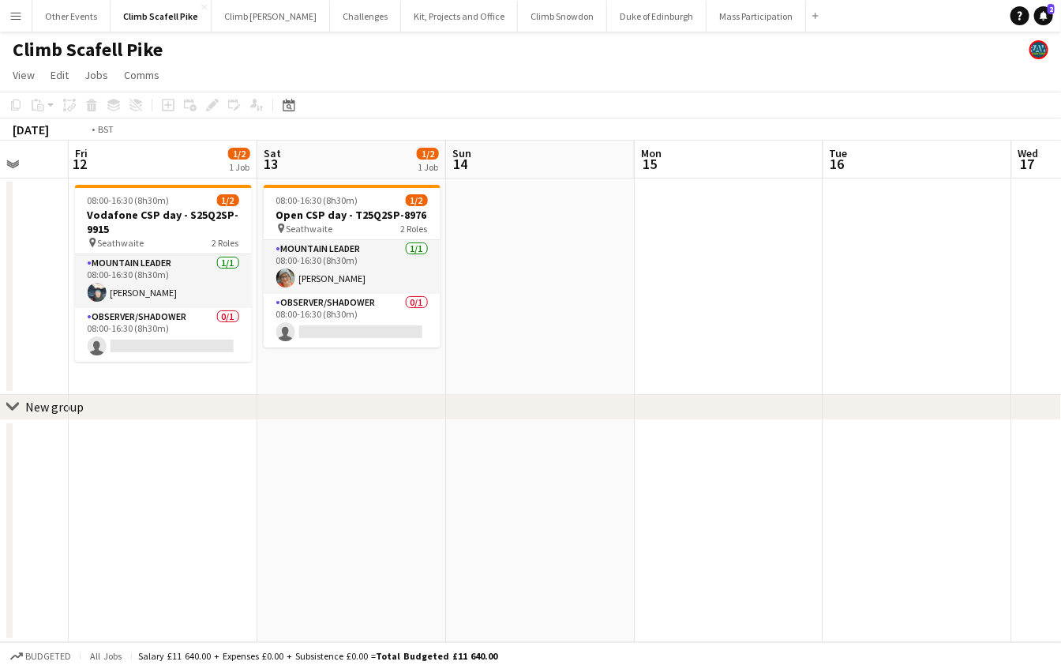
drag, startPoint x: 913, startPoint y: 447, endPoint x: 298, endPoint y: 452, distance: 615.0
click at [298, 452] on app-calendar-viewport "Tue 9 Wed 10 Thu 11 Fri 12 1/2 1 Job Sat 13 1/2 1 Job Sun 14 Mon 15 Tue 16 Wed …" at bounding box center [530, 391] width 1061 height 501
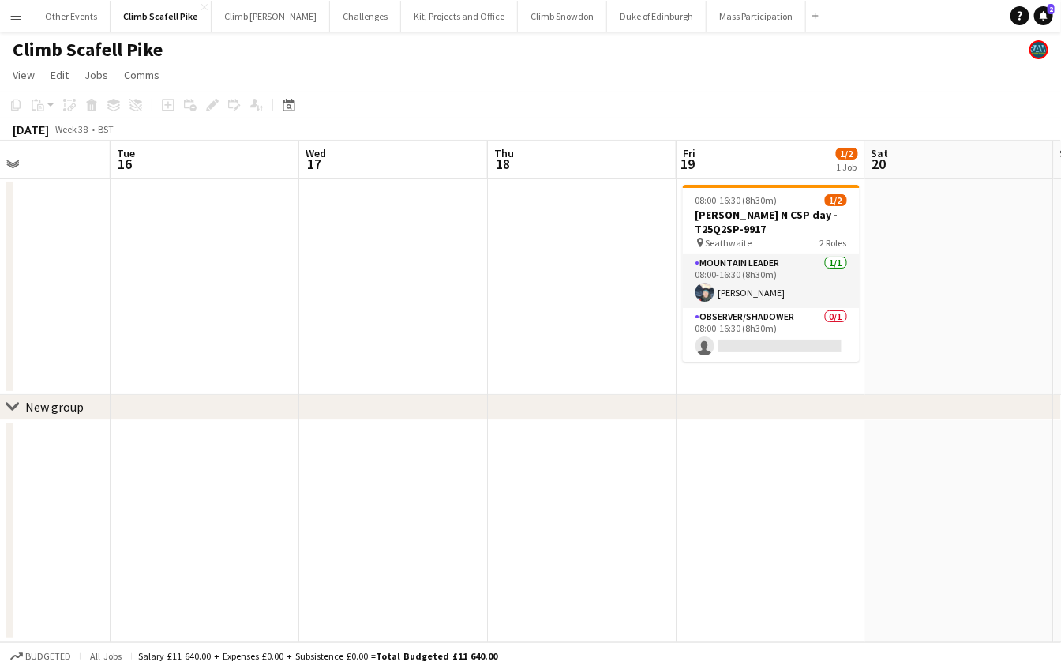
drag, startPoint x: 700, startPoint y: 468, endPoint x: 320, endPoint y: 499, distance: 381.7
click at [320, 499] on app-calendar-viewport "Sat 13 1/2 1 Job Sun 14 Mon 15 Tue 16 Wed 17 Thu 18 Fri 19 1/2 1 Job Sat 20 Sun…" at bounding box center [530, 391] width 1061 height 501
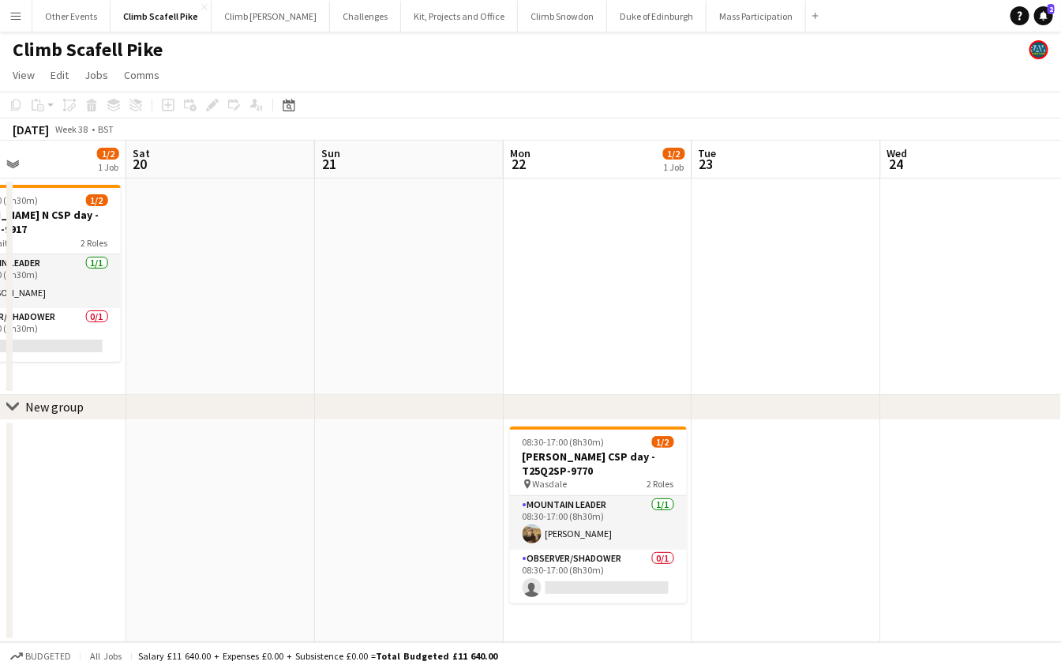
scroll to position [0, 643]
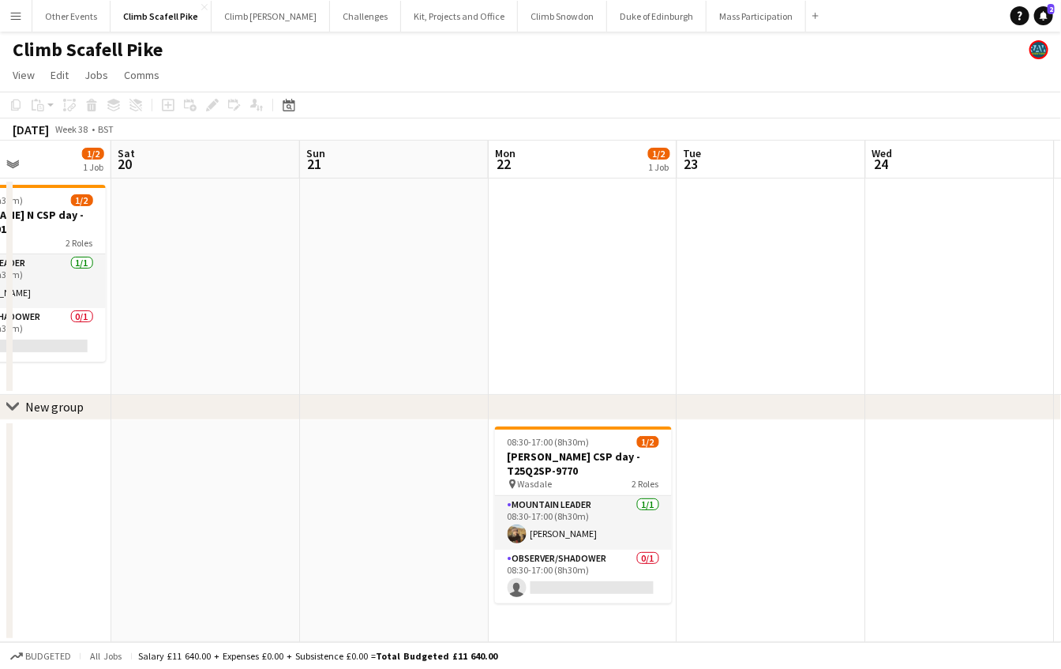
drag, startPoint x: 959, startPoint y: 514, endPoint x: 770, endPoint y: 525, distance: 189.0
click at [771, 525] on app-calendar-viewport "Tue 16 Wed 17 Thu 18 Fri 19 1/2 1 Job Sat 20 Sun 21 Mon 22 1/2 1 Job Tue 23 Wed…" at bounding box center [530, 391] width 1061 height 501
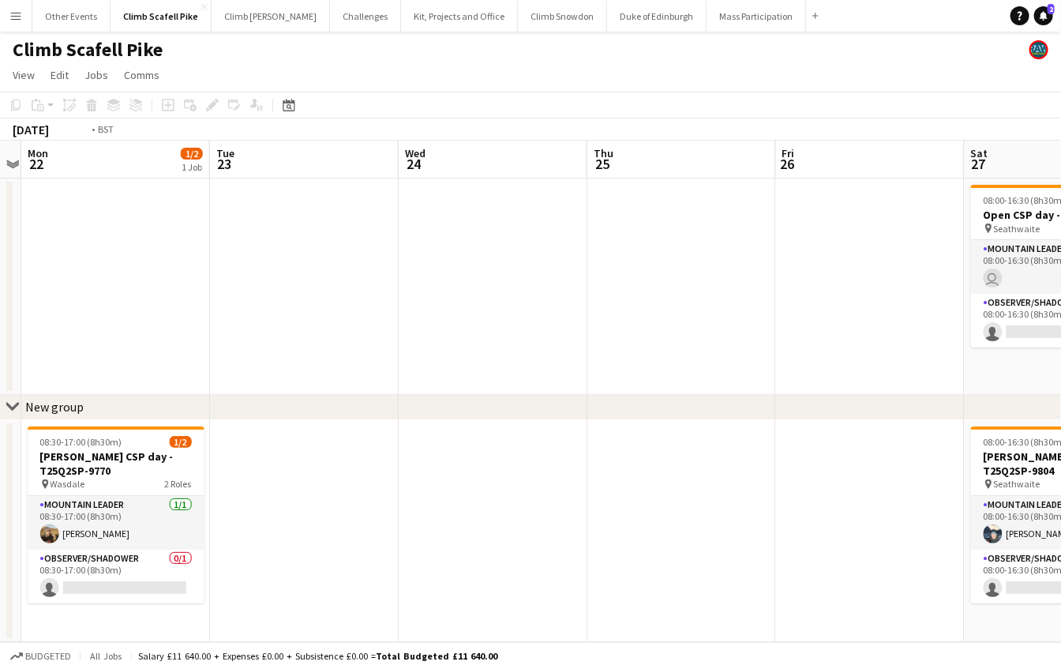
drag, startPoint x: 837, startPoint y: 510, endPoint x: 324, endPoint y: 526, distance: 513.3
click at [324, 526] on app-calendar-viewport "Fri 19 1/2 1 Job Sat 20 Sun 21 Mon 22 1/2 1 Job Tue 23 Wed 24 Thu 25 Fri 26 Sat…" at bounding box center [530, 391] width 1061 height 501
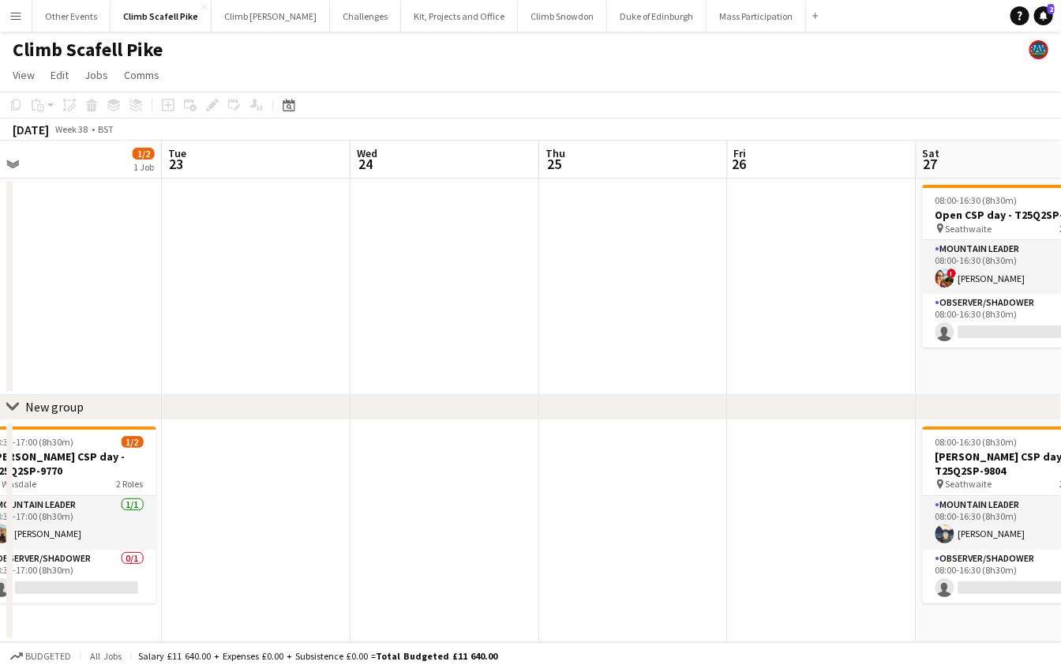
scroll to position [0, 666]
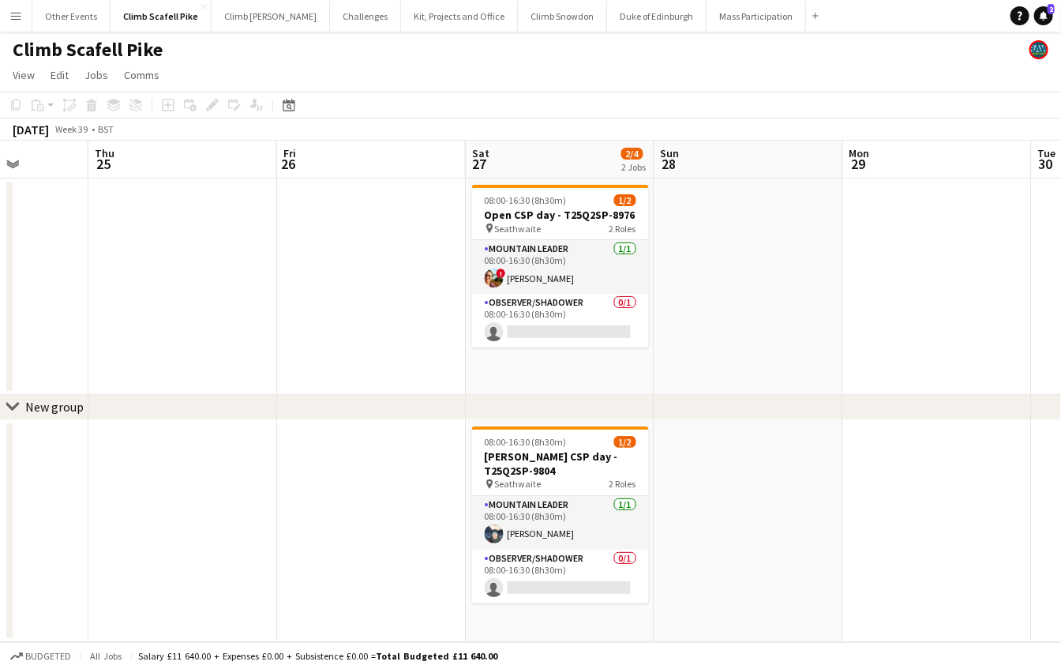
drag, startPoint x: 470, startPoint y: 517, endPoint x: 397, endPoint y: 522, distance: 73.6
click at [397, 522] on app-calendar-viewport "Sun 21 Mon 22 1/2 1 Job Tue 23 Wed 24 Thu 25 Fri 26 Sat 27 2/4 2 Jobs Sun 28 Mo…" at bounding box center [530, 391] width 1061 height 501
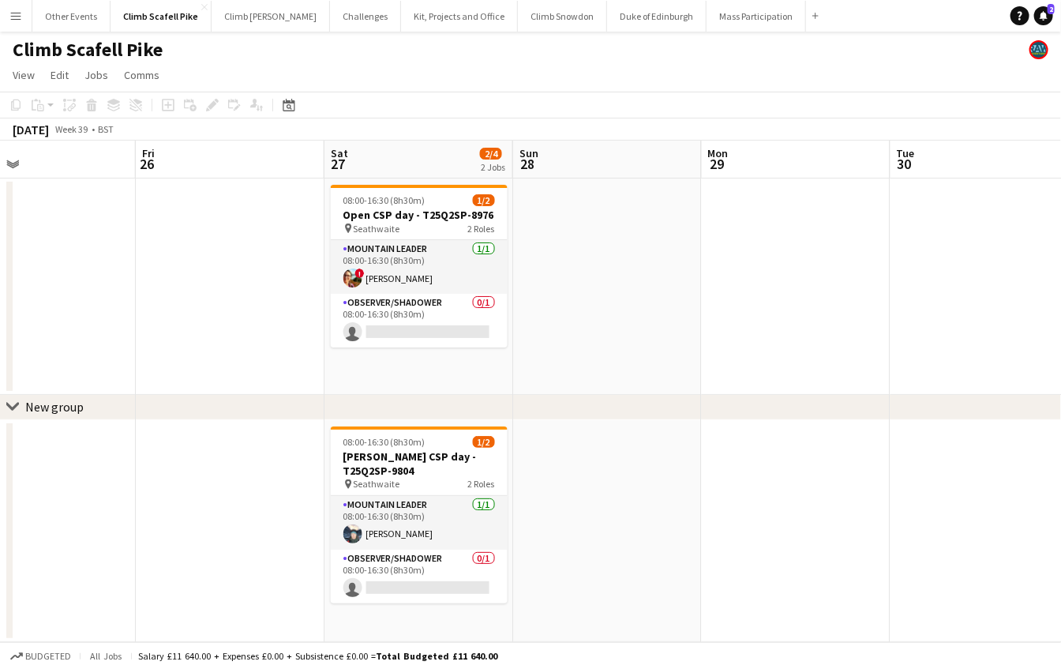
drag, startPoint x: 836, startPoint y: 522, endPoint x: 762, endPoint y: 523, distance: 74.2
click at [703, 531] on app-calendar-viewport "Mon 22 1/2 1 Job Tue 23 Wed 24 Thu 25 Fri 26 Sat 27 2/4 2 Jobs Sun 28 Mon 29 Tu…" at bounding box center [530, 391] width 1061 height 501
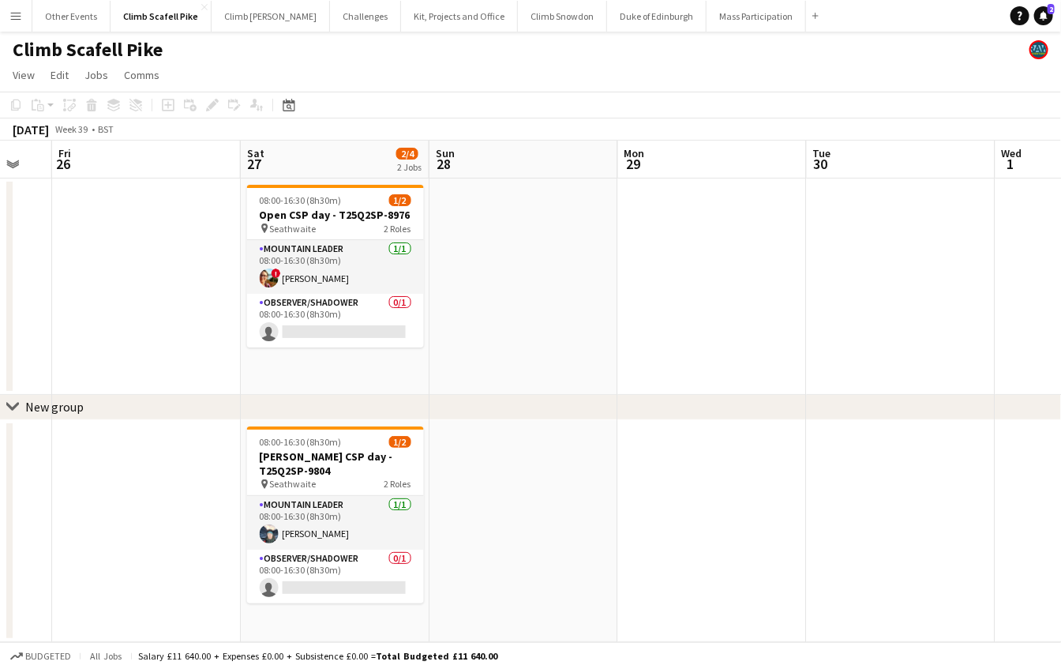
drag, startPoint x: 871, startPoint y: 512, endPoint x: 564, endPoint y: 547, distance: 308.3
click at [499, 547] on app-calendar-viewport "Mon 22 1/2 1 Job Tue 23 Wed 24 Thu 25 Fri 26 Sat 27 2/4 2 Jobs Sun 28 Mon 29 Tu…" at bounding box center [530, 391] width 1061 height 501
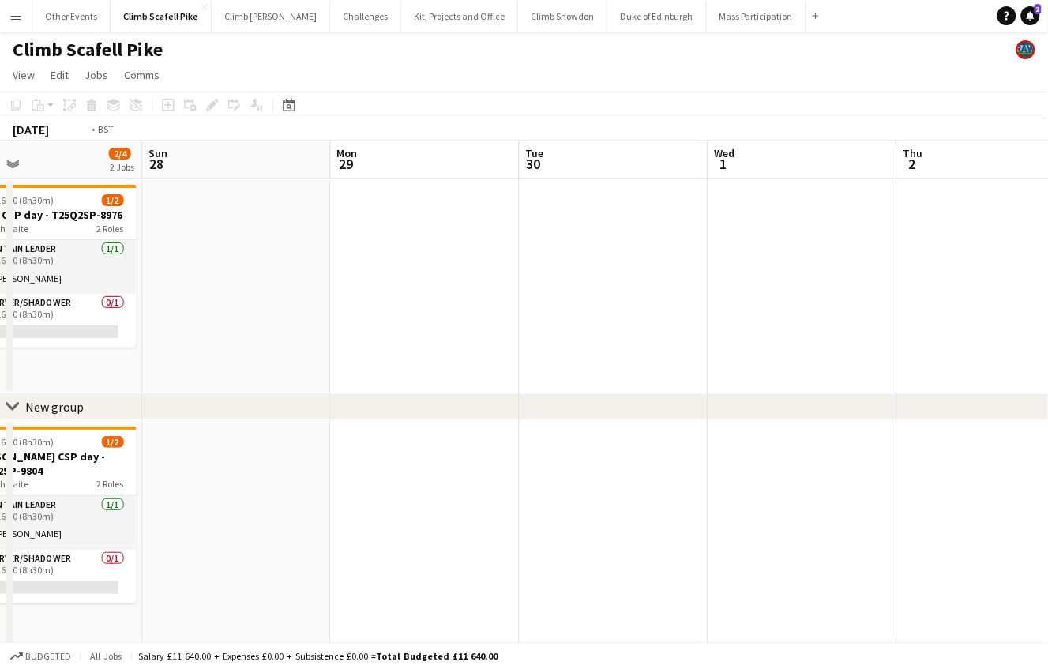
drag, startPoint x: 873, startPoint y: 499, endPoint x: 635, endPoint y: 522, distance: 238.7
click at [513, 528] on app-calendar-viewport "Thu 25 Fri 26 Sat 27 2/4 2 Jobs Sun 28 Mon 29 Tue 30 Wed 1 Thu 2 Fri 3 Sat 4 6/…" at bounding box center [524, 595] width 1048 height 909
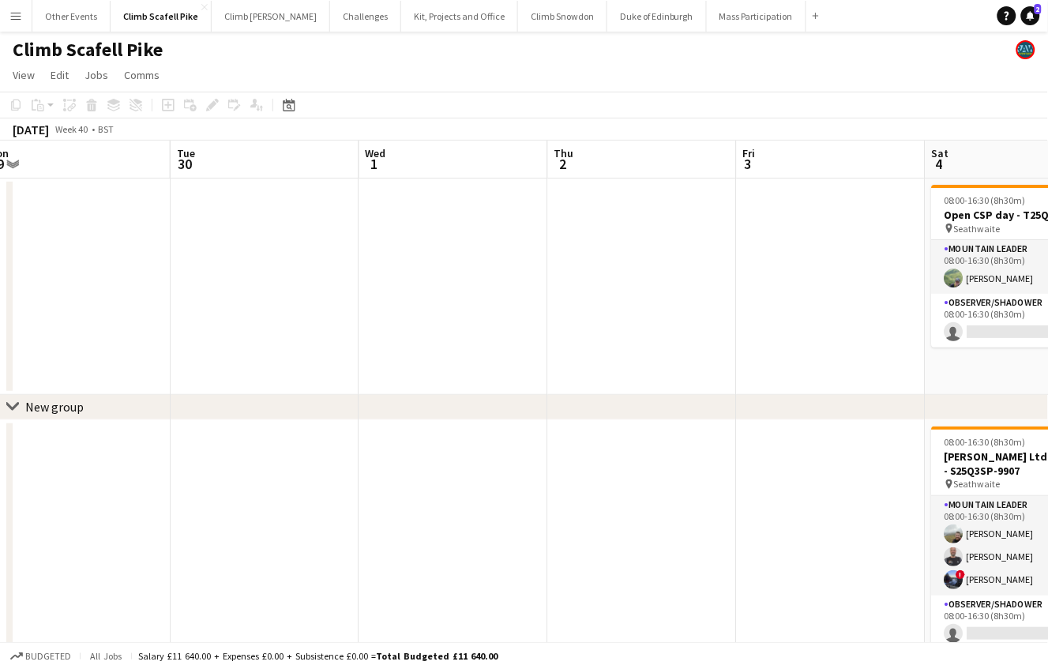
scroll to position [0, 399]
drag, startPoint x: 842, startPoint y: 500, endPoint x: 497, endPoint y: 544, distance: 347.8
click at [489, 542] on app-calendar-viewport "Sat 27 2/4 2 Jobs Sun 28 Mon 29 Tue 30 Wed 1 Thu 2 Fri 3 Sat 4 6/10 4 Jobs Sun …" at bounding box center [524, 595] width 1048 height 909
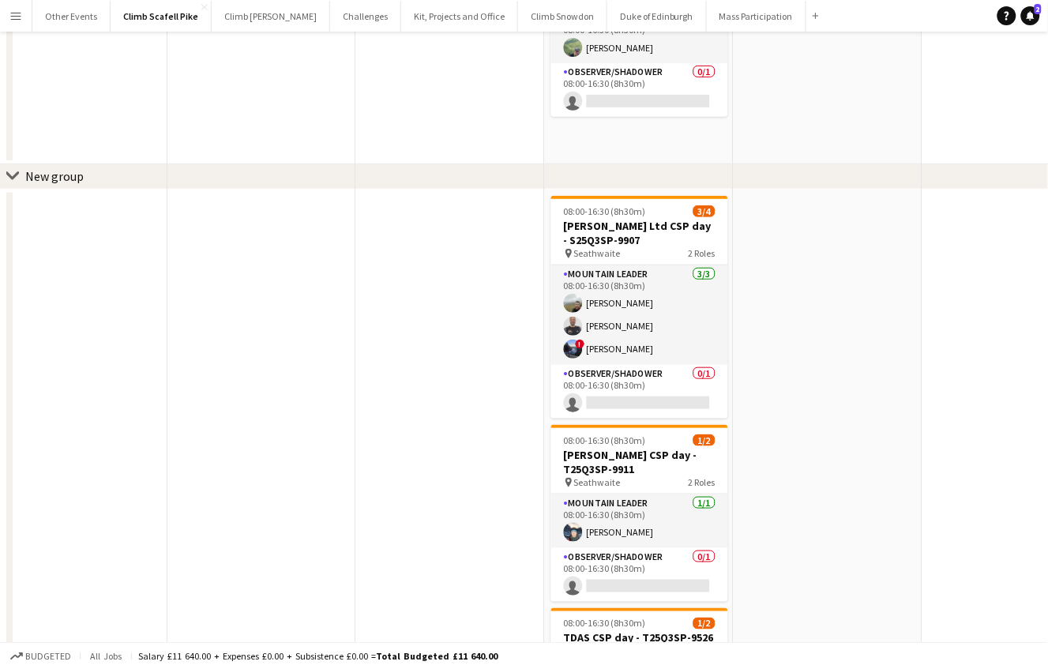
scroll to position [0, 0]
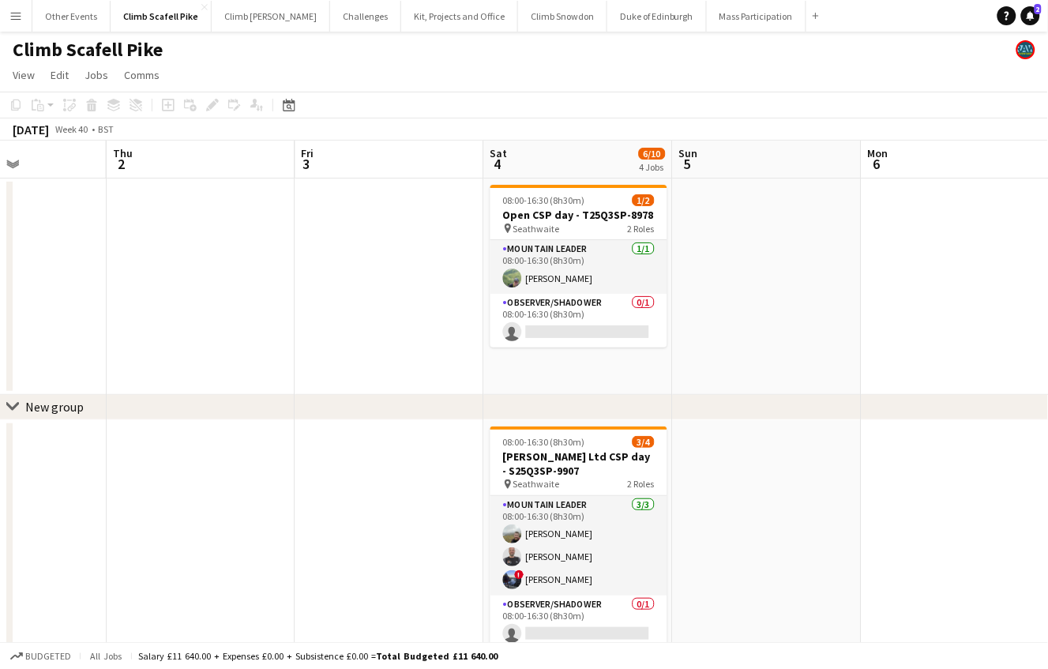
drag, startPoint x: 920, startPoint y: 481, endPoint x: 498, endPoint y: 543, distance: 426.1
click at [482, 542] on app-calendar-viewport "Mon 29 Tue 30 Wed 1 Thu 2 Fri 3 Sat 4 6/10 4 Jobs Sun 5 Mon 6 Tue 7 Wed 8 Thu 9…" at bounding box center [524, 595] width 1048 height 909
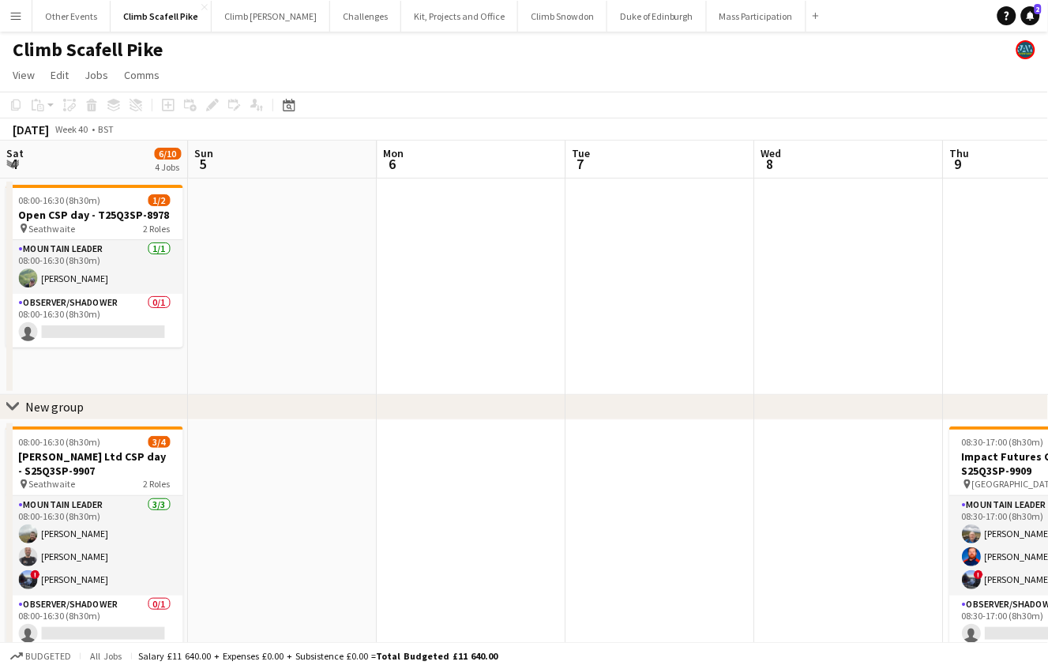
drag, startPoint x: 826, startPoint y: 504, endPoint x: 725, endPoint y: 523, distance: 103.0
click at [529, 540] on app-calendar-viewport "Wed 1 Thu 2 Fri 3 Sat 4 6/10 4 Jobs Sun 5 Mon 6 Tue 7 Wed 8 Thu 9 3/4 1 Job Fri…" at bounding box center [524, 595] width 1048 height 909
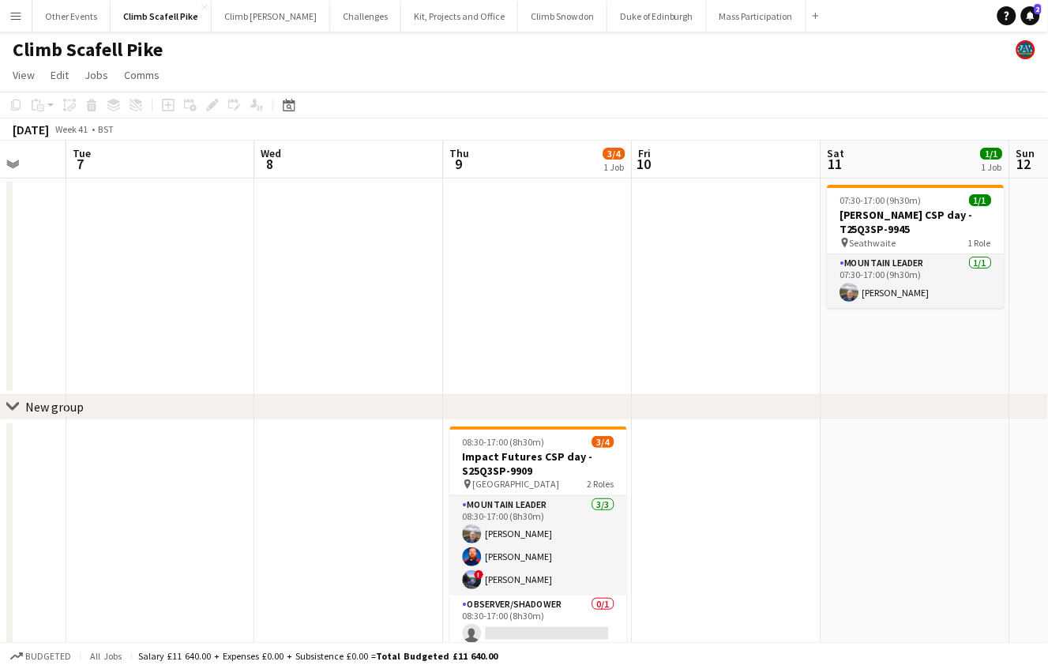
scroll to position [0, 523]
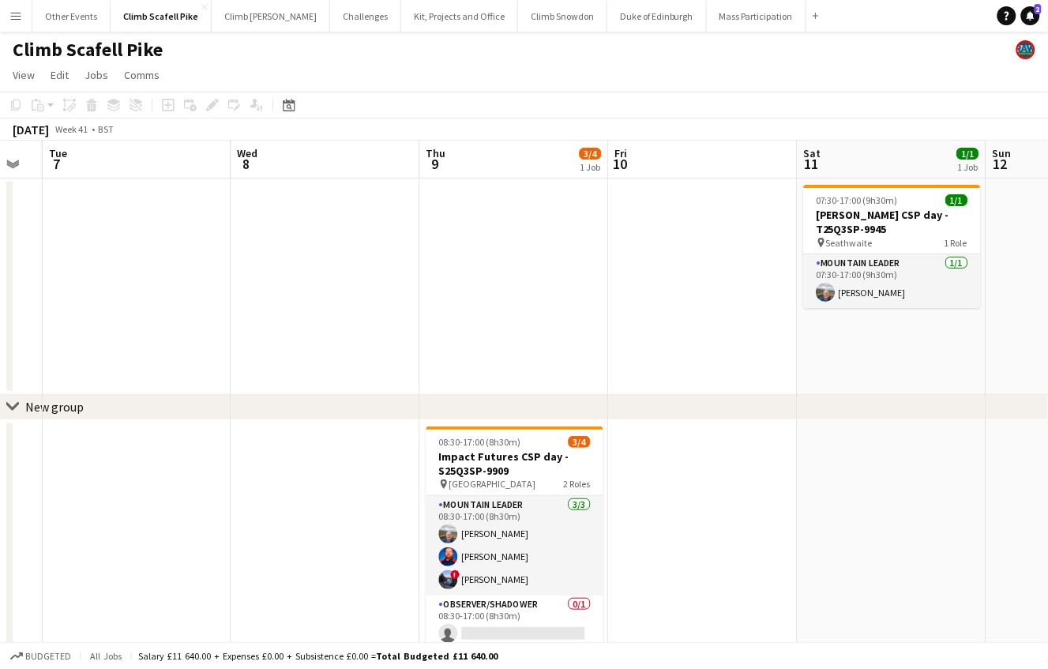
drag, startPoint x: 752, startPoint y: 522, endPoint x: 423, endPoint y: 575, distance: 333.5
click at [423, 575] on app-calendar-viewport "Sat 4 6/10 4 Jobs Sun 5 Mon 6 Tue 7 Wed 8 Thu 9 3/4 1 Job Fri 10 Sat 11 1/1 1 J…" at bounding box center [524, 595] width 1048 height 909
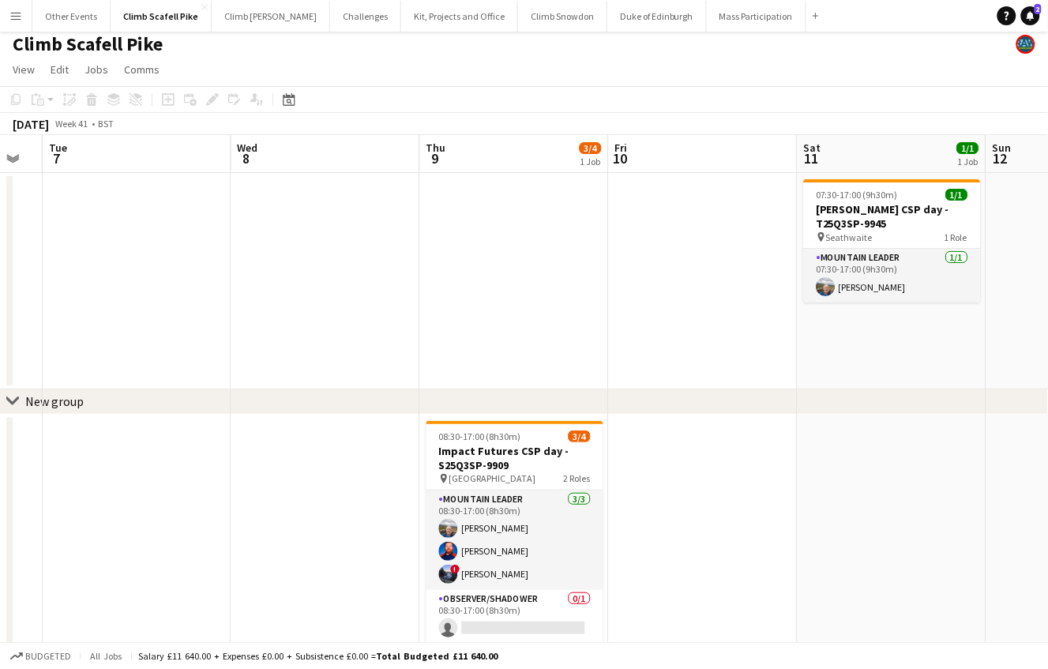
scroll to position [0, 0]
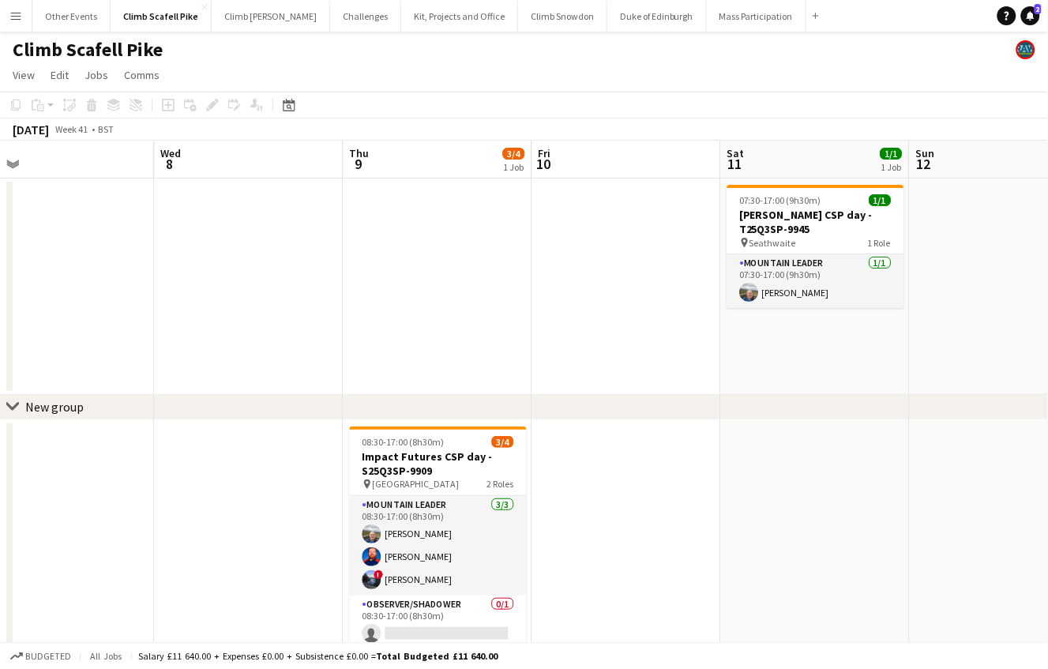
drag, startPoint x: 832, startPoint y: 503, endPoint x: 395, endPoint y: 551, distance: 440.0
click at [379, 551] on app-calendar-viewport "Sat 4 6/10 4 Jobs Sun 5 Mon 6 Tue 7 Wed 8 Thu 9 3/4 1 Job Fri 10 Sat 11 1/1 1 J…" at bounding box center [524, 595] width 1048 height 909
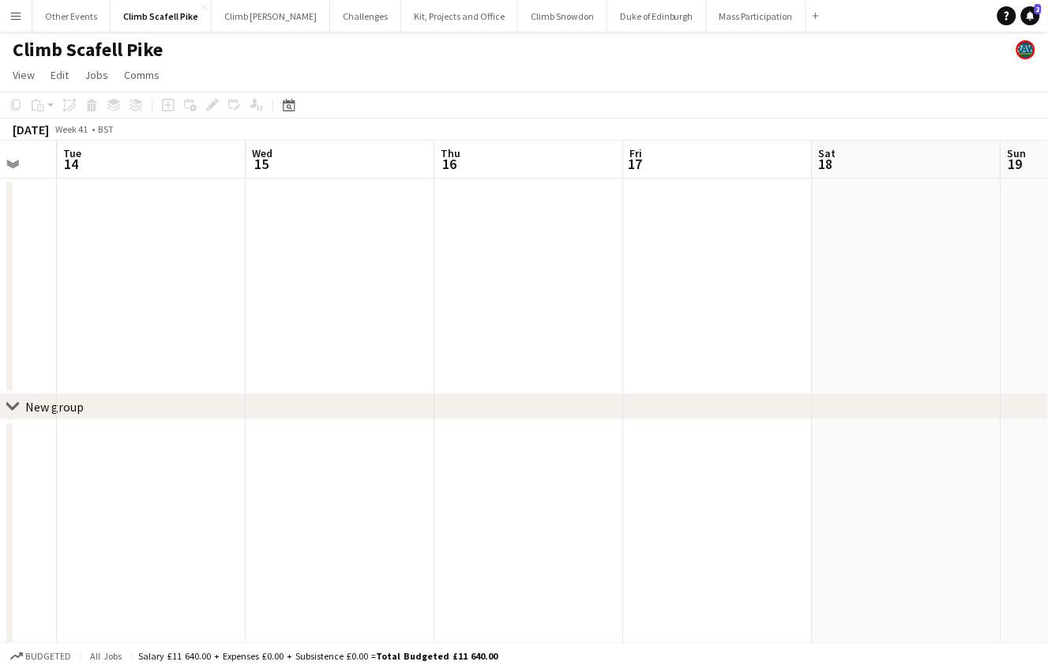
drag, startPoint x: 748, startPoint y: 523, endPoint x: 321, endPoint y: 540, distance: 427.4
click at [321, 540] on app-calendar-viewport "Fri 10 Sat 11 1/1 1 Job Sun 12 Mon 13 Tue 14 Wed 15 Thu 16 Fri 17 Sat 18 Sun 19…" at bounding box center [524, 595] width 1048 height 909
drag, startPoint x: 625, startPoint y: 508, endPoint x: 319, endPoint y: 537, distance: 307.7
click at [320, 536] on app-calendar-viewport "Fri 10 Sat 11 1/1 1 Job Sun 12 Mon 13 Tue 14 Wed 15 Thu 16 Fri 17 Sat 18 Sun 19…" at bounding box center [524, 595] width 1048 height 909
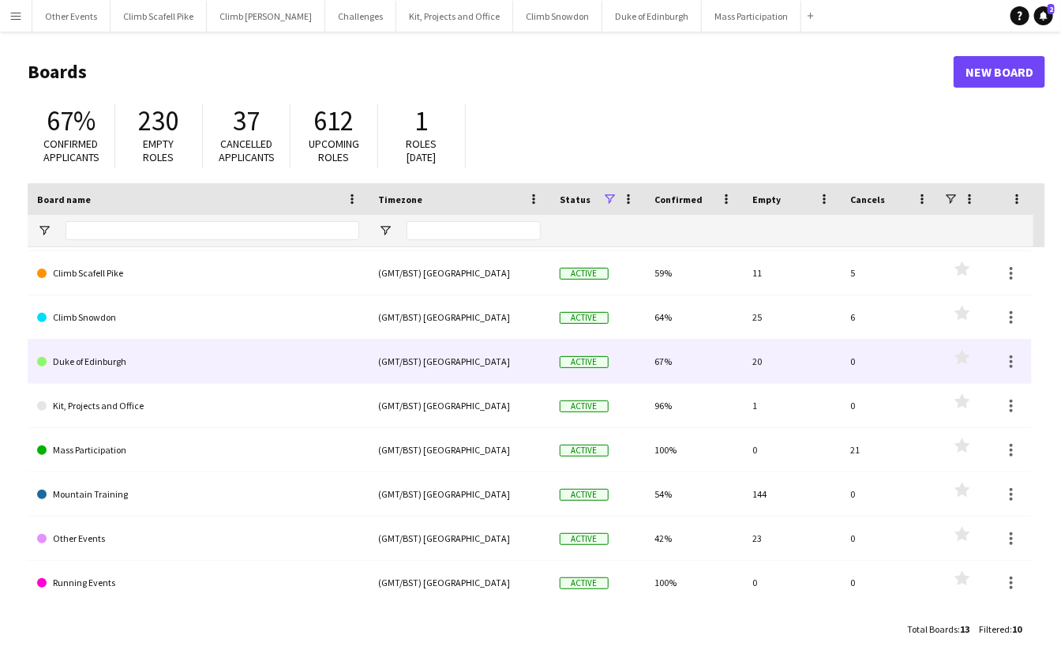
scroll to position [88, 0]
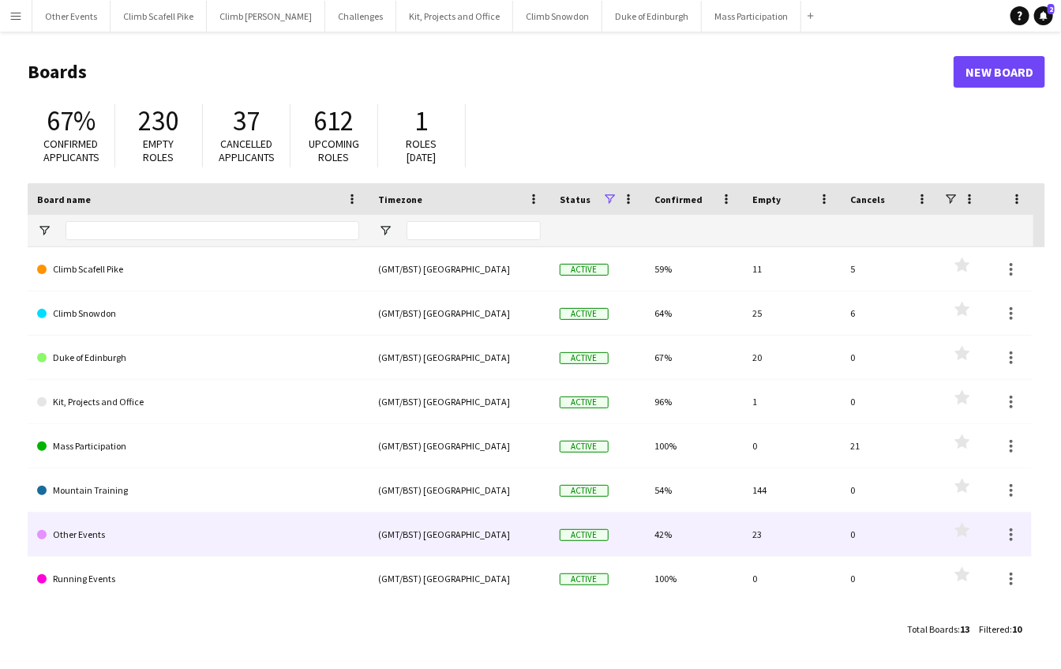
click at [92, 529] on link "Other Events" at bounding box center [198, 534] width 322 height 44
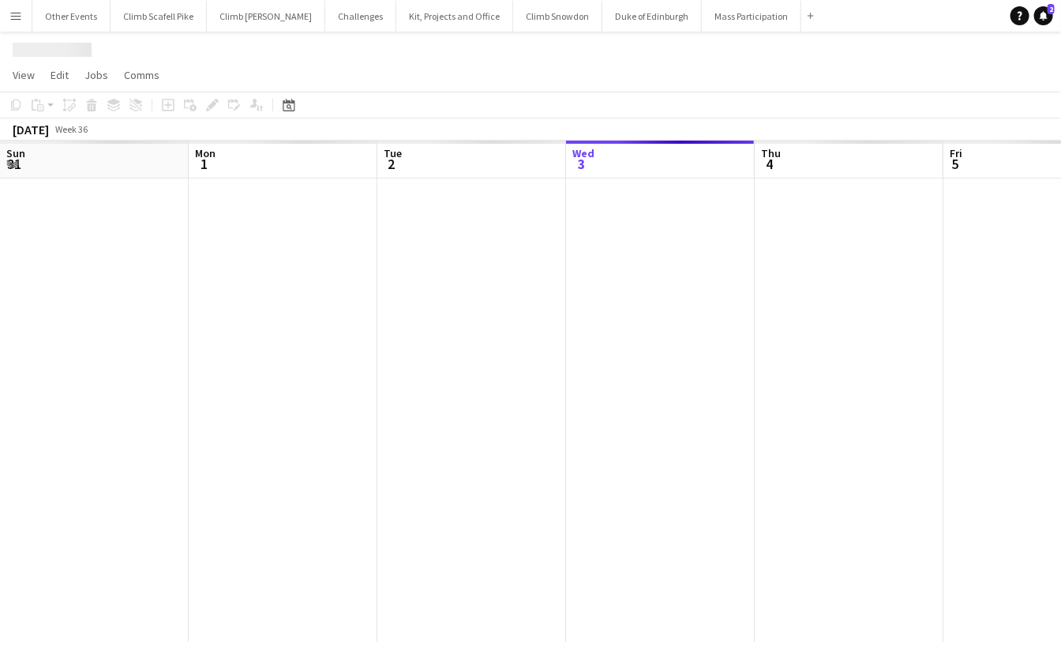
scroll to position [0, 377]
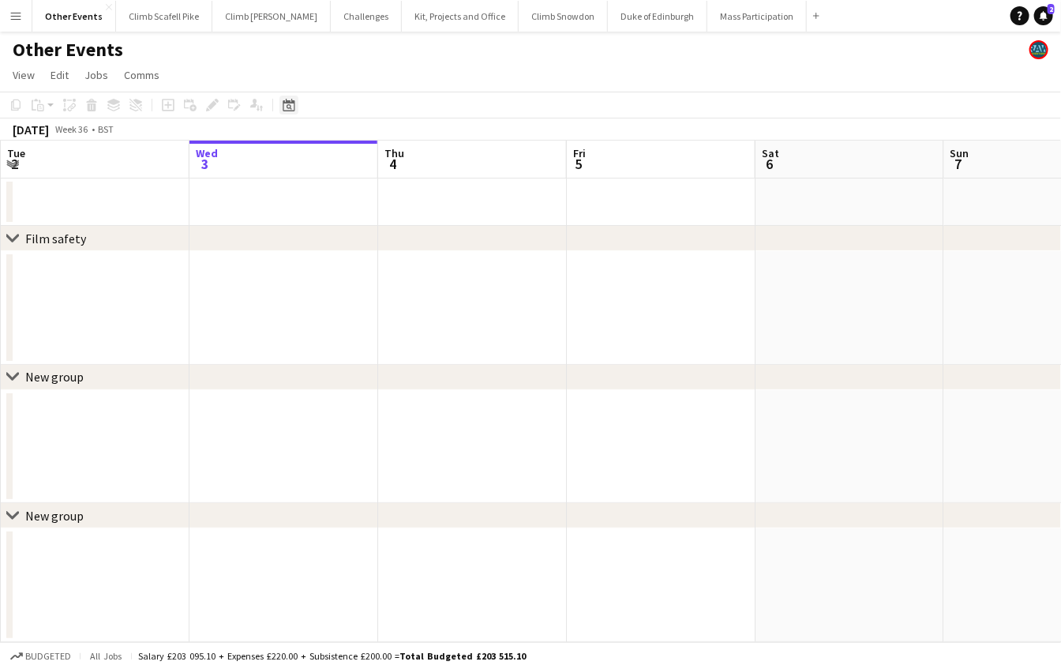
click at [285, 109] on icon "Date picker" at bounding box center [289, 105] width 13 height 13
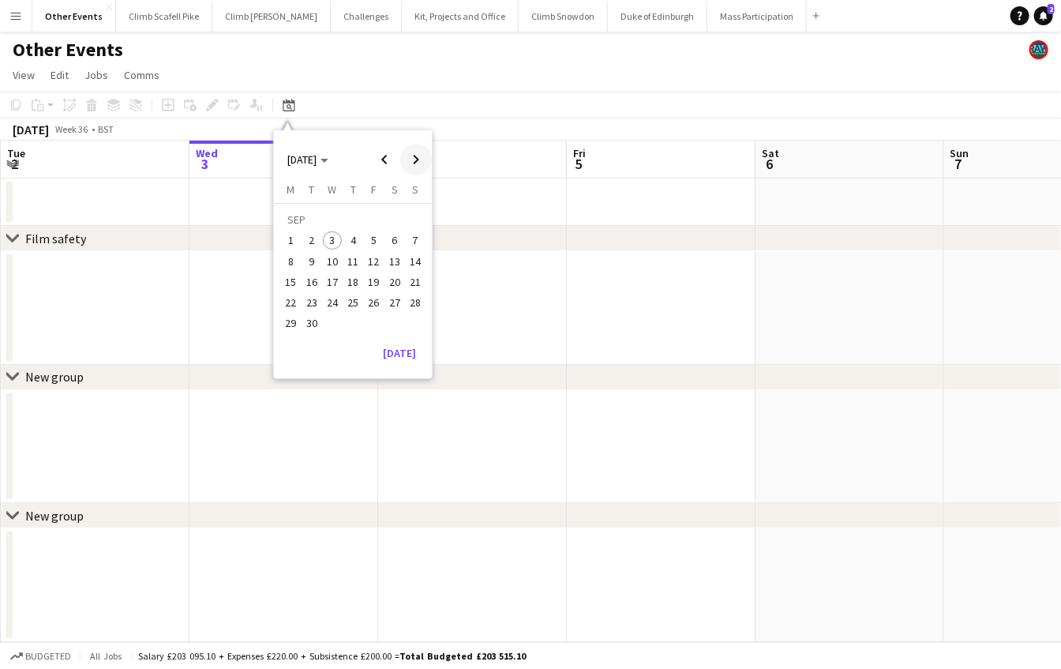
click at [409, 159] on span "Next month" at bounding box center [416, 160] width 32 height 32
click at [323, 241] on span "5" at bounding box center [332, 244] width 19 height 19
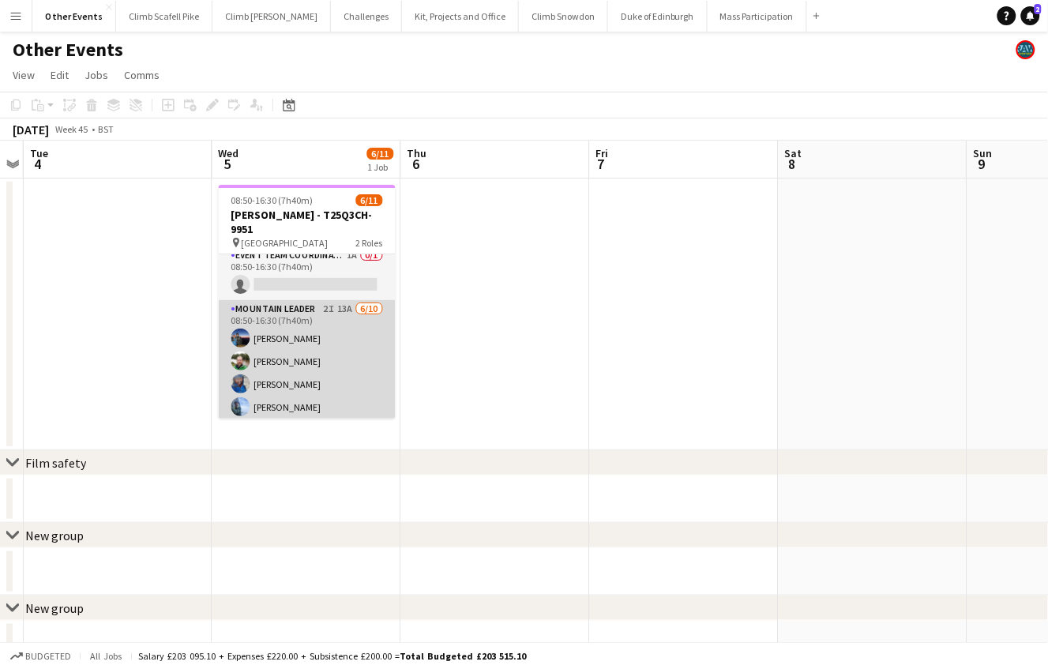
scroll to position [10, 0]
click at [368, 350] on app-card-role "Mountain Leader 2I 13A 6/10 08:50-16:30 (7h40m) Paul Newell Tom Prytherch Rebec…" at bounding box center [307, 428] width 177 height 260
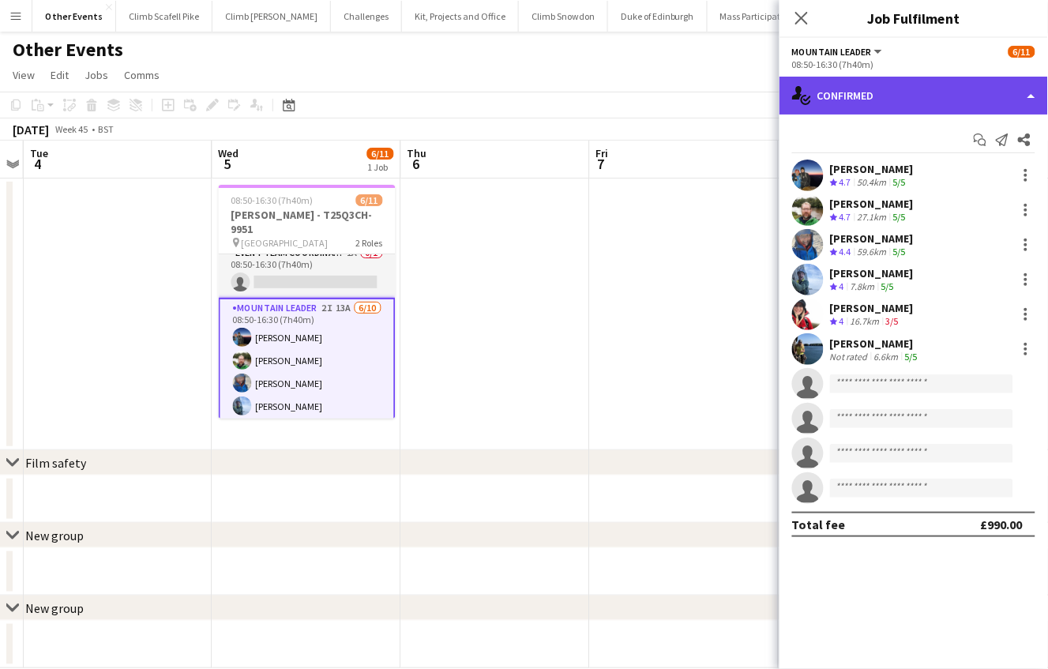
click at [974, 97] on div "single-neutral-actions-check-2 Confirmed" at bounding box center [913, 96] width 268 height 38
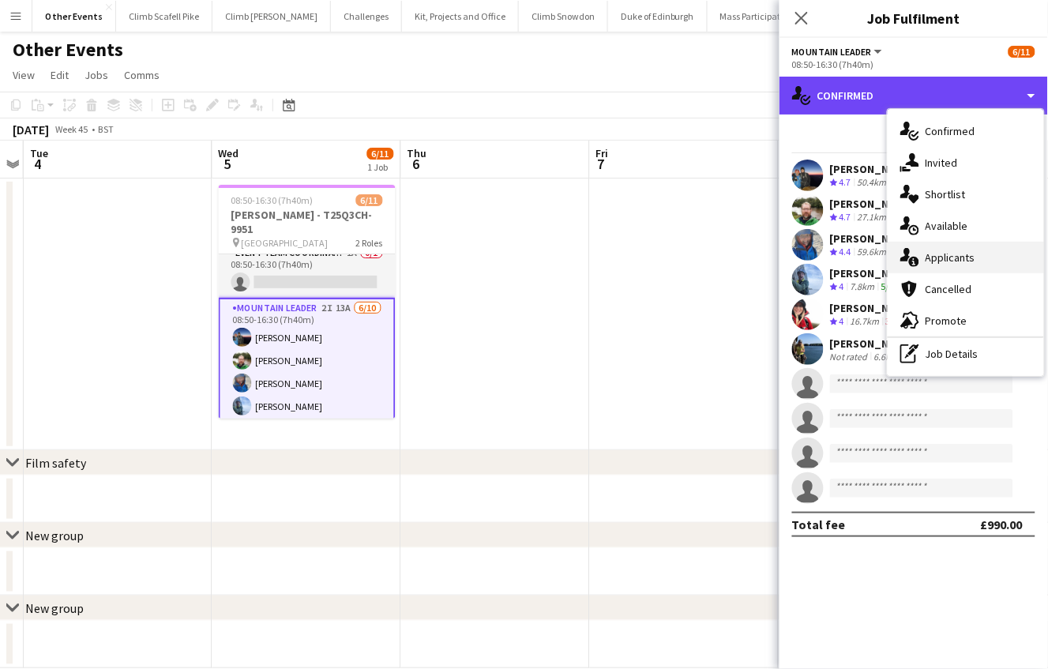
scroll to position [3, 0]
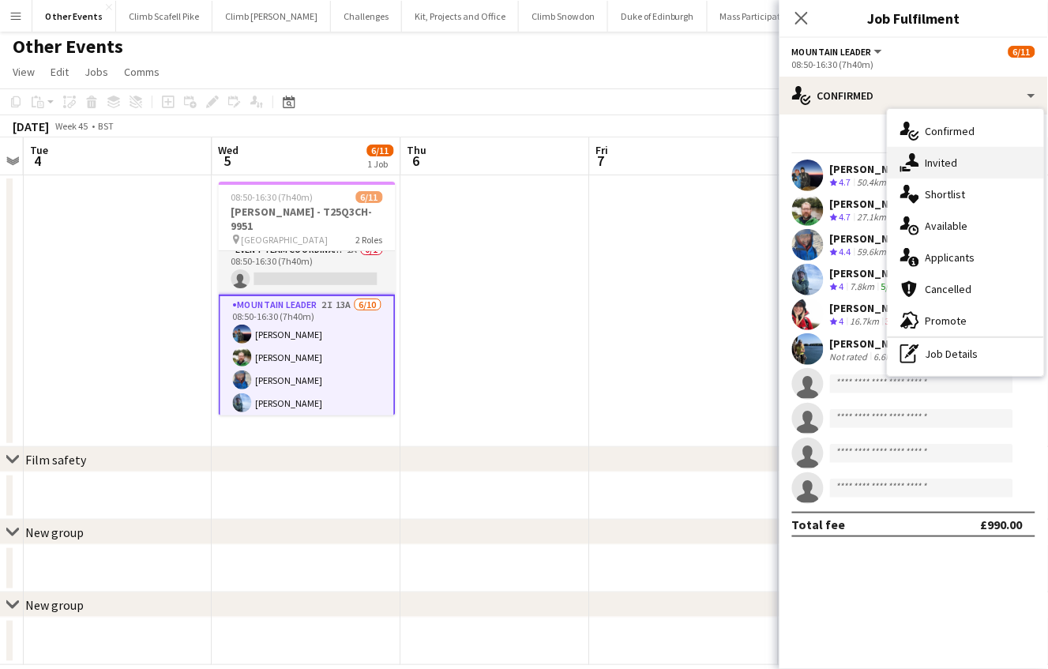
click at [973, 160] on div "single-neutral-actions-share-1 Invited" at bounding box center [965, 163] width 156 height 32
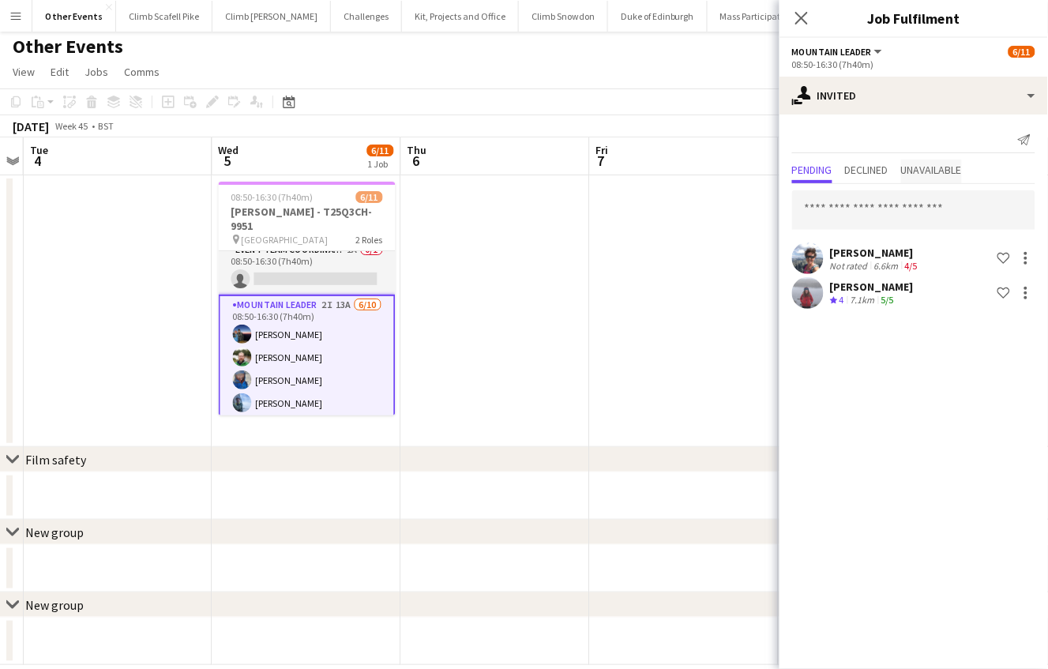
click at [938, 171] on span "Unavailable" at bounding box center [931, 169] width 61 height 11
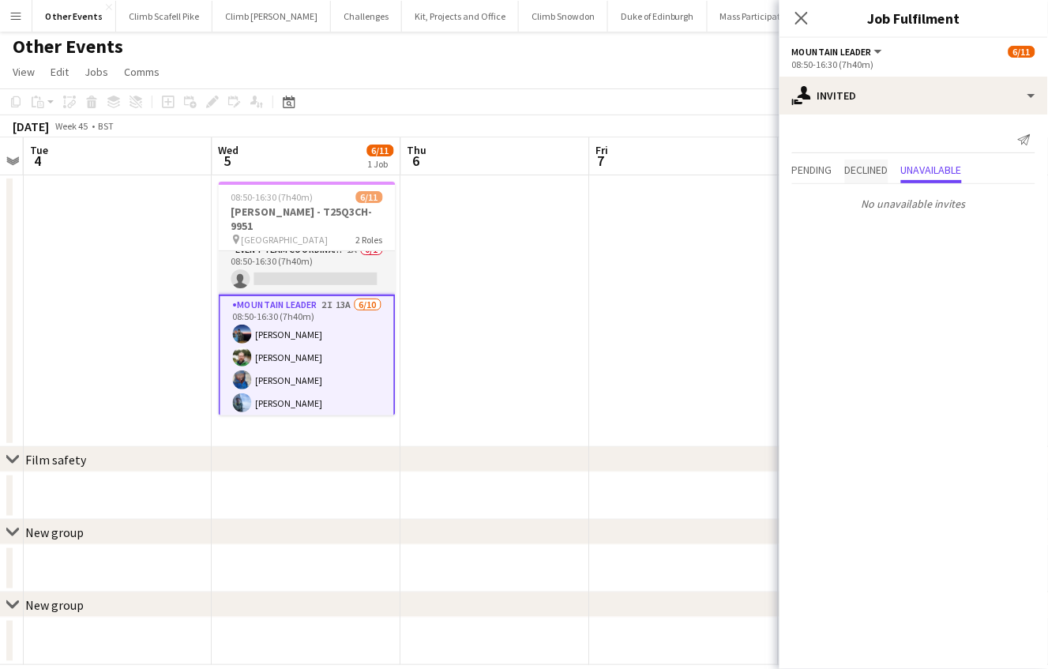
click at [881, 165] on span "Declined" at bounding box center [866, 169] width 43 height 11
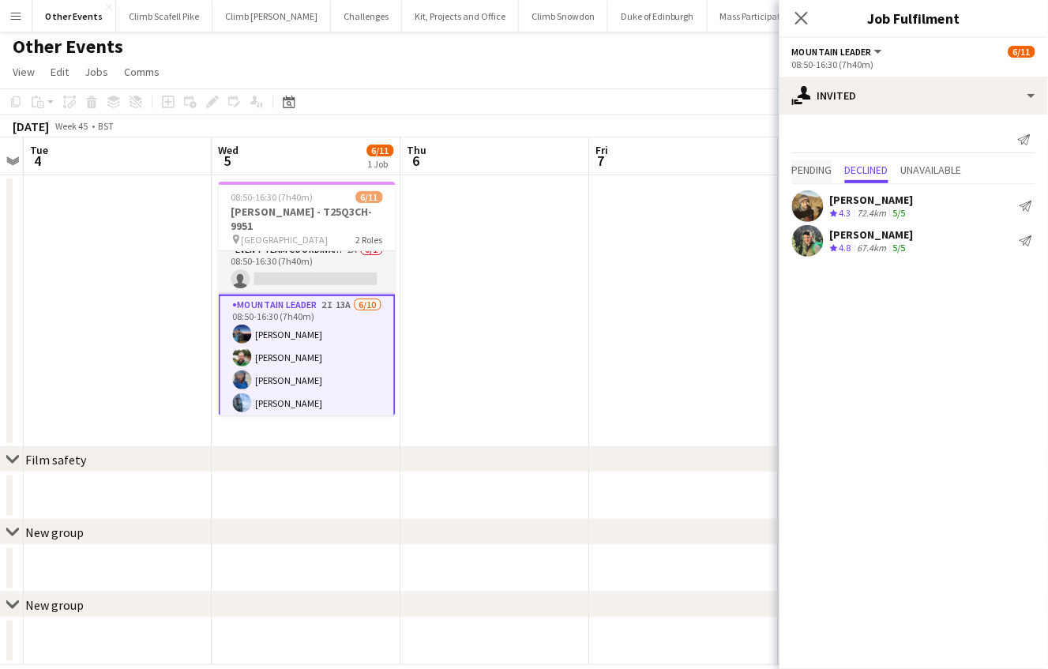
click at [821, 164] on span "Pending" at bounding box center [812, 169] width 40 height 11
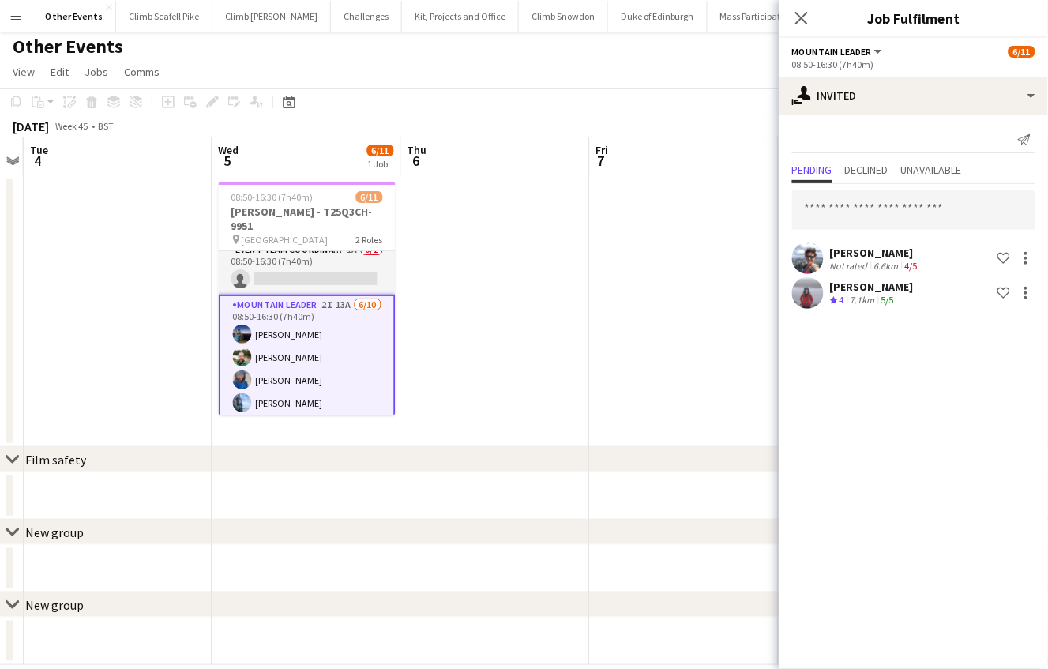
scroll to position [0, 0]
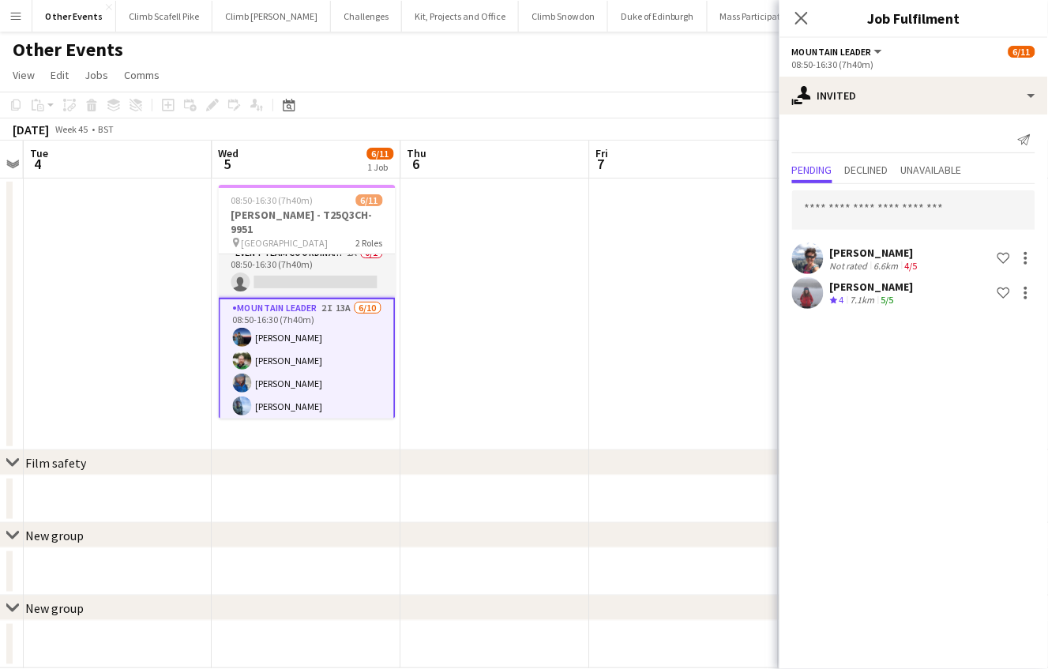
click at [529, 322] on app-date-cell at bounding box center [495, 314] width 189 height 272
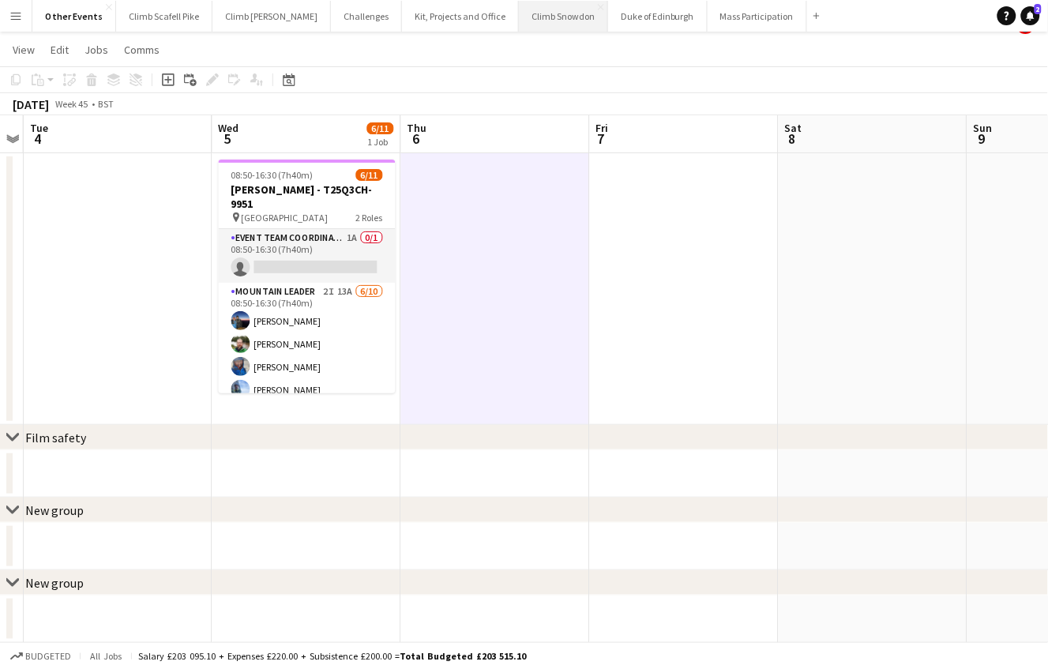
click at [527, 21] on button "Climb Snowdon Close" at bounding box center [563, 16] width 89 height 31
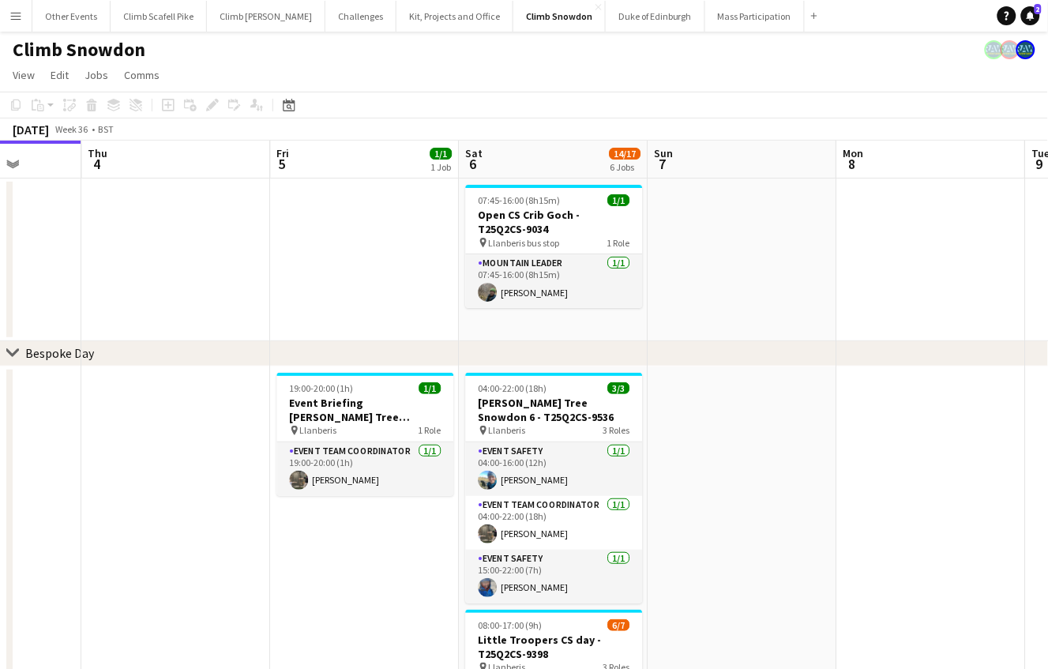
drag, startPoint x: 973, startPoint y: 334, endPoint x: 625, endPoint y: 345, distance: 348.3
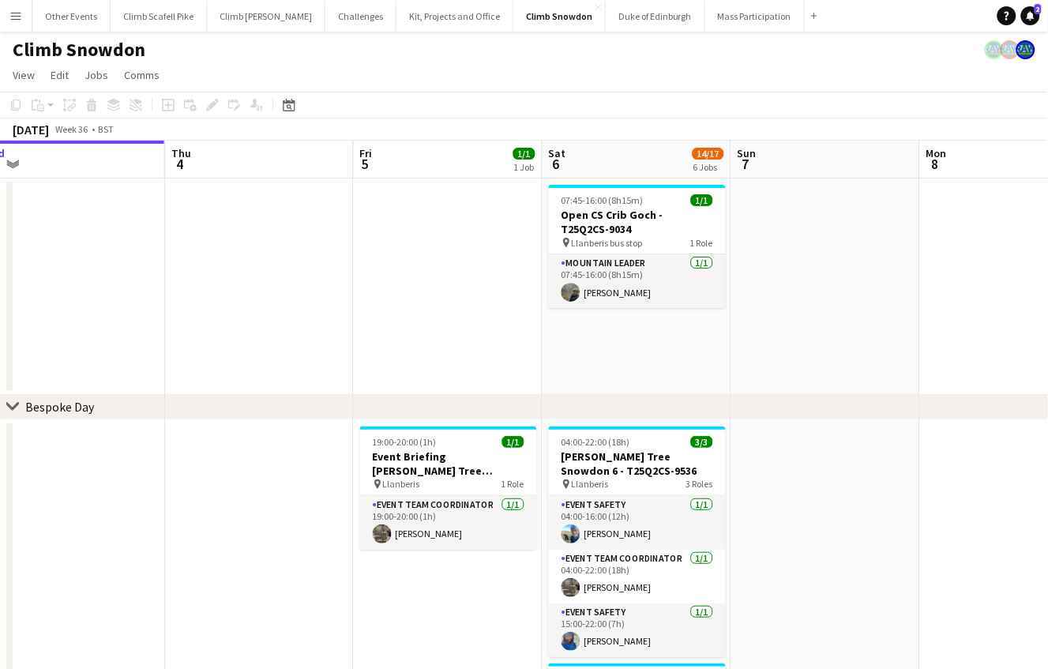
drag, startPoint x: 726, startPoint y: 294, endPoint x: 550, endPoint y: 339, distance: 181.7
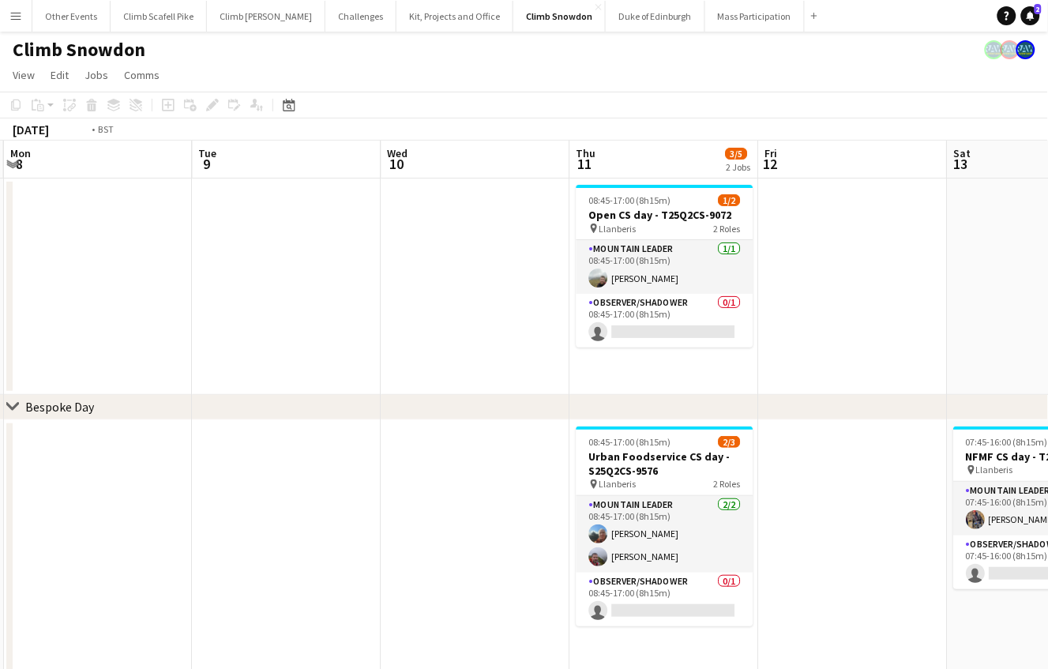
drag, startPoint x: 418, startPoint y: 417, endPoint x: 759, endPoint y: 397, distance: 341.6
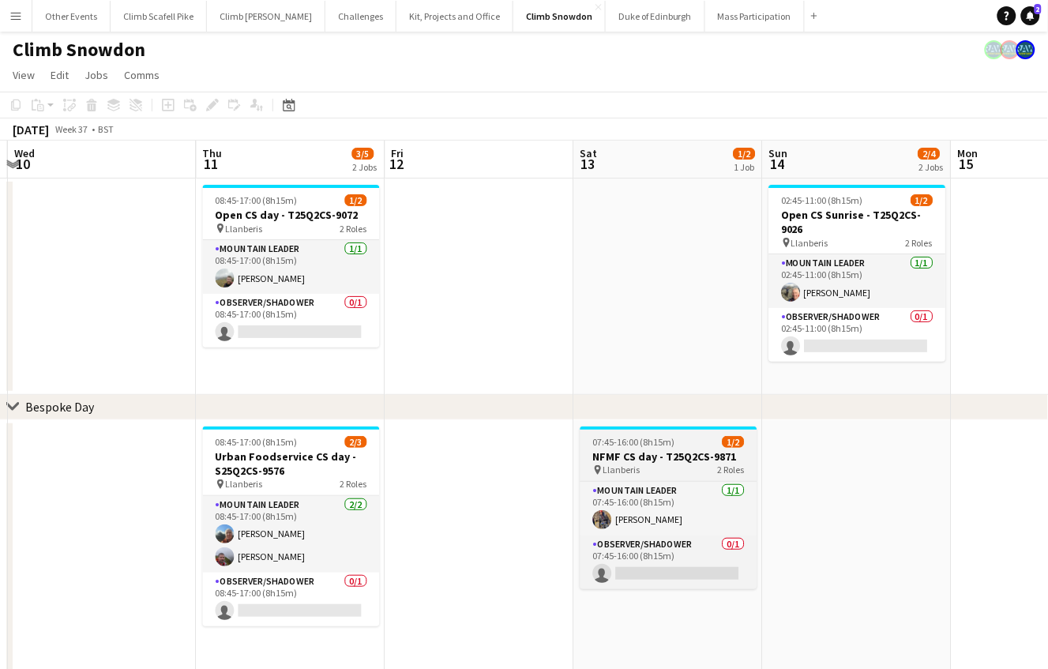
drag, startPoint x: 869, startPoint y: 367, endPoint x: 504, endPoint y: 443, distance: 373.3
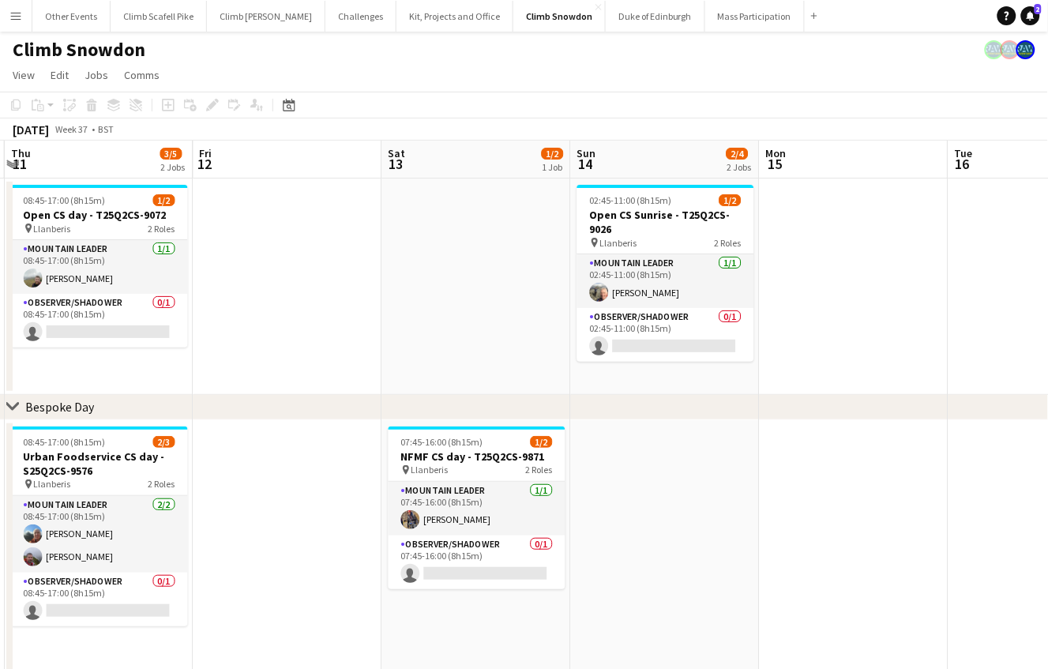
drag, startPoint x: 813, startPoint y: 384, endPoint x: 210, endPoint y: 493, distance: 612.7
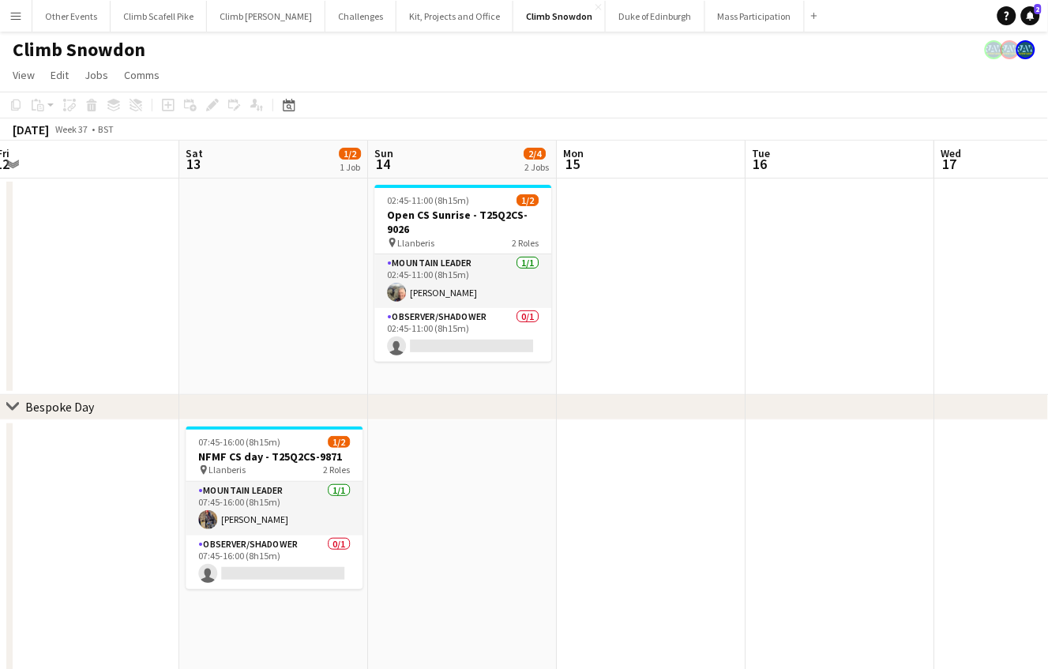
drag, startPoint x: 775, startPoint y: 328, endPoint x: 175, endPoint y: 356, distance: 600.6
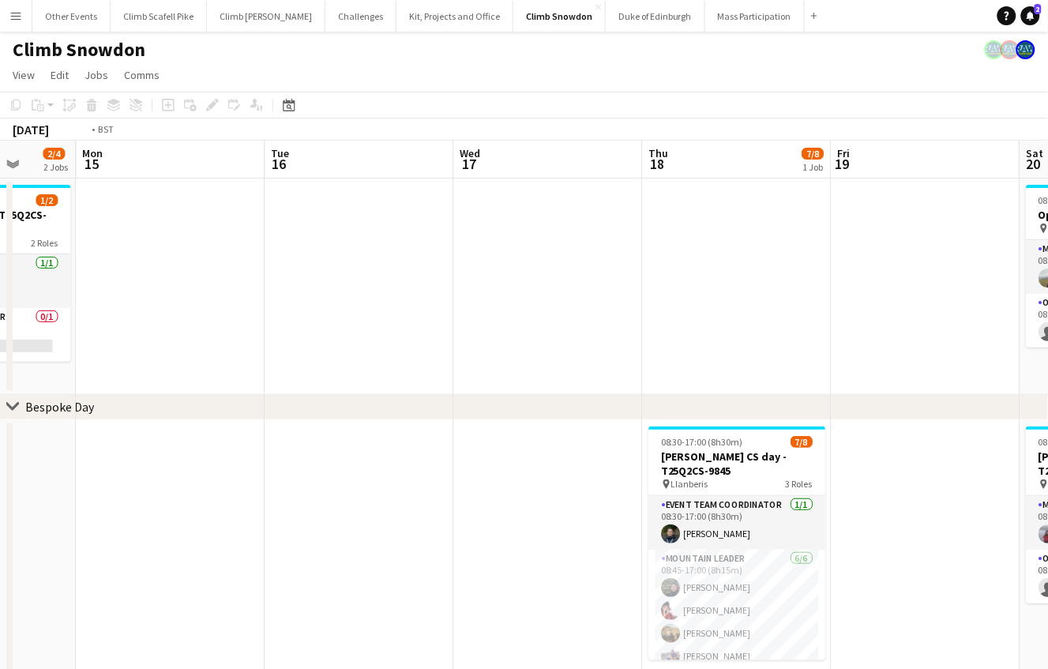
drag, startPoint x: 714, startPoint y: 296, endPoint x: 370, endPoint y: 337, distance: 345.8
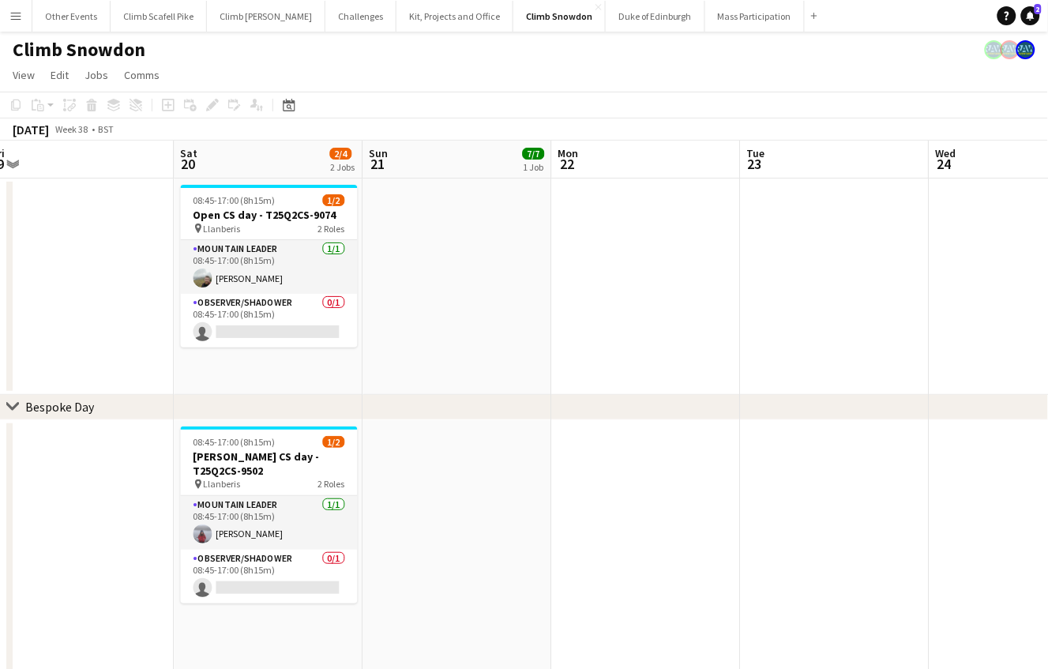
drag, startPoint x: 325, startPoint y: 335, endPoint x: 544, endPoint y: 339, distance: 218.7
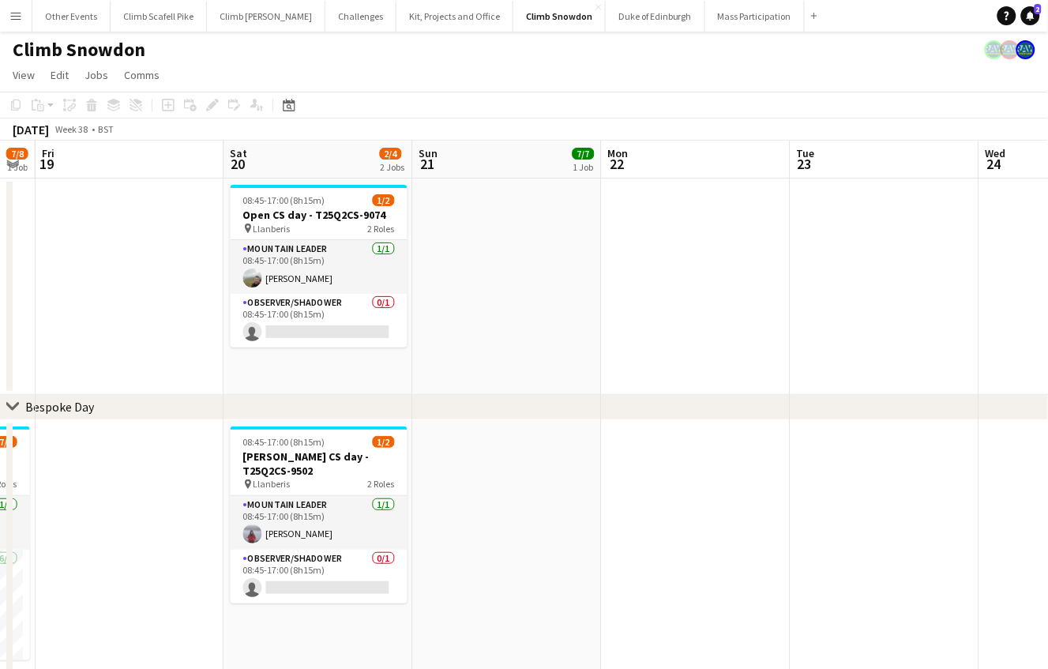
drag, startPoint x: 804, startPoint y: 317, endPoint x: 397, endPoint y: 361, distance: 408.9
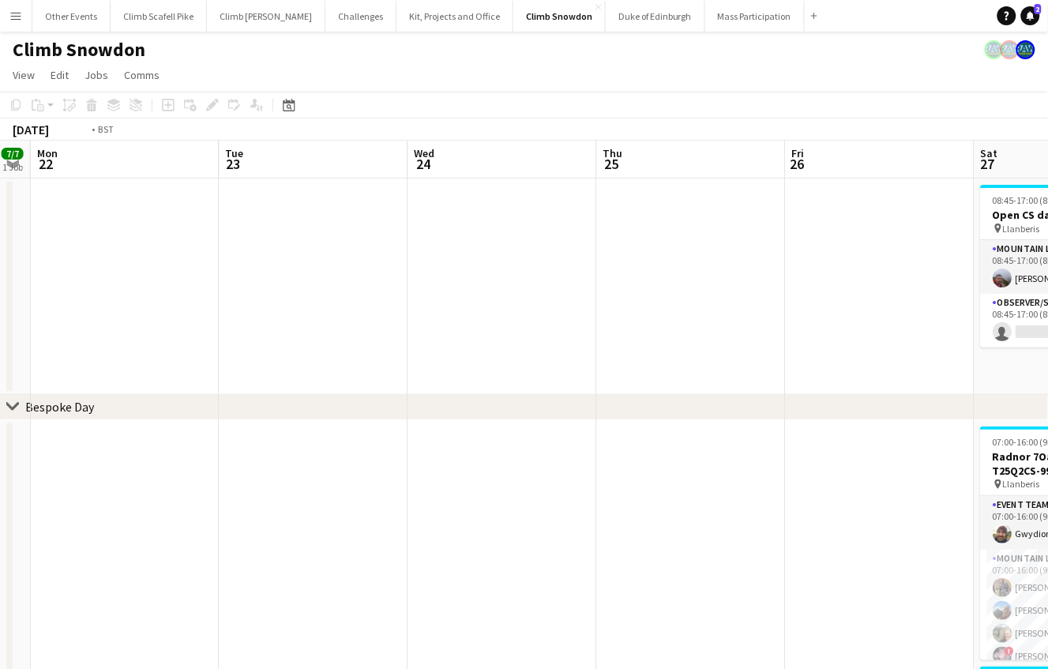
drag, startPoint x: 763, startPoint y: 343, endPoint x: 287, endPoint y: 362, distance: 476.3
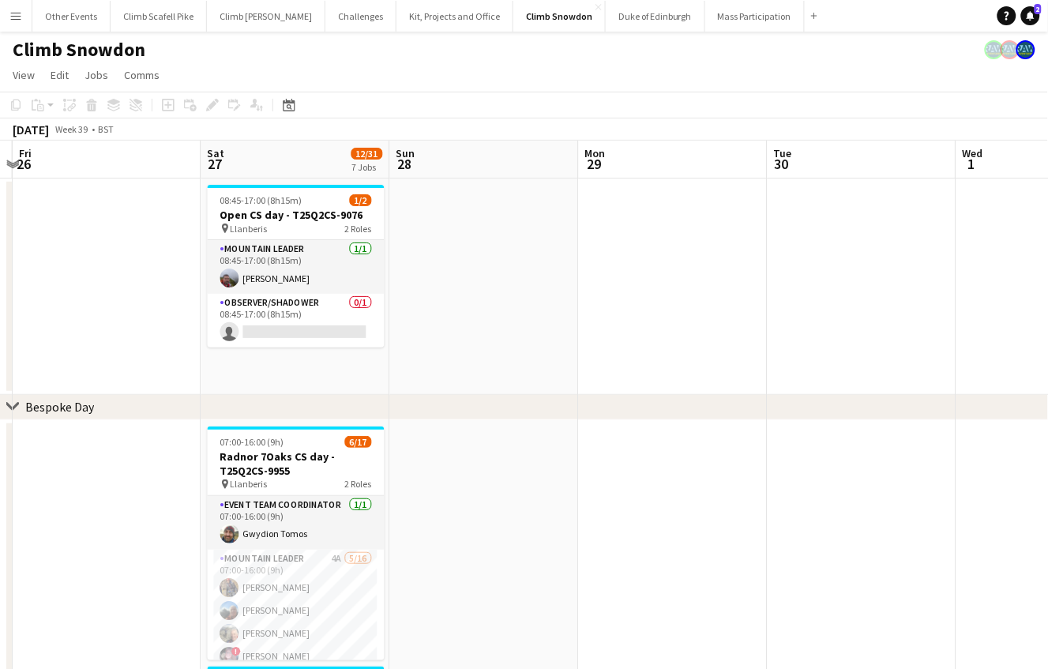
scroll to position [0, 485]
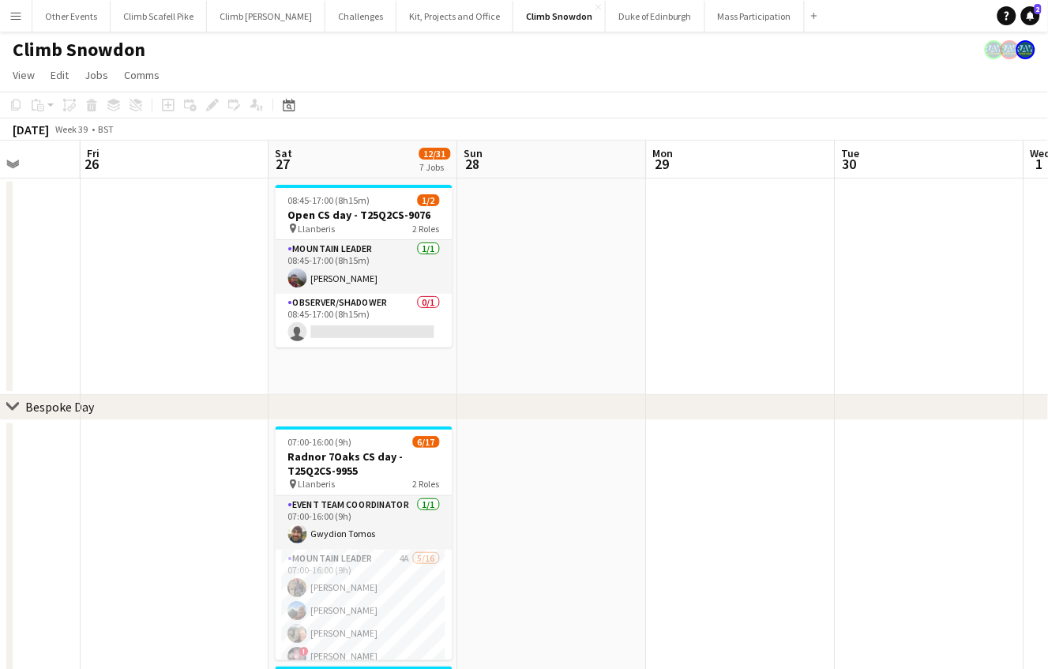
drag, startPoint x: 739, startPoint y: 315, endPoint x: 601, endPoint y: 339, distance: 140.2
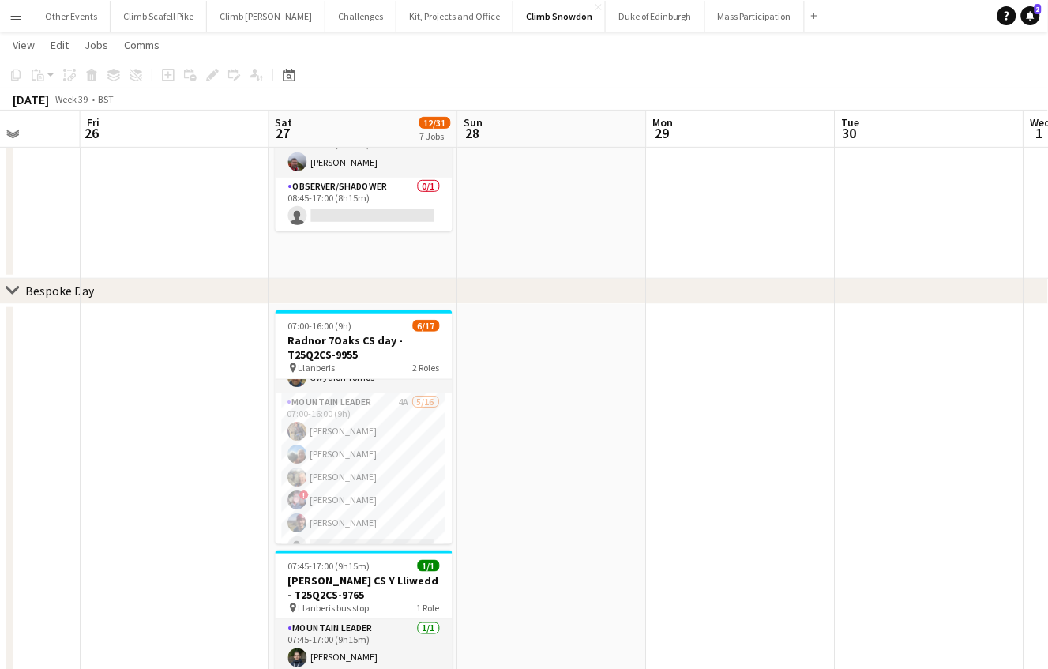
scroll to position [117, 0]
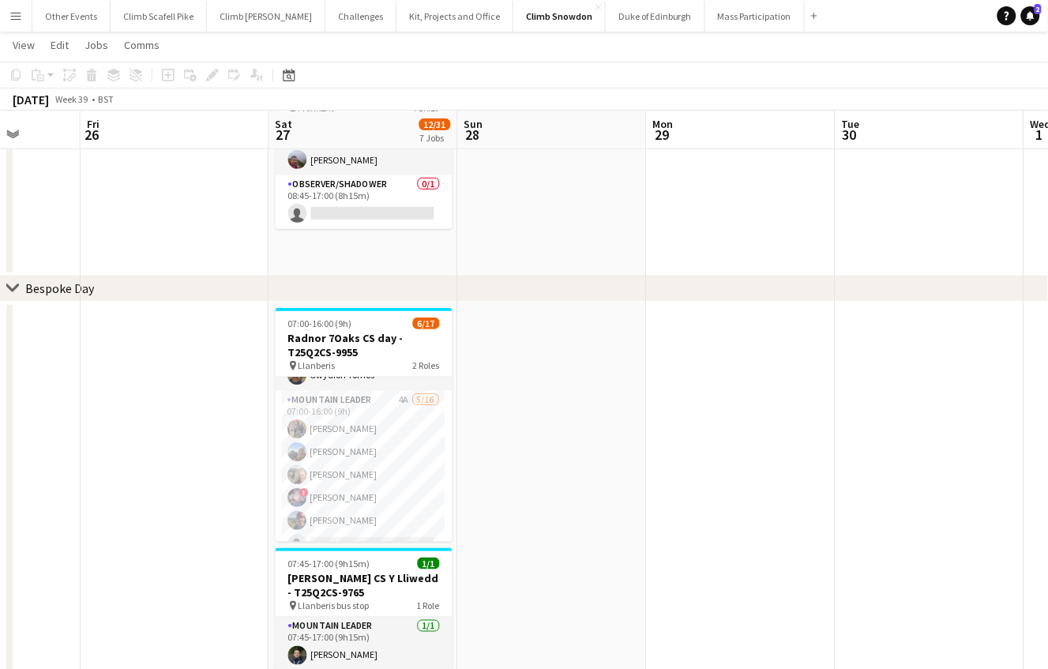
click at [11, 6] on button "Menu" at bounding box center [16, 16] width 32 height 32
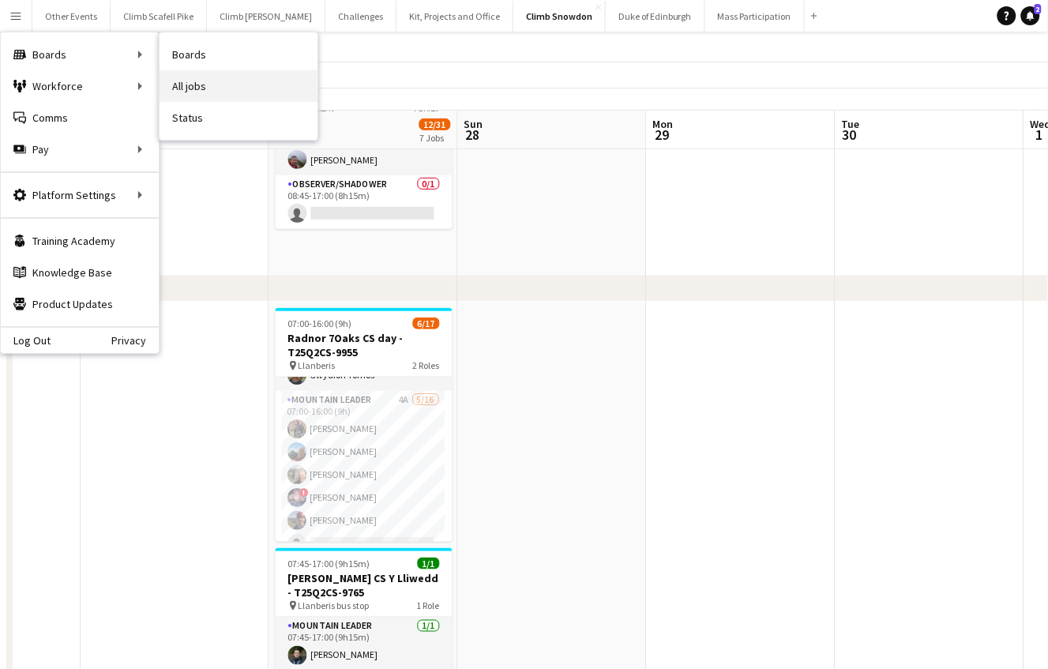
click at [207, 84] on link "All jobs" at bounding box center [238, 86] width 158 height 32
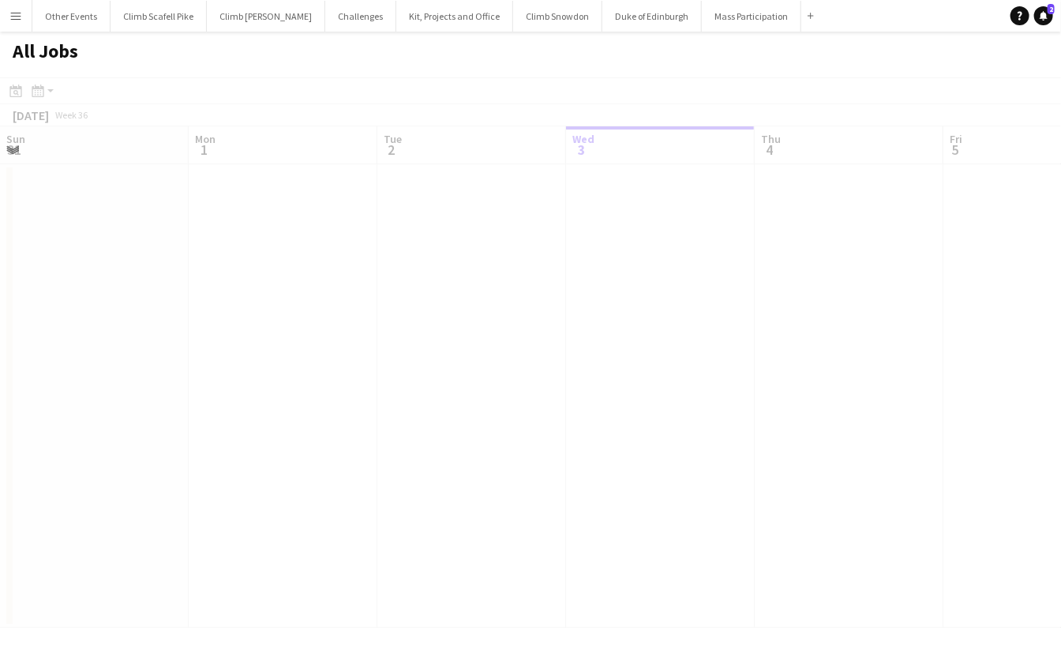
scroll to position [0, 377]
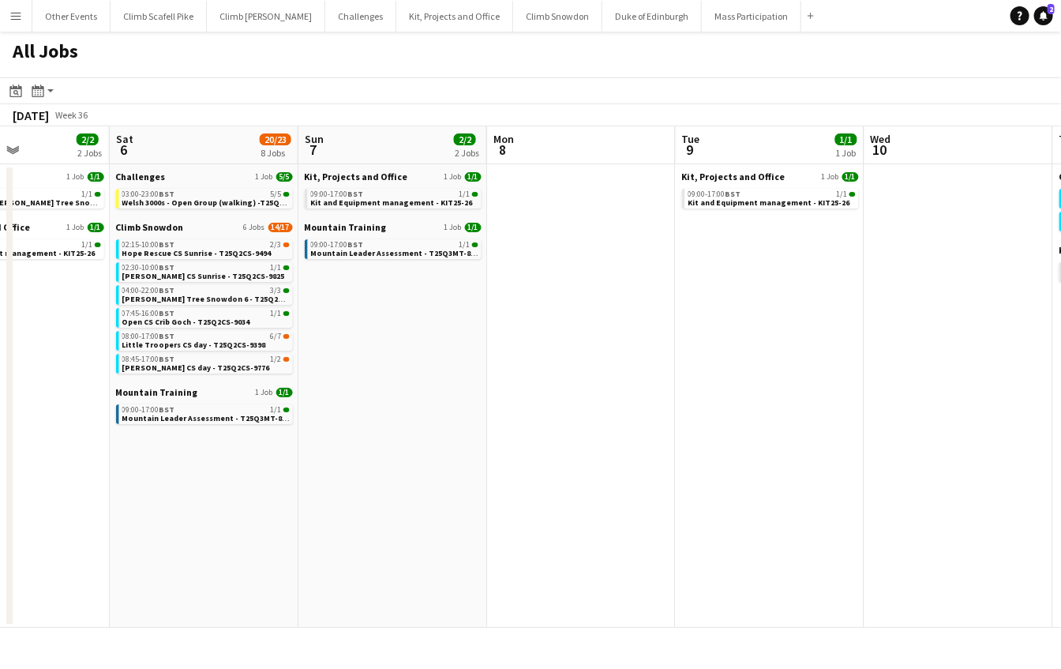
drag, startPoint x: 778, startPoint y: 474, endPoint x: 174, endPoint y: 505, distance: 605.5
click at [174, 505] on app-calendar-viewport "Tue 2 1/1 1 Job Wed 3 1/1 1 Job Thu 4 1/1 1 Job Fri 5 2/2 2 Jobs Sat 6 20/23 8 …" at bounding box center [530, 376] width 1061 height 501
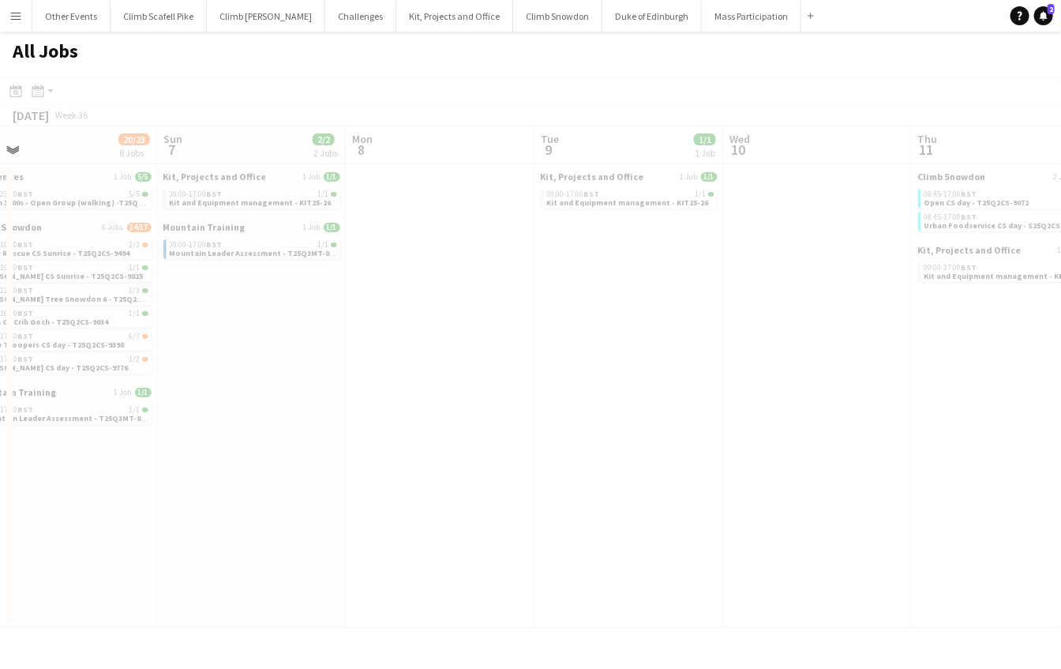
click at [152, 437] on app-all-jobs "All Jobs Date picker SEP 2025 SEP 2025 Monday M Tuesday T Wednesday W Thursday …" at bounding box center [530, 330] width 1061 height 596
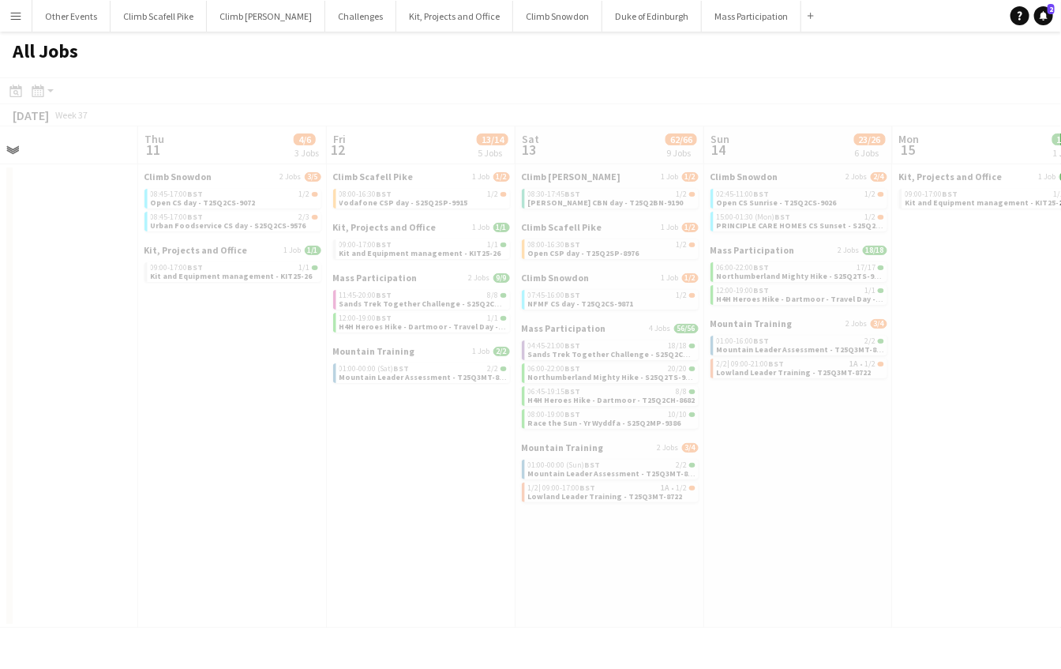
drag, startPoint x: 84, startPoint y: 455, endPoint x: 635, endPoint y: 457, distance: 551.8
click at [0, 486] on html "Menu Boards Boards Boards All jobs Status Workforce Workforce My Workforce Recr…" at bounding box center [530, 334] width 1061 height 669
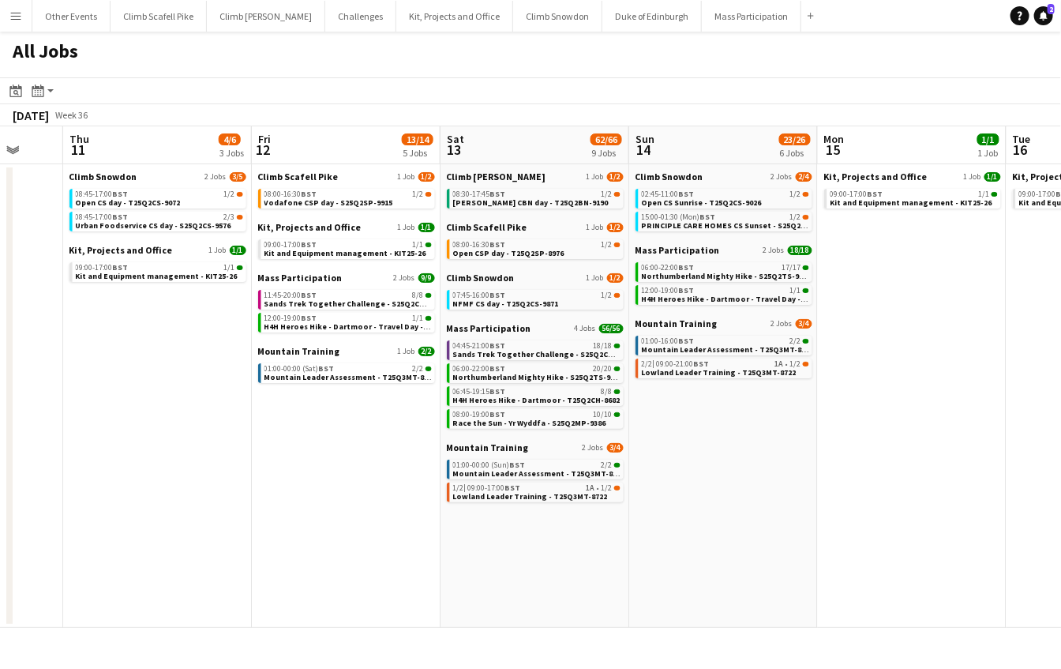
drag, startPoint x: 519, startPoint y: 456, endPoint x: 834, endPoint y: 416, distance: 317.5
click at [148, 508] on app-calendar-viewport "Mon 8 Tue 9 1/1 1 Job Wed 10 Thu 11 4/6 3 Jobs Fri 12 13/14 5 Jobs Sat 13 62/66…" at bounding box center [530, 376] width 1061 height 501
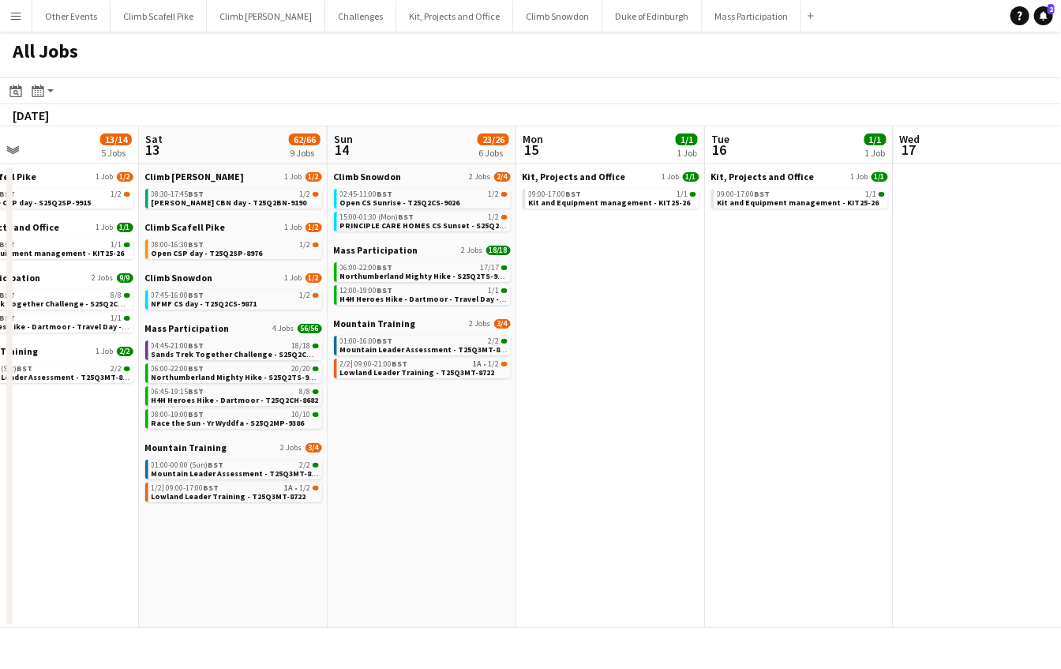
click at [126, 519] on app-all-jobs "All Jobs Date picker SEP 2025 SEP 2025 Monday M Tuesday T Wednesday W Thursday …" at bounding box center [530, 330] width 1061 height 596
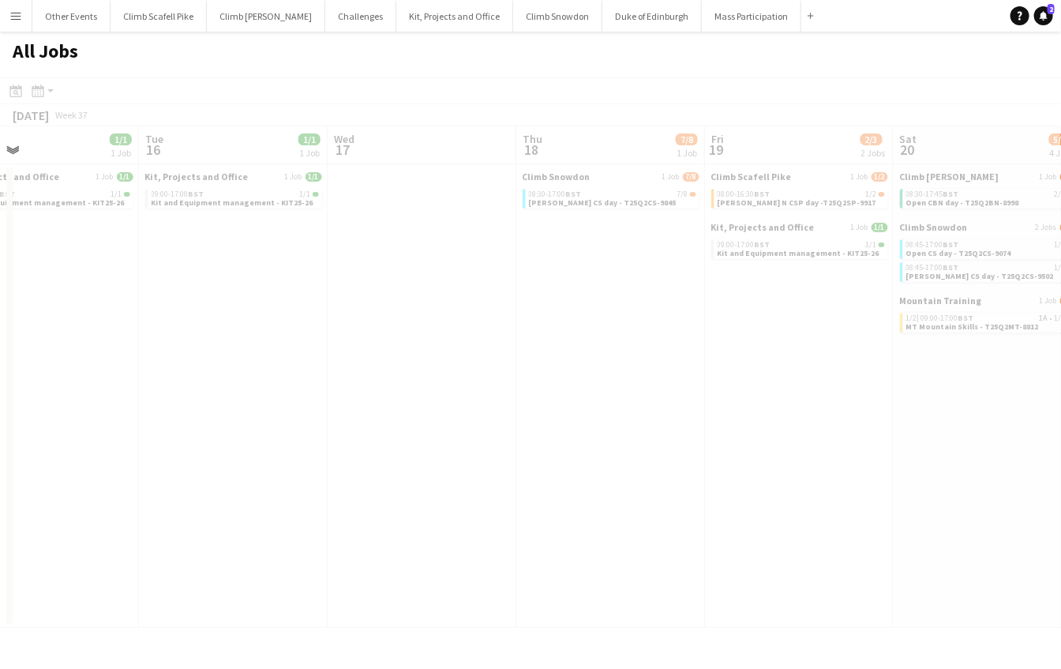
drag, startPoint x: 800, startPoint y: 402, endPoint x: 174, endPoint y: 470, distance: 629.7
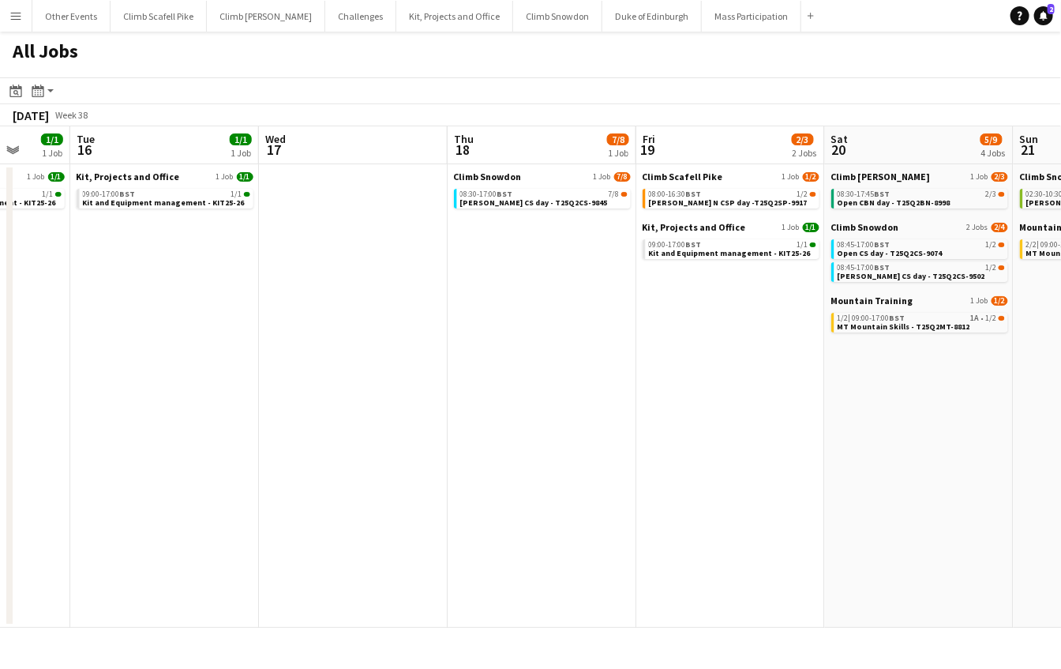
drag, startPoint x: 1000, startPoint y: 402, endPoint x: 925, endPoint y: 405, distance: 75.1
click at [925, 405] on app-calendar-viewport "Sat 13 62/66 9 Jobs Sun 14 23/26 6 Jobs Mon 15 1/1 1 Job Tue 16 1/1 1 Job Wed 1…" at bounding box center [530, 376] width 1061 height 501
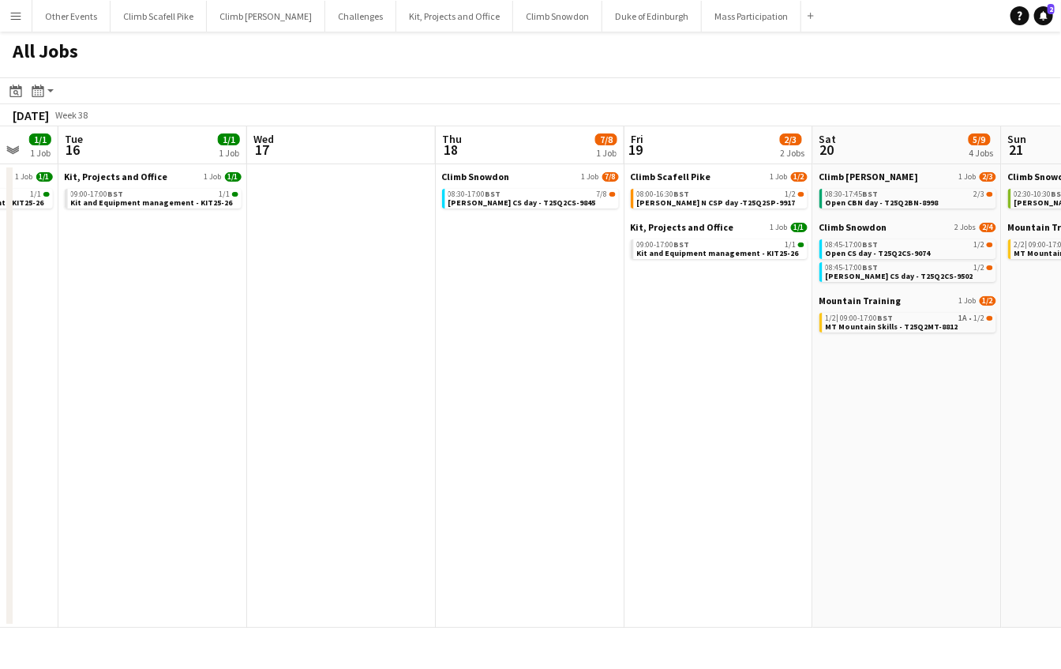
click at [269, 459] on app-calendar-viewport "Sat 13 62/66 9 Jobs Sun 14 23/26 6 Jobs Mon 15 1/1 1 Job Tue 16 1/1 1 Job Wed 1…" at bounding box center [530, 376] width 1061 height 501
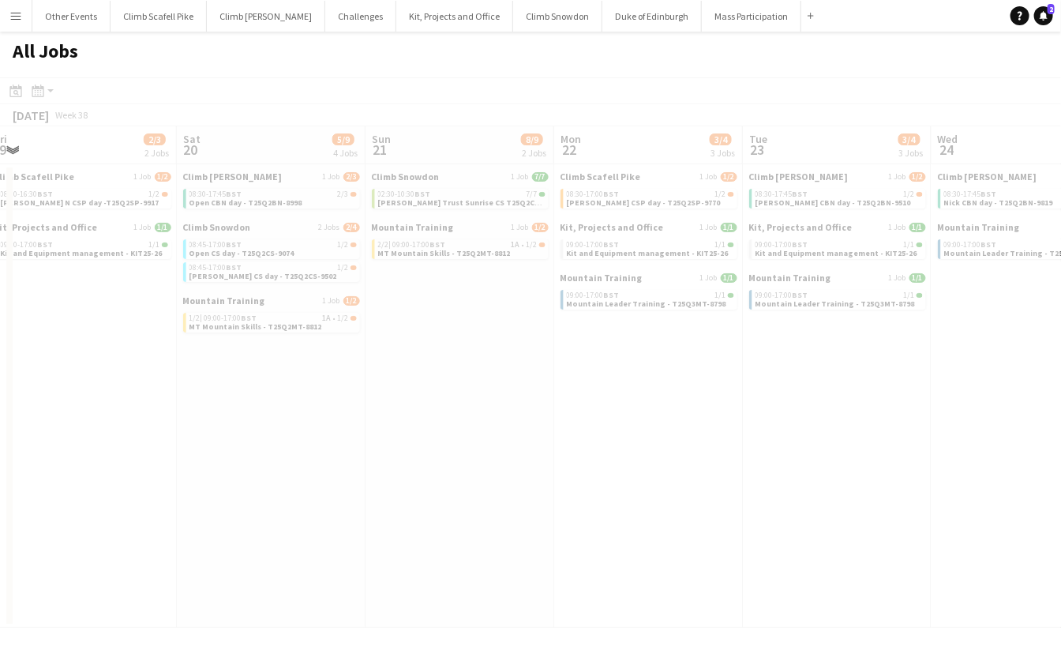
drag, startPoint x: 725, startPoint y: 430, endPoint x: -20, endPoint y: 476, distance: 745.8
click at [0, 476] on html "Menu Boards Boards Boards All jobs Status Workforce Workforce My Workforce Recr…" at bounding box center [530, 334] width 1061 height 669
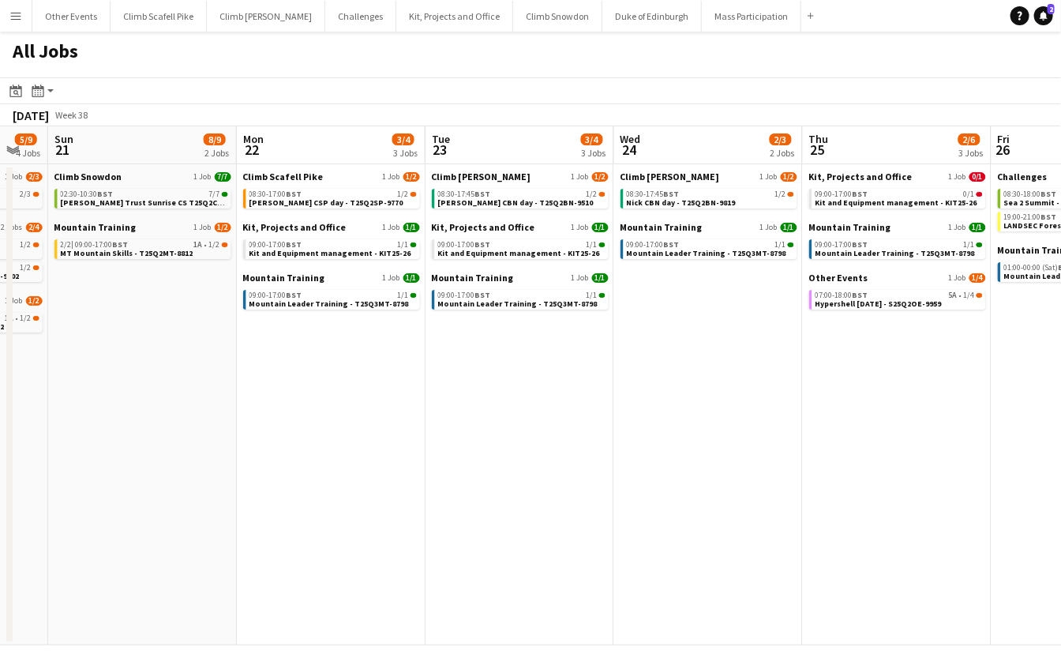
drag, startPoint x: 980, startPoint y: 422, endPoint x: 717, endPoint y: 446, distance: 264.0
click at [437, 470] on app-calendar-viewport "Wed 17 Thu 18 7/8 1 Job Fri 19 2/3 2 Jobs Sat 20 5/9 4 Jobs Sun 21 8/9 2 Jobs M…" at bounding box center [530, 385] width 1061 height 519
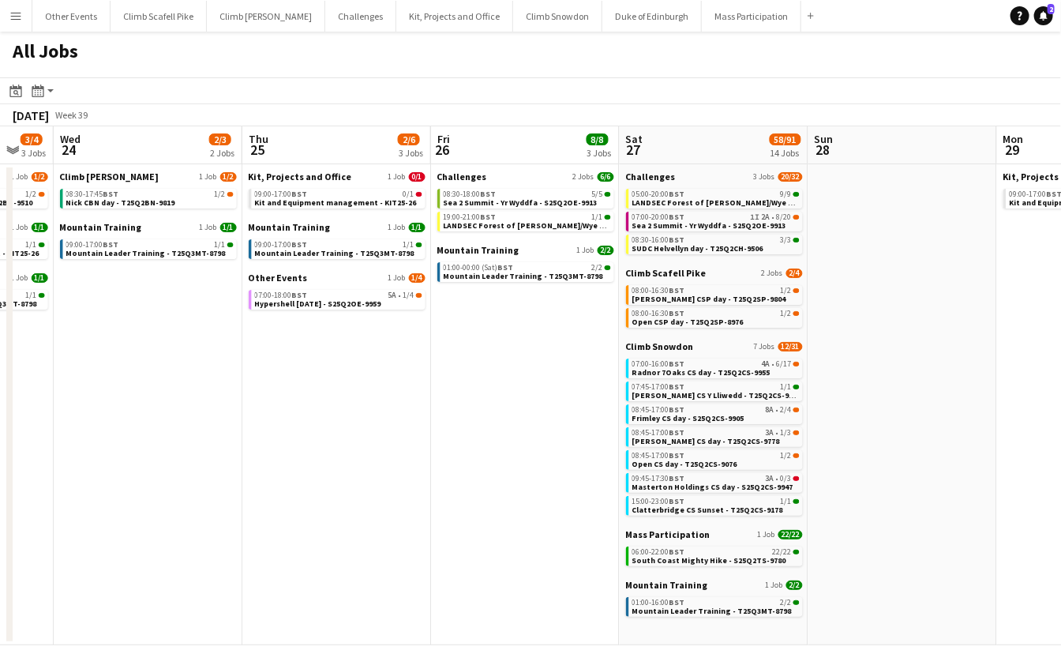
scroll to position [0, 609]
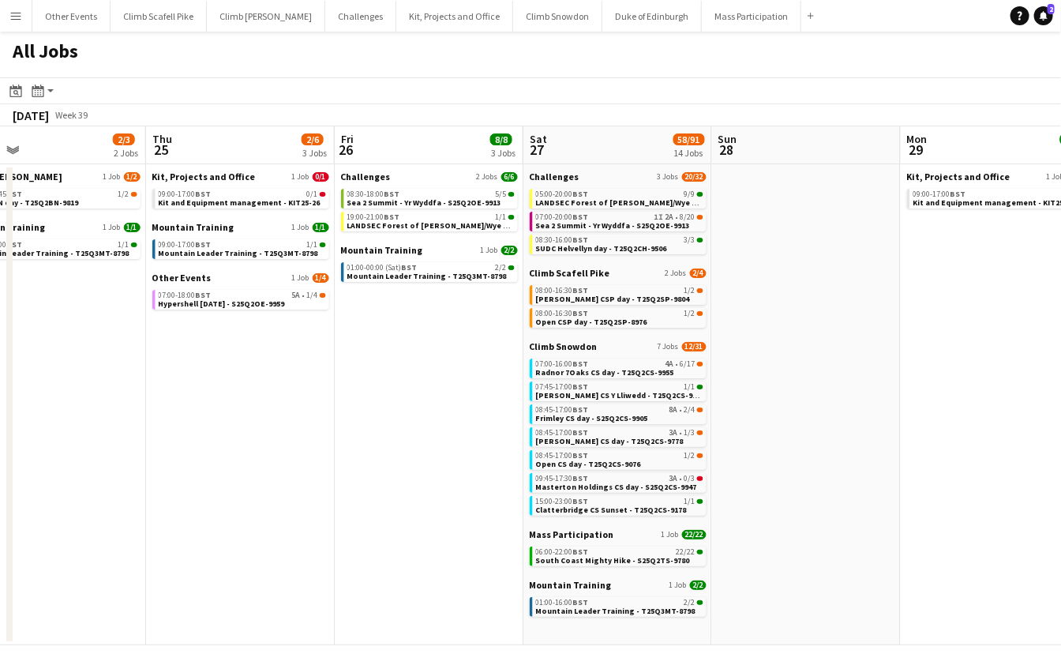
drag, startPoint x: 845, startPoint y: 446, endPoint x: 586, endPoint y: 474, distance: 260.4
click at [586, 474] on app-calendar-viewport "Sun 21 8/9 2 Jobs Mon 22 3/4 3 Jobs Tue 23 3/4 3 Jobs Wed 24 2/3 2 Jobs Thu 25 …" at bounding box center [530, 385] width 1061 height 519
click at [605, 367] on span "Radnor 7Oaks CS day - T25Q2CS-9955" at bounding box center [605, 372] width 138 height 10
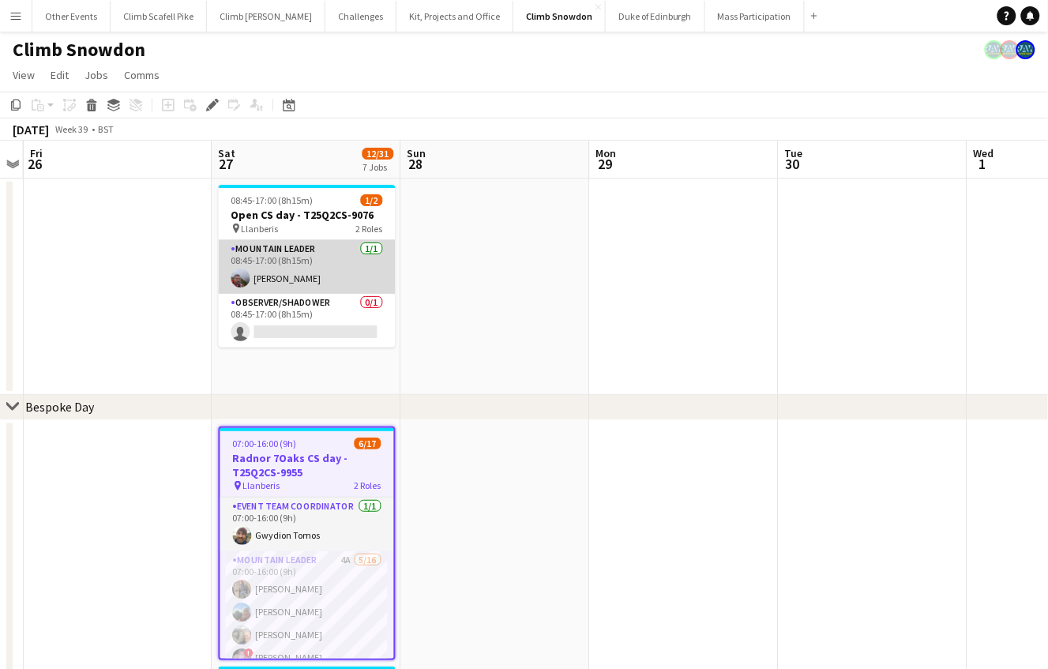
click at [323, 272] on app-card-role "Mountain Leader 1/1 08:45-17:00 (8h15m) Reece Robinson" at bounding box center [307, 267] width 177 height 54
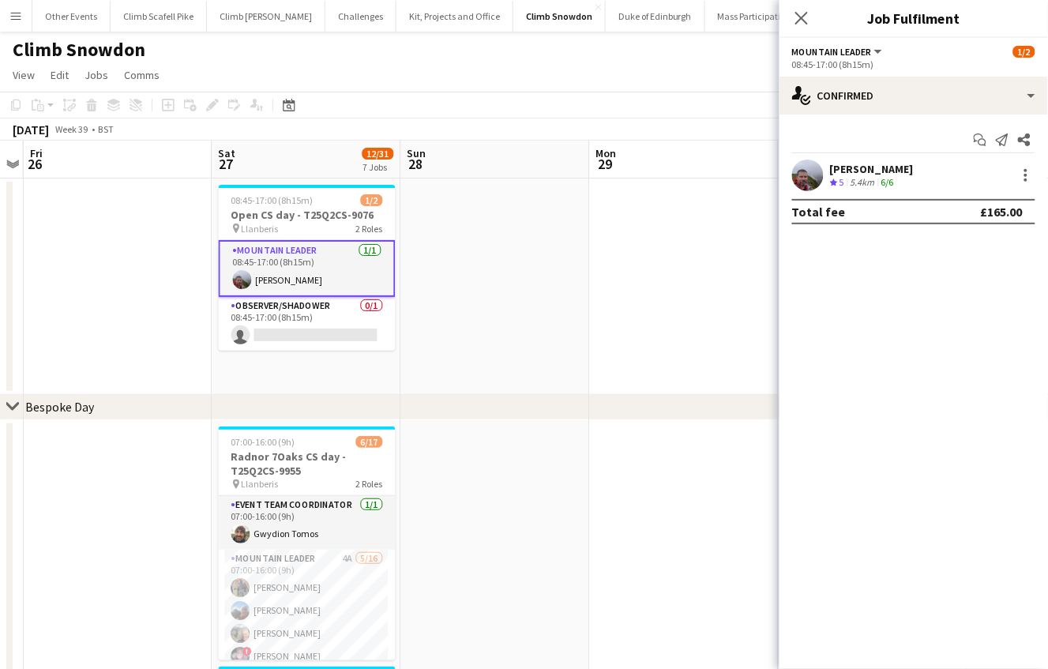
click at [814, 175] on app-user-avatar at bounding box center [808, 175] width 32 height 32
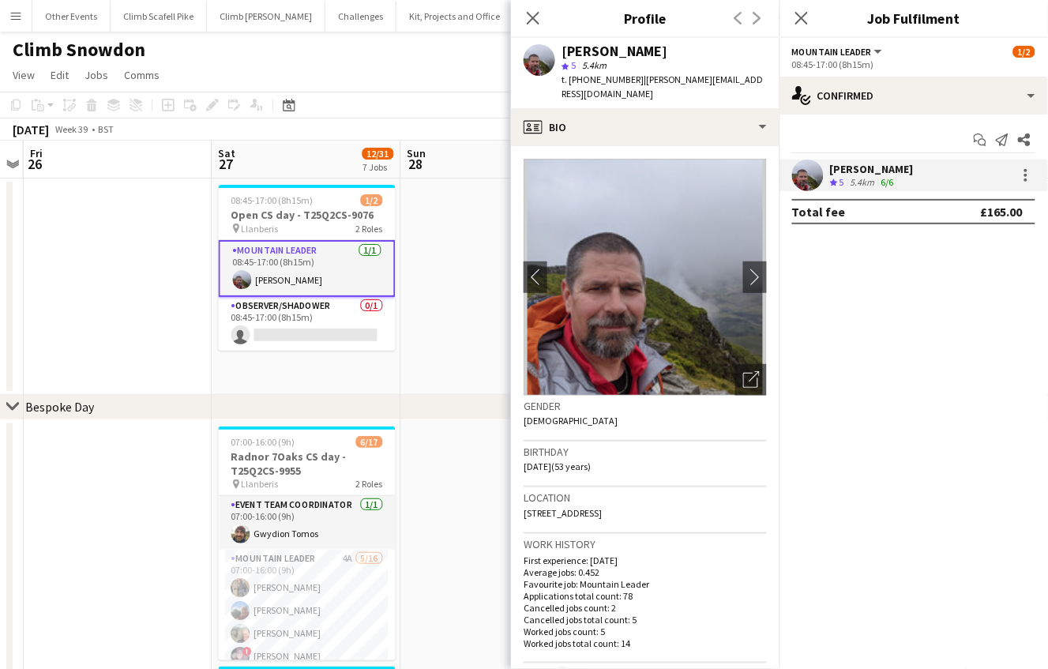
scroll to position [354, 0]
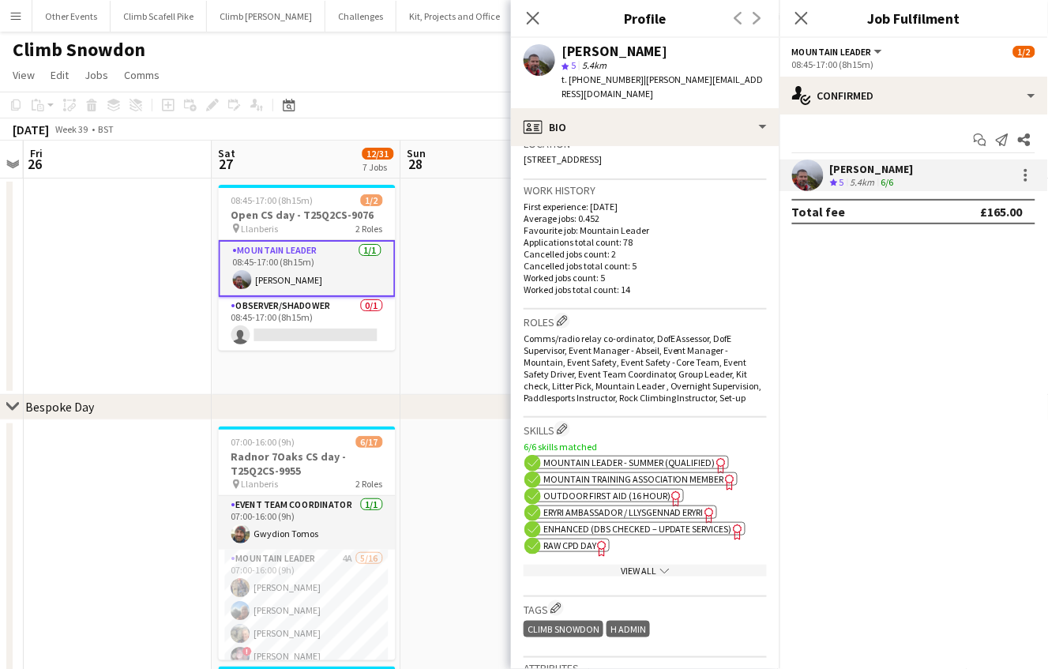
click at [634, 565] on div "View All chevron-down" at bounding box center [644, 570] width 243 height 12
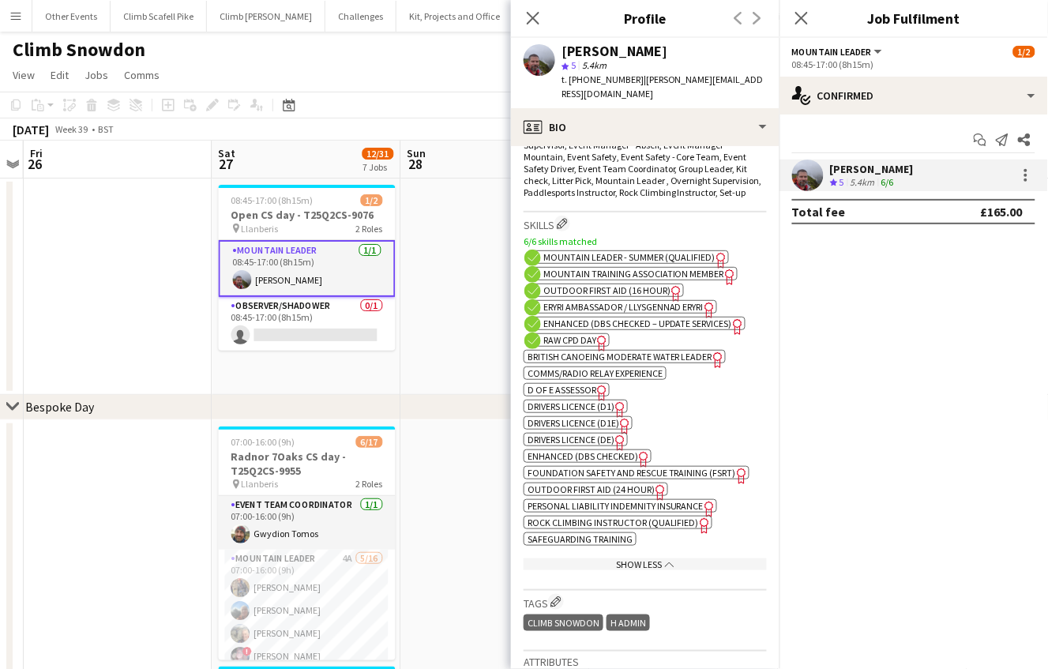
scroll to position [554, 0]
